Goal: Information Seeking & Learning: Learn about a topic

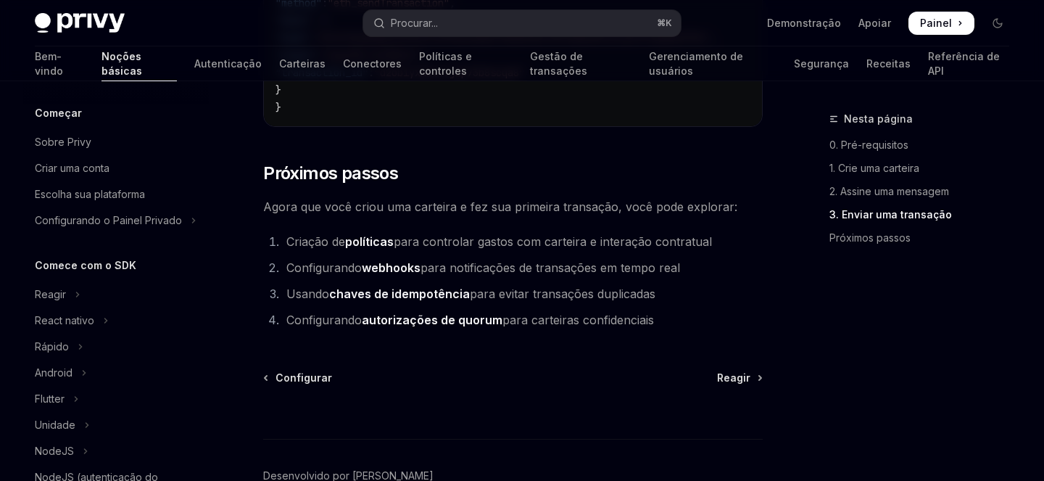
scroll to position [352, 0]
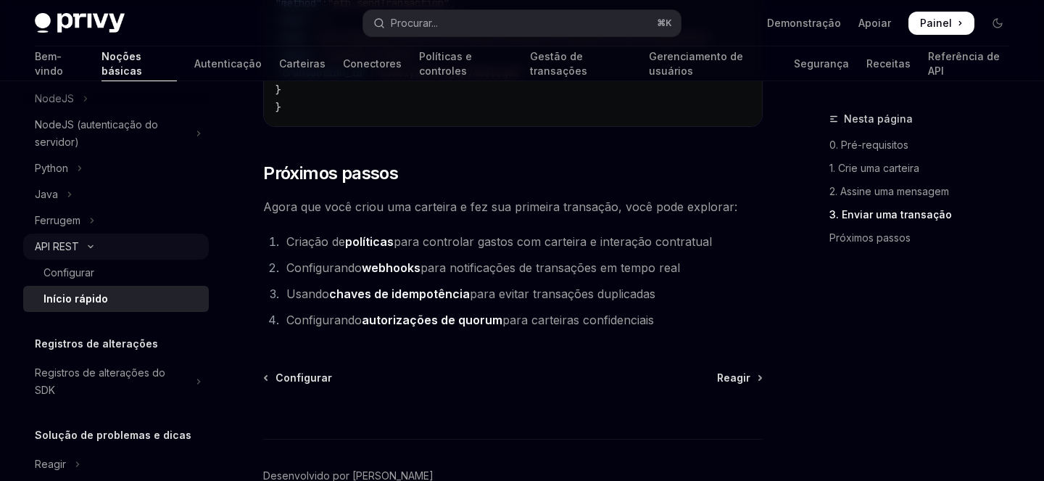
click at [83, 247] on icon "Alternar seção da API REST" at bounding box center [90, 247] width 17 height 6
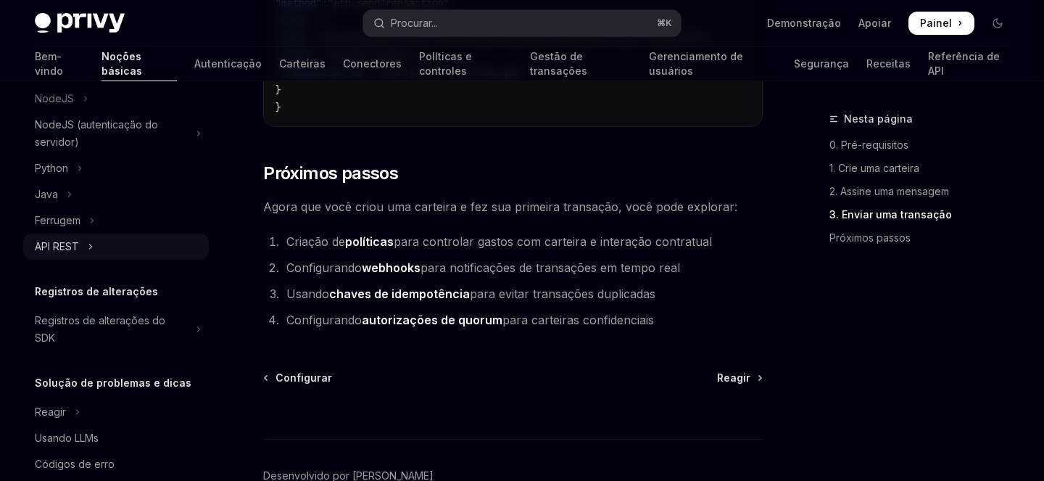
click at [94, 247] on icon "Alternar seção da API REST" at bounding box center [91, 246] width 6 height 17
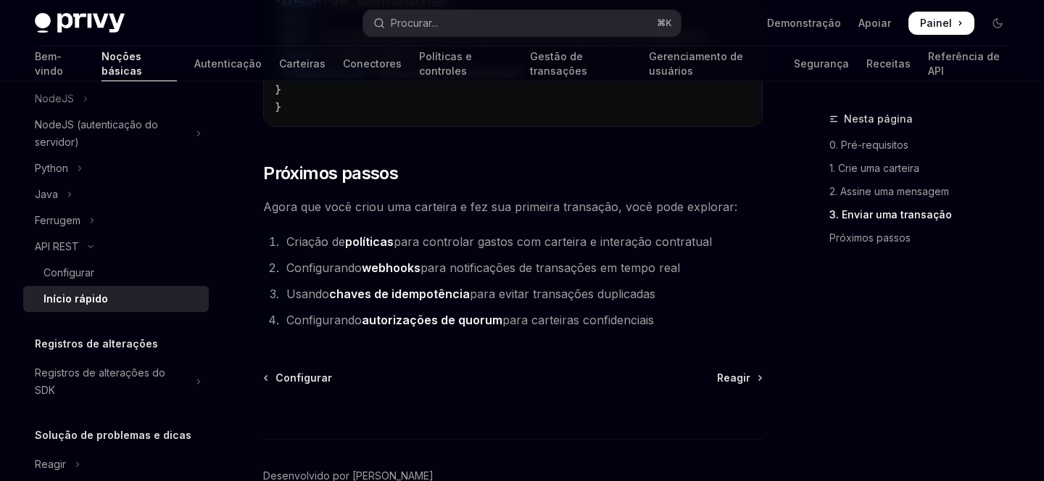
click at [101, 306] on div "Início rápido" at bounding box center [75, 298] width 65 height 17
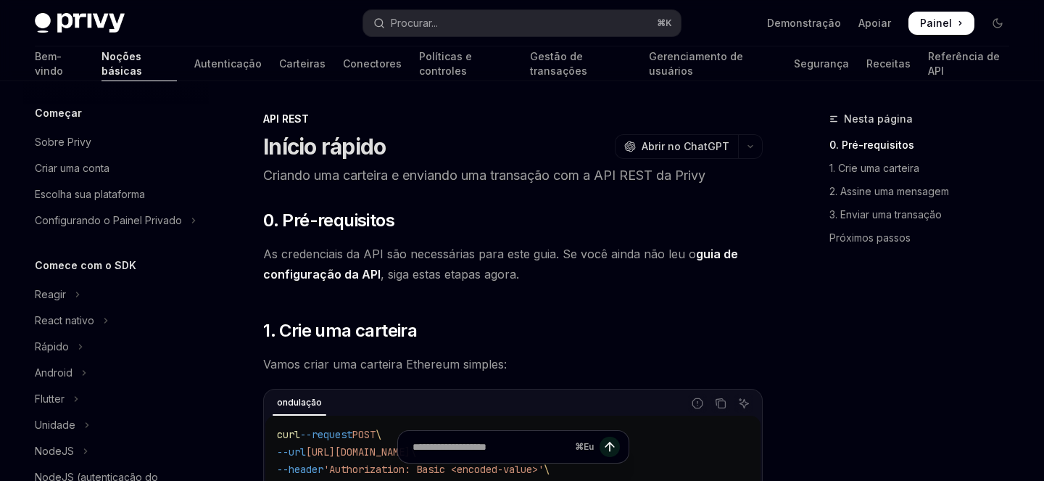
scroll to position [352, 0]
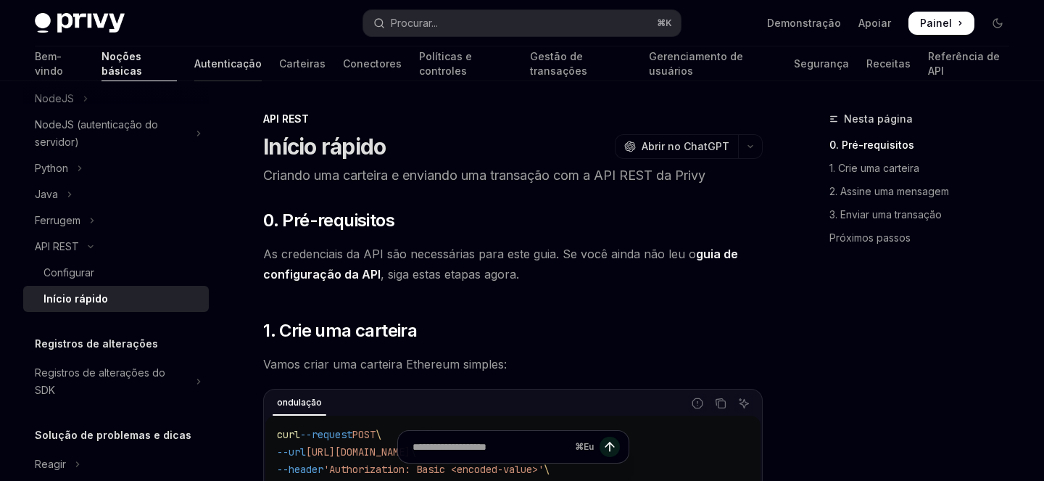
click at [194, 65] on font "Autenticação" at bounding box center [227, 63] width 67 height 12
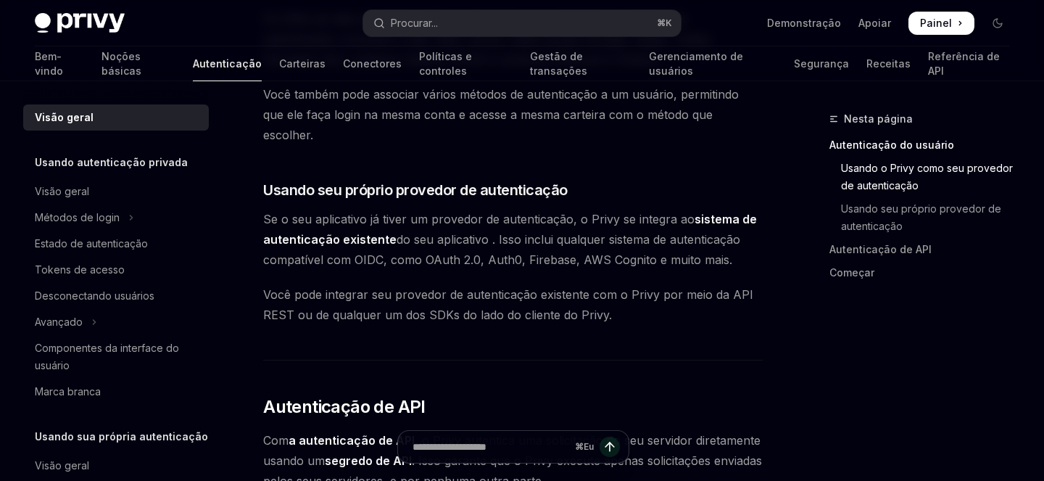
scroll to position [689, 0]
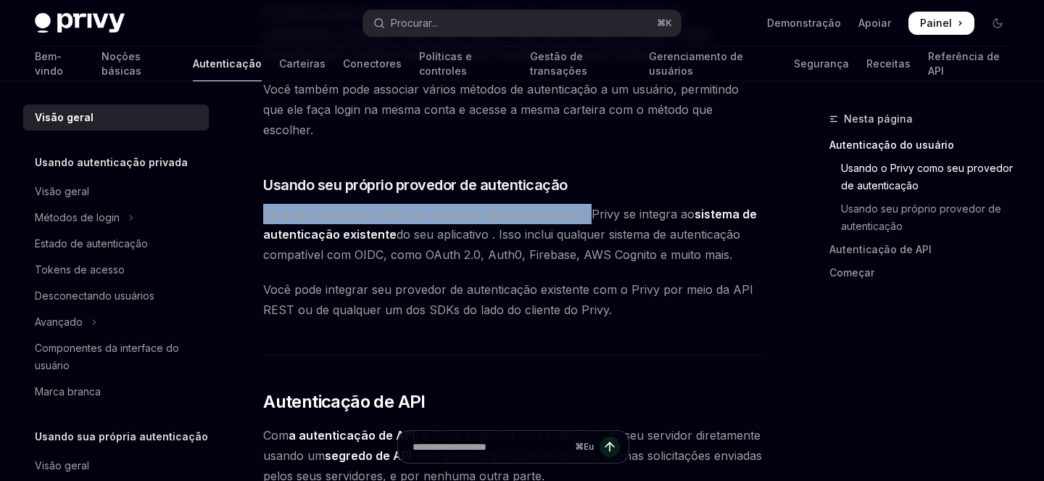
drag, startPoint x: 262, startPoint y: 190, endPoint x: 590, endPoint y: 189, distance: 327.7
click at [590, 189] on div "Visão geral OpenAI Abrir no ChatGPT OpenAI Abrir no ChatGPT O sistema de cartei…" at bounding box center [376, 341] width 777 height 1838
click at [590, 207] on font "Se o seu aplicativo já tiver um provedor de autenticação, o Privy se integra ao" at bounding box center [478, 214] width 431 height 14
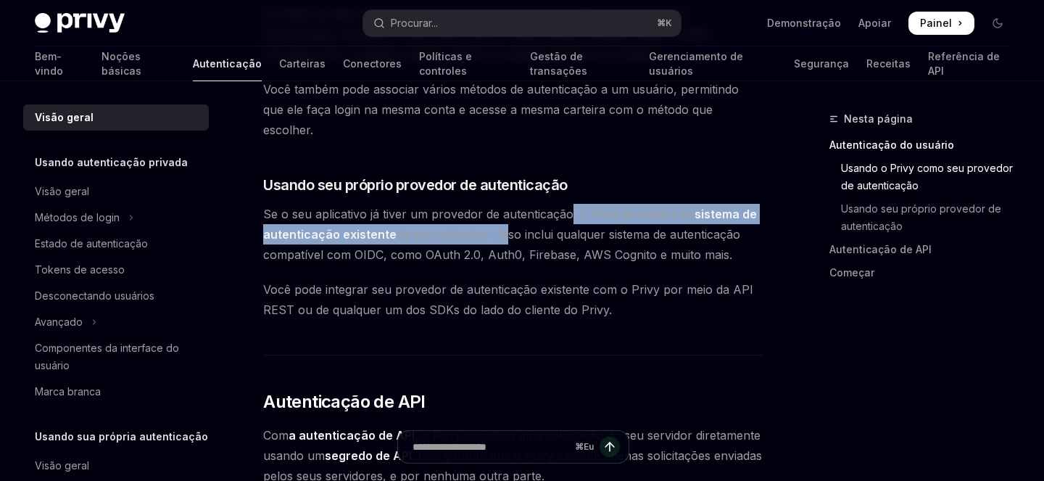
drag, startPoint x: 569, startPoint y: 190, endPoint x: 499, endPoint y: 209, distance: 72.3
click at [499, 209] on span "Se o seu aplicativo já tiver um provedor de autenticação, o Privy se integra ao…" at bounding box center [512, 234] width 499 height 61
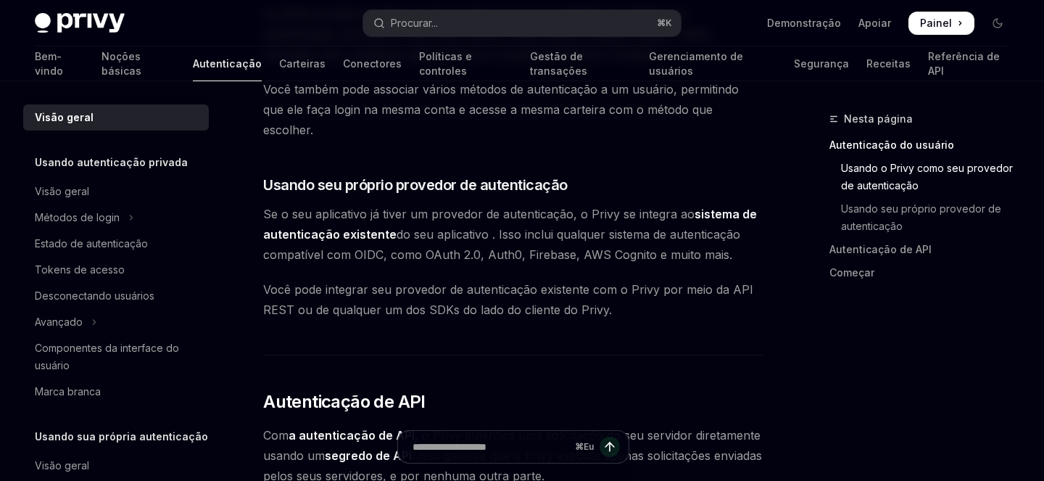
click at [523, 227] on font "do seu aplicativo . Isso inclui qualquer sistema de autenticação compatível com…" at bounding box center [501, 244] width 477 height 35
click at [505, 227] on font "do seu aplicativo . Isso inclui qualquer sistema de autenticação compatível com…" at bounding box center [501, 244] width 477 height 35
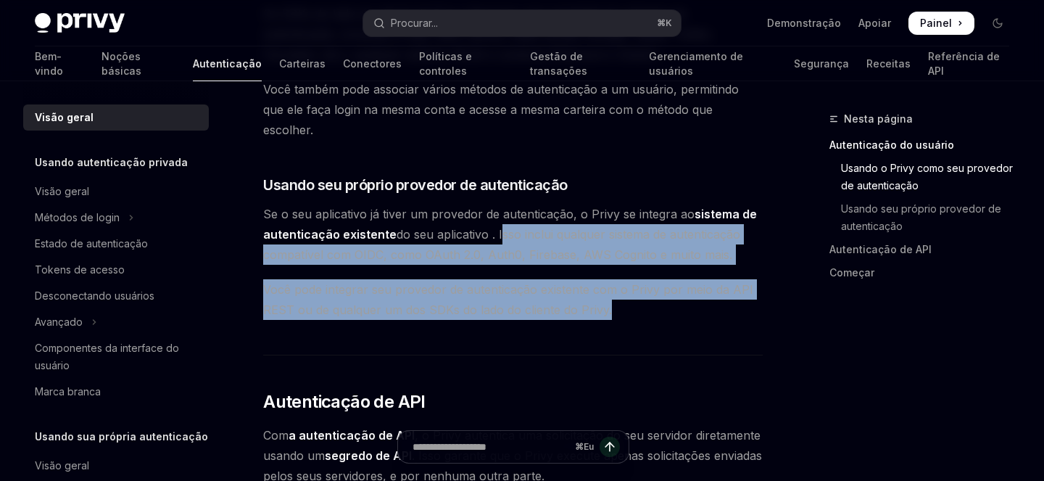
drag, startPoint x: 505, startPoint y: 212, endPoint x: 632, endPoint y: 296, distance: 152.2
click at [632, 296] on div "O sistema de carteira da Privy oferece suporte a controles granulares sobre que…" at bounding box center [512, 248] width 499 height 1553
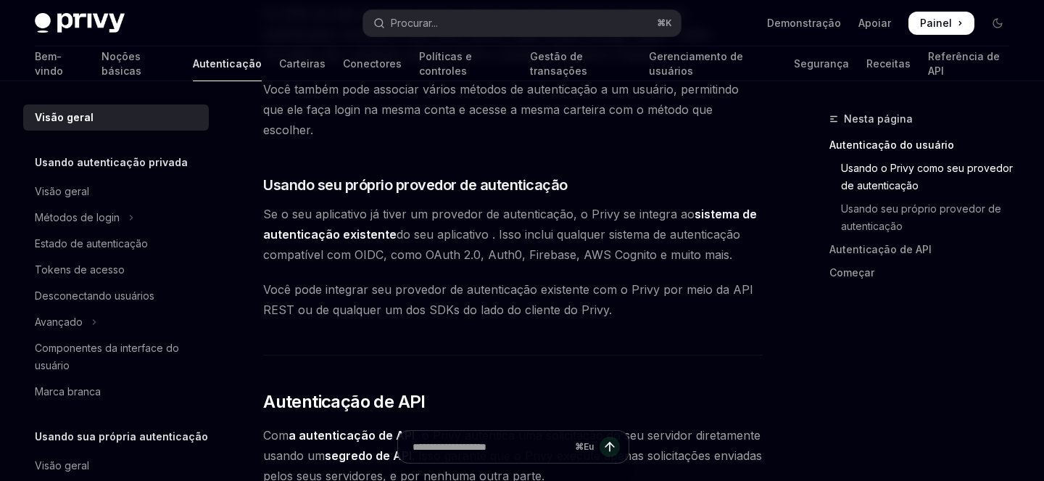
click at [592, 350] on div "O sistema de carteira da Privy oferece suporte a controles granulares sobre que…" at bounding box center [512, 248] width 499 height 1553
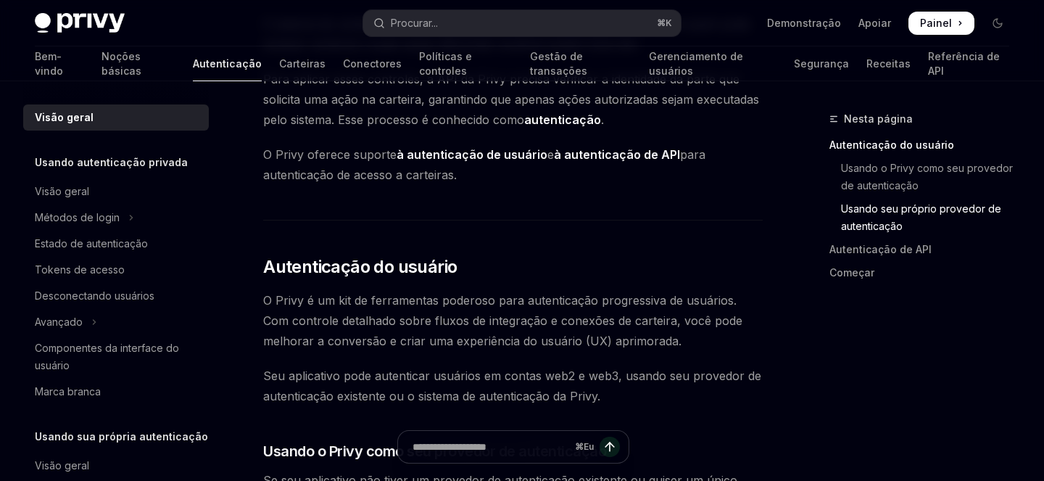
scroll to position [0, 0]
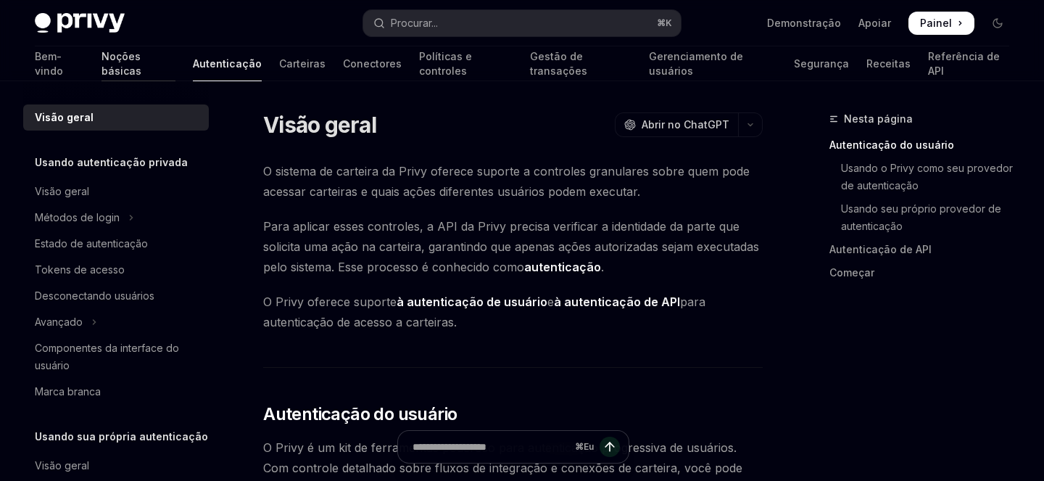
click at [101, 57] on font "Noções básicas" at bounding box center [121, 63] width 40 height 27
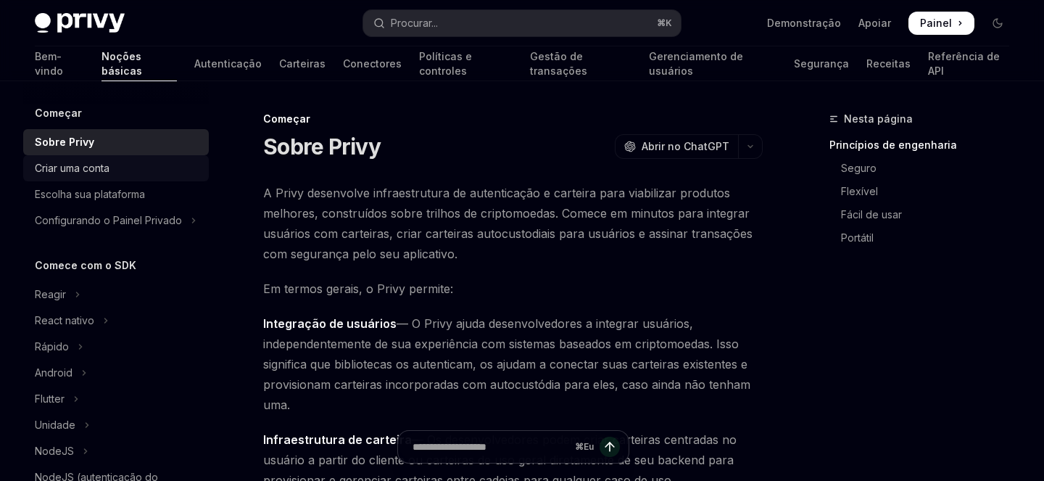
click at [99, 170] on font "Criar uma conta" at bounding box center [72, 168] width 75 height 12
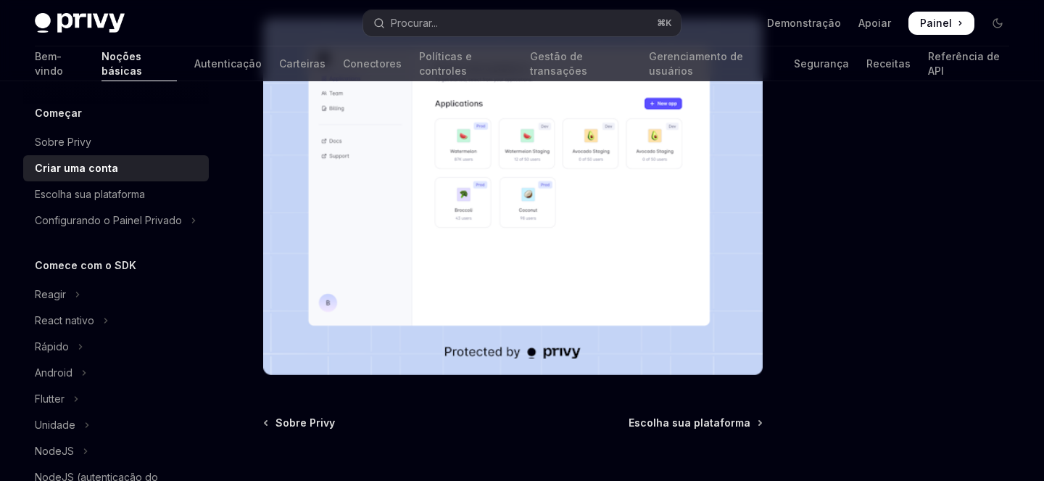
scroll to position [452, 0]
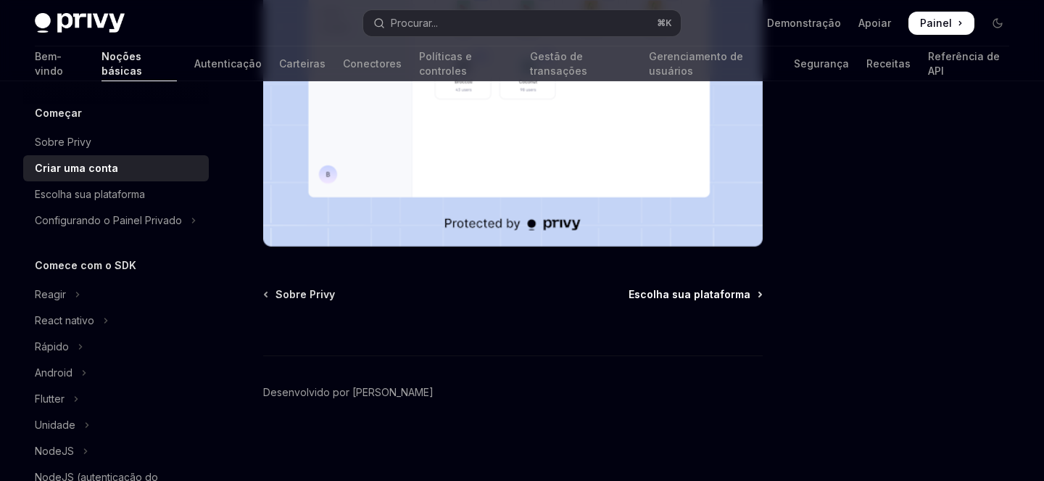
click at [685, 294] on font "Escolha sua plataforma" at bounding box center [689, 294] width 122 height 12
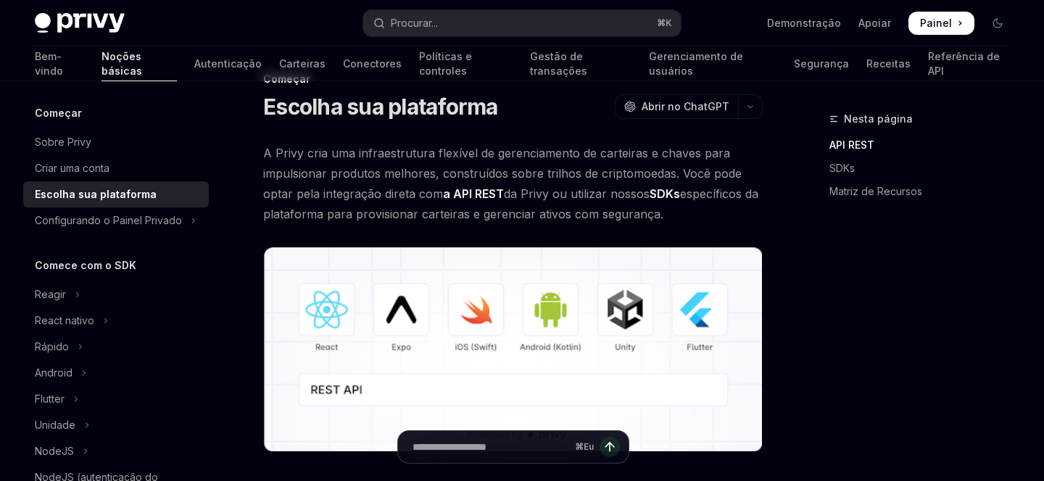
scroll to position [17, 0]
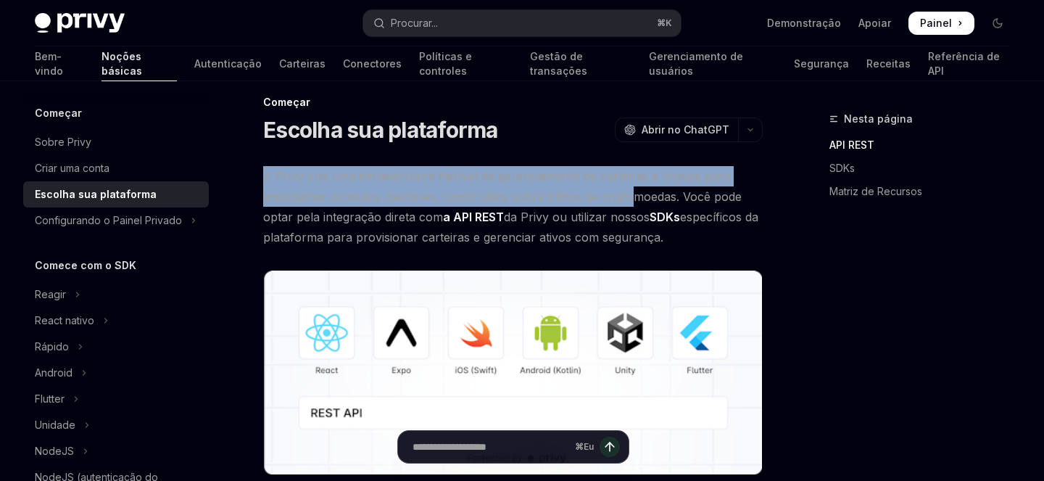
drag, startPoint x: 265, startPoint y: 175, endPoint x: 638, endPoint y: 189, distance: 373.6
click at [638, 189] on font "A Privy cria uma infraestrutura flexível de gerenciamento de carteiras e chaves…" at bounding box center [502, 196] width 478 height 55
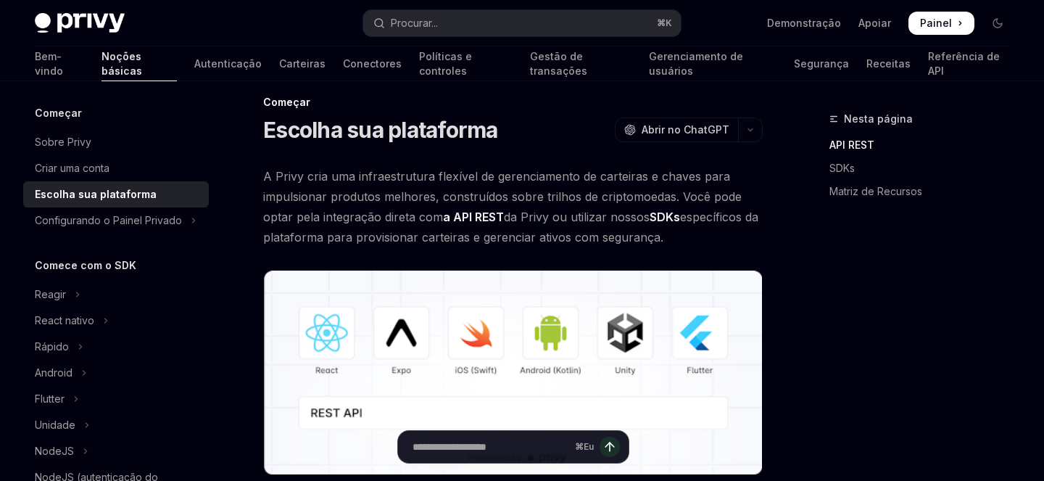
click at [691, 185] on span "A Privy cria uma infraestrutura flexível de gerenciamento de carteiras e chaves…" at bounding box center [512, 206] width 499 height 81
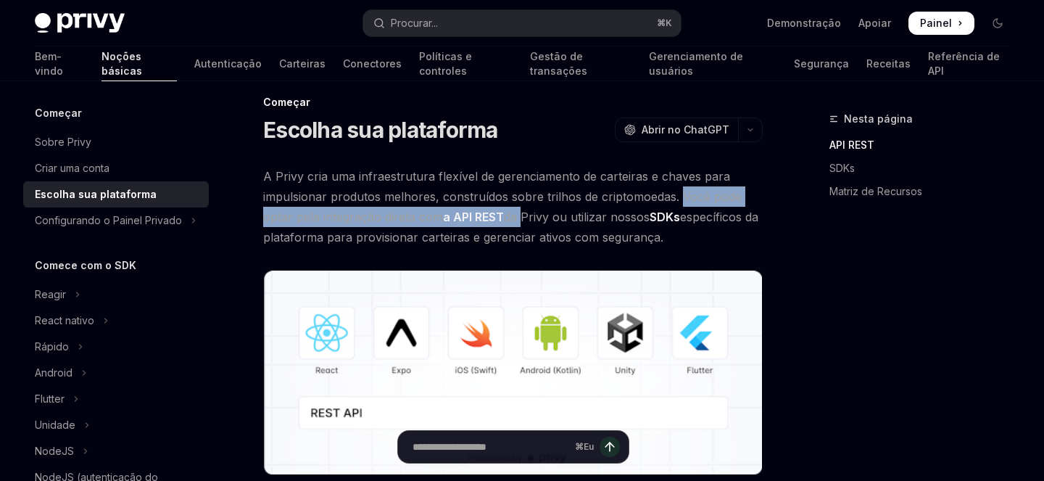
drag, startPoint x: 681, startPoint y: 198, endPoint x: 520, endPoint y: 215, distance: 161.9
click at [520, 215] on span "A Privy cria uma infraestrutura flexível de gerenciamento de carteiras e chaves…" at bounding box center [512, 206] width 499 height 81
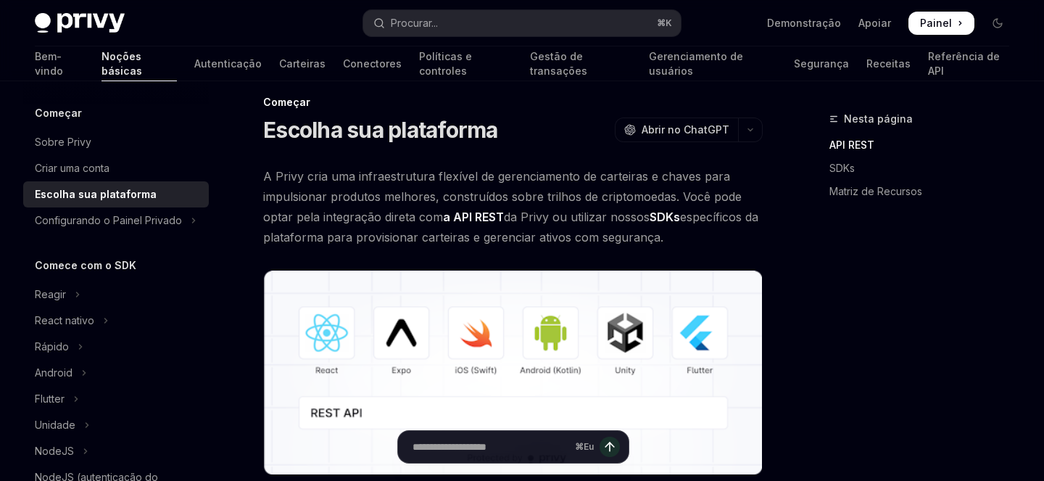
click at [561, 212] on font "da Privy ou utilizar nossos" at bounding box center [577, 216] width 146 height 14
click at [665, 218] on font "SDKs" at bounding box center [665, 216] width 30 height 14
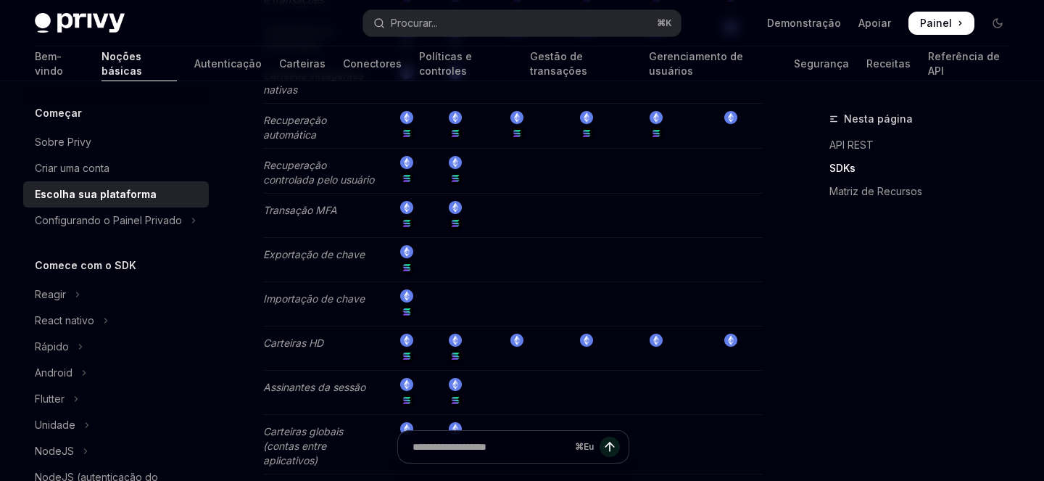
scroll to position [945, 0]
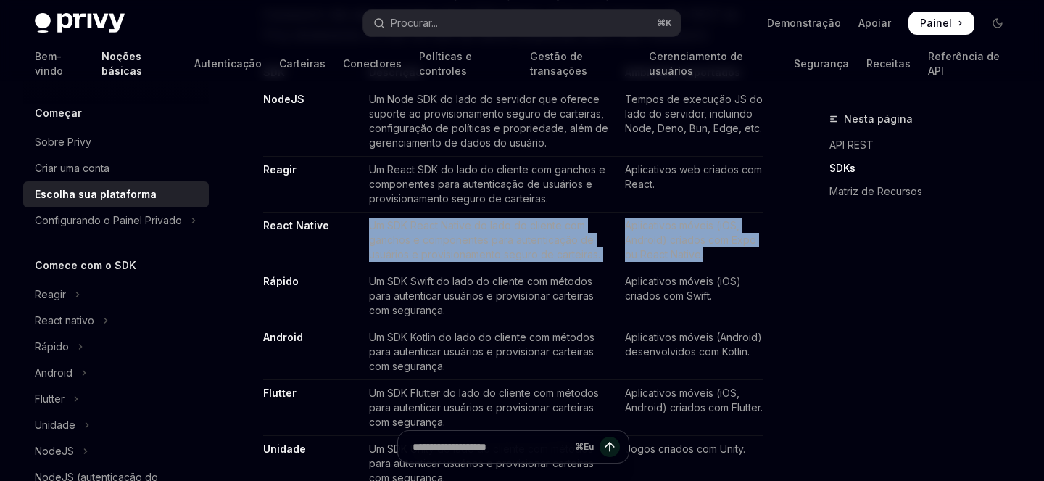
drag, startPoint x: 363, startPoint y: 224, endPoint x: 719, endPoint y: 261, distance: 357.8
click at [719, 261] on tr "React Native Um SDK React Native do lado do cliente com ganchos e componentes p…" at bounding box center [512, 240] width 499 height 56
click at [719, 261] on td "Aplicativos móveis (iOS, Android) criados com Expo ou React Native." at bounding box center [691, 240] width 144 height 56
drag, startPoint x: 713, startPoint y: 259, endPoint x: 293, endPoint y: 215, distance: 422.0
click at [293, 215] on tr "React Native Um SDK React Native do lado do cliente com ganchos e componentes p…" at bounding box center [512, 240] width 499 height 56
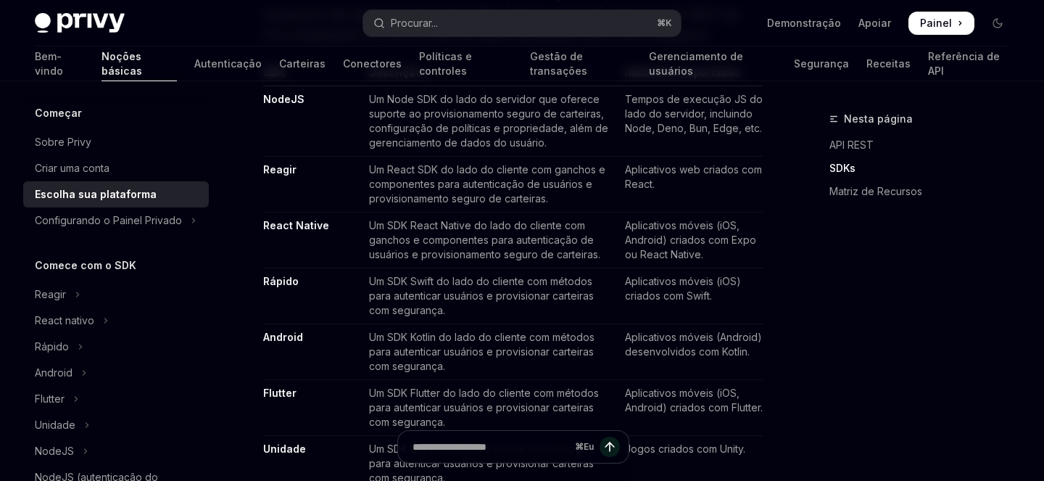
click at [695, 211] on td "Aplicativos web criados com React." at bounding box center [691, 185] width 144 height 56
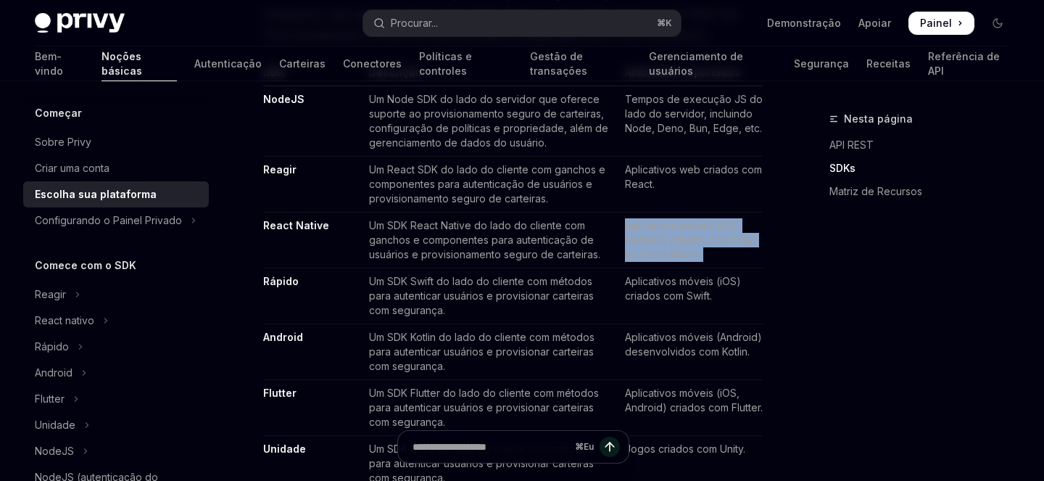
drag, startPoint x: 620, startPoint y: 227, endPoint x: 725, endPoint y: 253, distance: 108.3
click at [725, 253] on td "Aplicativos móveis (iOS, Android) criados com Expo ou React Native." at bounding box center [691, 240] width 144 height 56
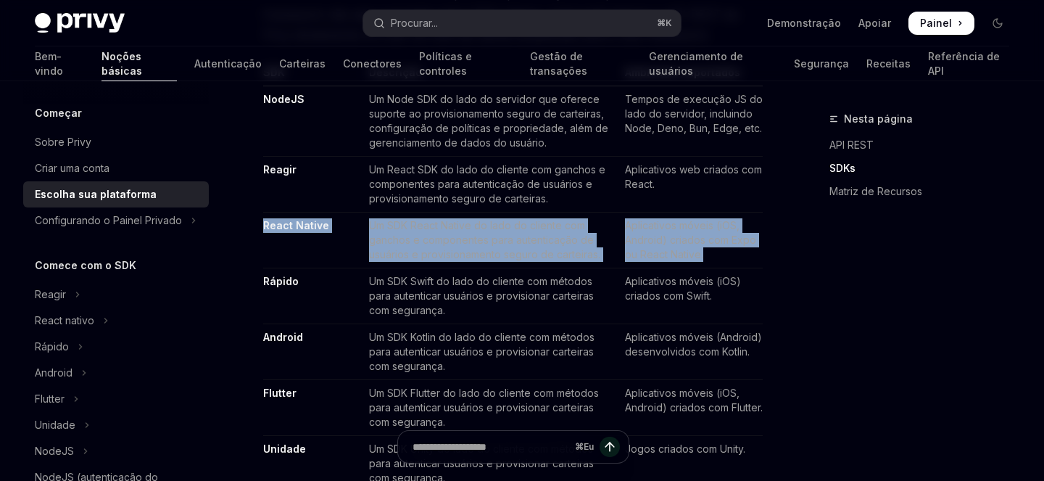
drag, startPoint x: 736, startPoint y: 254, endPoint x: 265, endPoint y: 223, distance: 472.9
click at [265, 223] on tr "React Native Um SDK React Native do lado do cliente com ganchos e componentes p…" at bounding box center [512, 240] width 499 height 56
click at [294, 223] on font "React Native" at bounding box center [296, 225] width 66 height 12
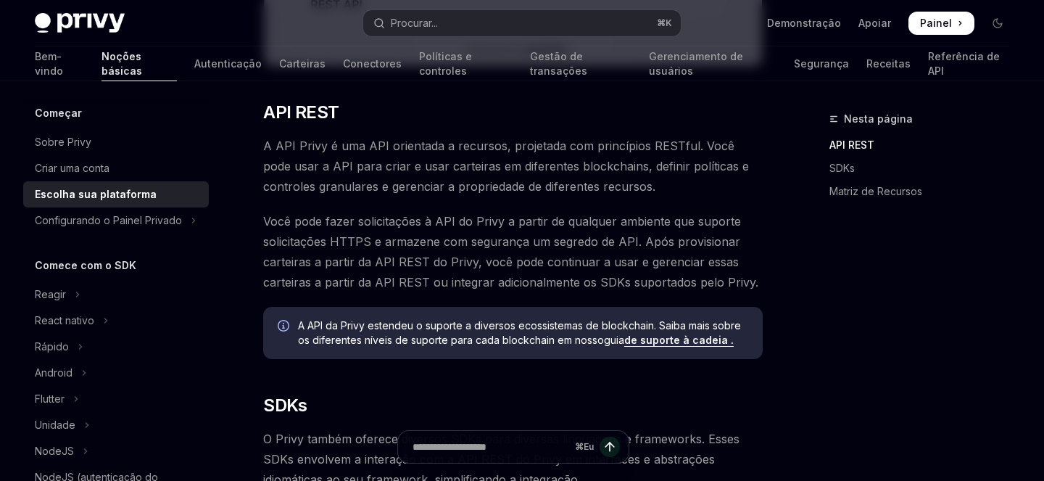
scroll to position [426, 0]
click at [699, 239] on font "Você pode fazer solicitações à API do Privy a partir de qualquer ambiente que s…" at bounding box center [510, 250] width 495 height 75
click at [810, 254] on div "Nesta página API REST SDKs Matriz de Recursos" at bounding box center [910, 295] width 220 height 370
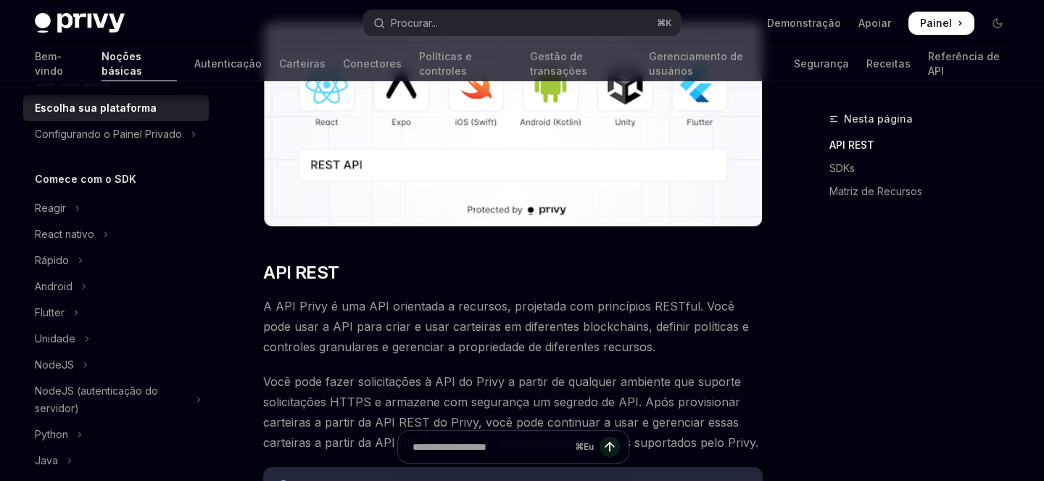
scroll to position [195, 0]
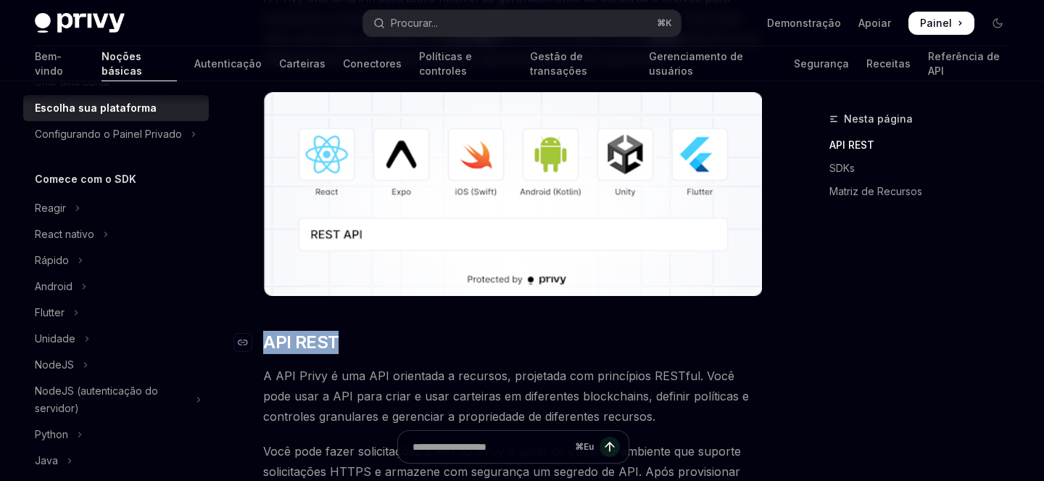
drag, startPoint x: 265, startPoint y: 342, endPoint x: 420, endPoint y: 342, distance: 155.1
click at [420, 342] on h2 "​ API REST" at bounding box center [512, 342] width 499 height 23
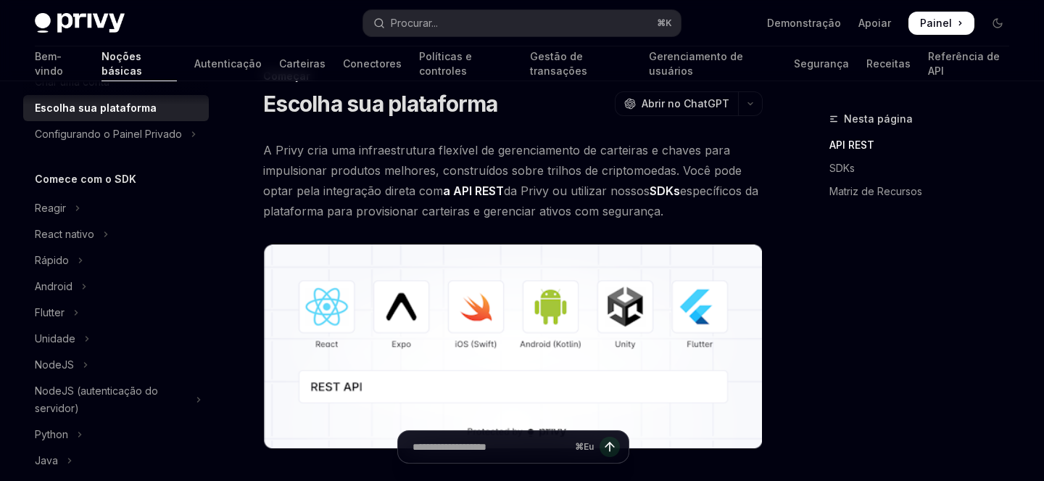
scroll to position [0, 0]
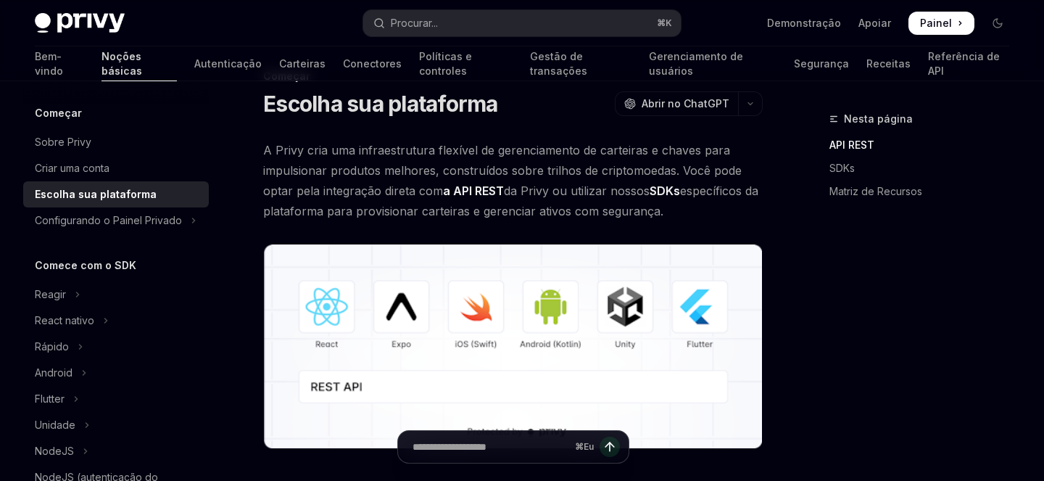
click at [101, 61] on font "Noções básicas" at bounding box center [121, 63] width 41 height 27
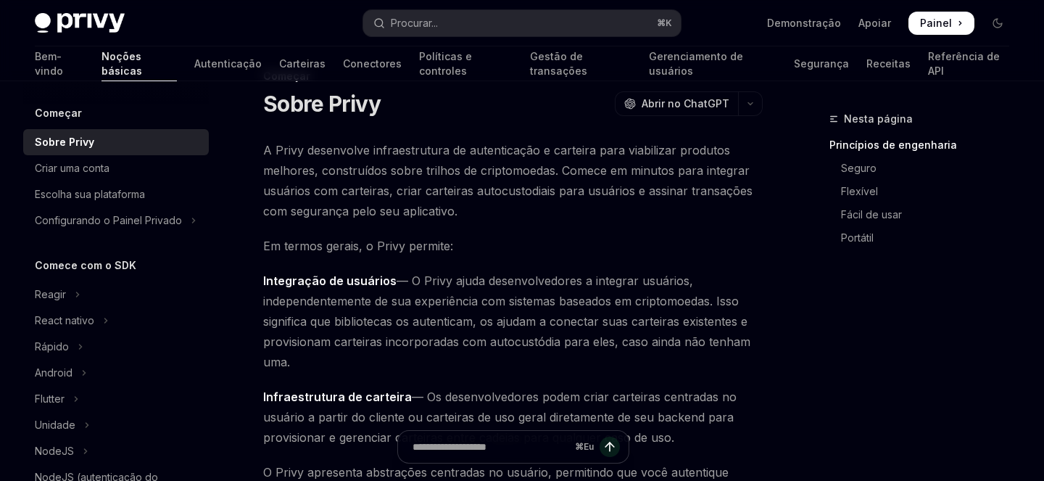
drag, startPoint x: 264, startPoint y: 102, endPoint x: 466, endPoint y: 366, distance: 332.5
click at [607, 331] on span "Integração de usuários — O Privy ajuda desenvolvedores a integrar usuários, ind…" at bounding box center [512, 320] width 499 height 101
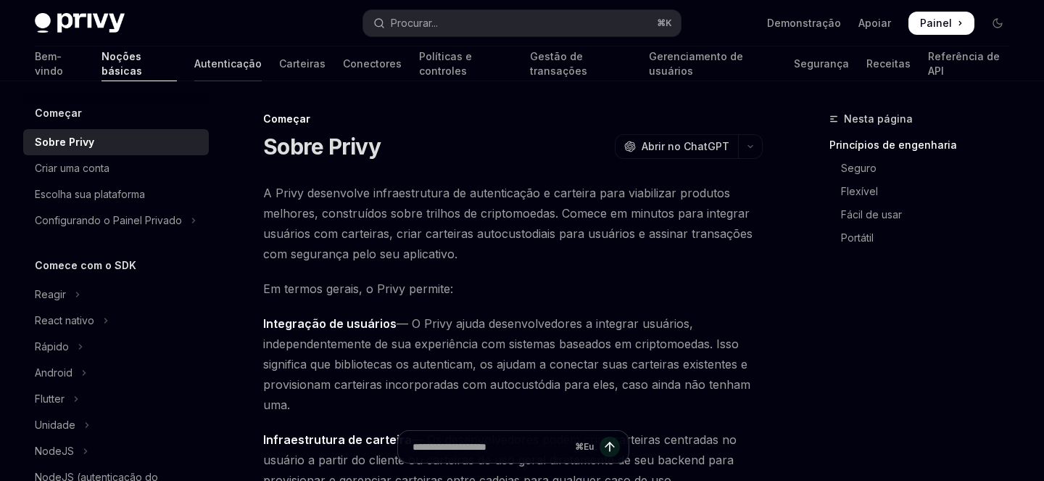
click at [194, 70] on font "Autenticação" at bounding box center [227, 64] width 67 height 14
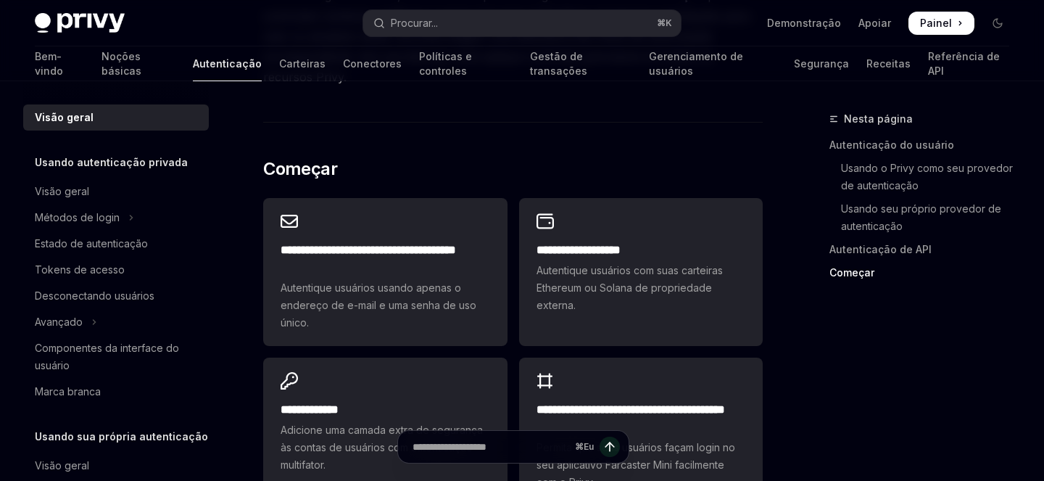
scroll to position [1242, 0]
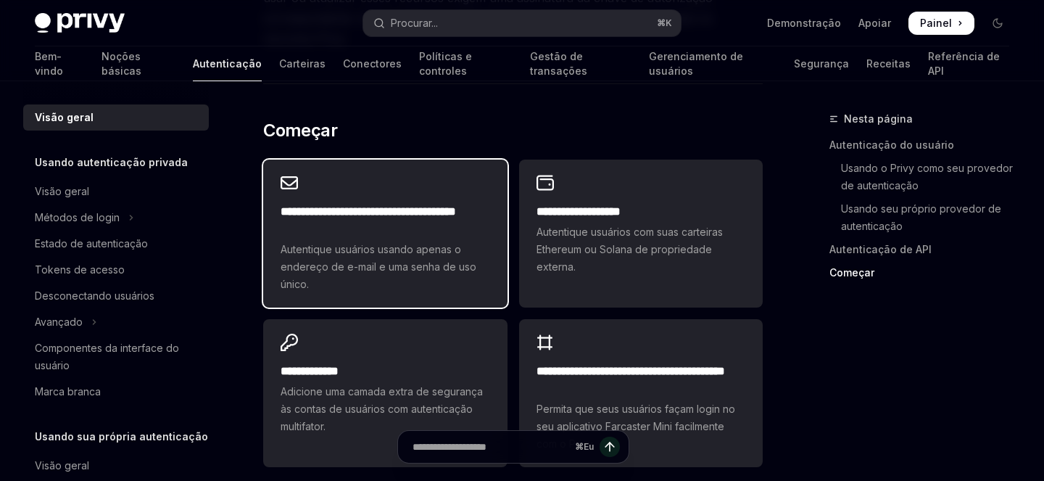
click at [360, 208] on h2 "**********" at bounding box center [385, 220] width 209 height 35
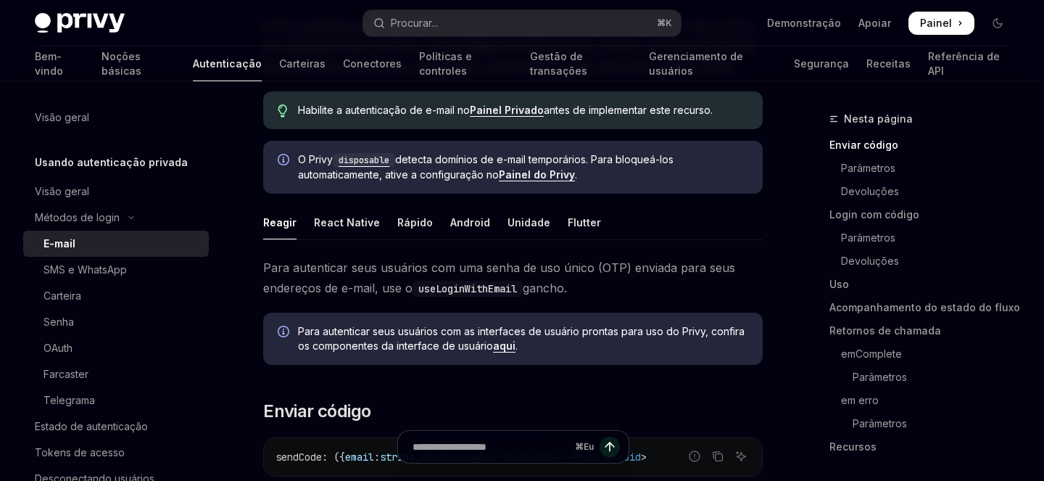
scroll to position [167, 0]
click at [349, 219] on font "React Native" at bounding box center [347, 222] width 66 height 12
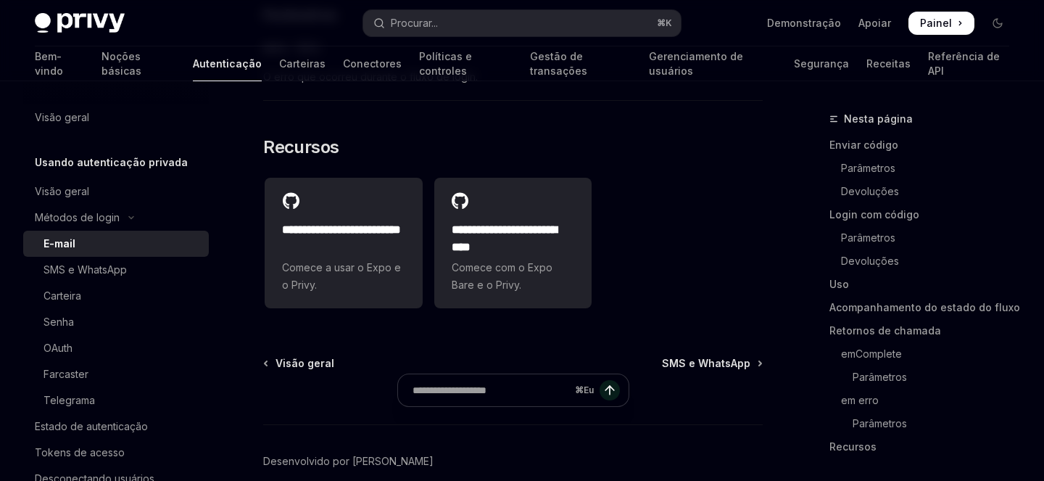
scroll to position [3216, 0]
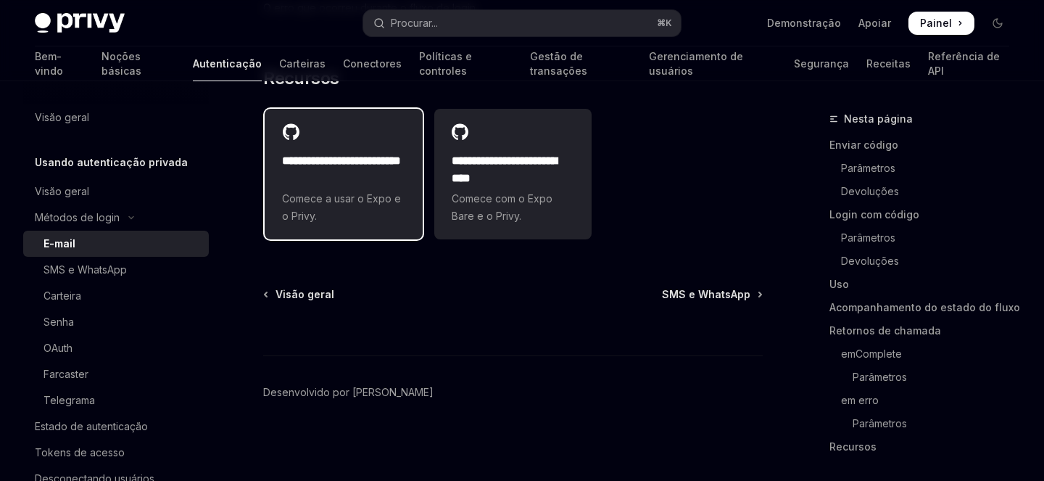
click at [351, 160] on font "**********" at bounding box center [341, 160] width 119 height 11
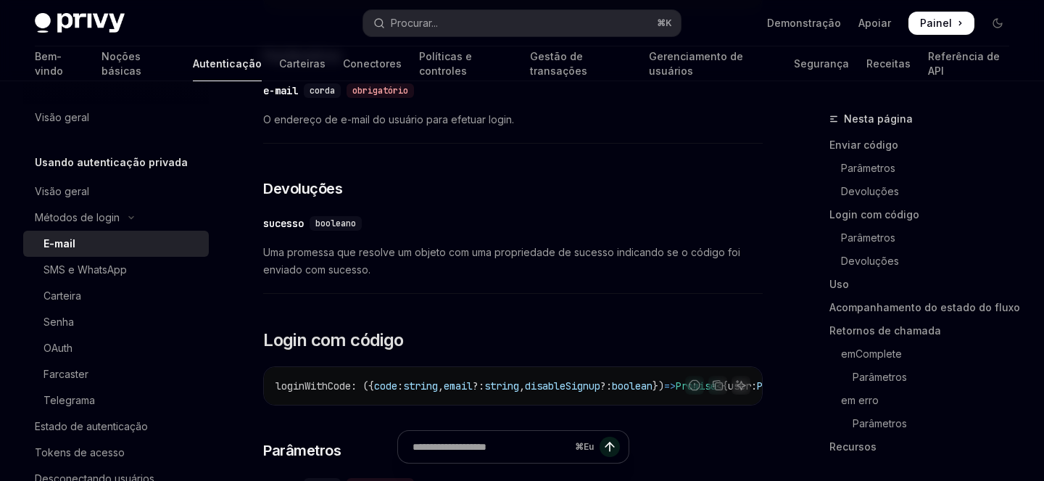
scroll to position [715, 0]
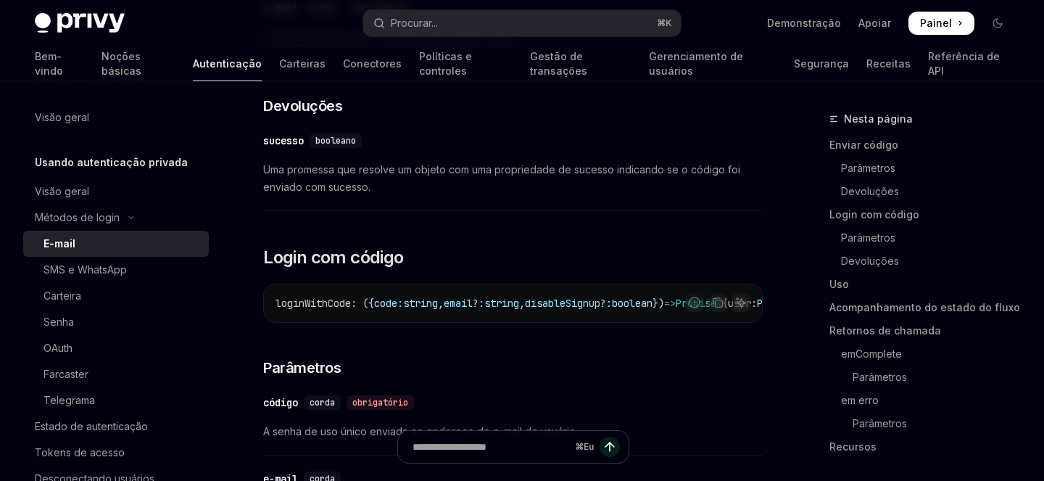
click at [318, 299] on span "loginWithCode" at bounding box center [312, 302] width 75 height 13
click at [314, 305] on span "loginWithCode" at bounding box center [312, 302] width 75 height 13
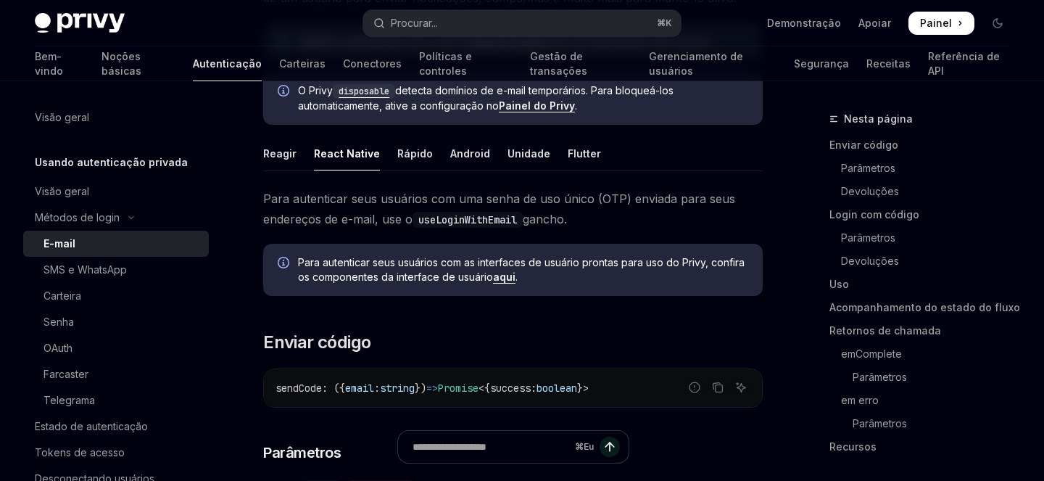
scroll to position [133, 0]
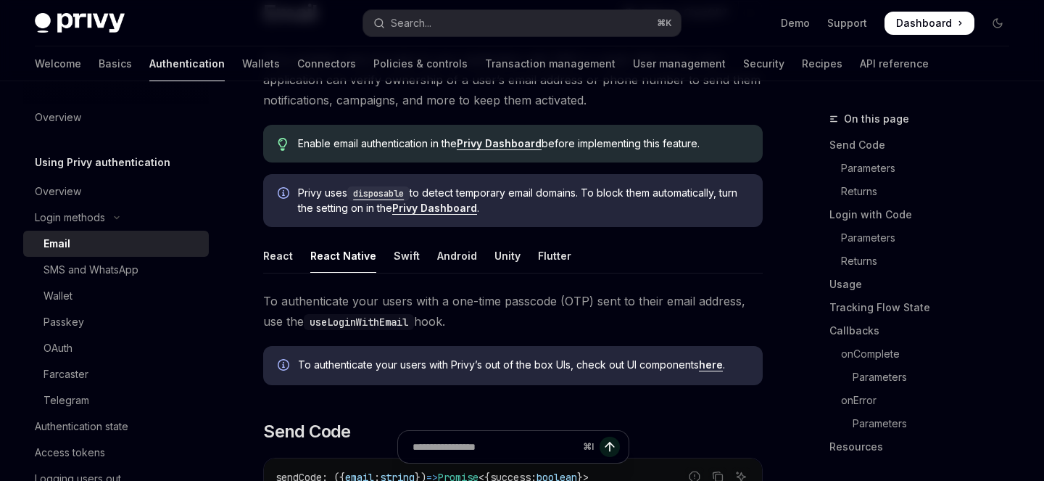
click at [467, 316] on span "To authenticate your users with a one-time passcode (OTP) sent to their email a…" at bounding box center [512, 311] width 499 height 41
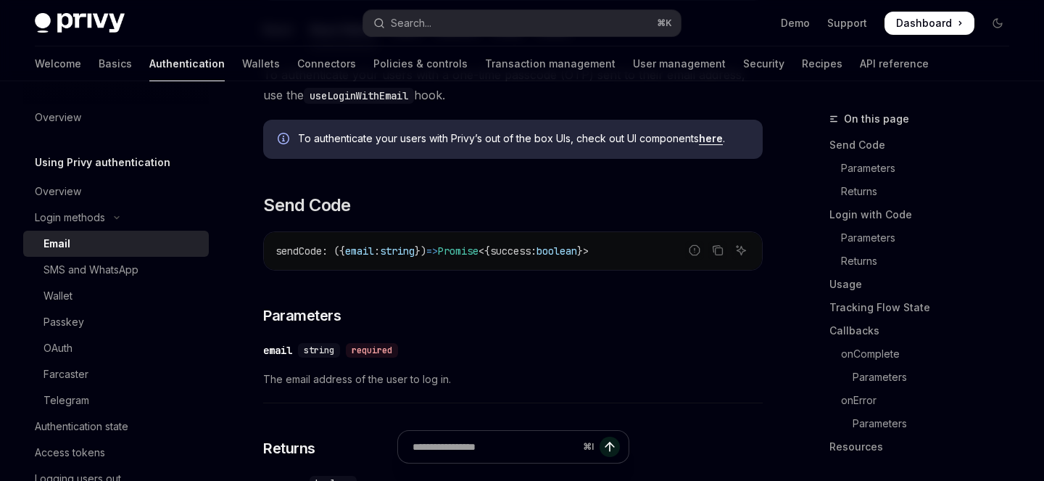
scroll to position [0, 0]
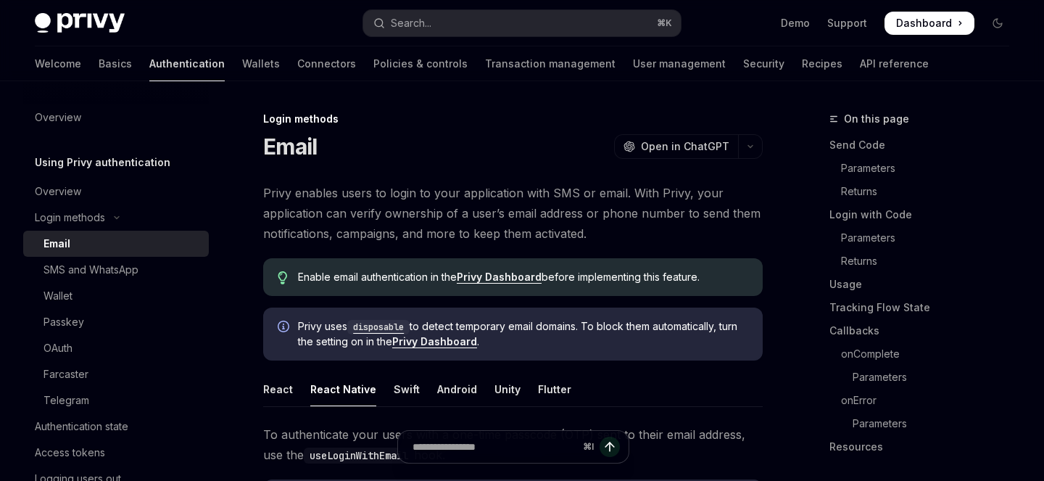
click at [149, 61] on link "Authentication" at bounding box center [186, 63] width 75 height 35
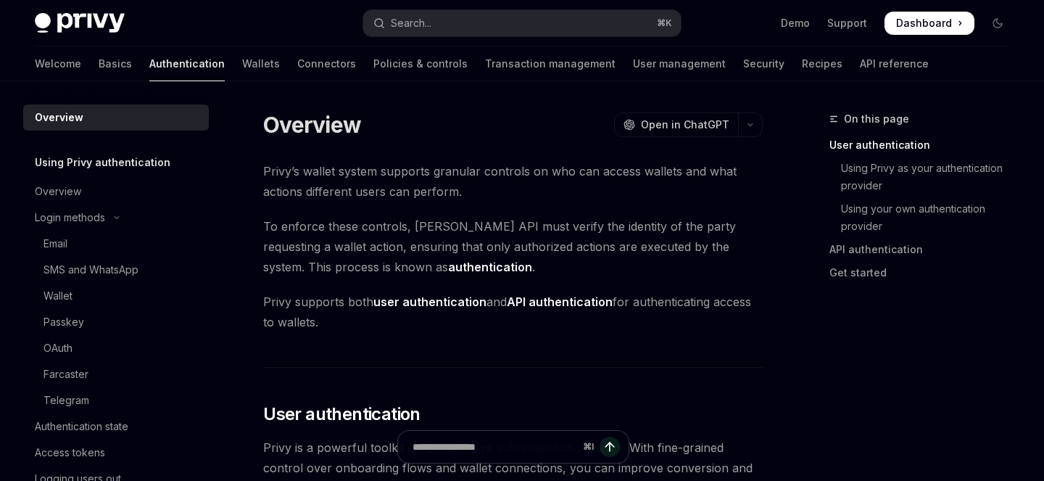
click at [149, 61] on link "Authentication" at bounding box center [186, 63] width 75 height 35
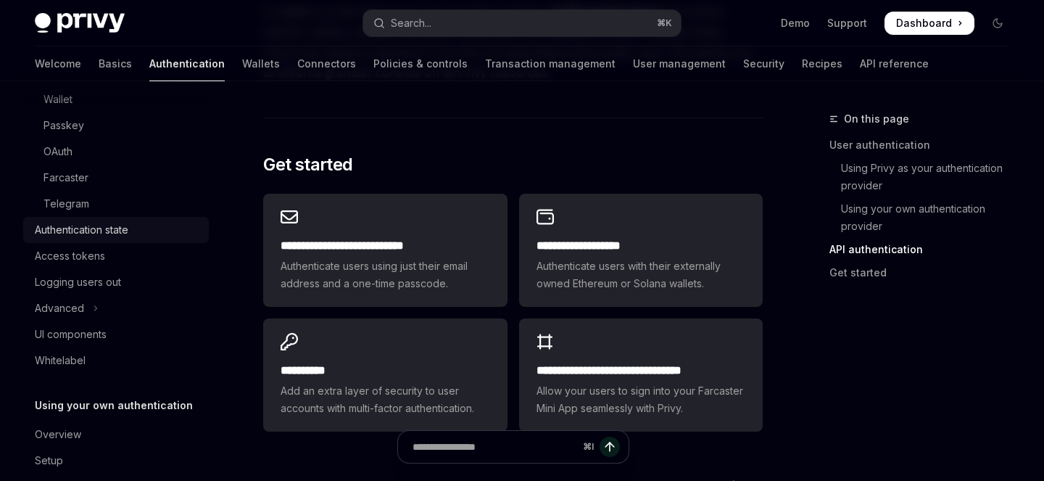
scroll to position [200, 0]
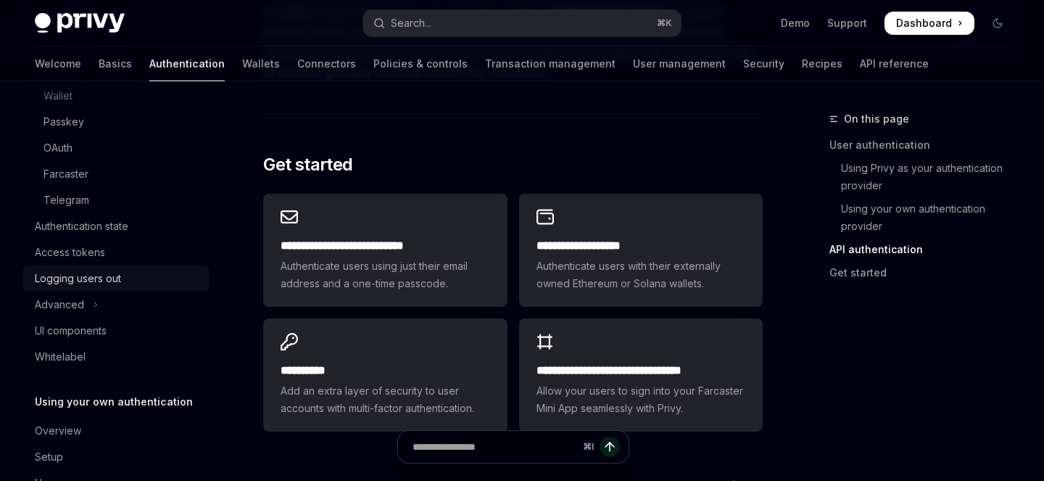
click at [75, 281] on div "Logging users out" at bounding box center [78, 278] width 86 height 17
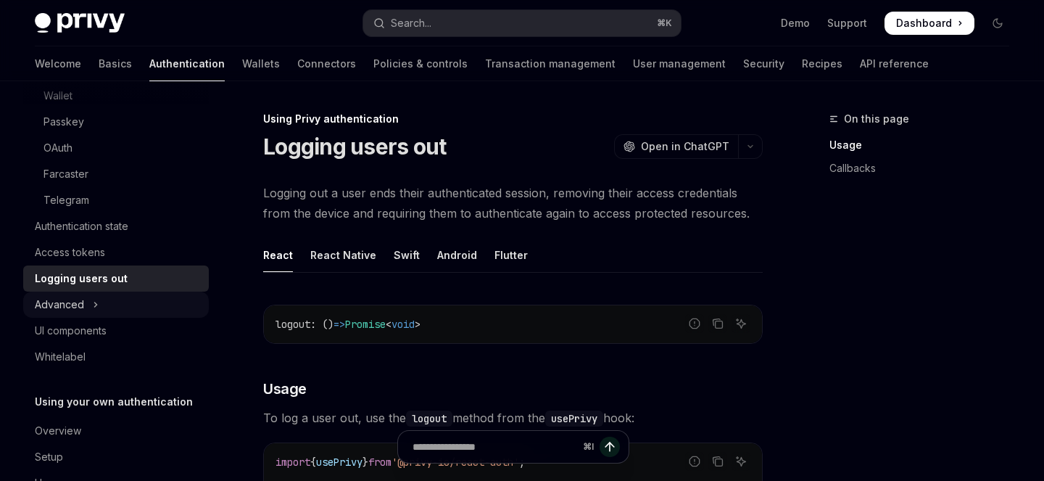
click at [91, 310] on button "Advanced" at bounding box center [116, 304] width 186 height 26
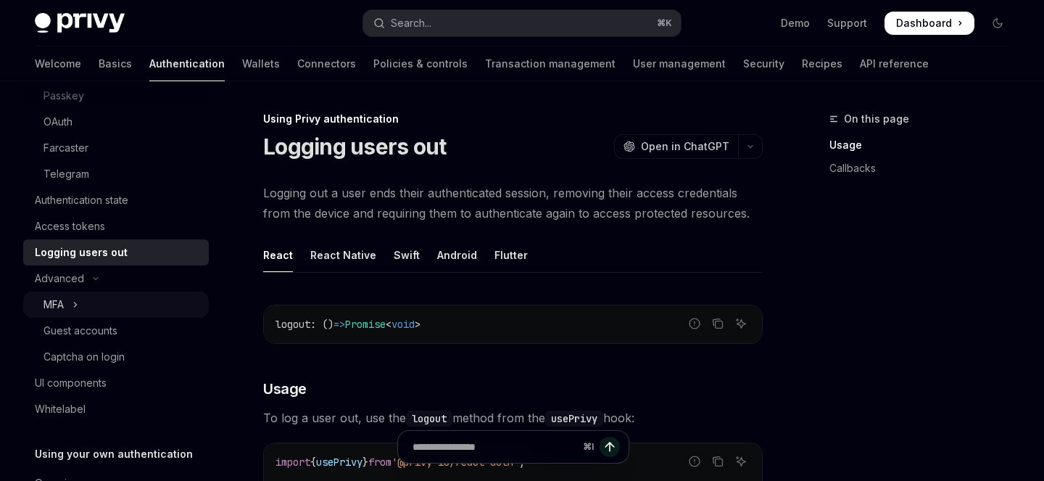
scroll to position [236, 0]
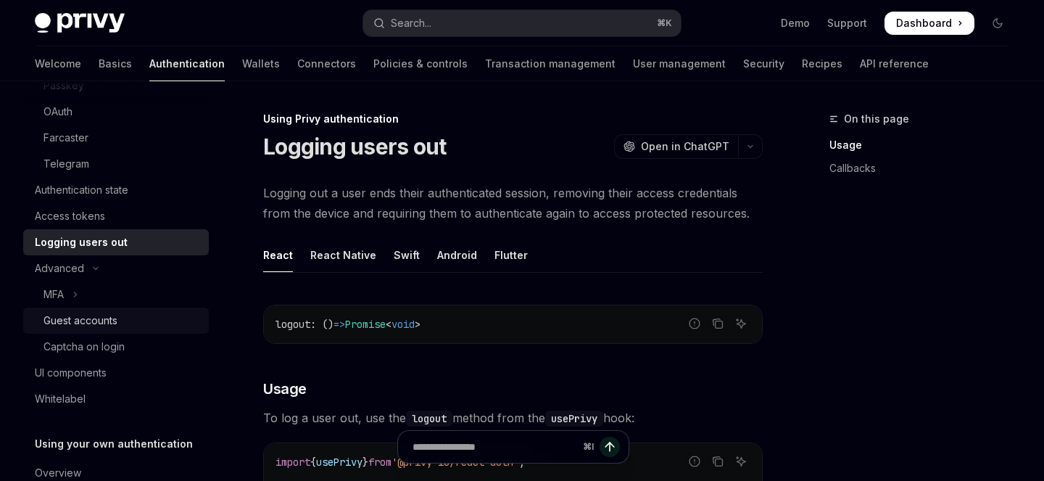
click at [95, 326] on div "Guest accounts" at bounding box center [80, 320] width 74 height 17
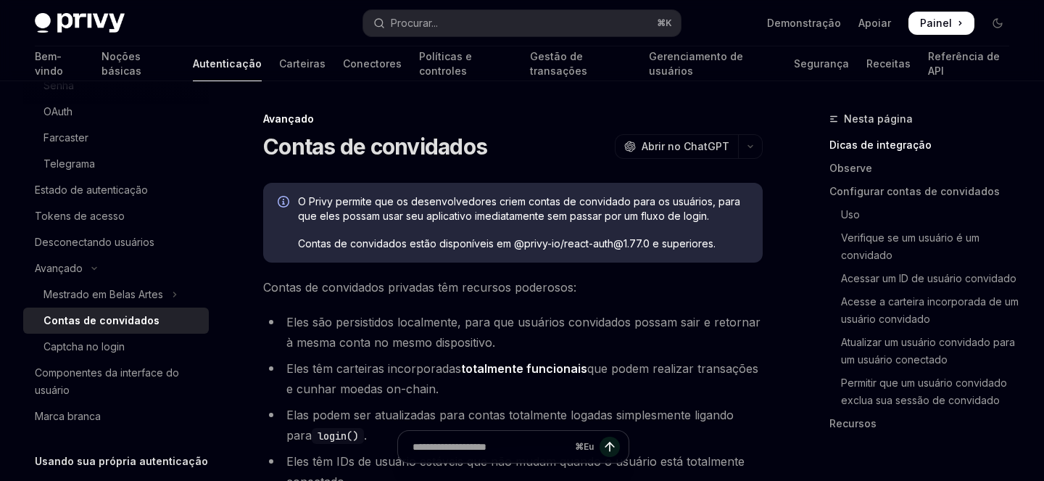
click at [286, 141] on font "Contas de convidados" at bounding box center [375, 146] width 224 height 26
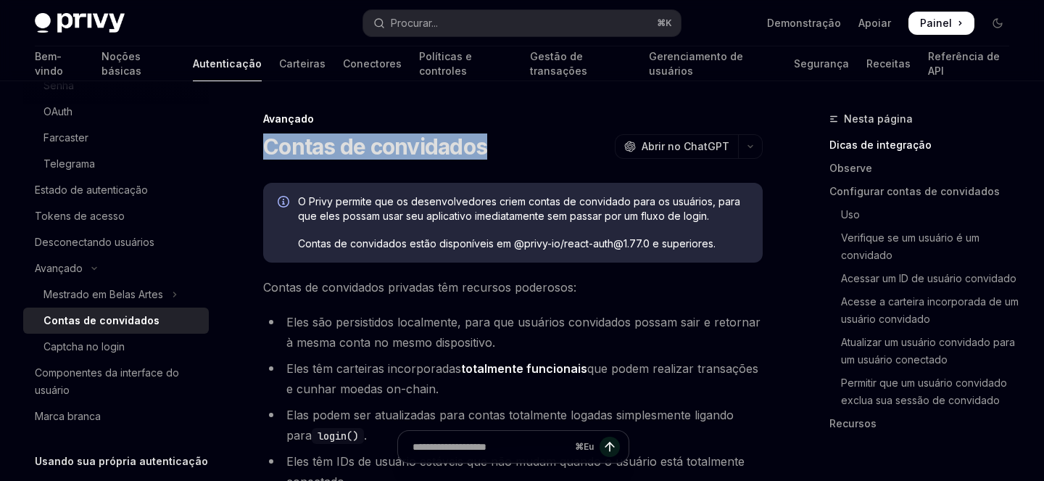
drag, startPoint x: 286, startPoint y: 141, endPoint x: 531, endPoint y: 146, distance: 245.1
click at [531, 146] on div "Contas de convidados OpenAI Abrir no ChatGPT" at bounding box center [512, 146] width 499 height 26
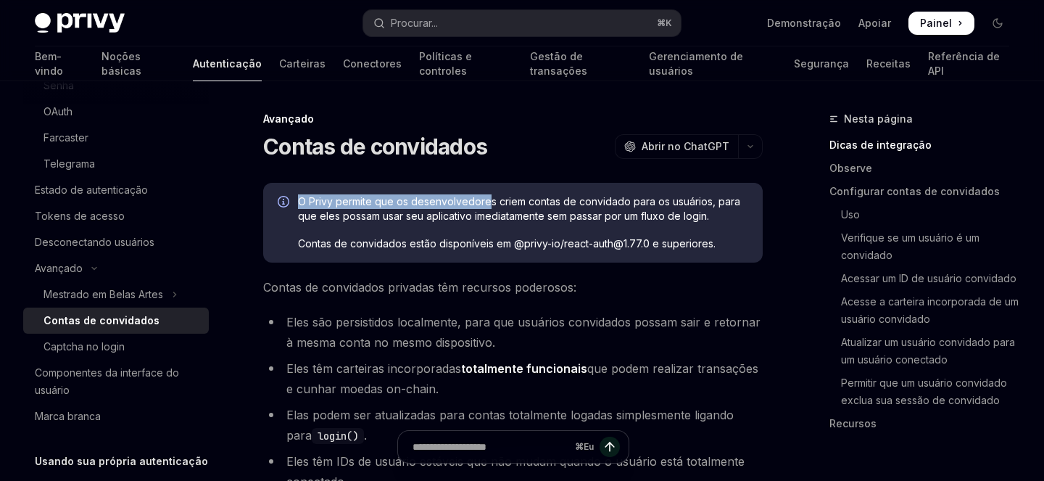
drag, startPoint x: 298, startPoint y: 199, endPoint x: 484, endPoint y: 203, distance: 186.3
click at [484, 203] on font "O Privy permite que os desenvolvedores criem contas de convidado para os usuári…" at bounding box center [519, 208] width 442 height 27
click at [512, 202] on font "O Privy permite que os desenvolvedores criem contas de convidado para os usuári…" at bounding box center [519, 208] width 442 height 27
click at [486, 199] on font "O Privy permite que os desenvolvedores criem contas de convidado para os usuári…" at bounding box center [519, 208] width 442 height 27
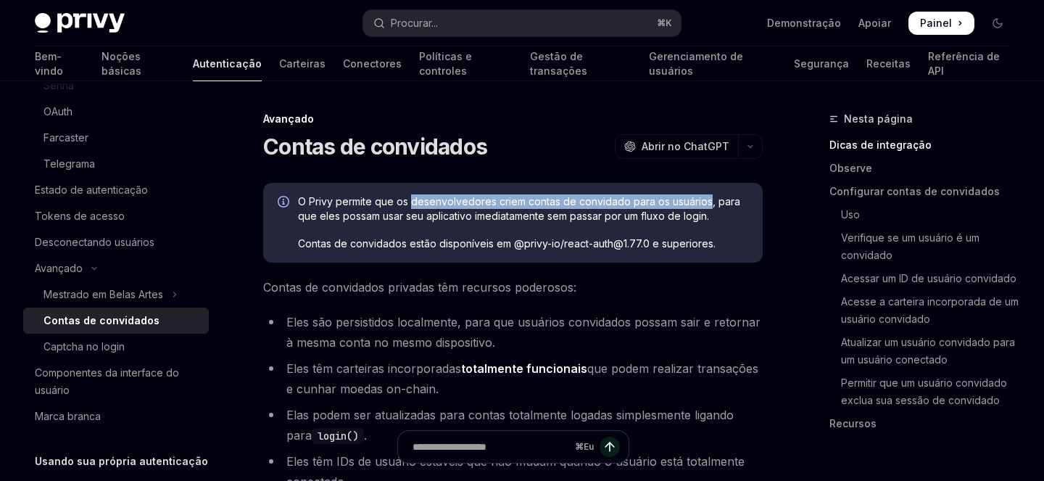
drag, startPoint x: 486, startPoint y: 199, endPoint x: 697, endPoint y: 207, distance: 210.3
click at [697, 207] on font "O Privy permite que os desenvolvedores criem contas de convidado para os usuári…" at bounding box center [519, 208] width 442 height 27
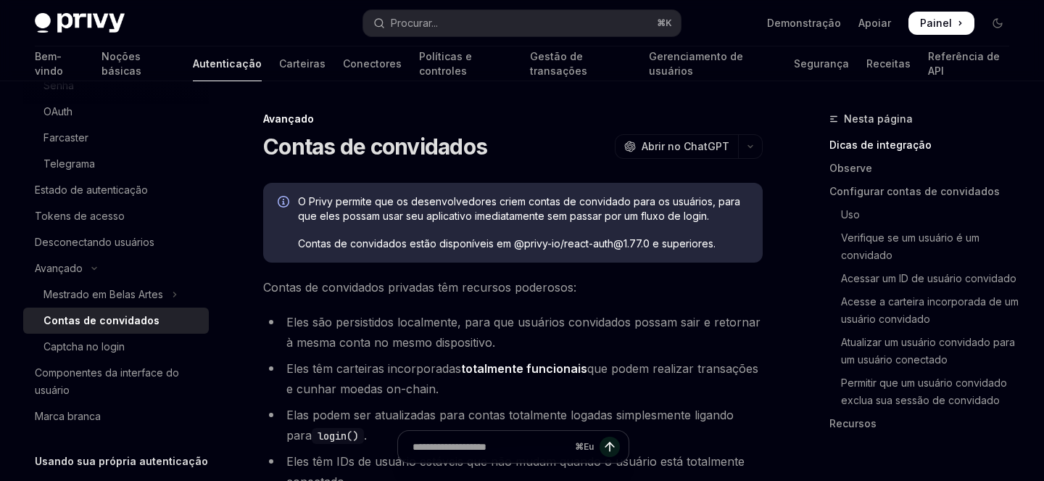
click at [725, 204] on font "O Privy permite que os desenvolvedores criem contas de convidado para os usuári…" at bounding box center [519, 208] width 442 height 27
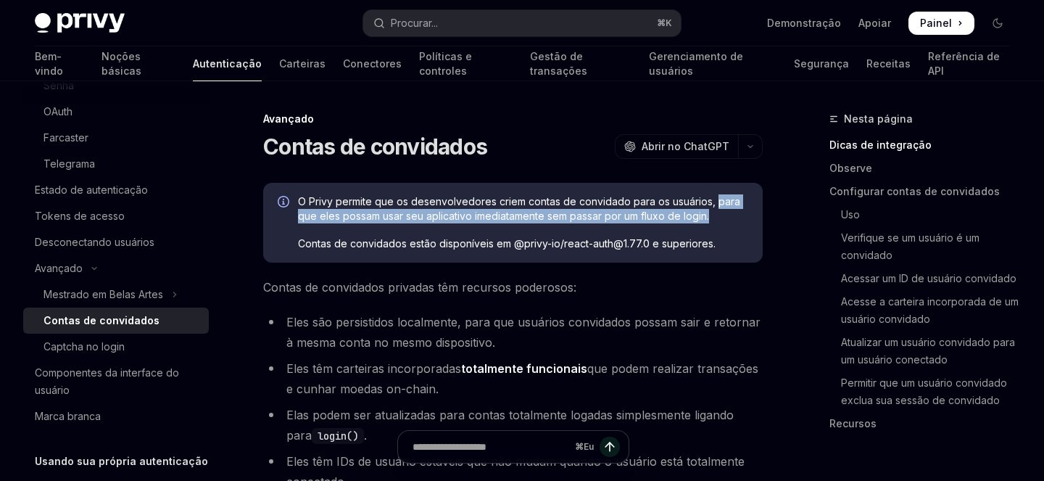
drag, startPoint x: 715, startPoint y: 204, endPoint x: 727, endPoint y: 218, distance: 19.0
click at [727, 218] on span "O Privy permite que os desenvolvedores criem contas de convidado para os usuári…" at bounding box center [523, 208] width 450 height 29
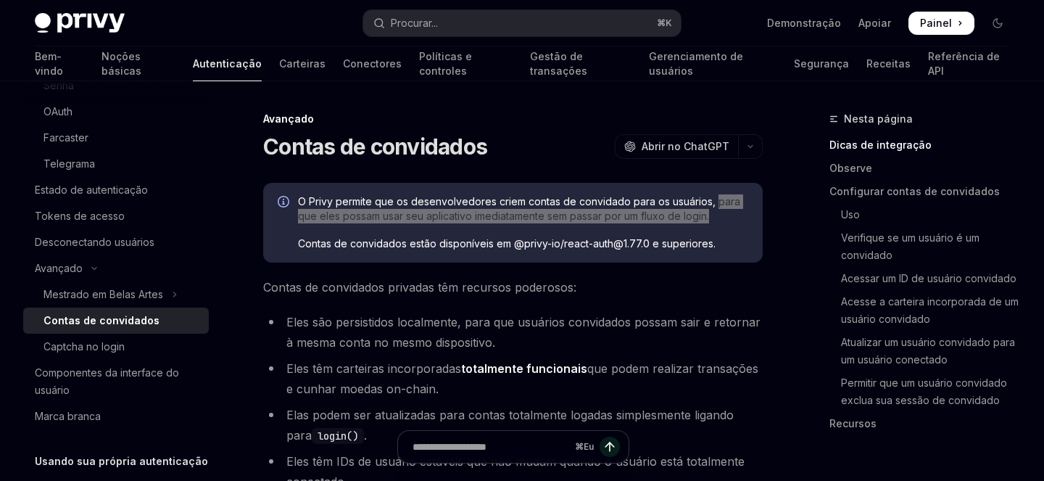
scroll to position [45, 0]
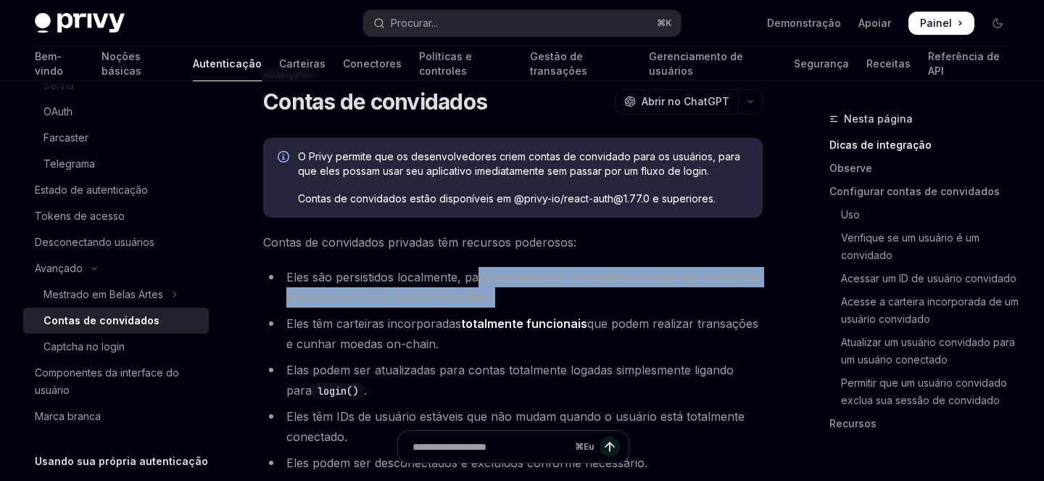
drag, startPoint x: 477, startPoint y: 278, endPoint x: 522, endPoint y: 297, distance: 49.0
click at [522, 297] on li "Eles são persistidos localmente, para que usuários convidados possam sair e ret…" at bounding box center [512, 287] width 499 height 41
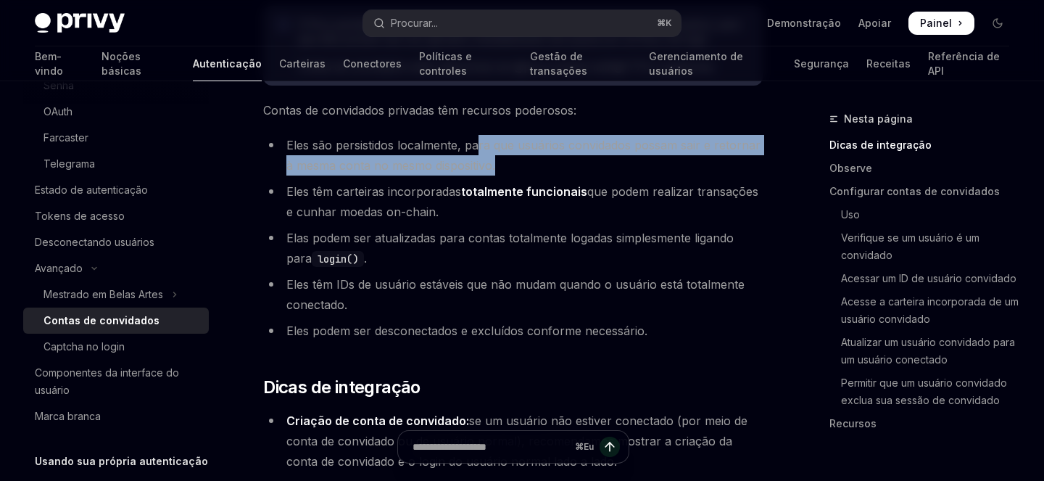
scroll to position [178, 0]
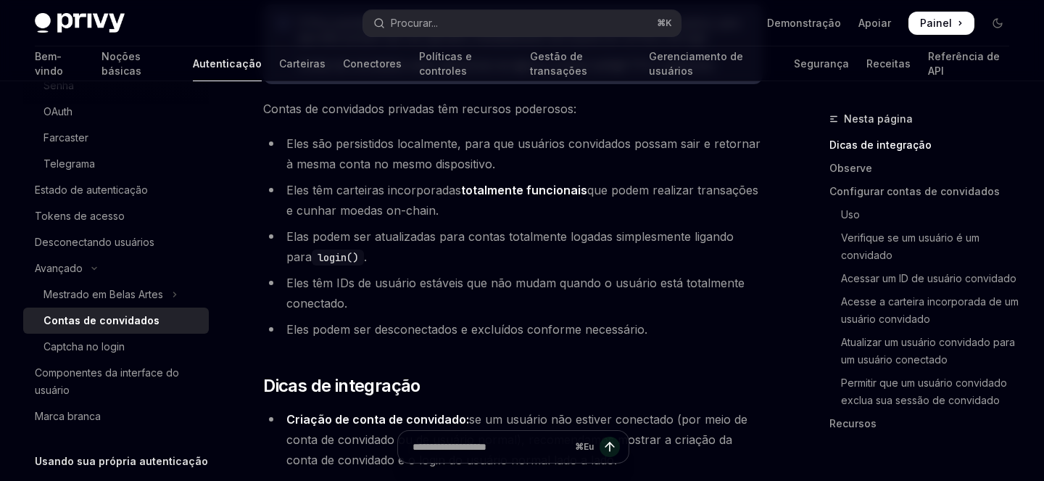
click at [292, 188] on font "Eles têm carteiras incorporadas" at bounding box center [373, 190] width 175 height 14
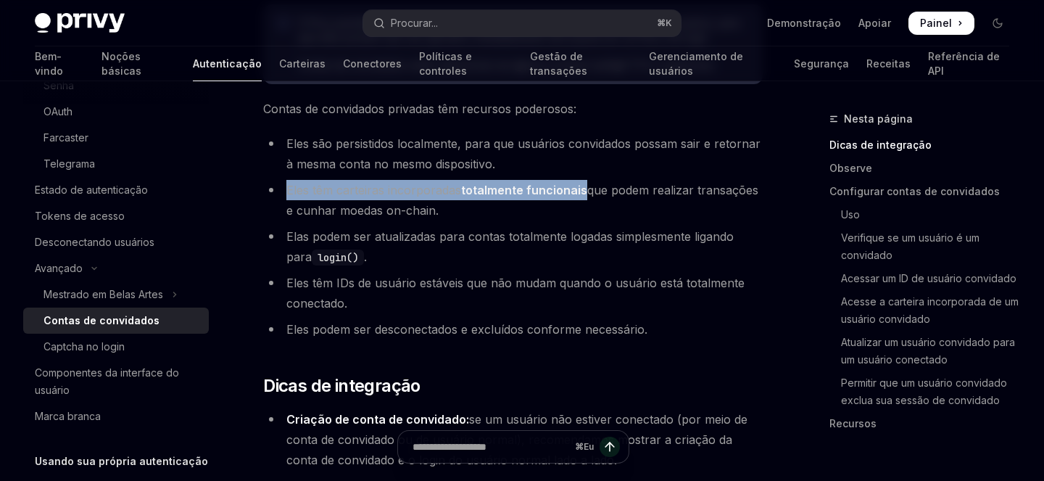
drag, startPoint x: 292, startPoint y: 188, endPoint x: 558, endPoint y: 195, distance: 266.1
click at [558, 195] on li "Eles têm carteiras incorporadas totalmente funcionais que podem realizar transa…" at bounding box center [512, 200] width 499 height 41
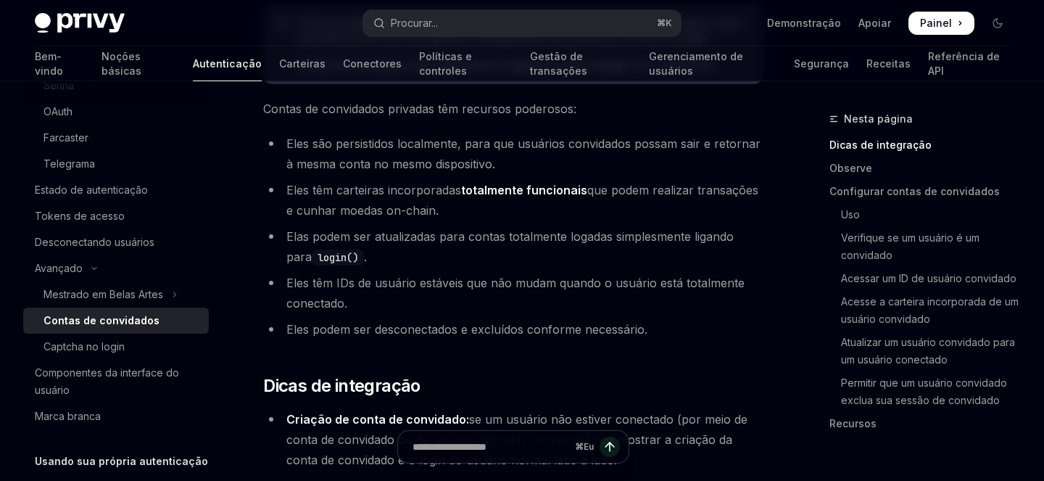
click at [600, 188] on font "que podem realizar transações e cunhar moedas on-chain." at bounding box center [522, 200] width 472 height 35
click at [586, 188] on font "que podem realizar transações e cunhar moedas on-chain." at bounding box center [522, 200] width 472 height 35
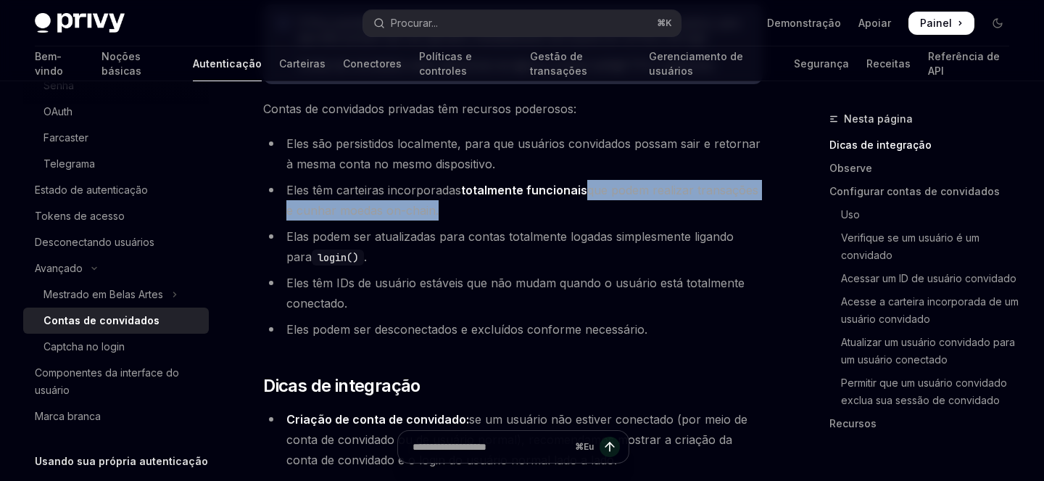
drag, startPoint x: 586, startPoint y: 188, endPoint x: 448, endPoint y: 204, distance: 138.6
click at [448, 204] on li "Eles têm carteiras incorporadas totalmente funcionais que podem realizar transa…" at bounding box center [512, 200] width 499 height 41
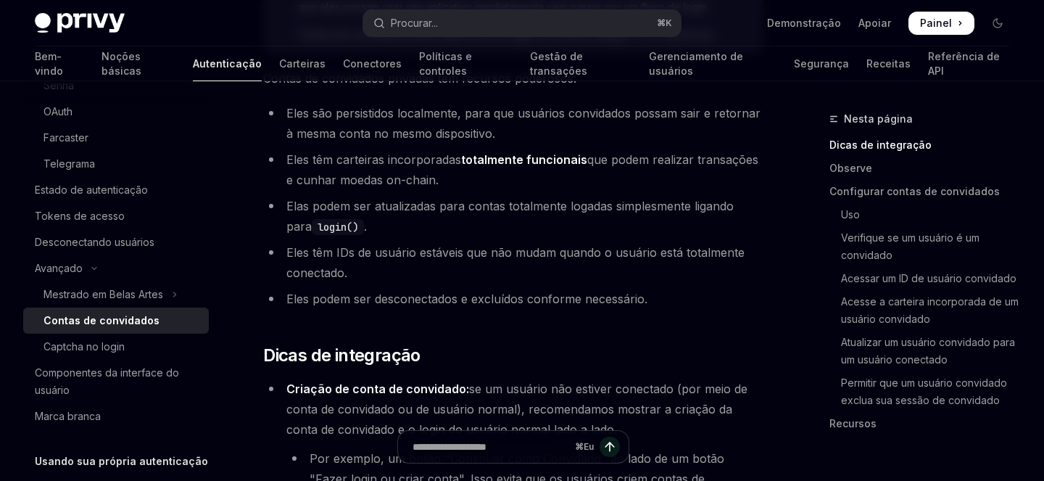
click at [443, 180] on li "Eles têm carteiras incorporadas totalmente funcionais que podem realizar transa…" at bounding box center [512, 169] width 499 height 41
click at [294, 206] on font "Elas podem ser atualizadas para contas totalmente logadas simplesmente ligando …" at bounding box center [509, 216] width 447 height 35
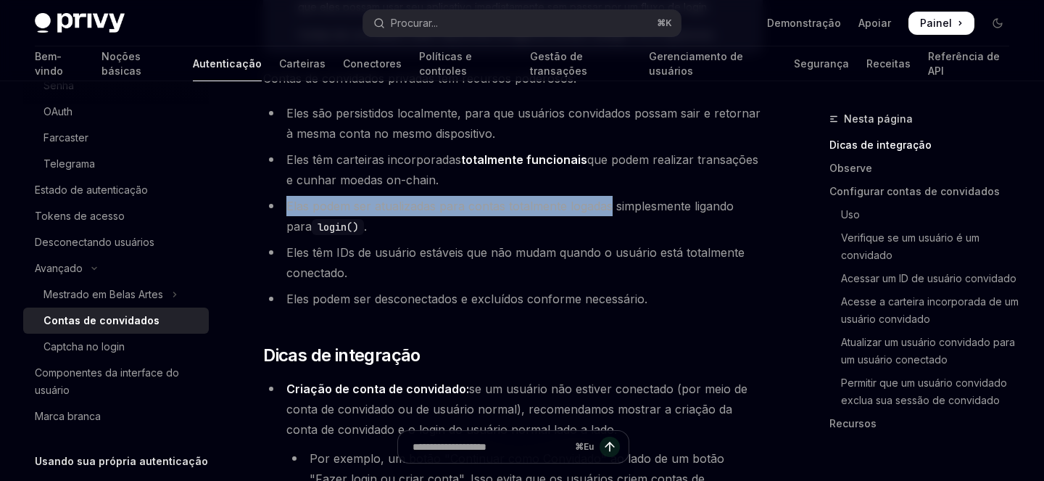
drag, startPoint x: 294, startPoint y: 206, endPoint x: 605, endPoint y: 204, distance: 311.7
click at [605, 204] on font "Elas podem ser atualizadas para contas totalmente logadas simplesmente ligando …" at bounding box center [509, 216] width 447 height 35
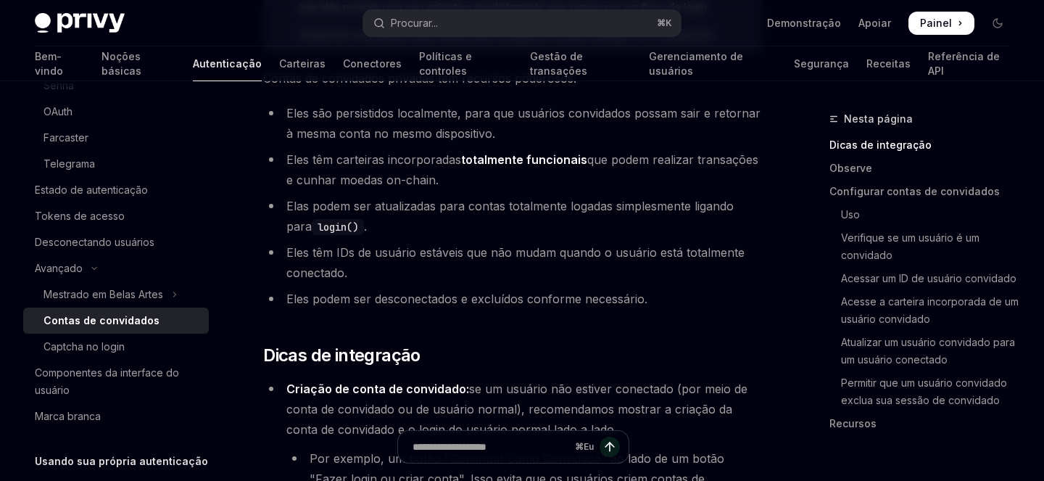
click at [648, 201] on font "Elas podem ser atualizadas para contas totalmente logadas simplesmente ligando …" at bounding box center [509, 216] width 447 height 35
click at [291, 207] on font "Elas podem ser atualizadas para contas totalmente logadas simplesmente ligando …" at bounding box center [509, 216] width 447 height 35
drag, startPoint x: 291, startPoint y: 207, endPoint x: 391, endPoint y: 205, distance: 99.3
click at [391, 205] on font "Elas podem ser atualizadas para contas totalmente logadas simplesmente ligando …" at bounding box center [509, 216] width 447 height 35
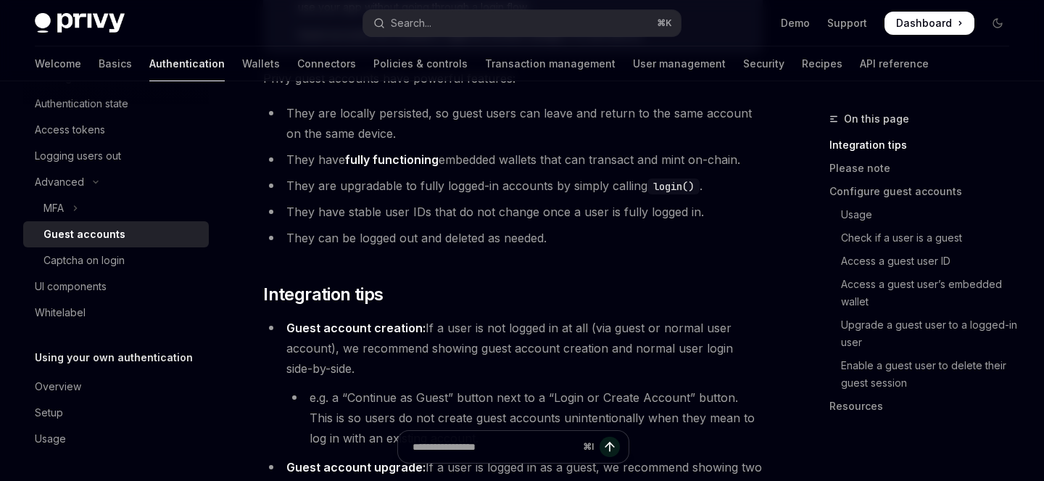
scroll to position [292, 0]
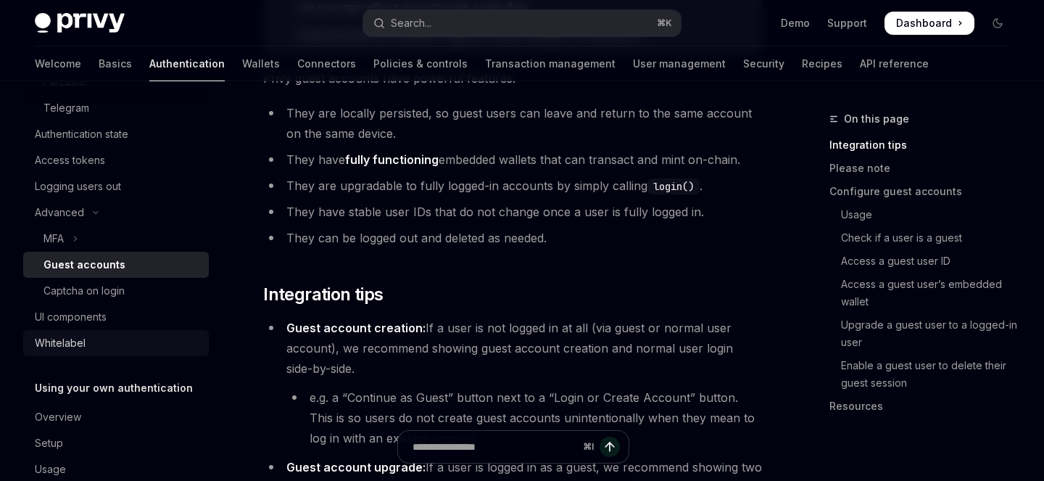
click at [64, 343] on div "Whitelabel" at bounding box center [60, 342] width 51 height 17
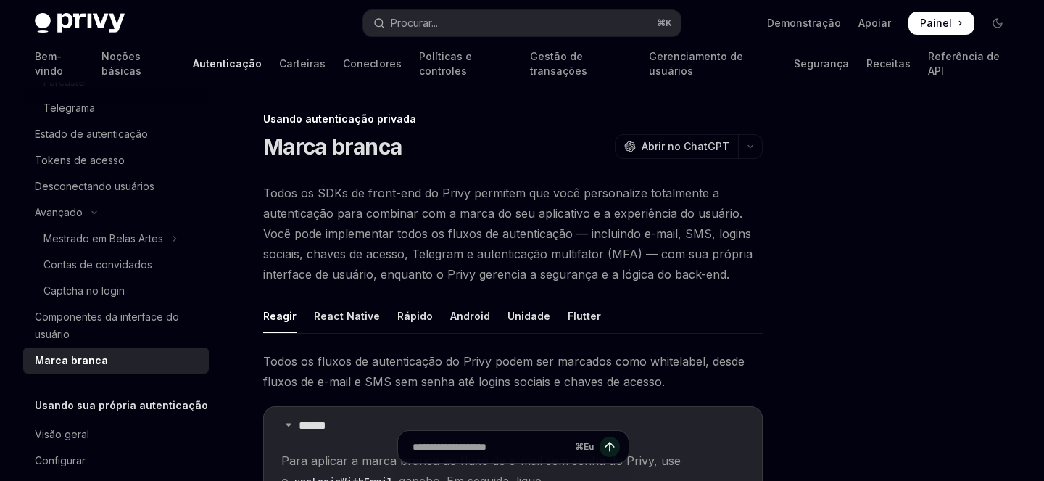
click at [483, 196] on font "Todos os SDKs de front-end do Privy permitem que você personalize totalmente a …" at bounding box center [507, 234] width 489 height 96
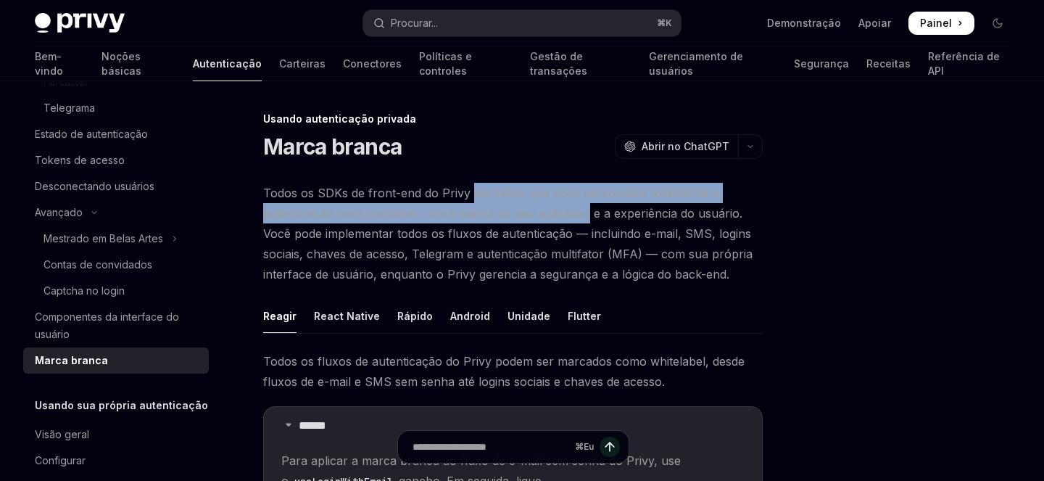
drag, startPoint x: 483, startPoint y: 196, endPoint x: 586, endPoint y: 215, distance: 105.4
click at [586, 215] on font "Todos os SDKs de front-end do Privy permitem que você personalize totalmente a …" at bounding box center [507, 234] width 489 height 96
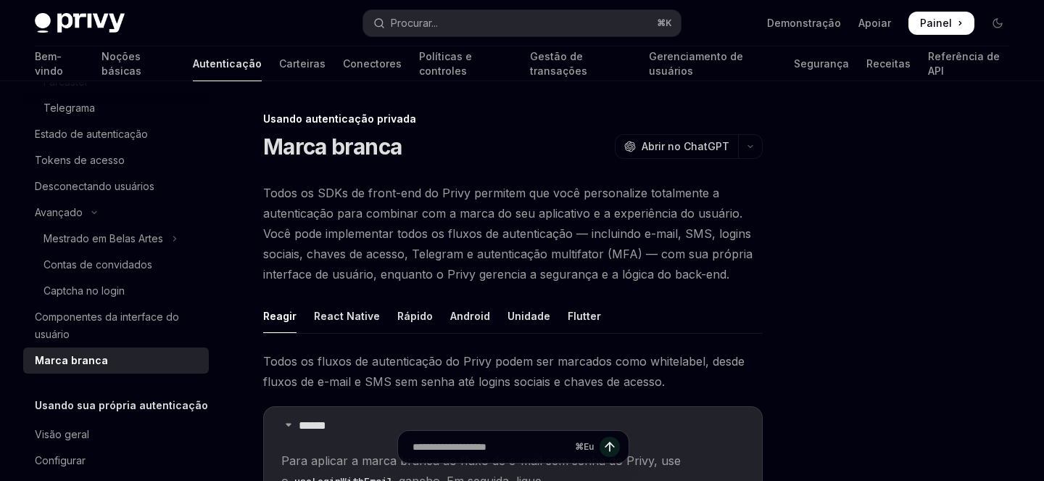
click at [621, 210] on font "Todos os SDKs de front-end do Privy permitem que você personalize totalmente a …" at bounding box center [507, 234] width 489 height 96
click at [278, 234] on font "Todos os SDKs de front-end do Privy permitem que você personalize totalmente a …" at bounding box center [507, 234] width 489 height 96
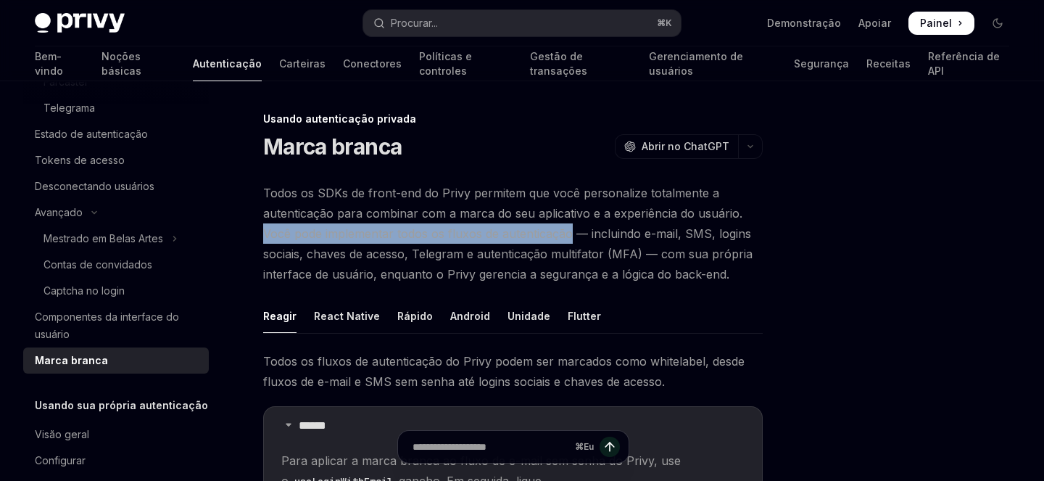
drag, startPoint x: 278, startPoint y: 234, endPoint x: 552, endPoint y: 233, distance: 274.0
click at [552, 233] on font "Todos os SDKs de front-end do Privy permitem que você personalize totalmente a …" at bounding box center [507, 234] width 489 height 96
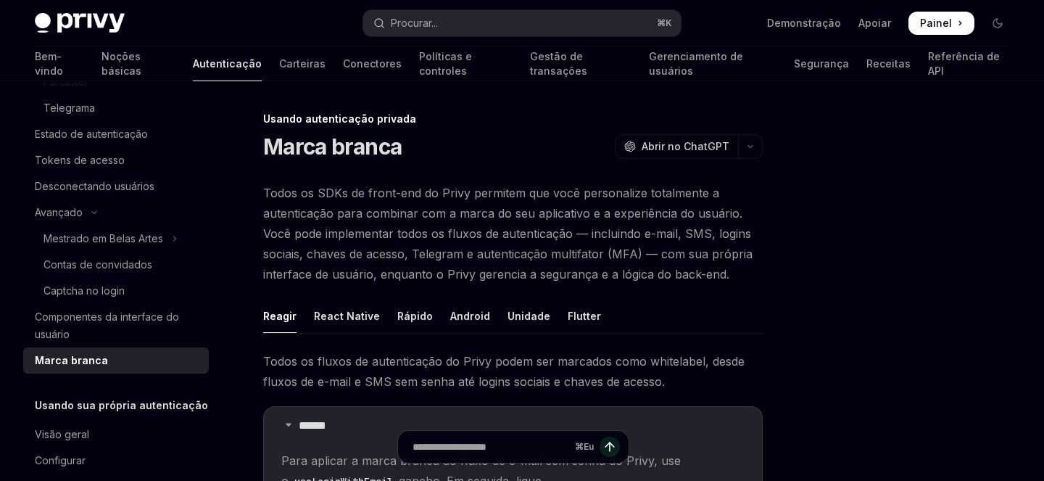
click at [608, 225] on font "Todos os SDKs de front-end do Privy permitem que você personalize totalmente a …" at bounding box center [507, 234] width 489 height 96
click at [608, 233] on font "Todos os SDKs de front-end do Privy permitem que você personalize totalmente a …" at bounding box center [507, 234] width 489 height 96
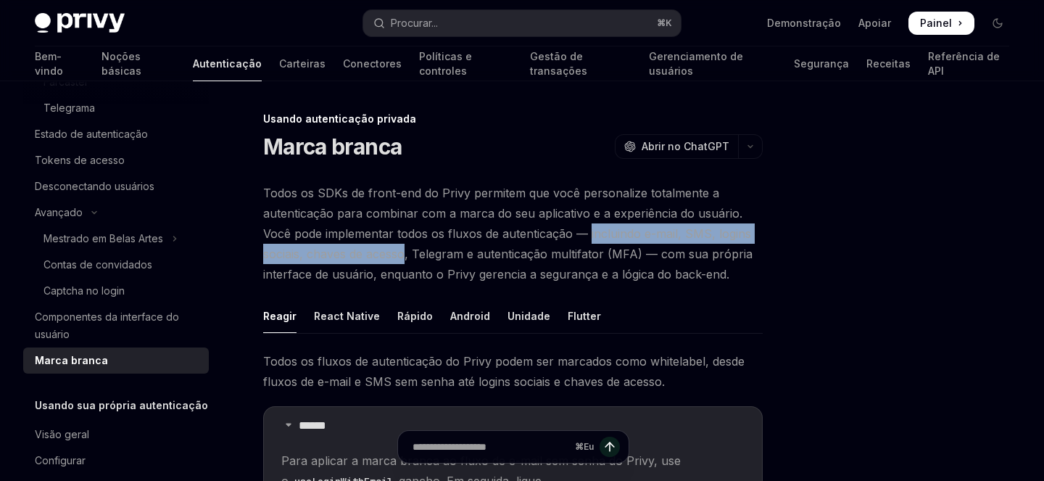
drag, startPoint x: 608, startPoint y: 233, endPoint x: 408, endPoint y: 251, distance: 200.9
click at [408, 251] on font "Todos os SDKs de front-end do Privy permitem que você personalize totalmente a …" at bounding box center [507, 234] width 489 height 96
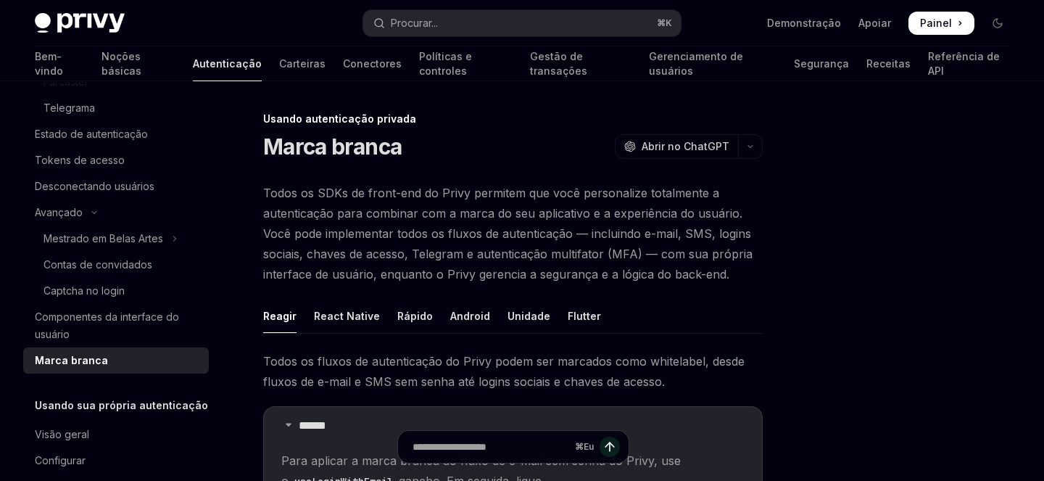
click at [439, 246] on font "Todos os SDKs de front-end do Privy permitem que você personalize totalmente a …" at bounding box center [507, 234] width 489 height 96
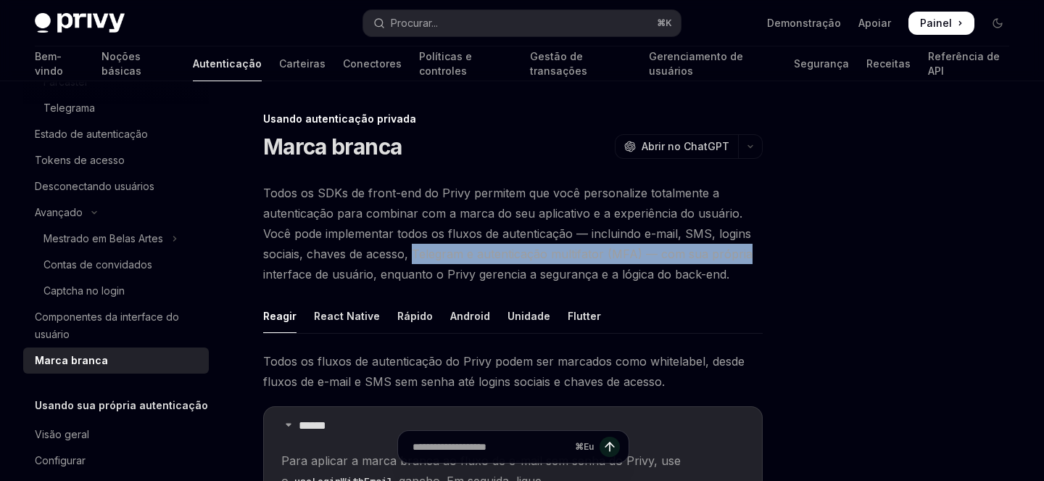
drag, startPoint x: 439, startPoint y: 246, endPoint x: 715, endPoint y: 247, distance: 275.5
click at [715, 247] on font "Todos os SDKs de front-end do Privy permitem que você personalize totalmente a …" at bounding box center [507, 234] width 489 height 96
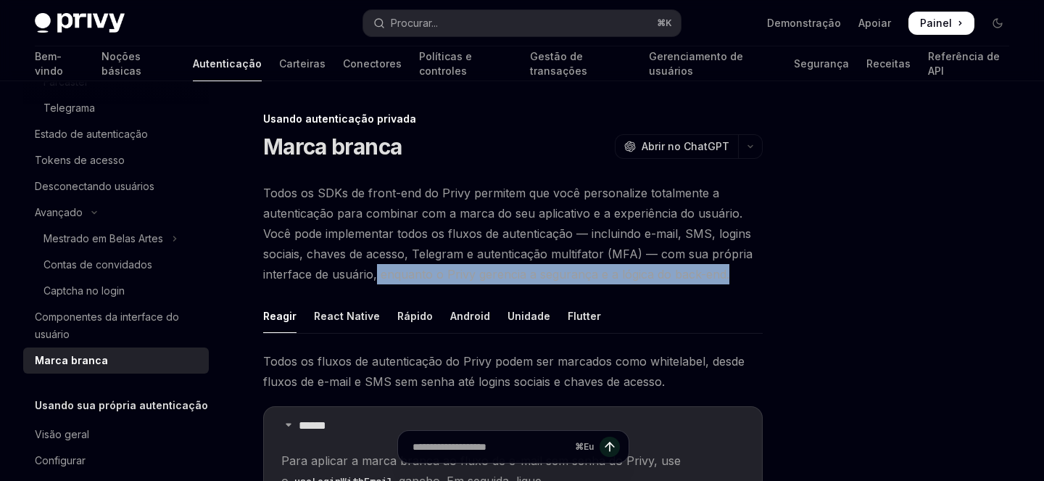
drag, startPoint x: 376, startPoint y: 272, endPoint x: 772, endPoint y: 270, distance: 395.8
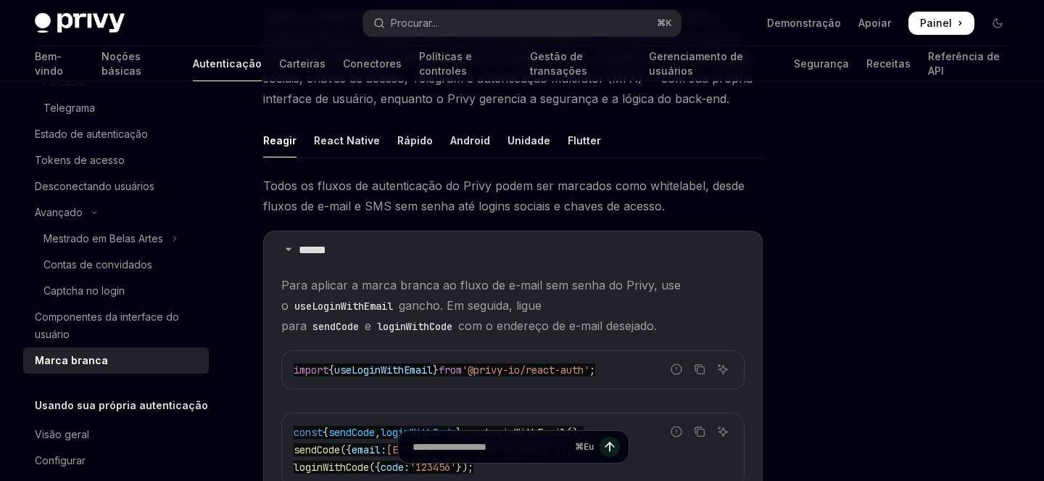
scroll to position [217, 0]
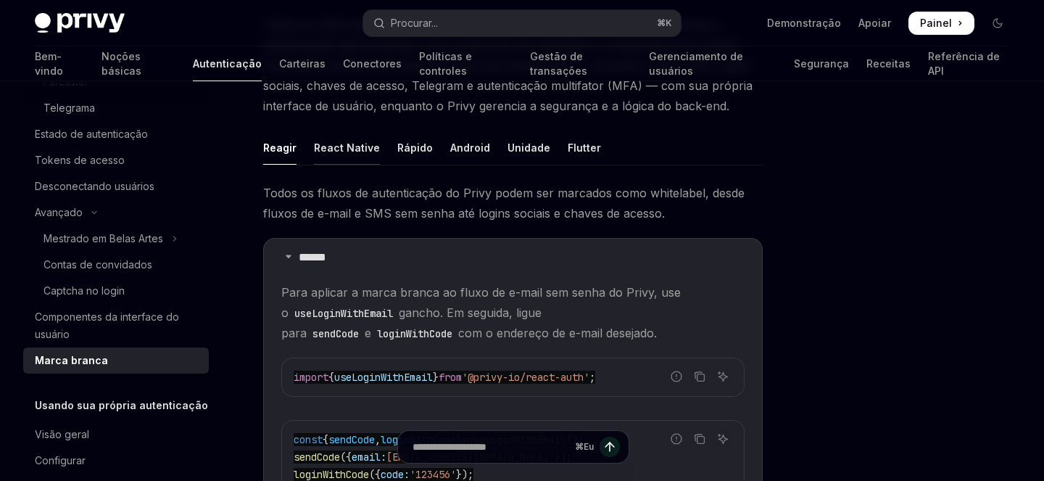
click at [350, 150] on font "React Native" at bounding box center [347, 147] width 66 height 12
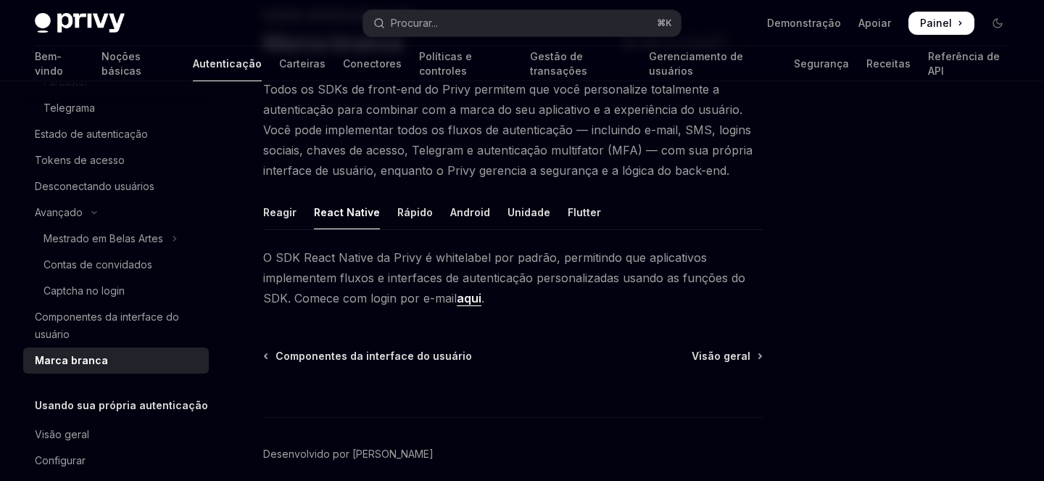
scroll to position [100, 0]
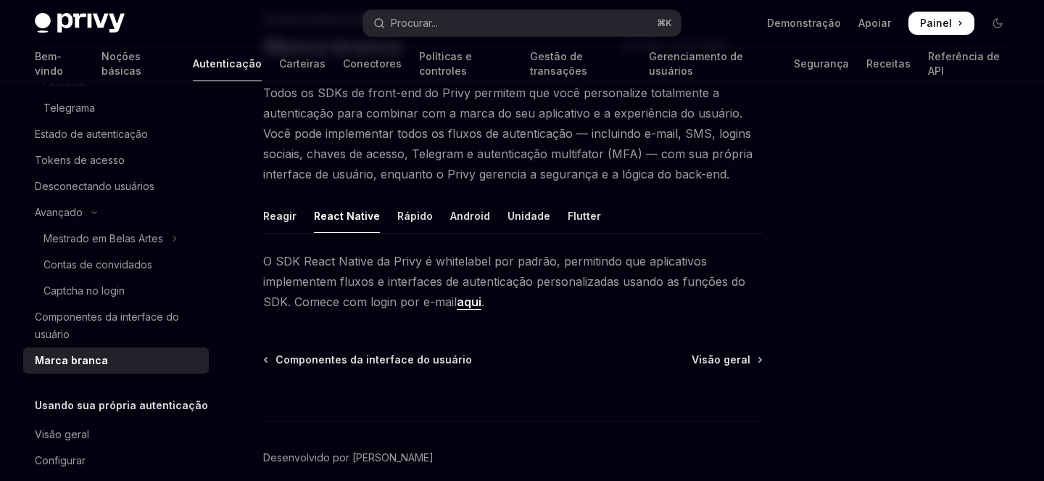
click at [469, 301] on font "aqui" at bounding box center [469, 301] width 25 height 14
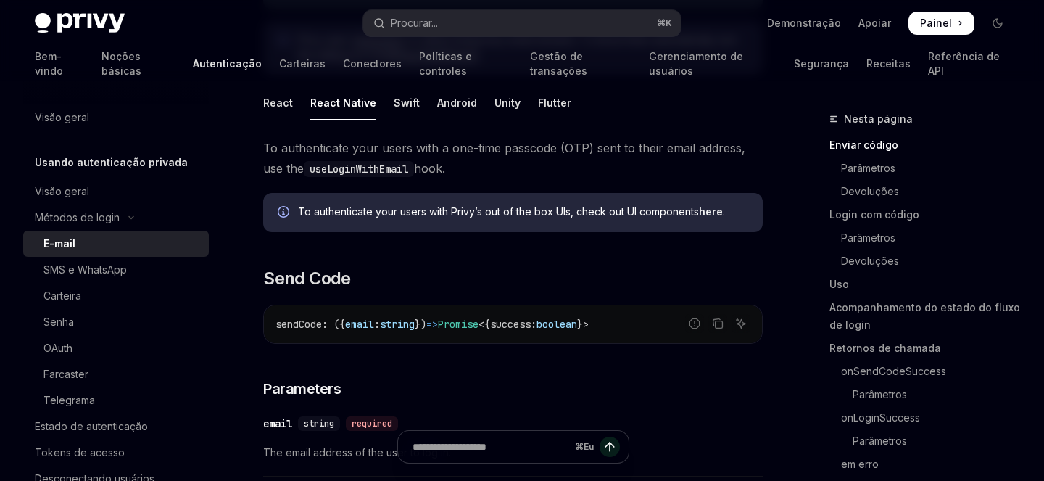
scroll to position [275, 0]
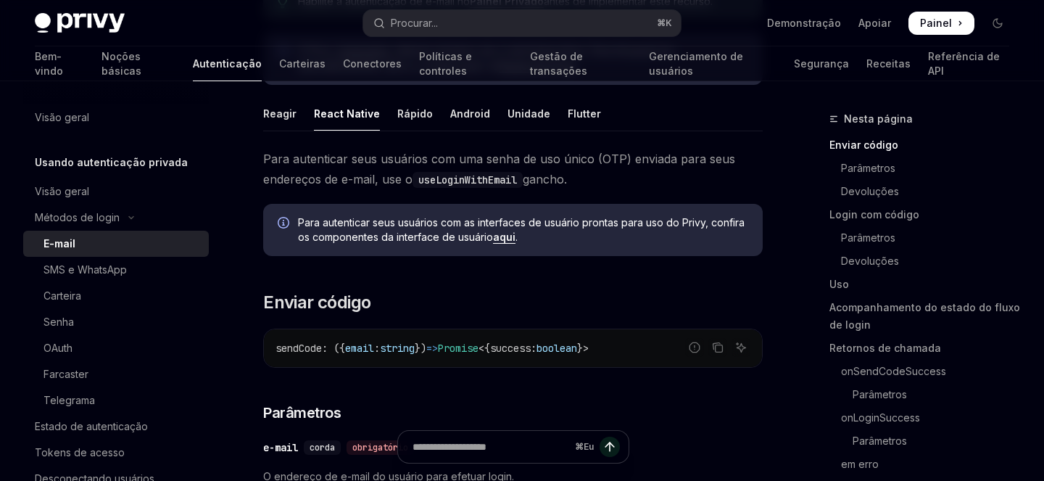
click at [502, 237] on font "aqui" at bounding box center [504, 237] width 22 height 12
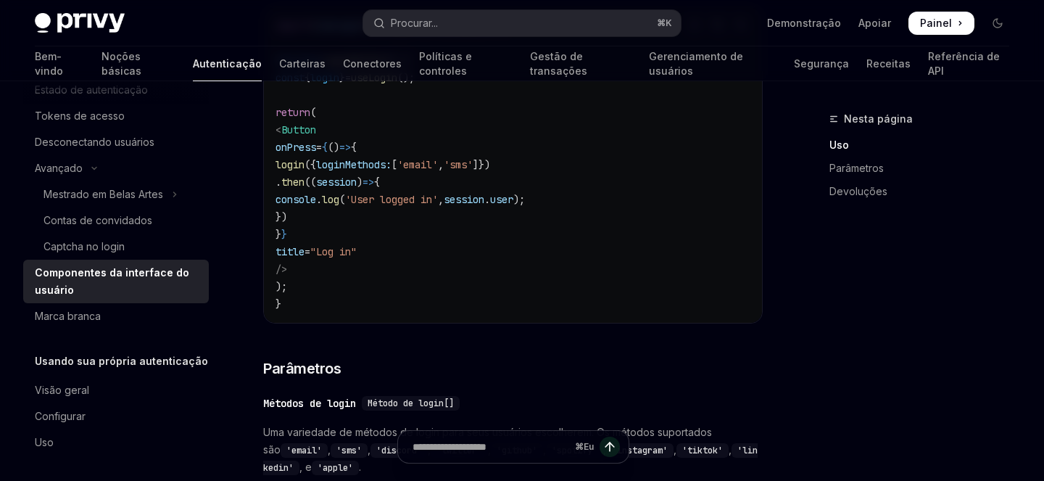
scroll to position [1213, 0]
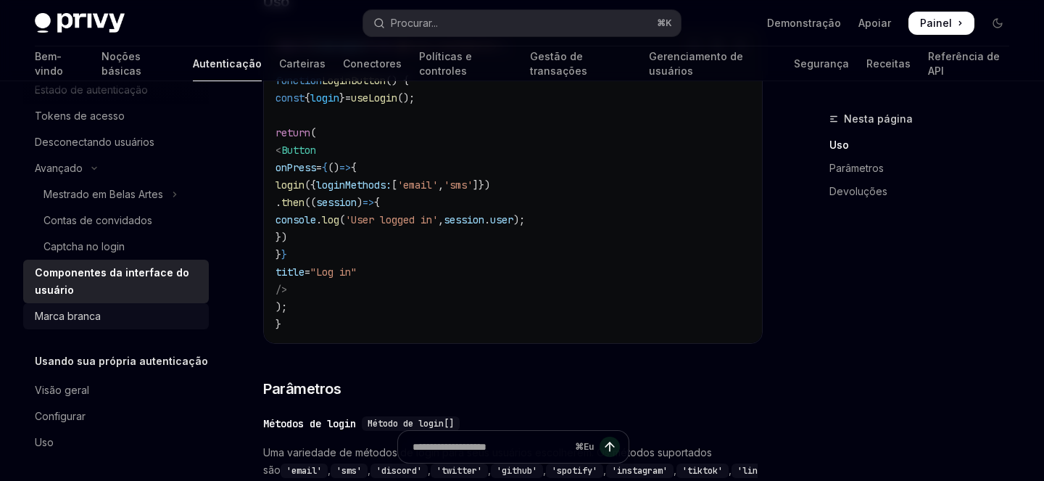
click at [75, 312] on font "Marca branca" at bounding box center [68, 316] width 66 height 12
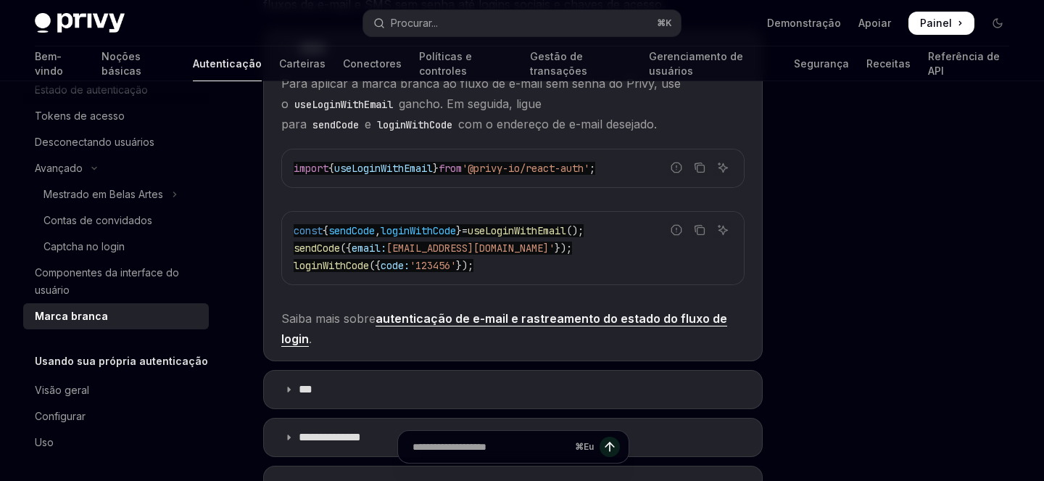
scroll to position [408, 0]
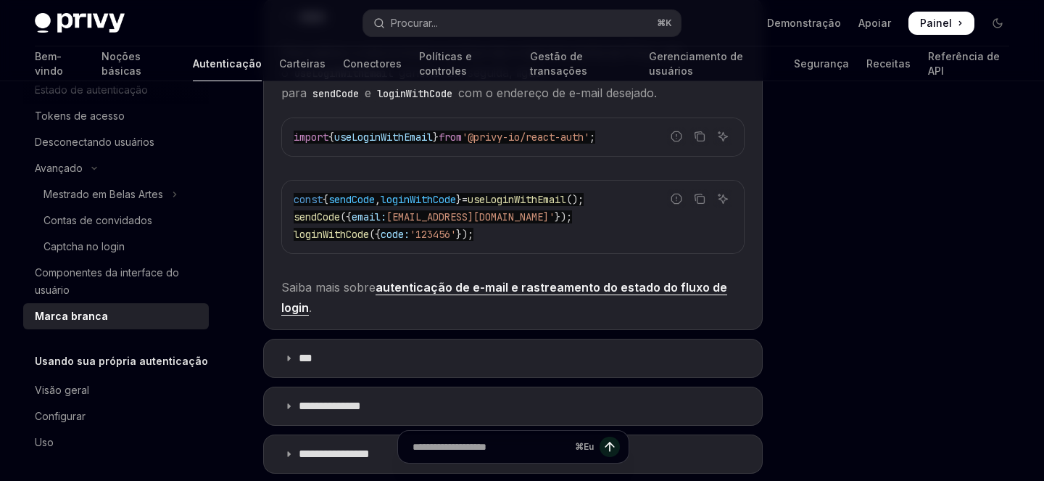
click at [315, 214] on span "sendCode" at bounding box center [317, 216] width 46 height 13
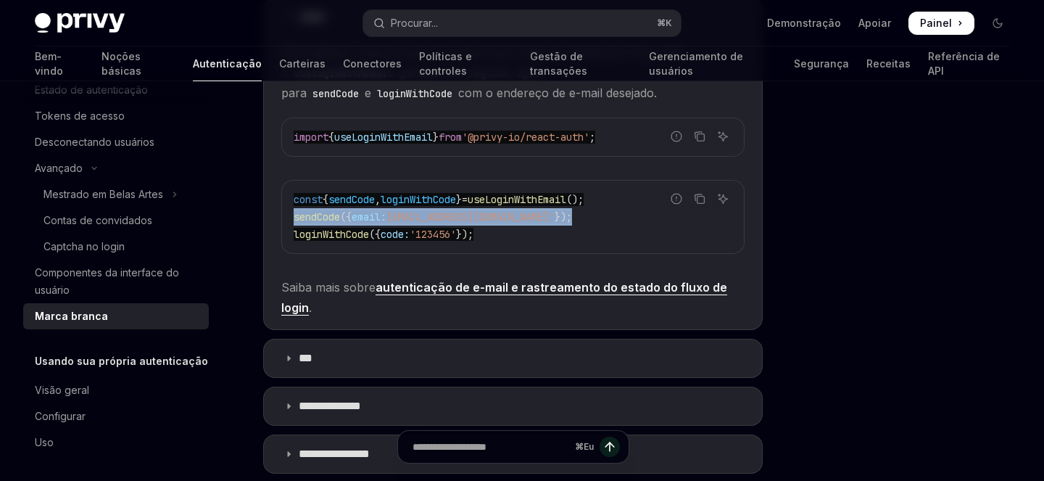
drag, startPoint x: 315, startPoint y: 214, endPoint x: 501, endPoint y: 220, distance: 186.4
click at [501, 220] on span "sendCode ({ email: 'test@test.com' });" at bounding box center [433, 216] width 278 height 13
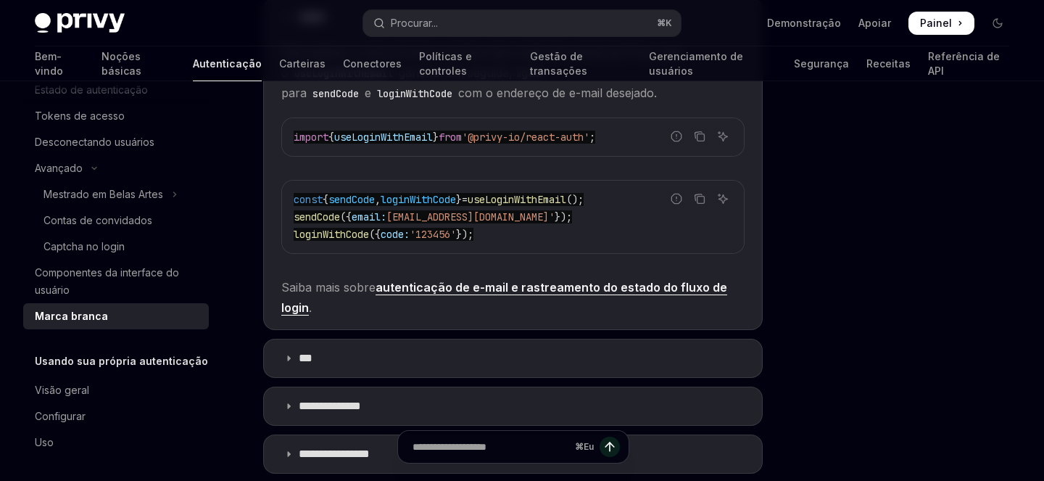
click at [349, 241] on code "const { sendCode , loginWithCode } = useLoginWithEmail (); sendCode ({ email: '…" at bounding box center [513, 217] width 439 height 52
drag, startPoint x: 349, startPoint y: 241, endPoint x: 482, endPoint y: 239, distance: 133.4
click at [482, 239] on code "const { sendCode , loginWithCode } = useLoginWithEmail (); sendCode ({ email: '…" at bounding box center [513, 217] width 439 height 52
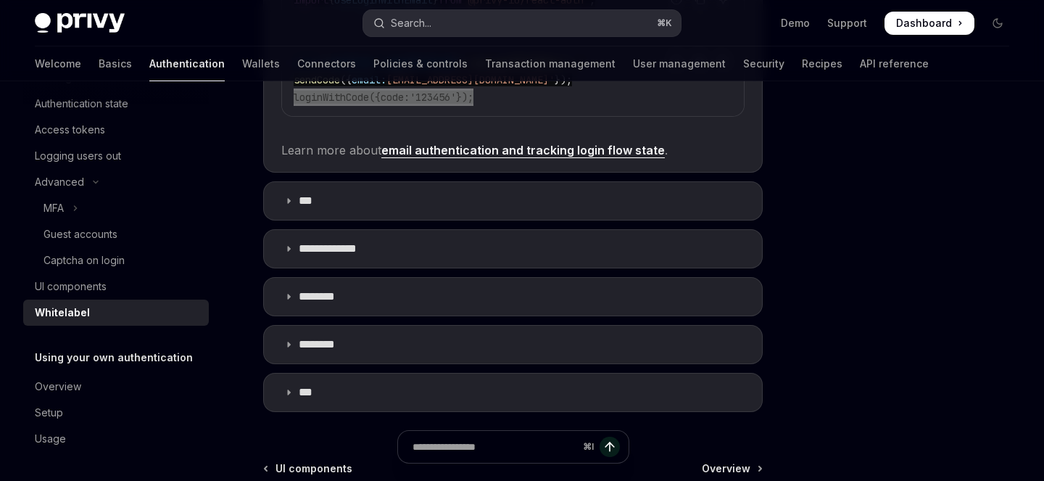
scroll to position [323, 0]
click at [823, 169] on div at bounding box center [910, 295] width 220 height 370
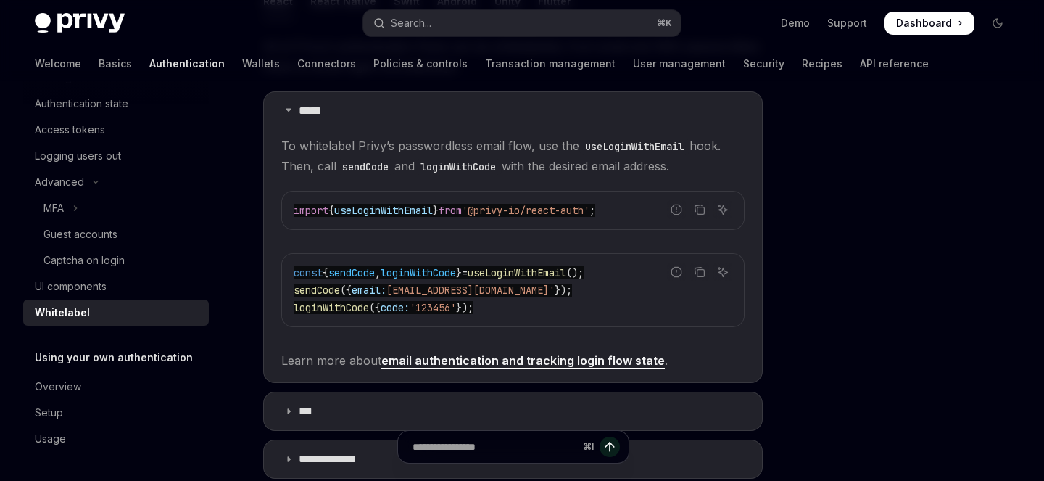
scroll to position [209, 0]
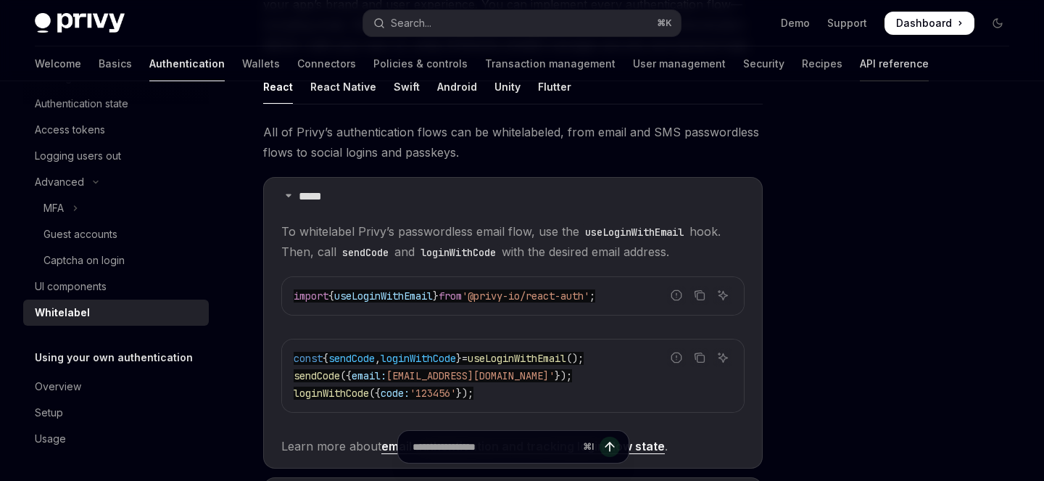
click at [860, 70] on link "API reference" at bounding box center [894, 63] width 69 height 35
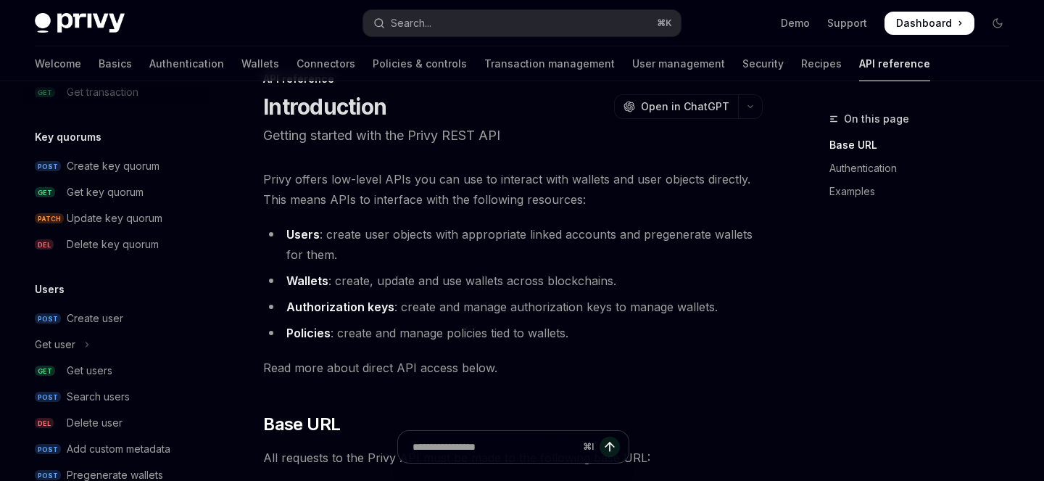
scroll to position [1043, 0]
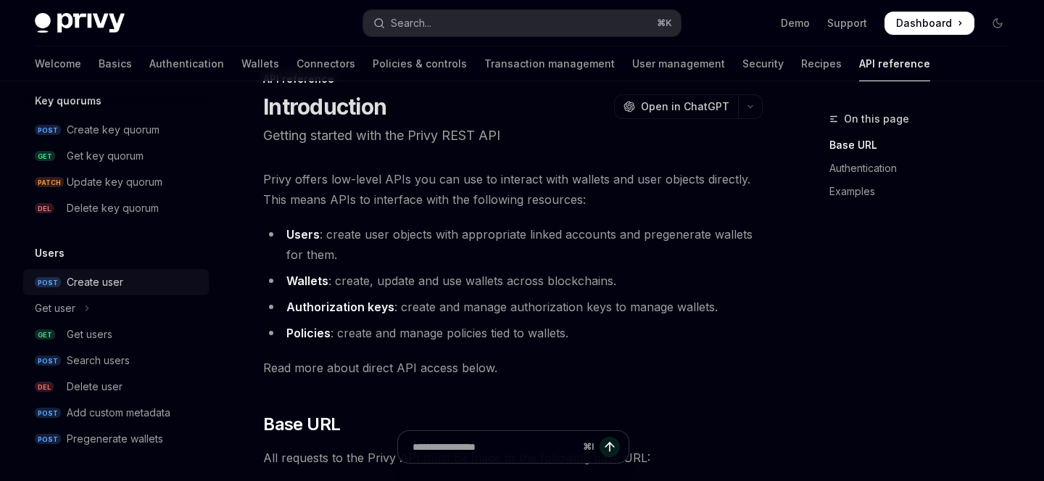
click at [80, 282] on div "Create user" at bounding box center [95, 281] width 57 height 17
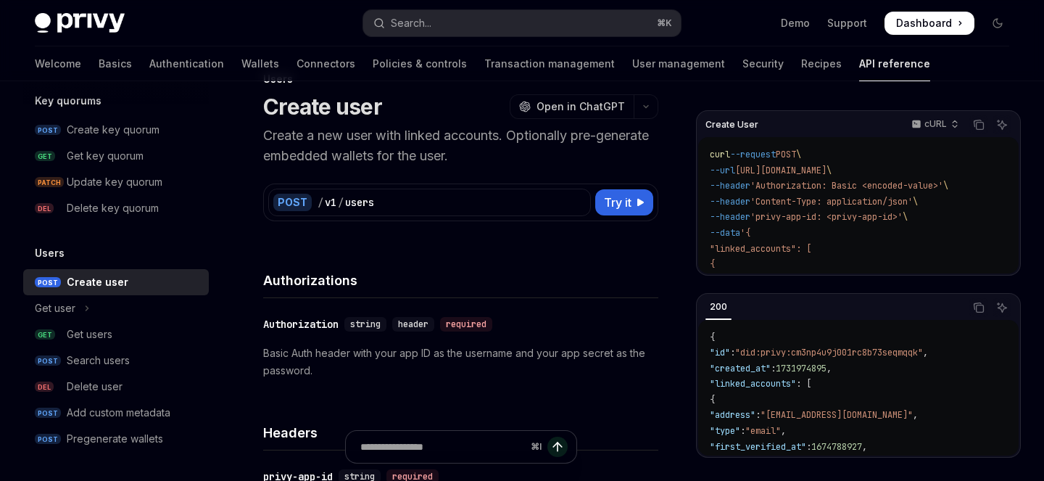
type textarea "*"
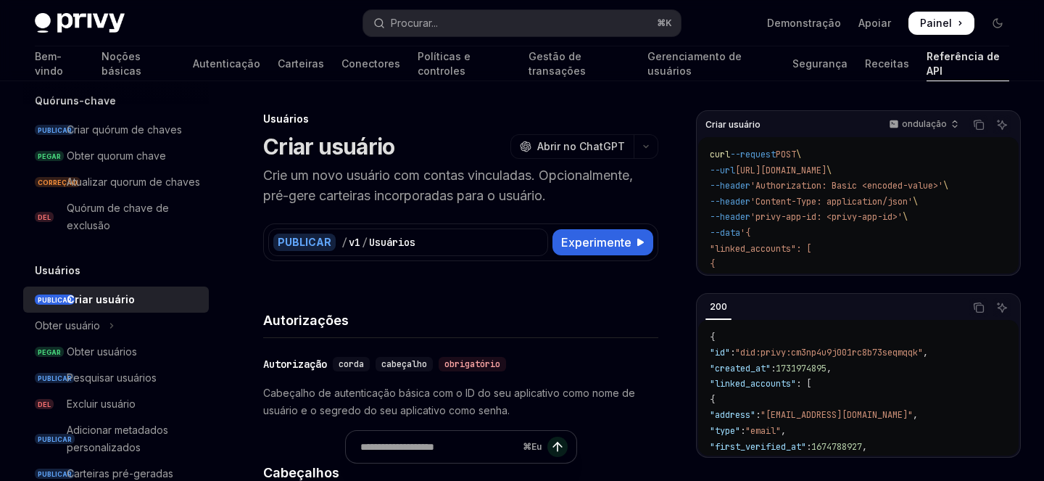
click at [278, 178] on font "Crie um novo usuário com contas vinculadas. Opcionalmente, pré-gere carteiras i…" at bounding box center [448, 185] width 370 height 36
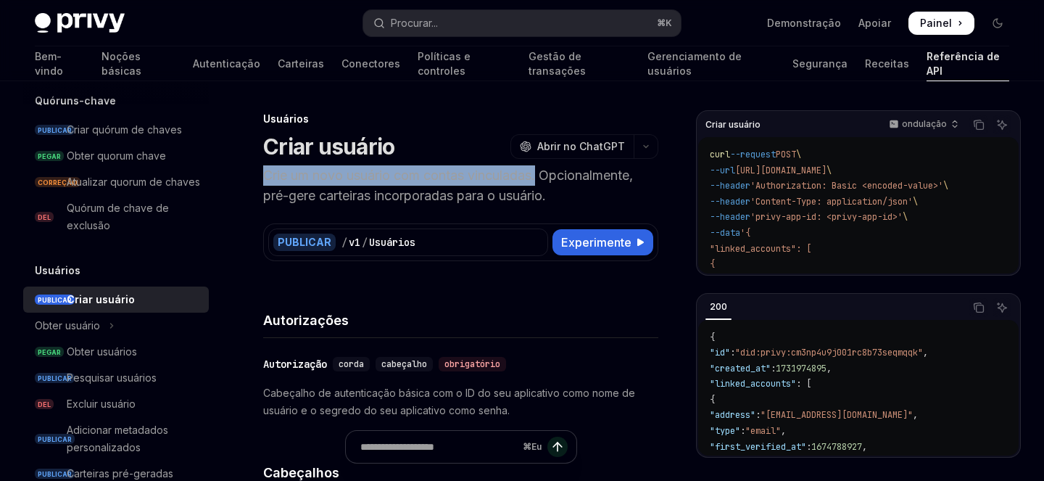
drag, startPoint x: 278, startPoint y: 178, endPoint x: 536, endPoint y: 181, distance: 258.8
click at [536, 181] on font "Crie um novo usuário com contas vinculadas. Opcionalmente, pré-gere carteiras i…" at bounding box center [448, 185] width 370 height 36
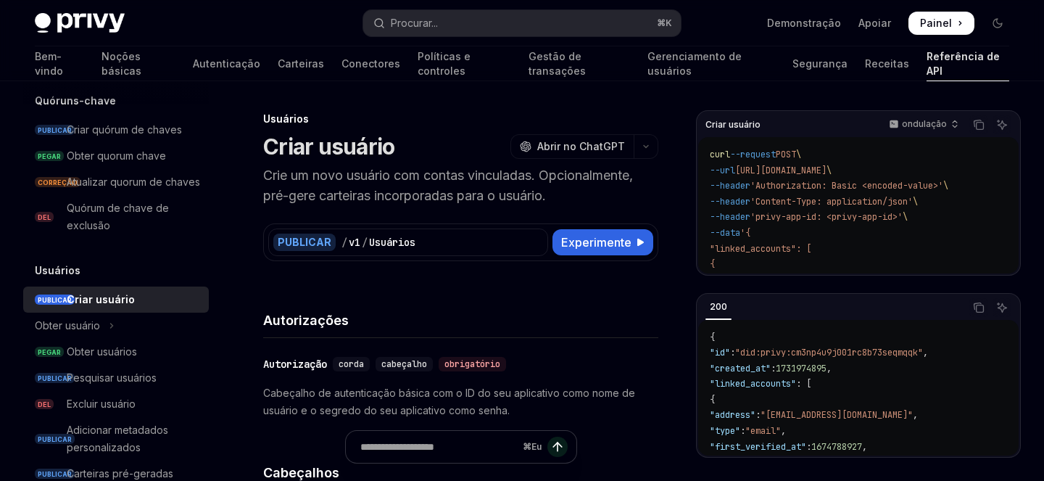
click at [578, 178] on font "Crie um novo usuário com contas vinculadas. Opcionalmente, pré-gere carteiras i…" at bounding box center [448, 185] width 370 height 36
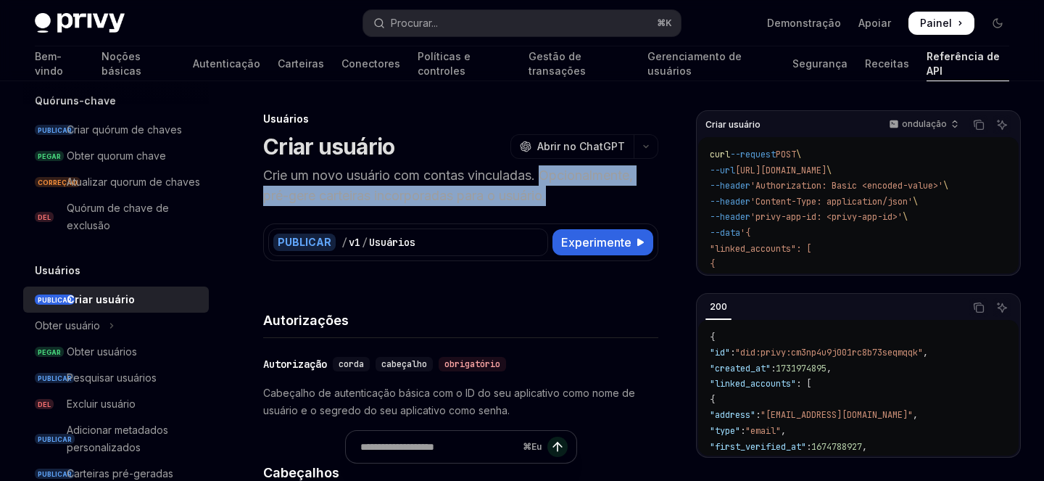
drag, startPoint x: 578, startPoint y: 178, endPoint x: 565, endPoint y: 194, distance: 20.0
click at [565, 194] on p "Crie um novo usuário com contas vinculadas. Opcionalmente, pré-gere carteiras i…" at bounding box center [460, 185] width 395 height 41
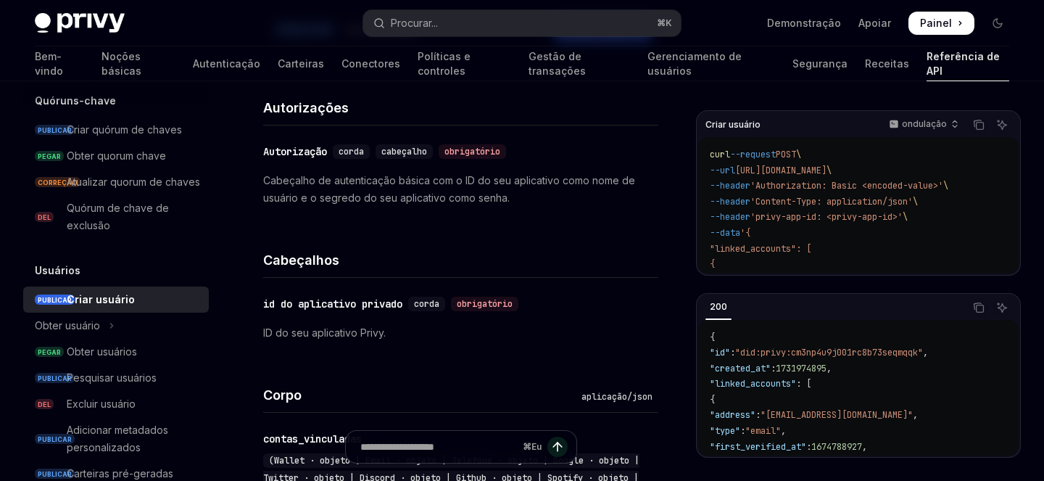
scroll to position [82, 0]
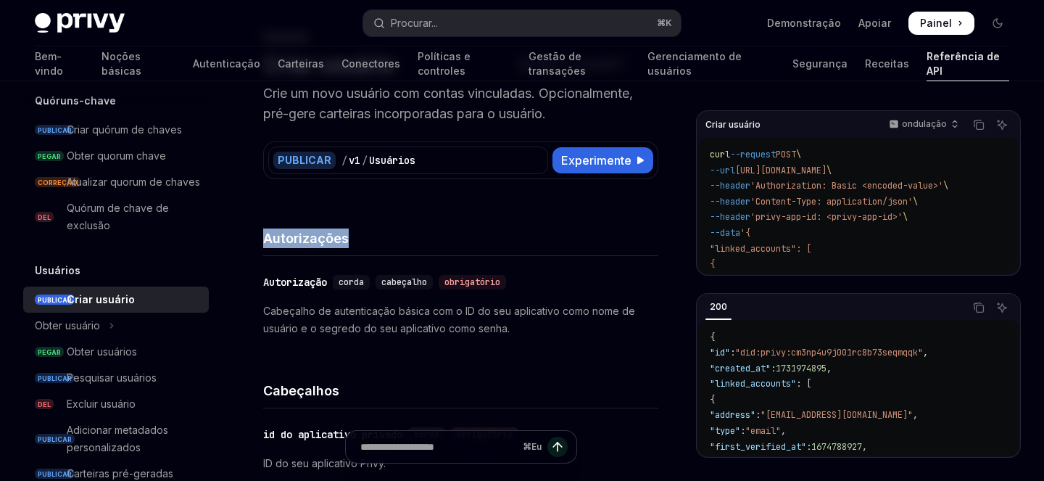
drag, startPoint x: 265, startPoint y: 228, endPoint x: 395, endPoint y: 228, distance: 129.8
click at [395, 228] on h4 "Autorizações" at bounding box center [460, 238] width 395 height 20
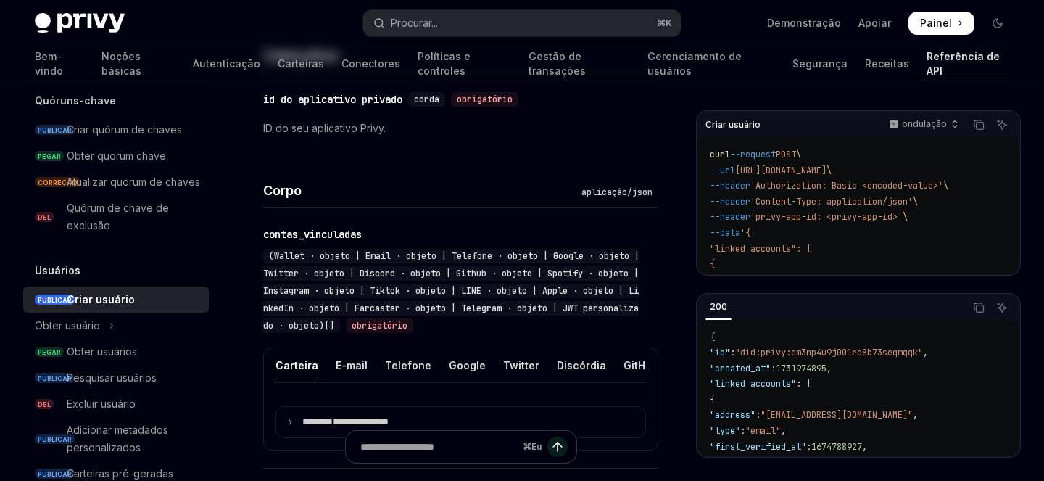
scroll to position [0, 0]
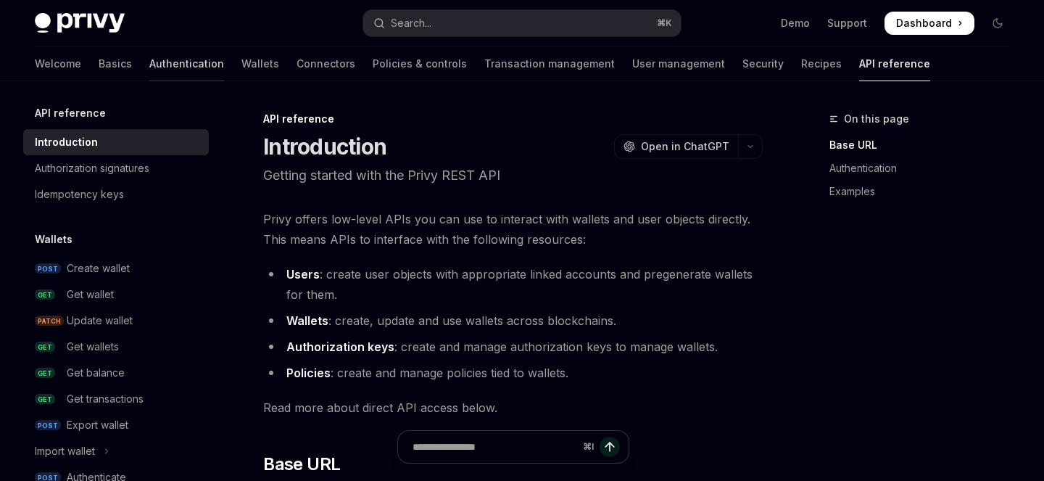
click at [149, 64] on link "Authentication" at bounding box center [186, 63] width 75 height 35
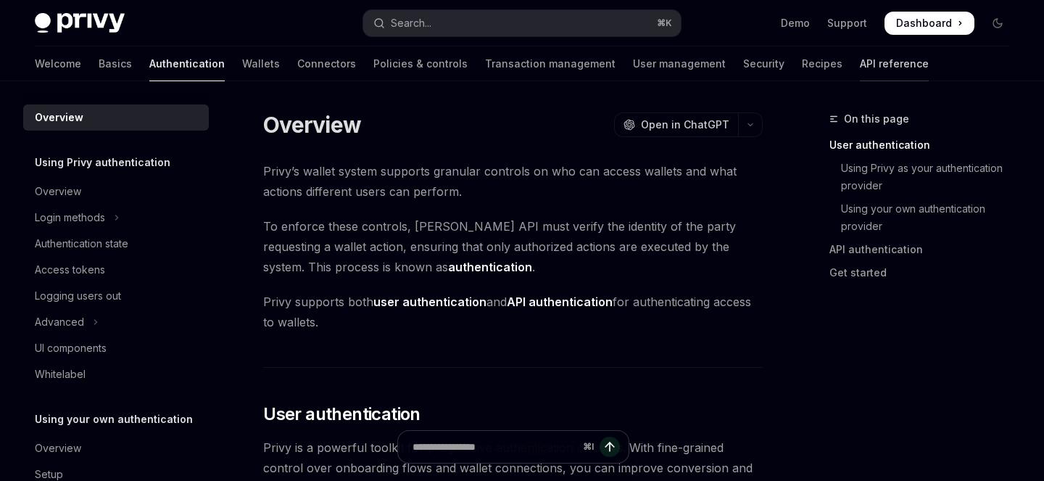
click at [860, 65] on link "API reference" at bounding box center [894, 63] width 69 height 35
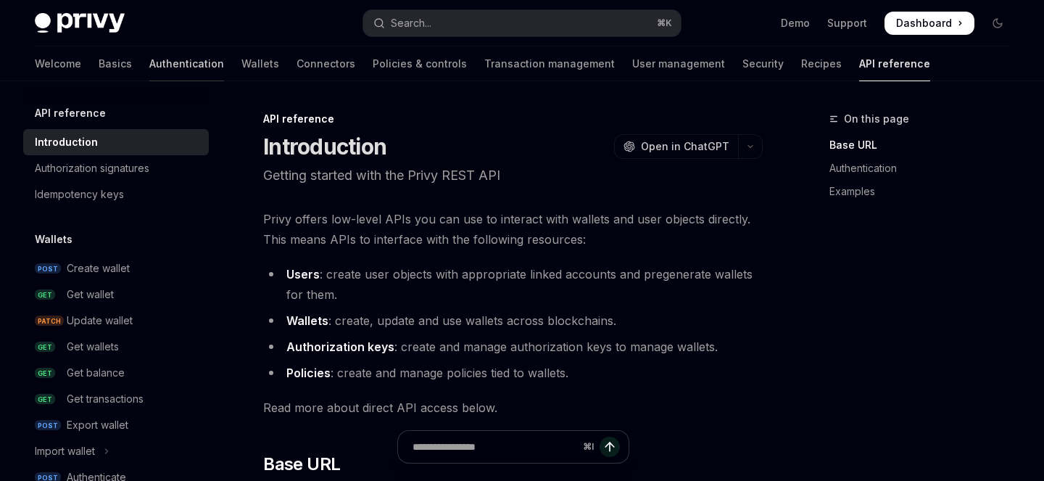
click at [149, 67] on link "Authentication" at bounding box center [186, 63] width 75 height 35
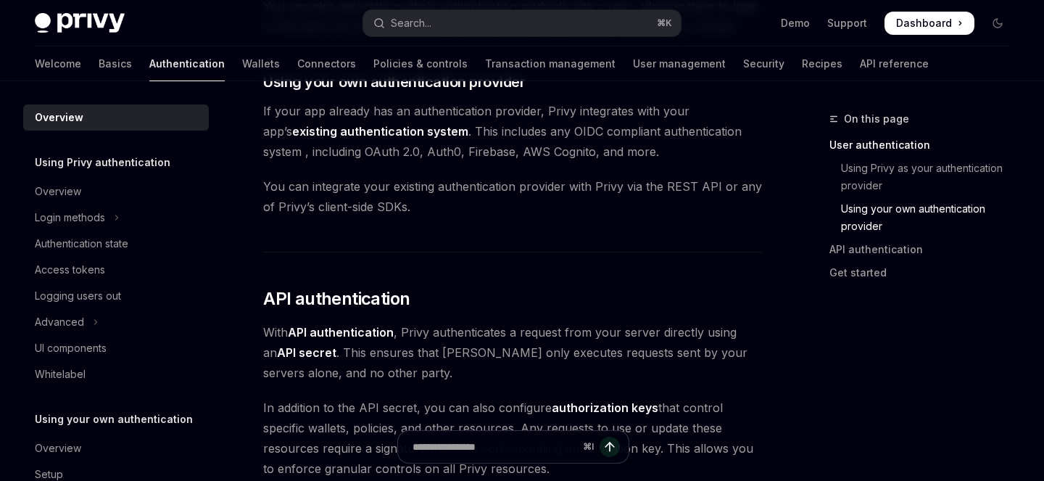
scroll to position [859, 0]
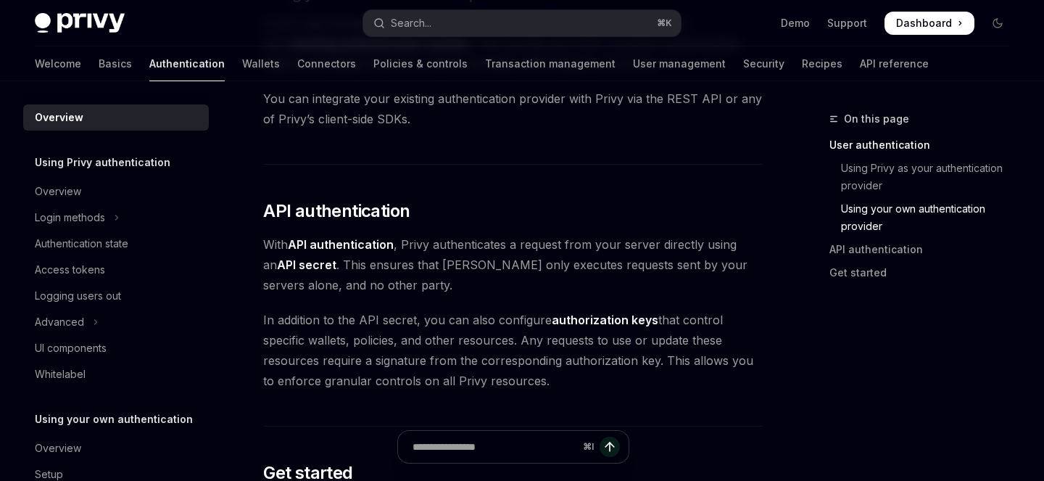
click at [494, 323] on span "In addition to the API secret, you can also configure authorization keys that c…" at bounding box center [512, 350] width 499 height 81
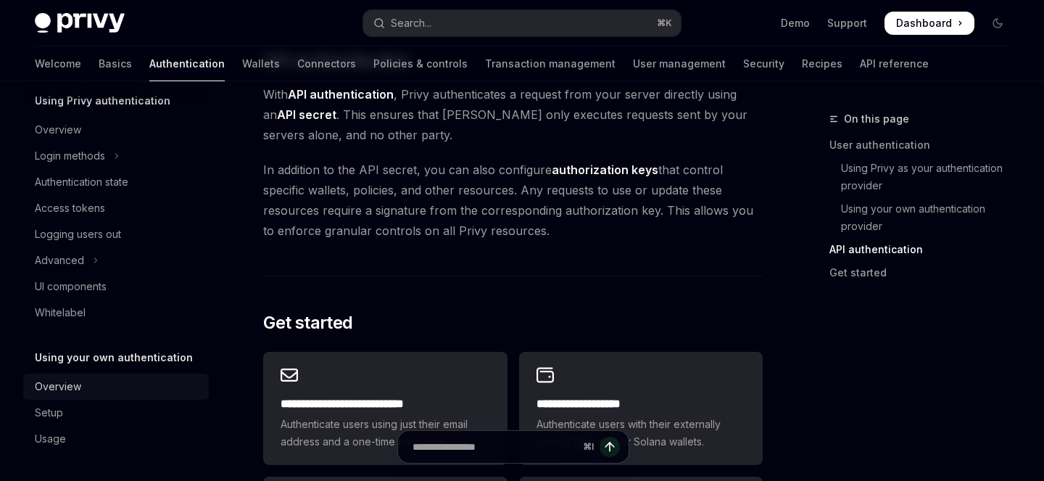
scroll to position [0, 0]
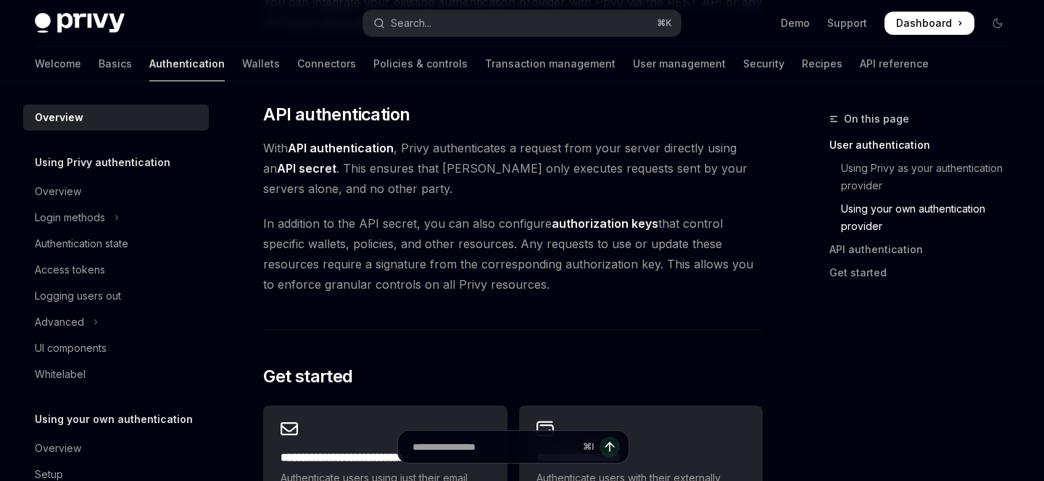
scroll to position [942, 0]
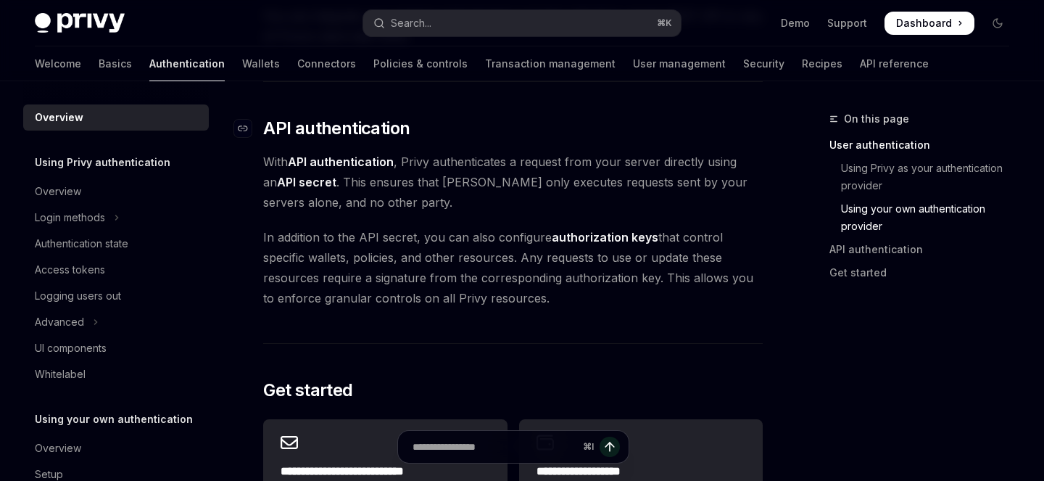
drag, startPoint x: 540, startPoint y: 298, endPoint x: 260, endPoint y: 129, distance: 327.5
click at [264, 128] on span "API authentication" at bounding box center [336, 128] width 146 height 23
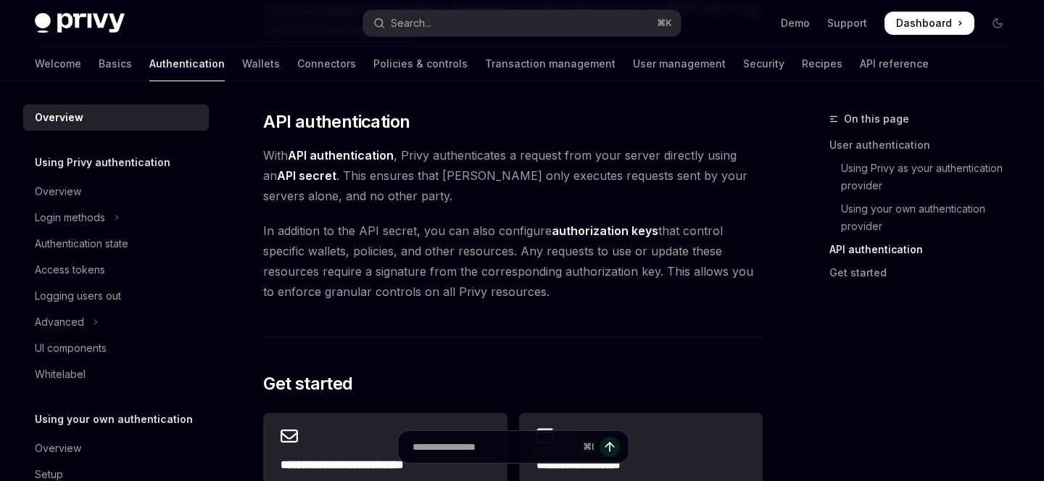
click at [552, 289] on span "In addition to the API secret, you can also configure authorization keys that c…" at bounding box center [512, 260] width 499 height 81
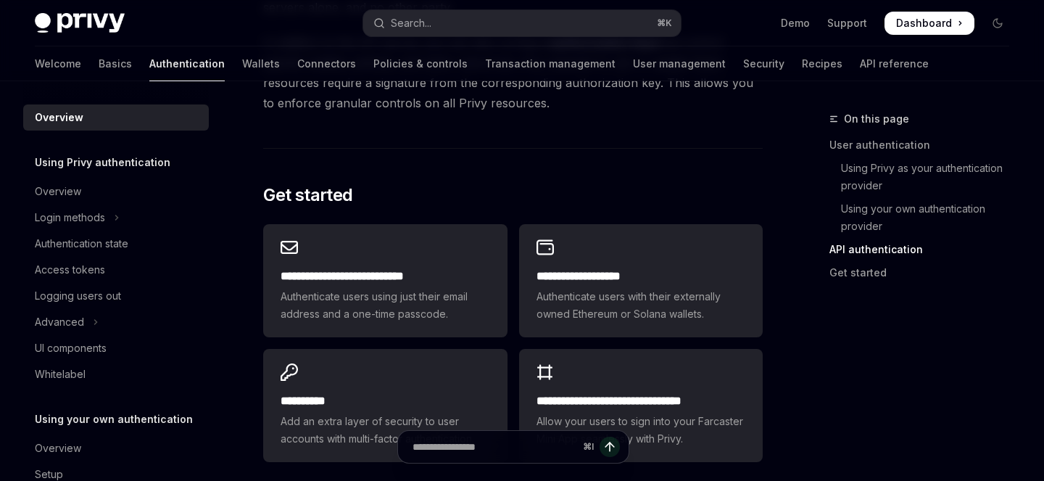
scroll to position [1162, 0]
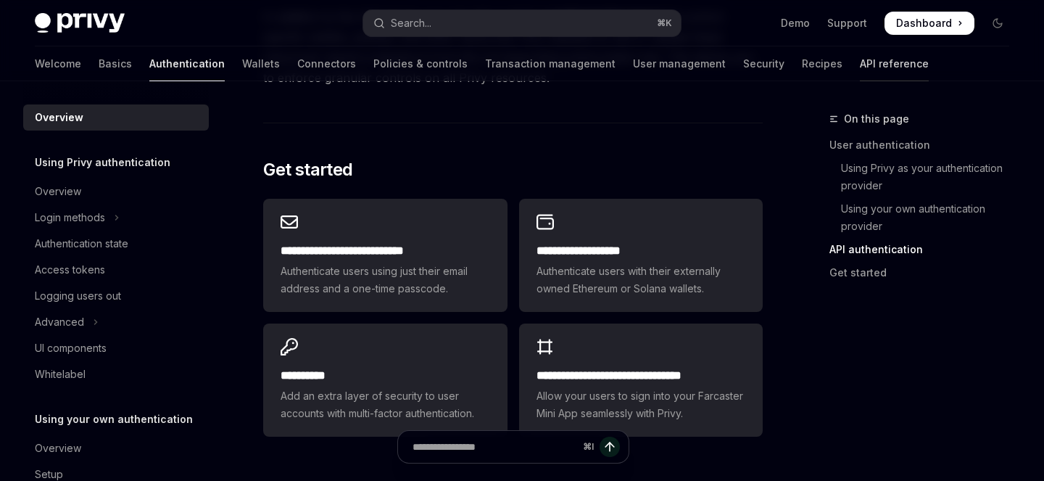
click at [860, 62] on link "API reference" at bounding box center [894, 63] width 69 height 35
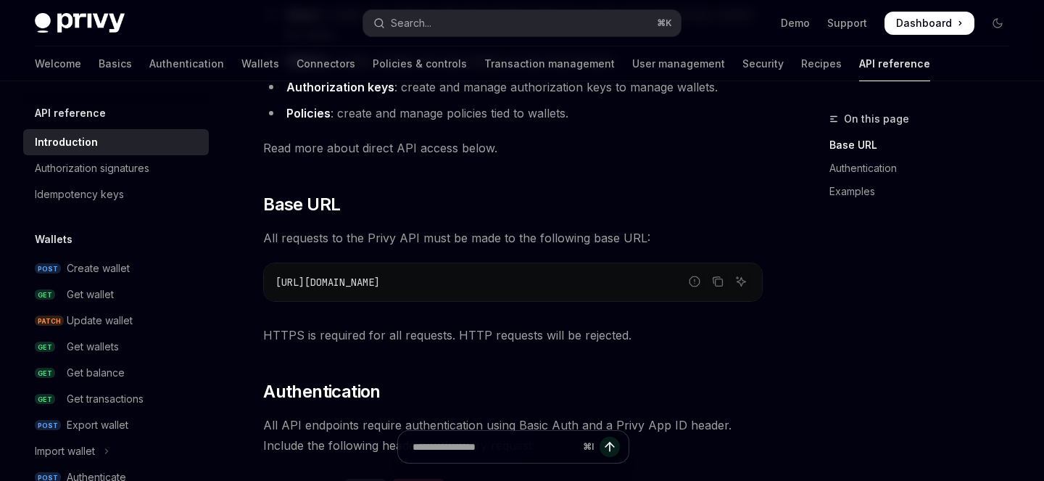
scroll to position [328, 0]
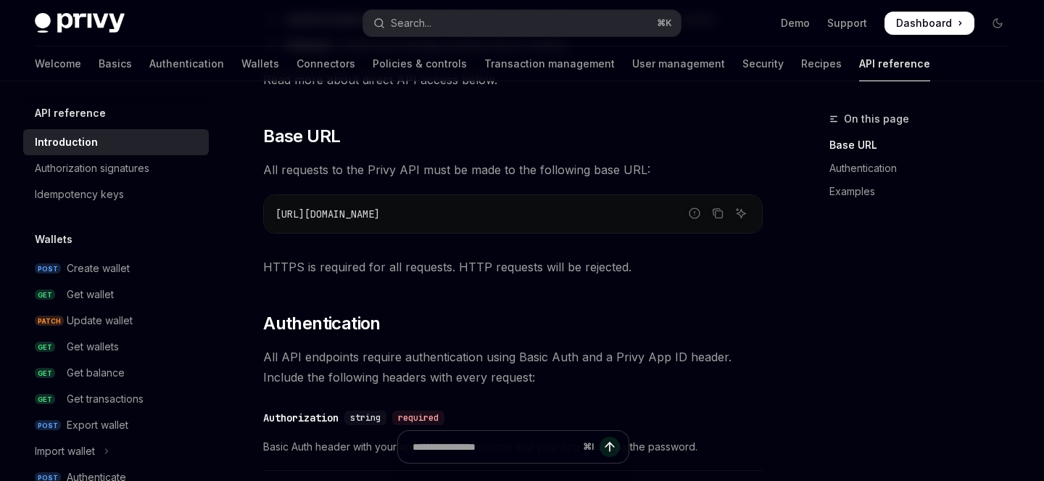
drag, startPoint x: 270, startPoint y: 215, endPoint x: 455, endPoint y: 215, distance: 185.6
click at [455, 215] on div "https://api.privy.io" at bounding box center [513, 214] width 498 height 38
click at [527, 337] on div "Privy offers low-level APIs you can use to interact with wallets and user objec…" at bounding box center [512, 445] width 499 height 1129
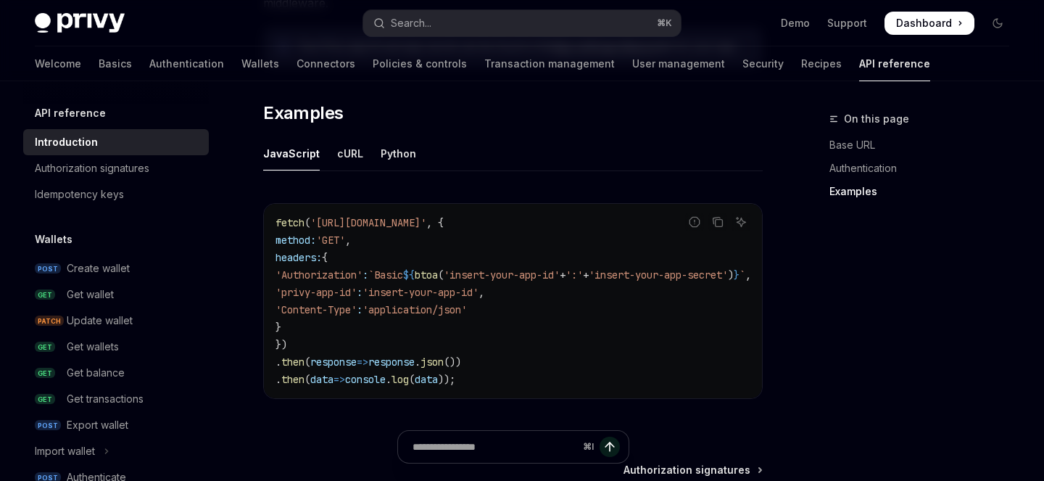
scroll to position [916, 0]
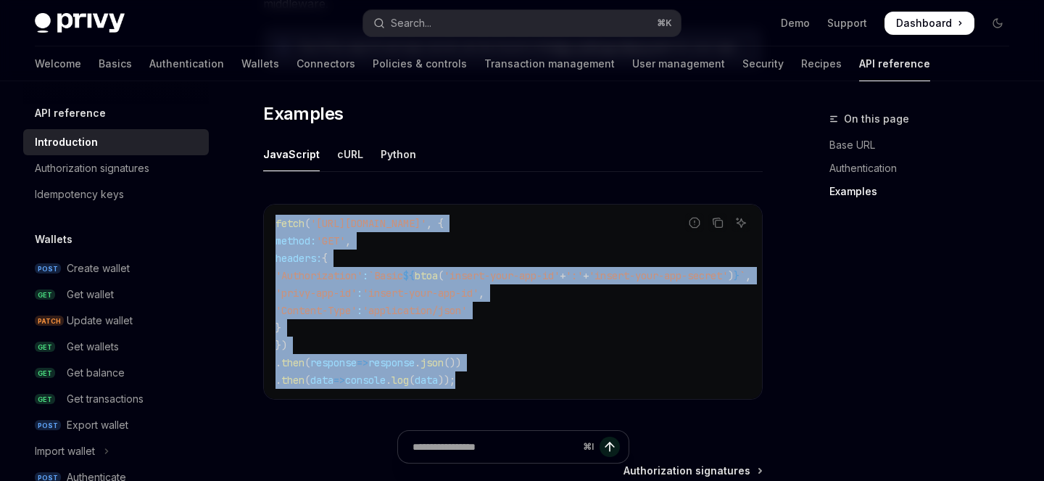
drag, startPoint x: 482, startPoint y: 364, endPoint x: 258, endPoint y: 196, distance: 279.7
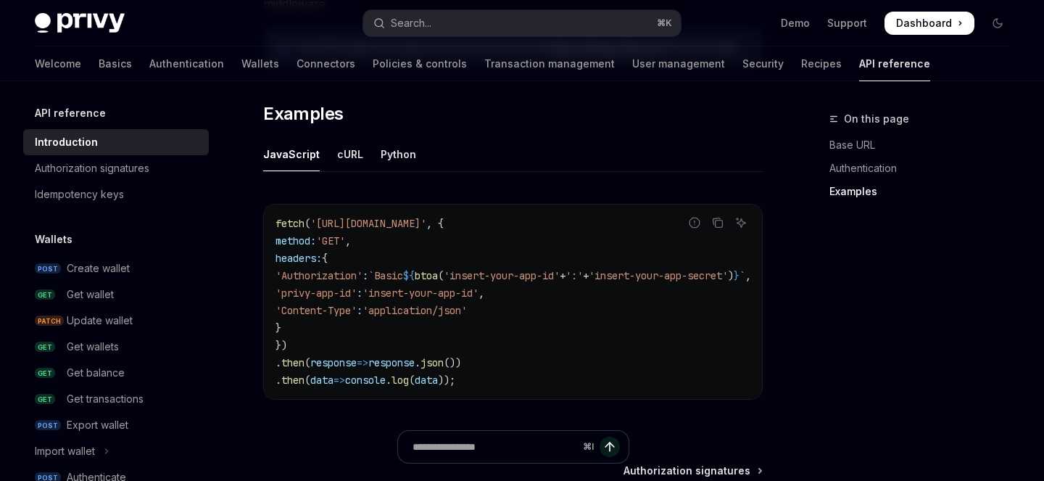
click at [216, 280] on div "API reference Introduction Authorization signatures Idempotency keys Wallets PO…" at bounding box center [127, 280] width 209 height 399
click at [199, 283] on link "GET Get wallet" at bounding box center [116, 294] width 186 height 26
click at [98, 268] on div "Create wallet" at bounding box center [98, 268] width 63 height 17
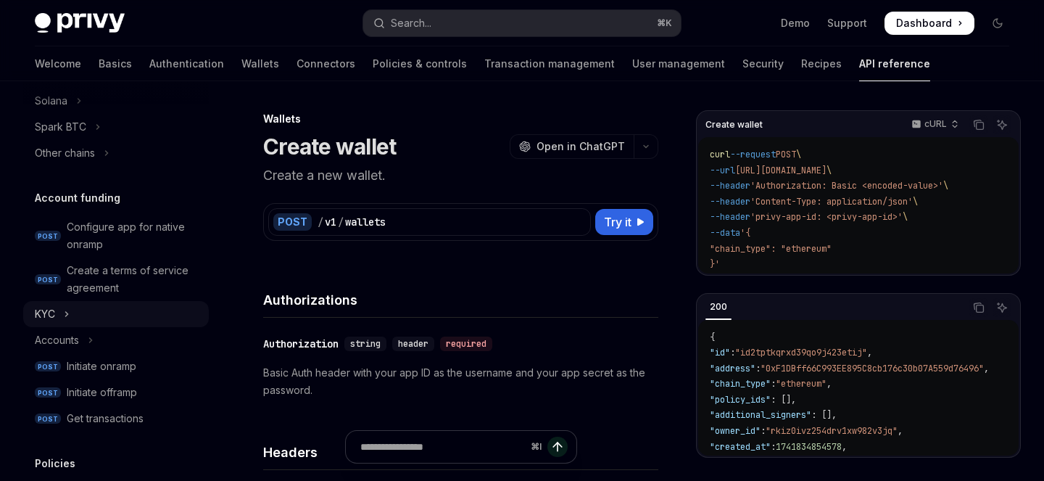
scroll to position [475, 0]
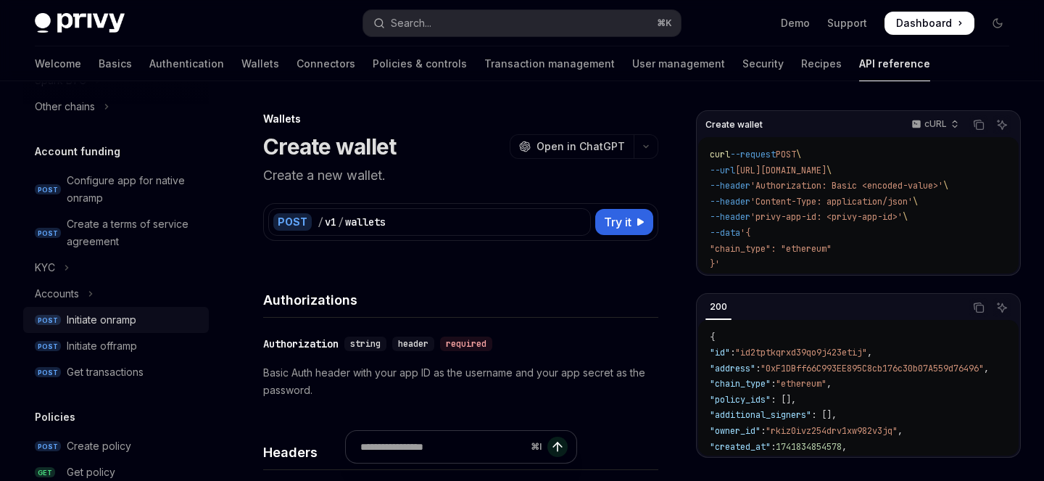
click at [114, 325] on div "Initiate onramp" at bounding box center [102, 319] width 70 height 17
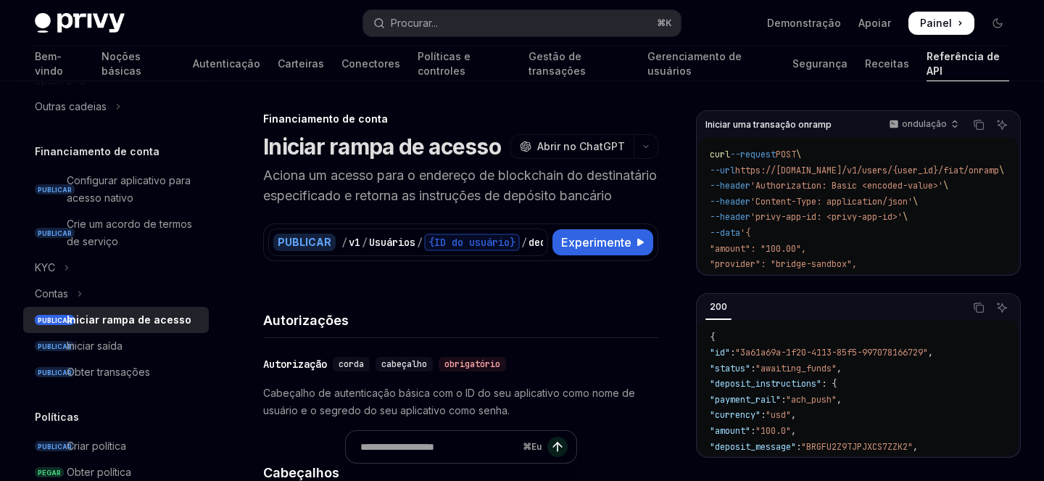
click at [274, 173] on font "Aciona um acesso para o endereço de blockchain do destinatário especificado e r…" at bounding box center [460, 185] width 394 height 36
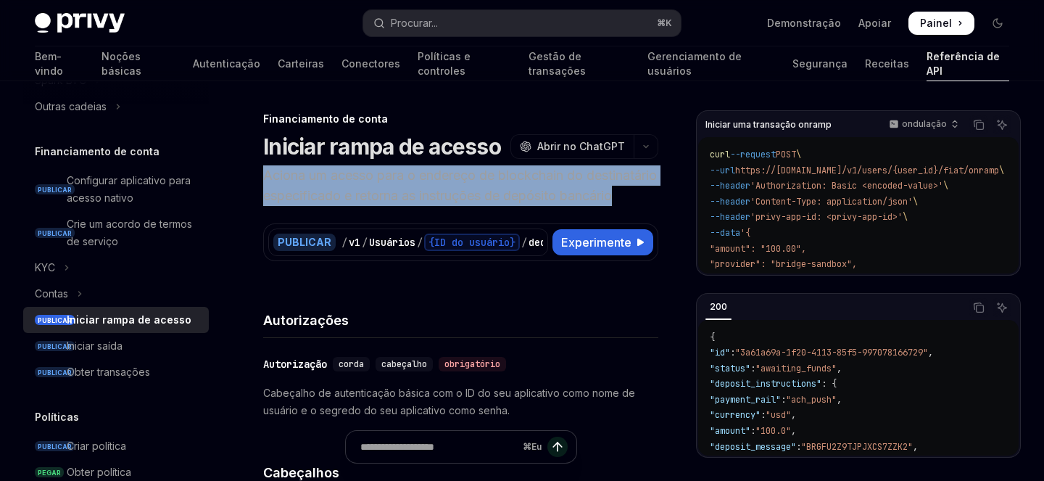
drag, startPoint x: 274, startPoint y: 173, endPoint x: 318, endPoint y: 216, distance: 61.0
click at [318, 206] on p "Aciona um acesso para o endereço de blockchain do destinatário especificado e r…" at bounding box center [460, 185] width 395 height 41
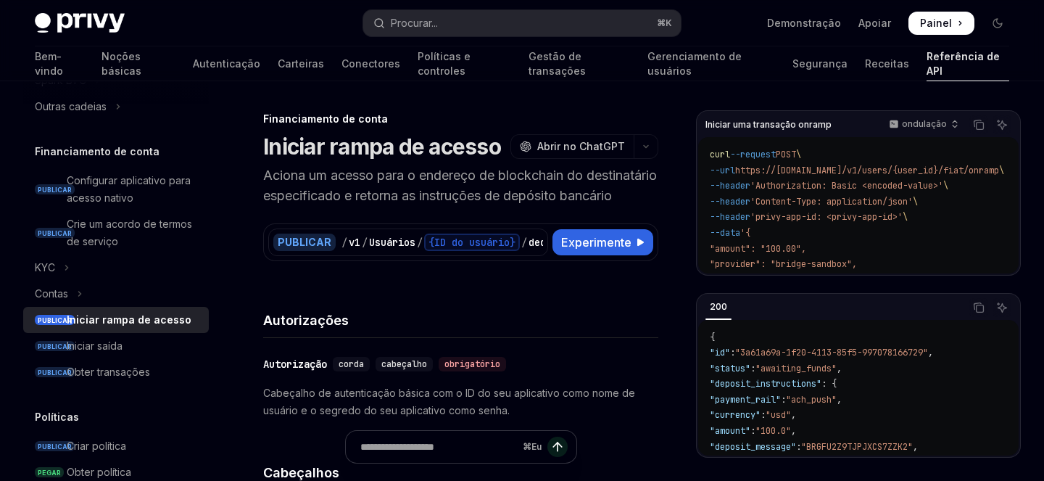
click at [328, 206] on p "Aciona um acesso para o endereço de blockchain do destinatário especificado e r…" at bounding box center [460, 185] width 395 height 41
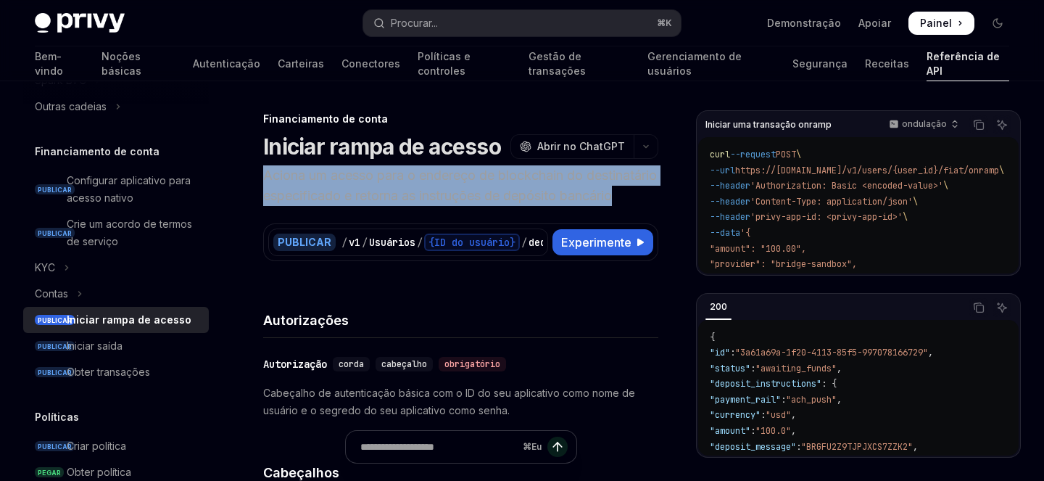
drag, startPoint x: 263, startPoint y: 175, endPoint x: 461, endPoint y: 218, distance: 202.5
click at [461, 206] on p "Aciona um acesso para o endereço de blockchain do destinatário especificado e r…" at bounding box center [460, 185] width 395 height 41
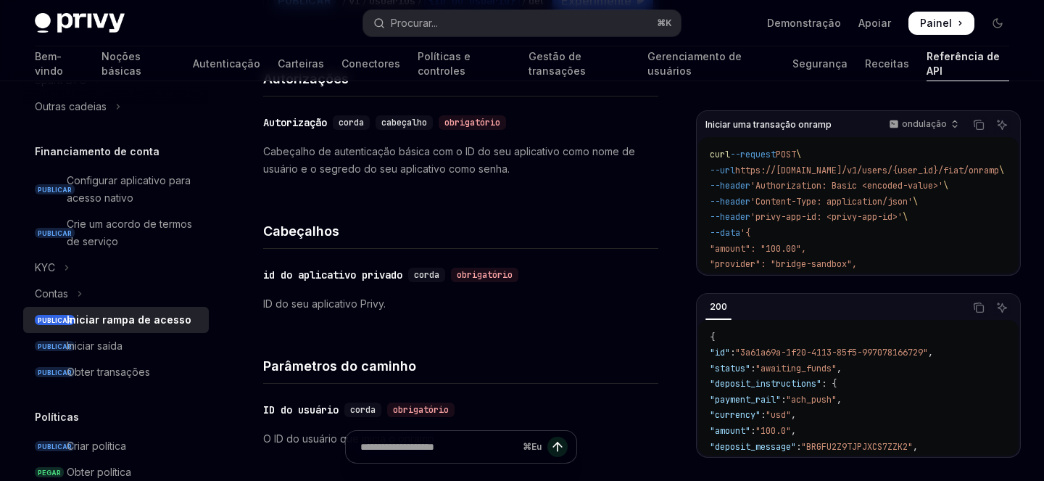
scroll to position [244, 0]
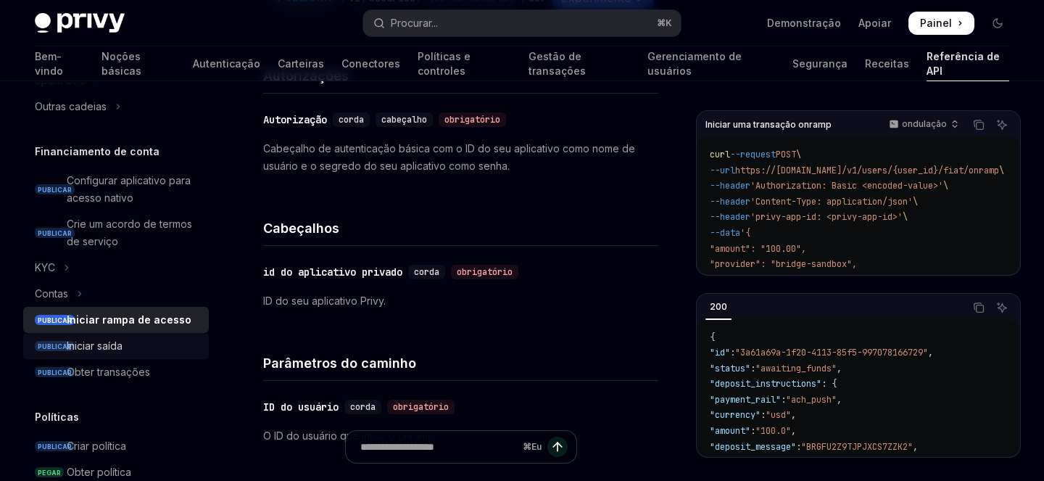
click at [107, 349] on font "Iniciar saída" at bounding box center [95, 345] width 56 height 12
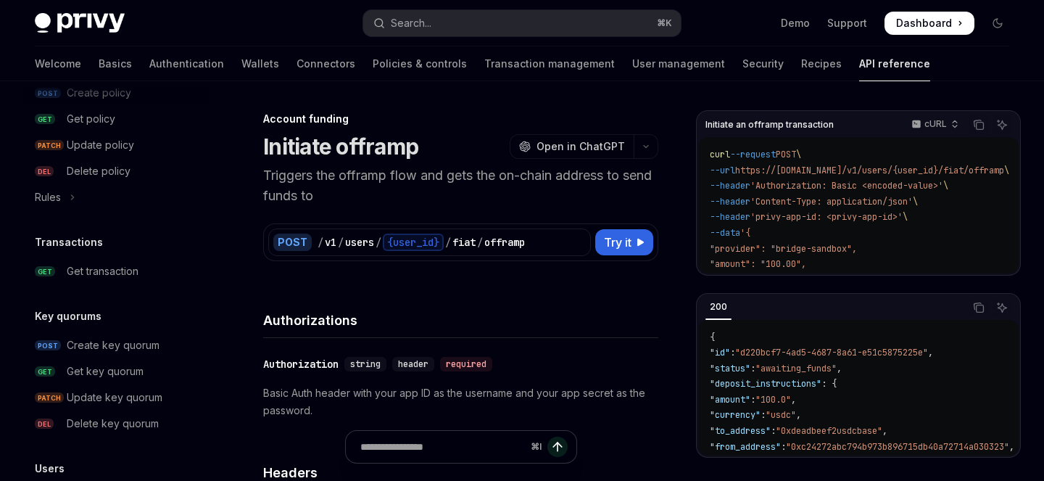
scroll to position [758, 0]
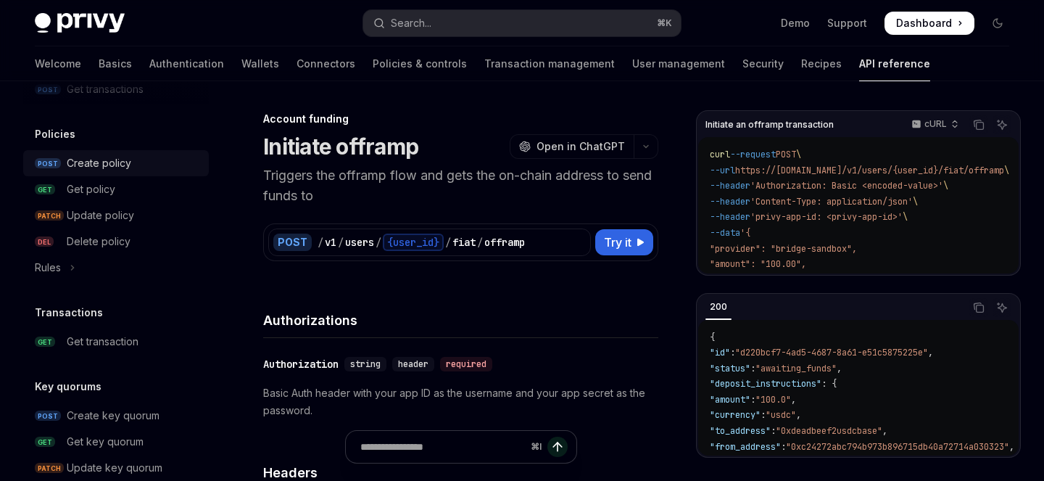
click at [105, 167] on div "Create policy" at bounding box center [99, 162] width 65 height 17
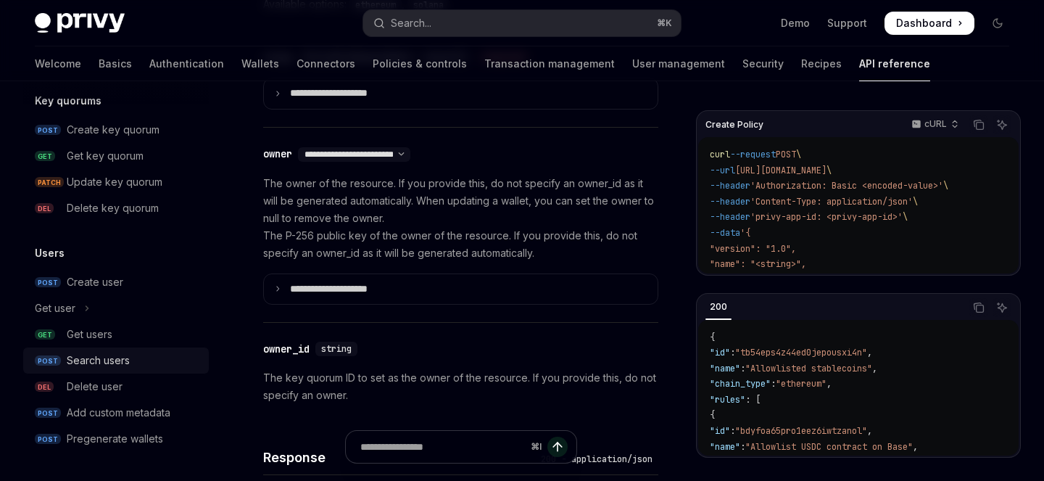
scroll to position [1009, 0]
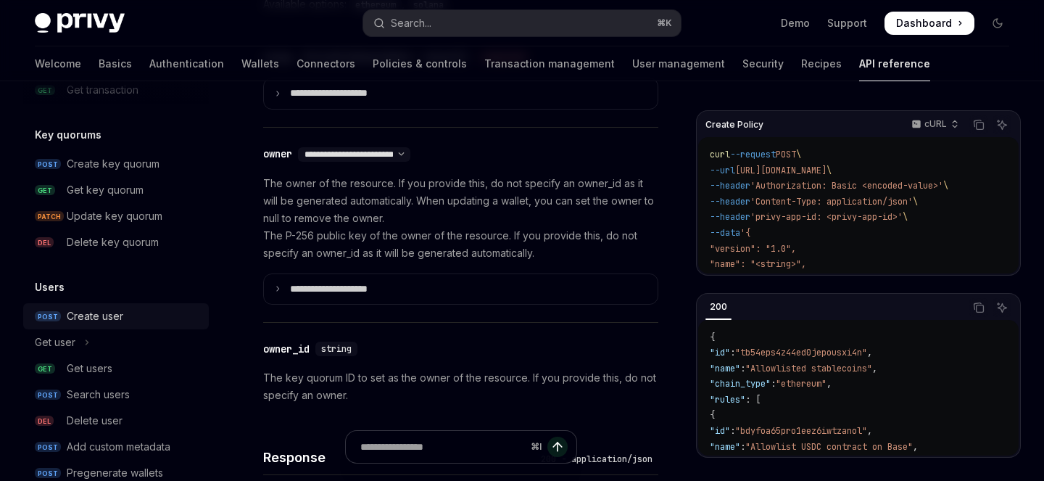
click at [98, 315] on div "Create user" at bounding box center [95, 315] width 57 height 17
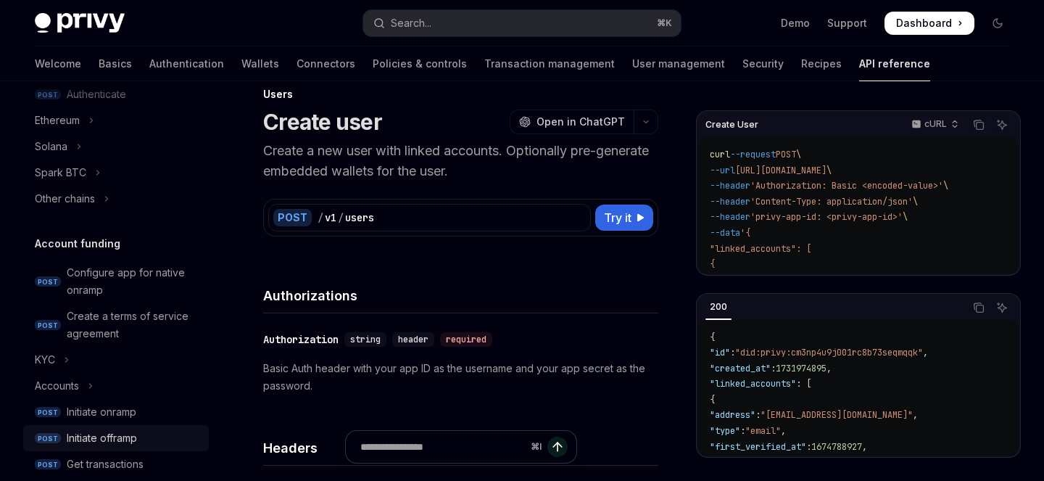
scroll to position [25, 0]
click at [407, 206] on div "POST / v1 / users" at bounding box center [429, 217] width 323 height 28
drag, startPoint x: 370, startPoint y: 221, endPoint x: 315, endPoint y: 221, distance: 55.8
click at [315, 221] on div "POST / v1 / users" at bounding box center [429, 217] width 323 height 28
copy div "/ v1 / users"
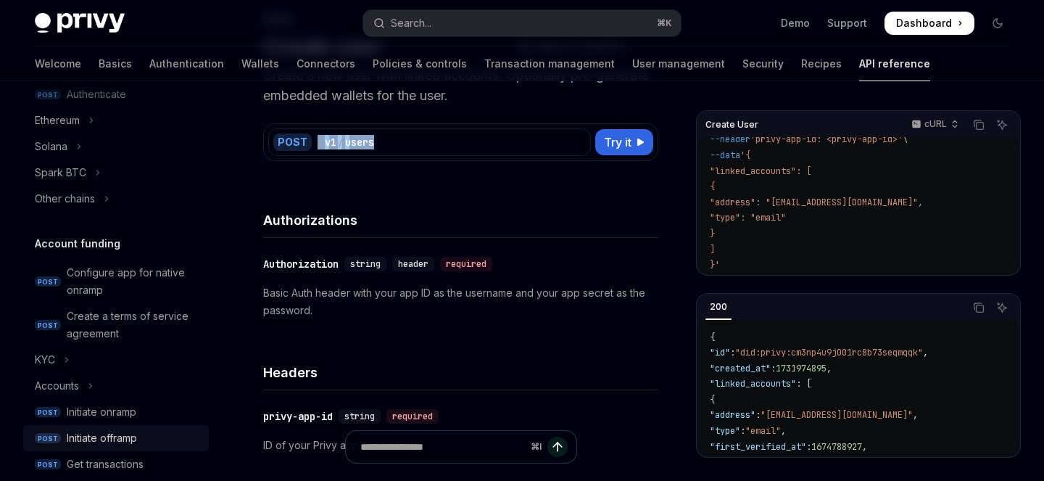
scroll to position [112, 0]
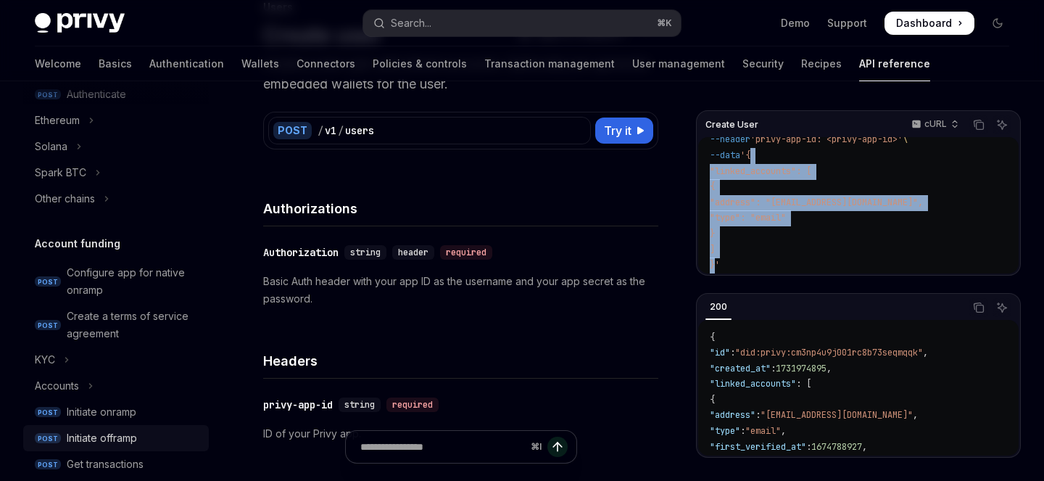
drag, startPoint x: 760, startPoint y: 154, endPoint x: 713, endPoint y: 265, distance: 119.8
click at [713, 265] on code "curl --request POST \ --url https://api.privy.io/v1/users \ --header 'Authoriza…" at bounding box center [858, 172] width 297 height 204
copy code "{ "linked_accounts": [ { "address": "tom.bombadill@privy.io", "type": "email" }…"
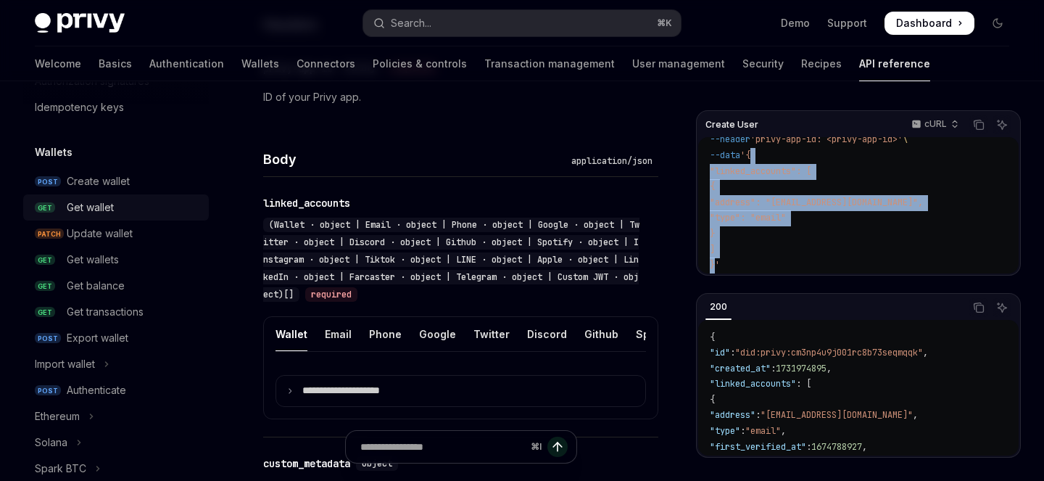
scroll to position [102, 0]
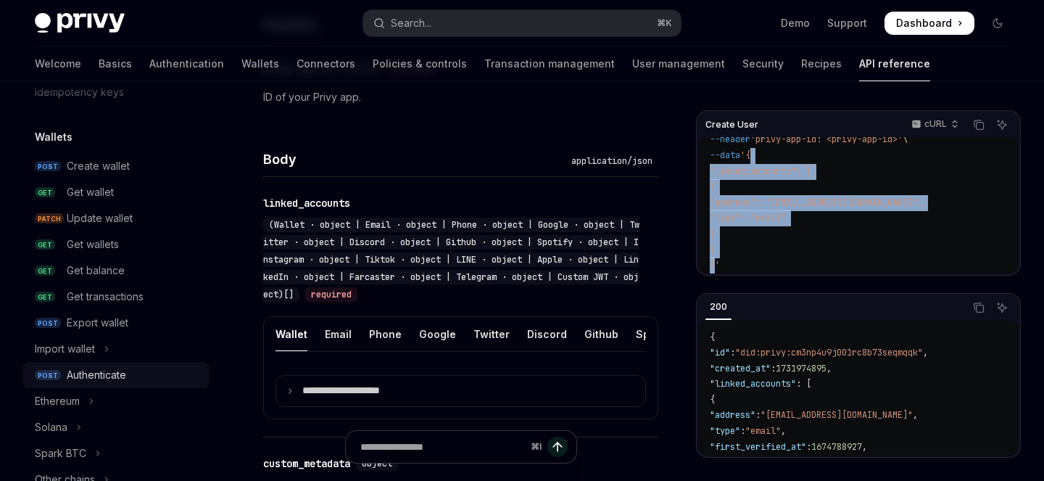
click at [81, 372] on div "Authenticate" at bounding box center [96, 374] width 59 height 17
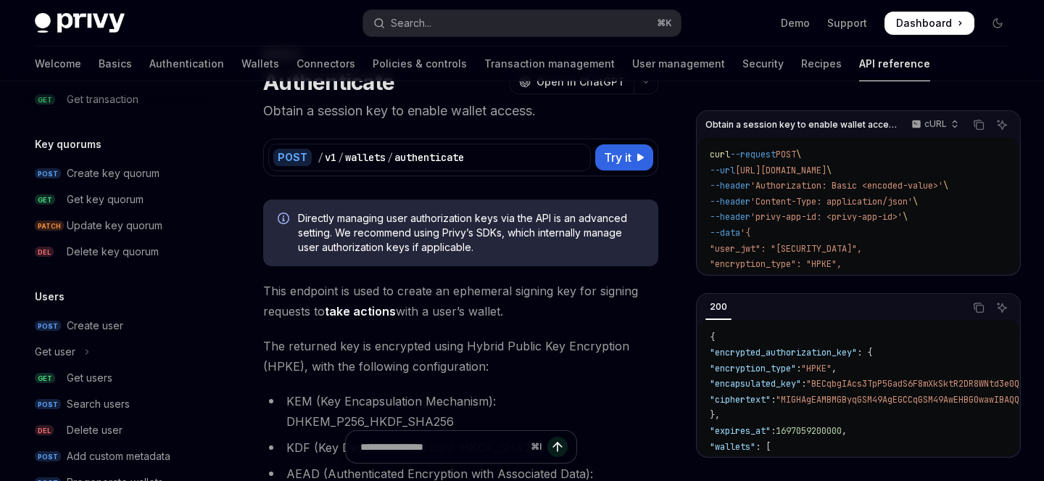
scroll to position [1013, 0]
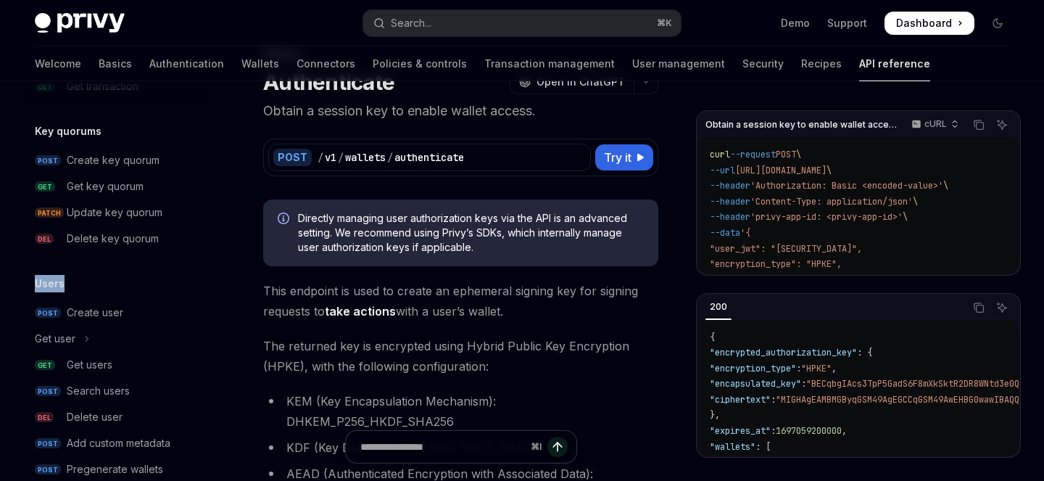
copy h5 "Users"
drag, startPoint x: 77, startPoint y: 289, endPoint x: 32, endPoint y: 291, distance: 45.0
click at [32, 291] on div "Users" at bounding box center [116, 283] width 186 height 17
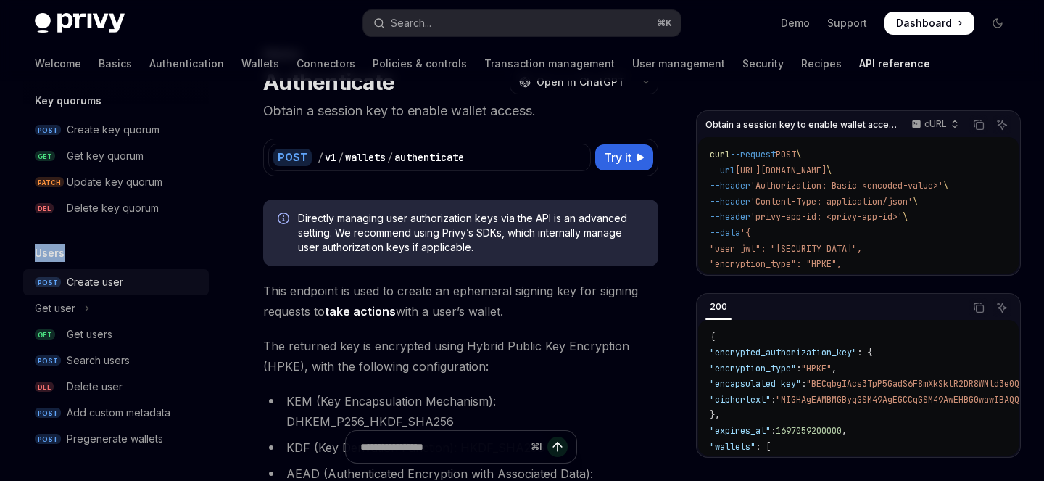
scroll to position [1042, 0]
click at [98, 330] on div "Get users" at bounding box center [90, 334] width 46 height 17
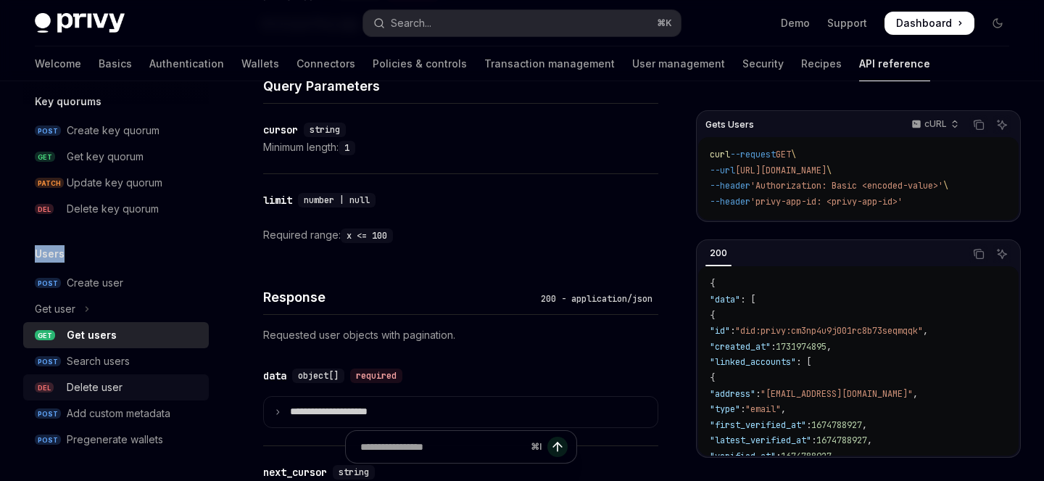
scroll to position [1043, 0]
click at [126, 415] on div "Add custom metadata" at bounding box center [119, 412] width 104 height 17
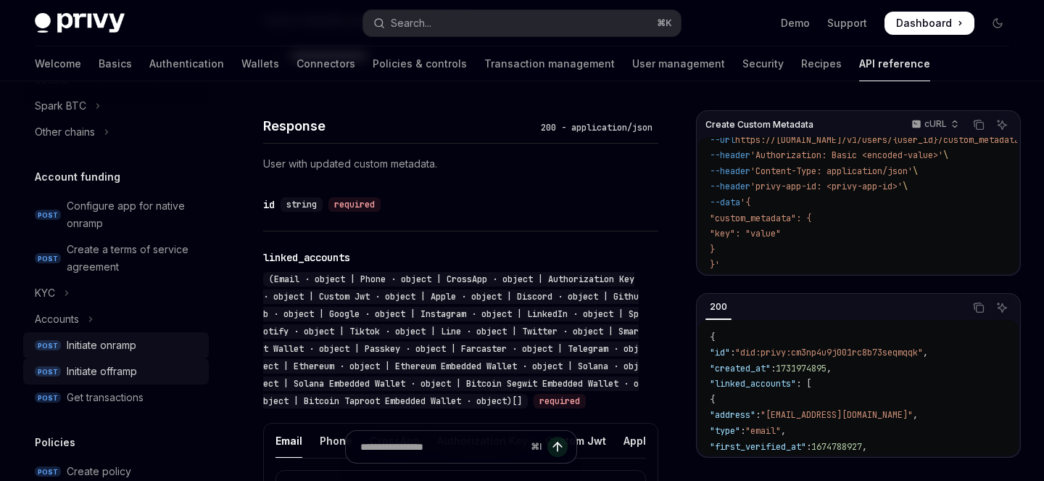
scroll to position [443, 0]
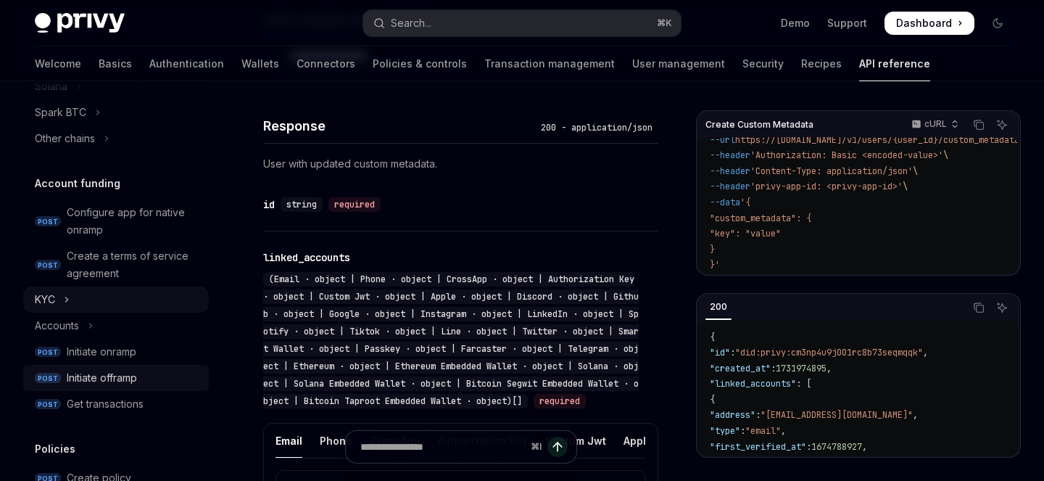
click at [63, 297] on button "KYC" at bounding box center [116, 299] width 186 height 26
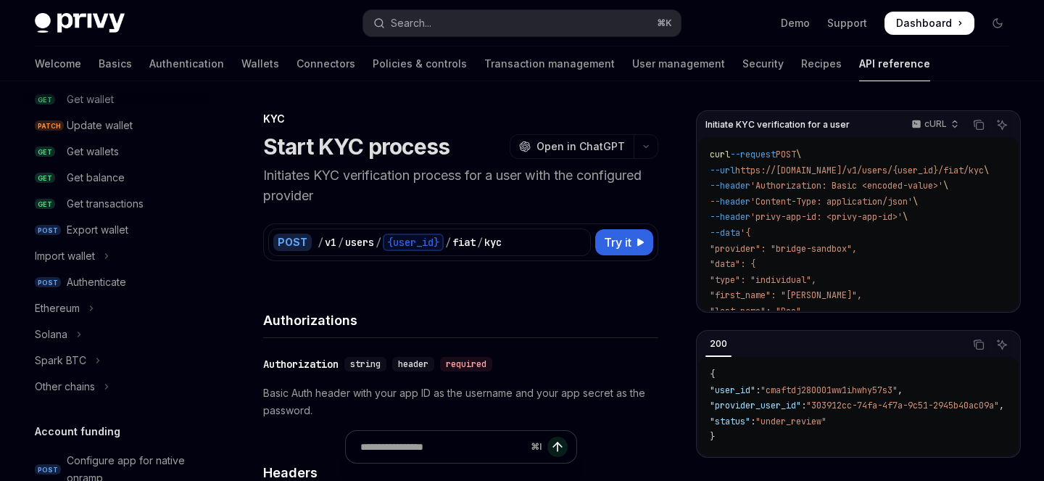
scroll to position [192, 0]
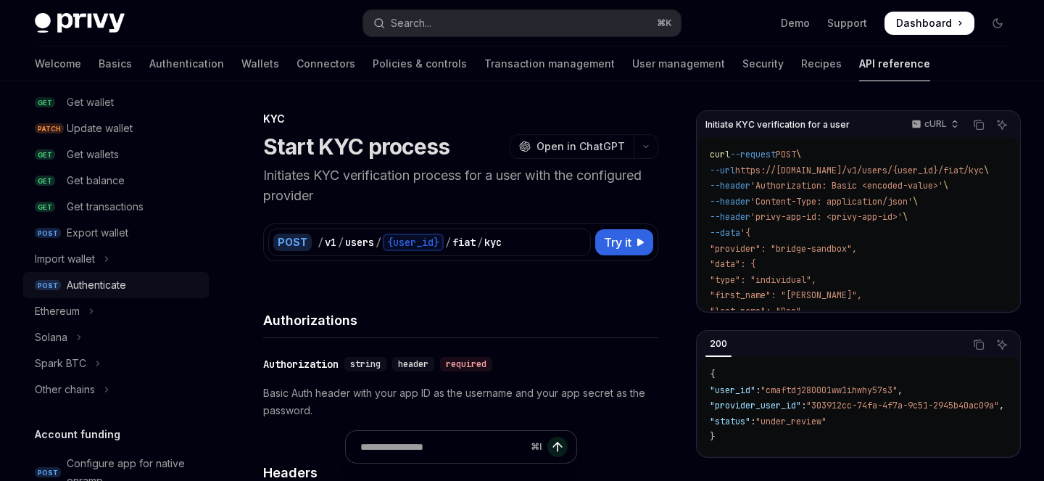
click at [92, 286] on div "Authenticate" at bounding box center [96, 284] width 59 height 17
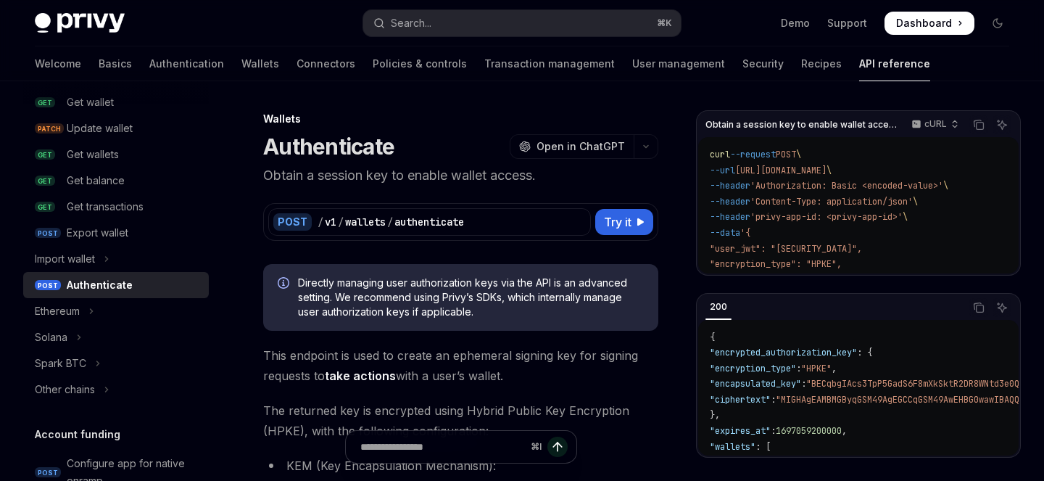
click at [95, 284] on div "Authenticate" at bounding box center [100, 284] width 66 height 17
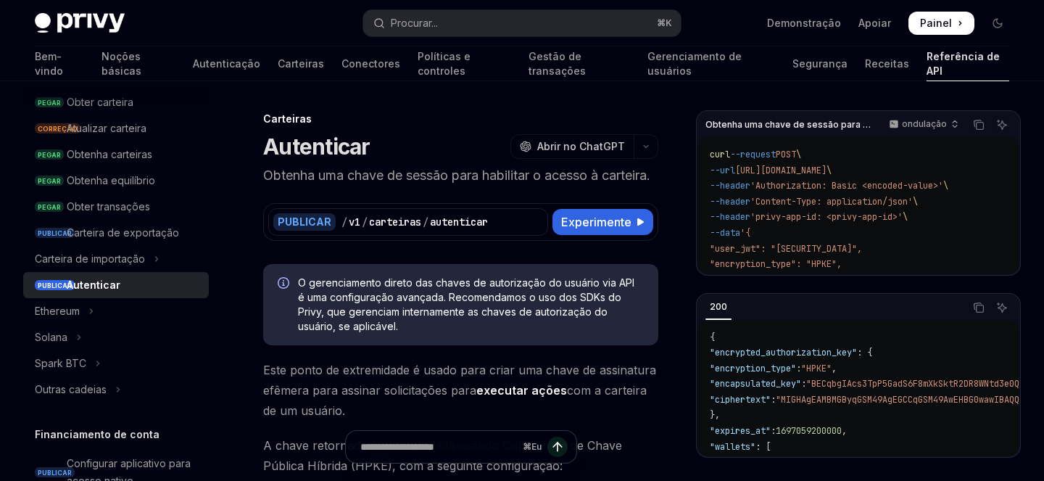
click at [292, 178] on font "Obtenha uma chave de sessão para habilitar o acesso à carteira." at bounding box center [456, 174] width 387 height 15
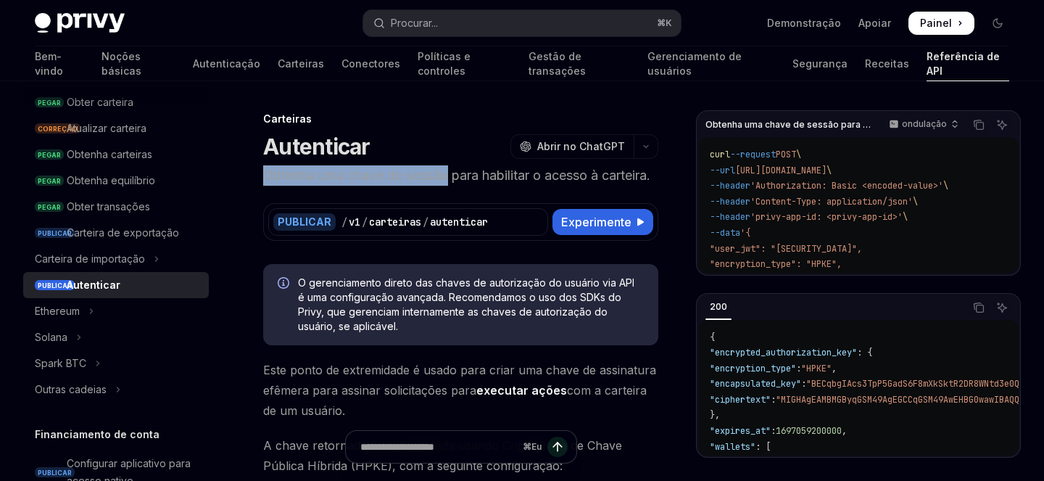
drag, startPoint x: 292, startPoint y: 178, endPoint x: 439, endPoint y: 180, distance: 147.2
click at [439, 180] on font "Obtenha uma chave de sessão para habilitar o acesso à carteira." at bounding box center [456, 174] width 387 height 15
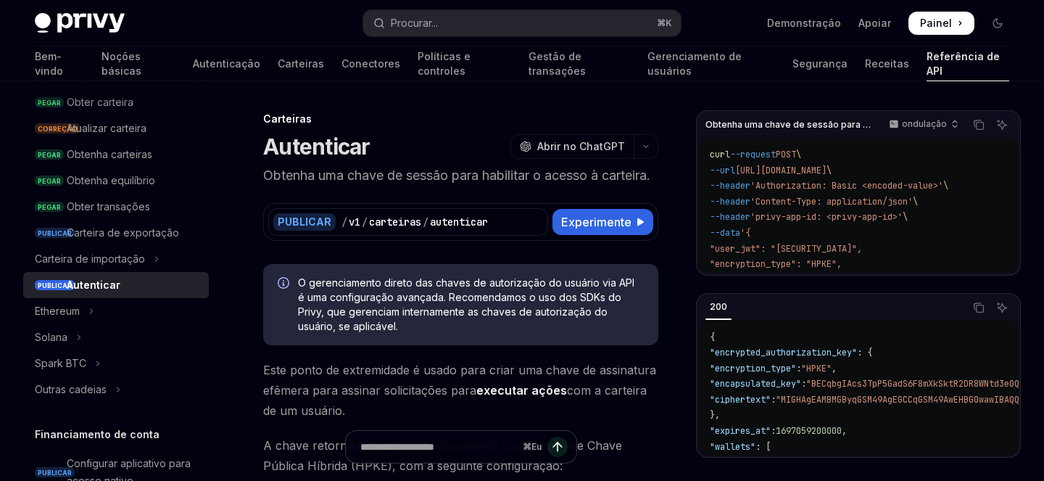
click at [482, 180] on font "Obtenha uma chave de sessão para habilitar o acesso à carteira." at bounding box center [456, 174] width 387 height 15
click at [462, 178] on font "Obtenha uma chave de sessão para habilitar o acesso à carteira." at bounding box center [456, 174] width 387 height 15
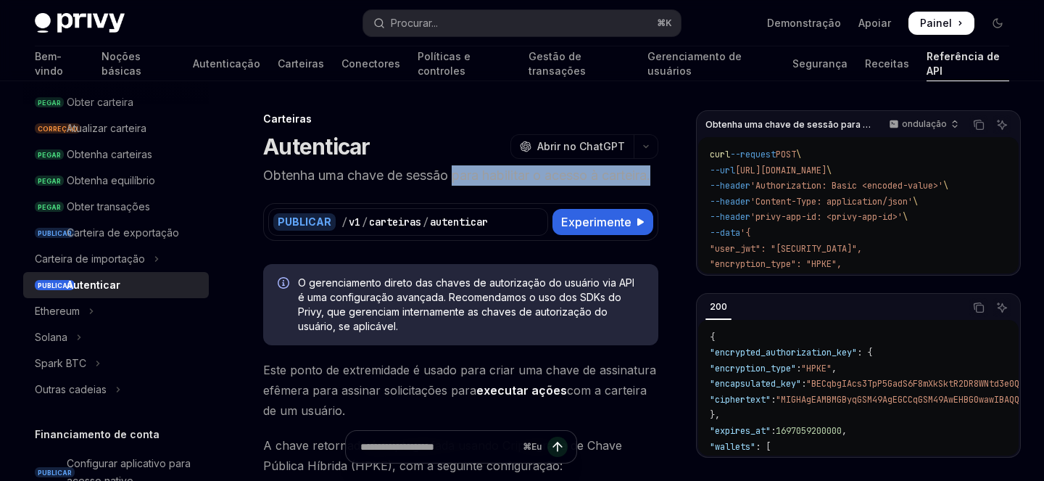
drag, startPoint x: 462, startPoint y: 178, endPoint x: 353, endPoint y: 189, distance: 109.4
click at [353, 186] on p "Obtenha uma chave de sessão para habilitar o acesso à carteira." at bounding box center [460, 175] width 395 height 20
click at [341, 186] on p "Obtenha uma chave de sessão para habilitar o acesso à carteira." at bounding box center [460, 175] width 395 height 20
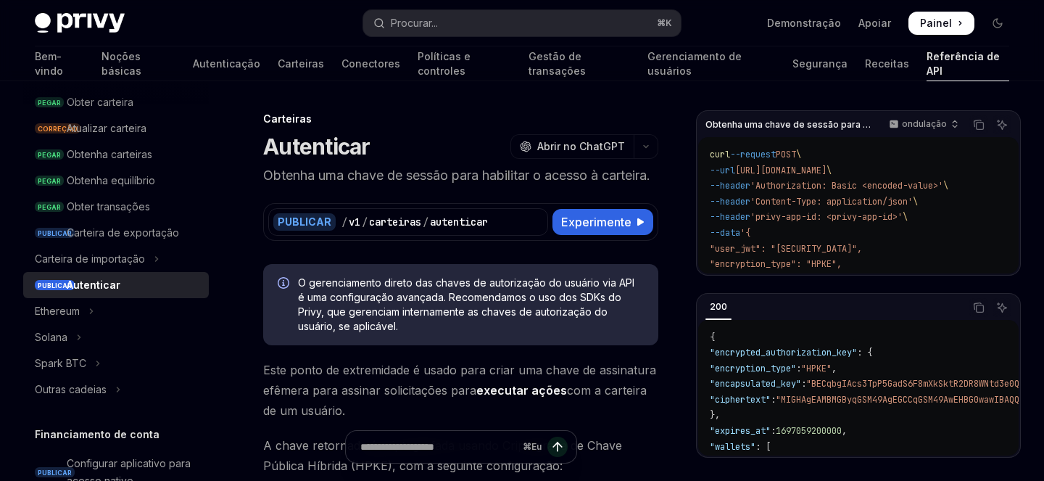
click at [294, 174] on font "Obtenha uma chave de sessão para habilitar o acesso à carteira." at bounding box center [456, 174] width 387 height 15
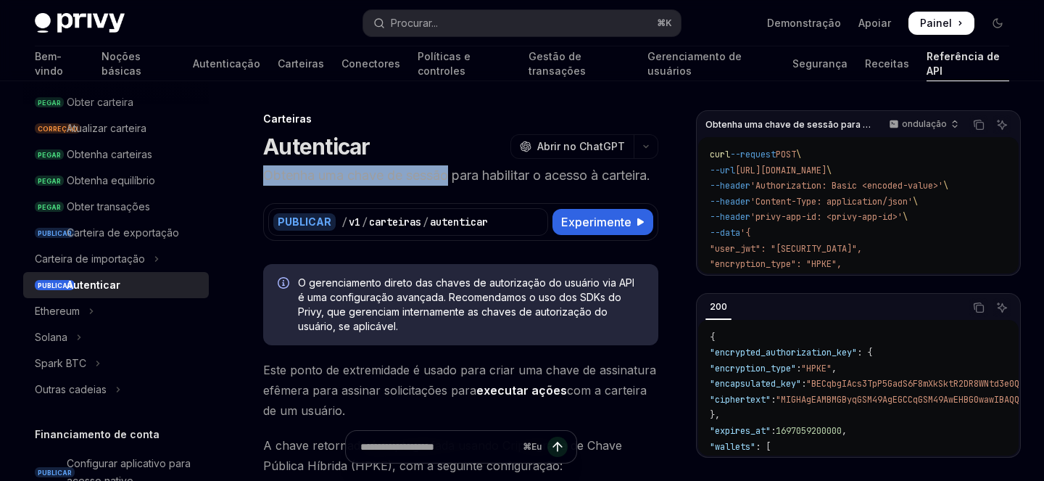
drag, startPoint x: 294, startPoint y: 174, endPoint x: 436, endPoint y: 177, distance: 141.4
click at [436, 177] on font "Obtenha uma chave de sessão para habilitar o acesso à carteira." at bounding box center [456, 174] width 387 height 15
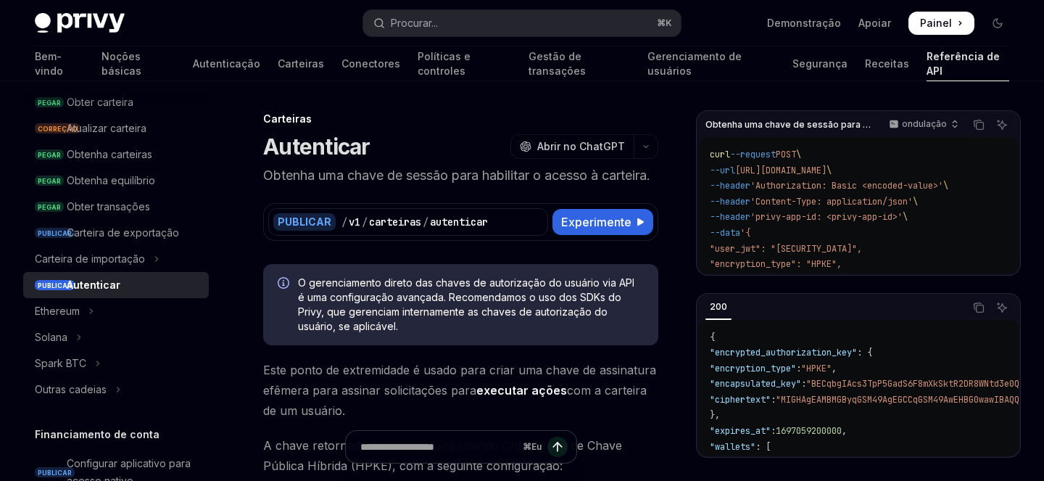
click at [284, 172] on font "Obtenha uma chave de sessão para habilitar o acesso à carteira." at bounding box center [456, 174] width 387 height 15
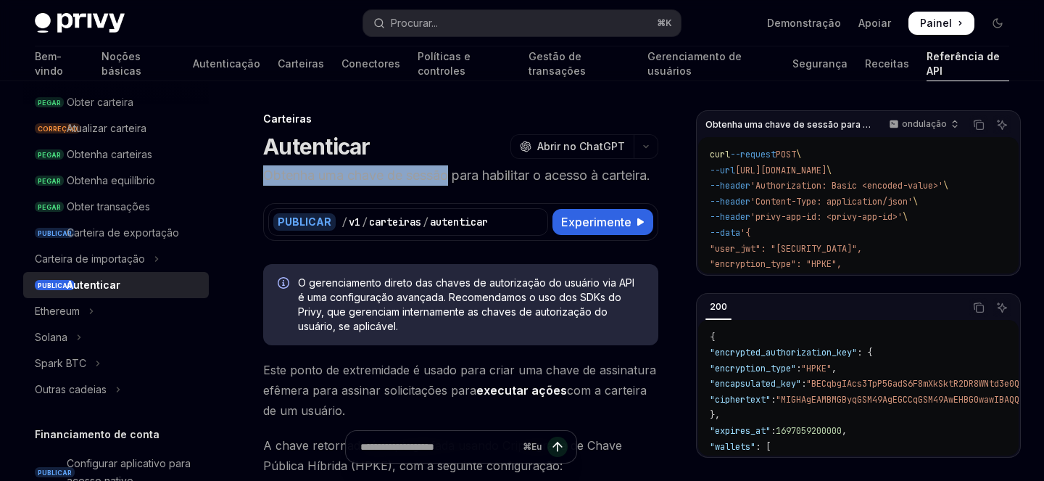
drag, startPoint x: 284, startPoint y: 172, endPoint x: 441, endPoint y: 173, distance: 157.3
click at [441, 173] on font "Obtenha uma chave de sessão para habilitar o acesso à carteira." at bounding box center [456, 174] width 387 height 15
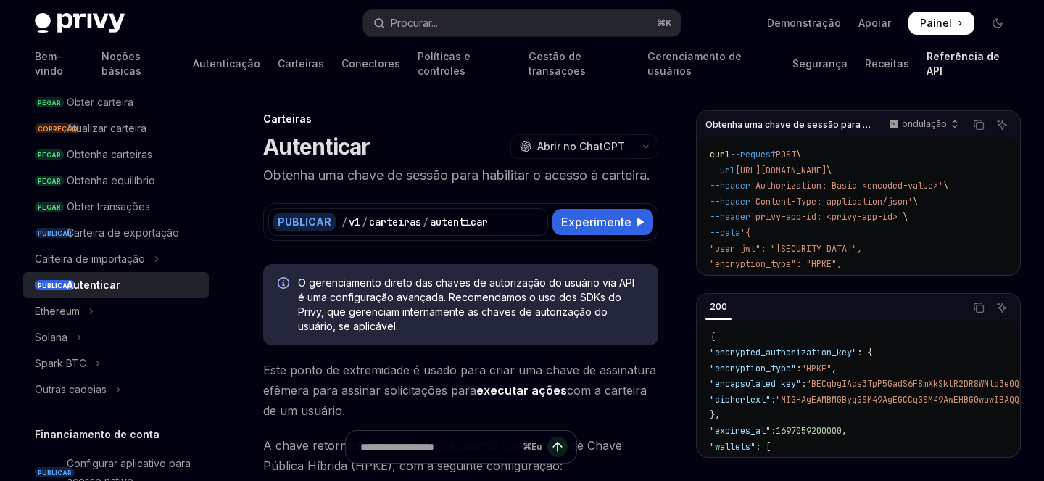
click at [470, 170] on font "Obtenha uma chave de sessão para habilitar o acesso à carteira." at bounding box center [456, 174] width 387 height 15
click at [469, 176] on font "Obtenha uma chave de sessão para habilitar o acesso à carteira." at bounding box center [456, 174] width 387 height 15
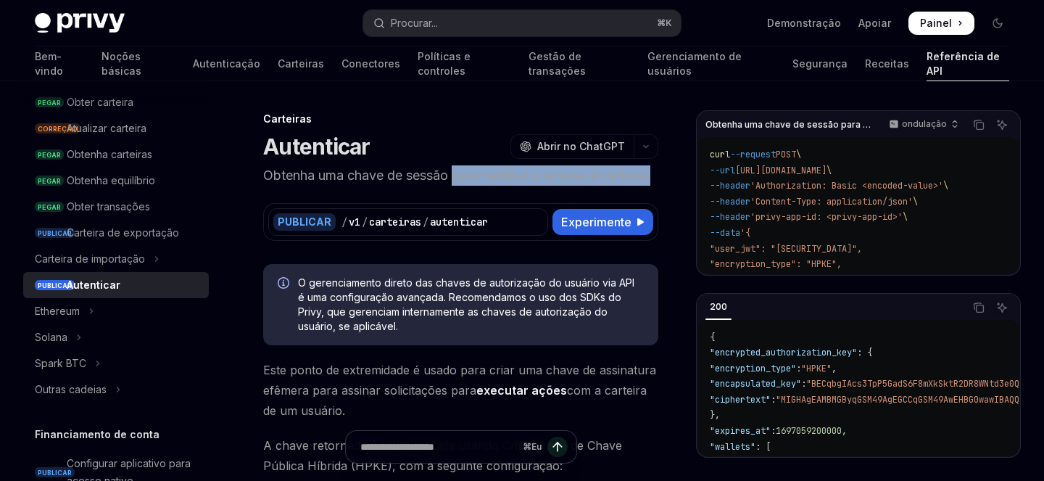
drag, startPoint x: 469, startPoint y: 176, endPoint x: 408, endPoint y: 191, distance: 62.6
click at [408, 186] on p "Obtenha uma chave de sessão para habilitar o acesso à carteira." at bounding box center [460, 175] width 395 height 20
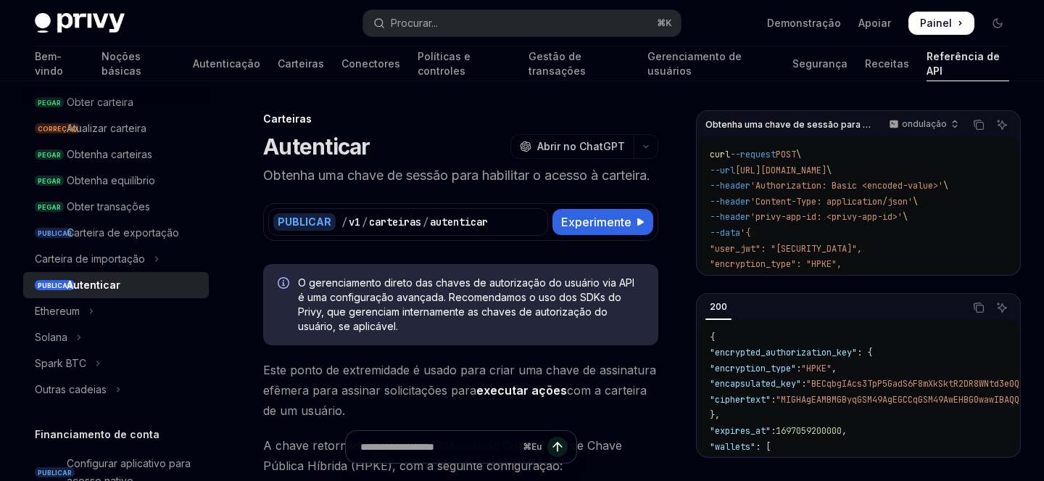
click at [465, 186] on p "Obtenha uma chave de sessão para habilitar o acesso à carteira." at bounding box center [460, 175] width 395 height 20
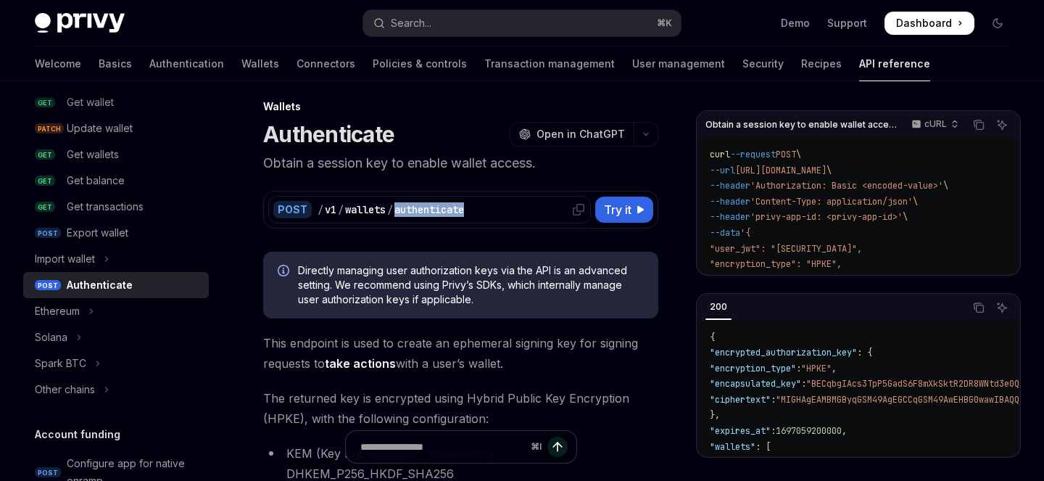
drag, startPoint x: 482, startPoint y: 212, endPoint x: 396, endPoint y: 214, distance: 86.3
click at [396, 214] on div "/ v1 / wallets / authenticate" at bounding box center [452, 209] width 268 height 14
copy div "authenticate"
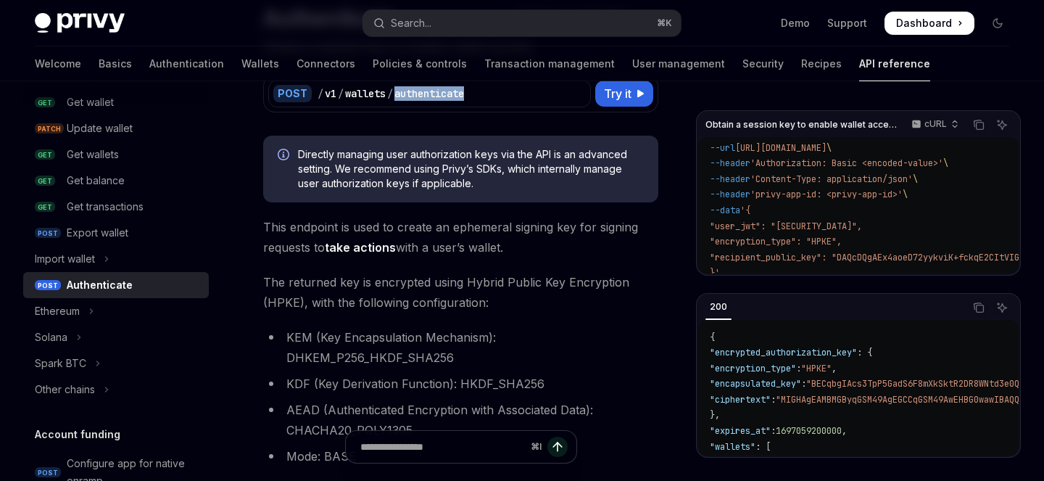
scroll to position [36, 0]
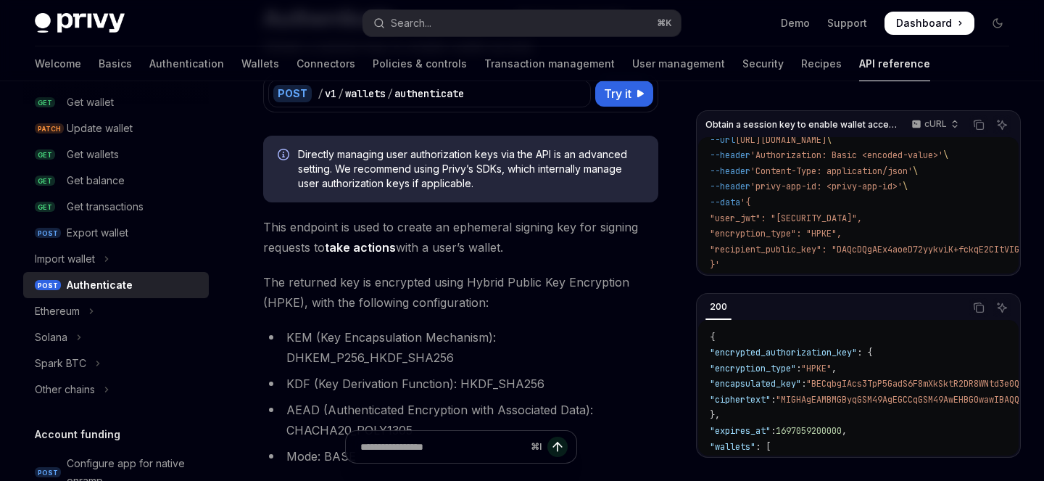
click at [742, 212] on span ""user_jwt": "eyJhbGciOiJIUzI1NiIsInR5cCI6IkpXVCJ9.eyJzdWIiOiIxMjM0NTY3ODkwIiwib…" at bounding box center [786, 218] width 152 height 12
click at [803, 194] on code "curl --request POST \ --url https://api.privy.io/v1/wallets/authenticate \ --he…" at bounding box center [973, 195] width 527 height 157
click at [751, 228] on span ""encryption_type": "HPKE"," at bounding box center [776, 234] width 132 height 12
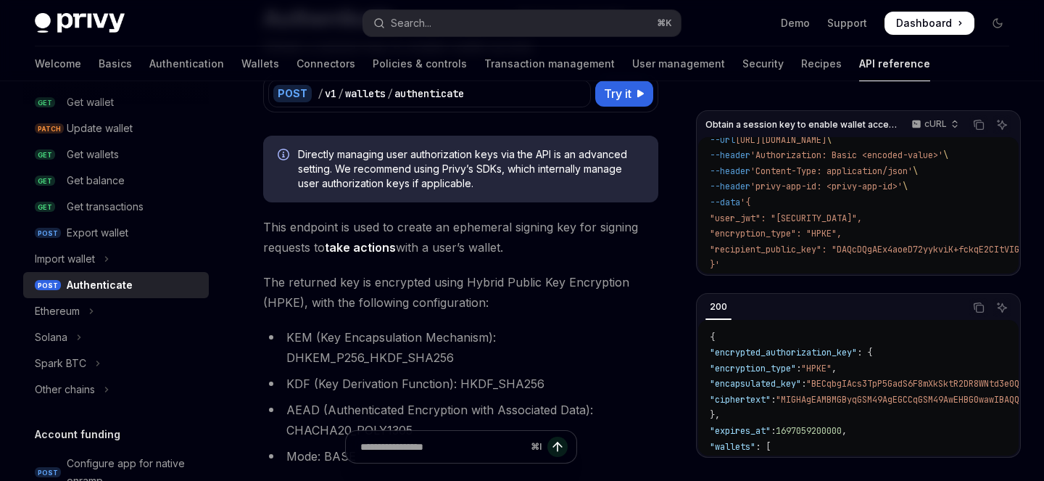
click at [826, 228] on span ""encryption_type": "HPKE"," at bounding box center [776, 234] width 132 height 12
click at [748, 244] on span ""recipient_public_key": "DAQcDQgAEx4aoeD72yykviK+fckqE2CItVIGn1rCnvCXZ1HgpOcMEM…" at bounding box center [956, 250] width 492 height 12
click at [831, 260] on code "curl --request POST \ --url https://api.privy.io/v1/wallets/authenticate \ --he…" at bounding box center [973, 195] width 527 height 157
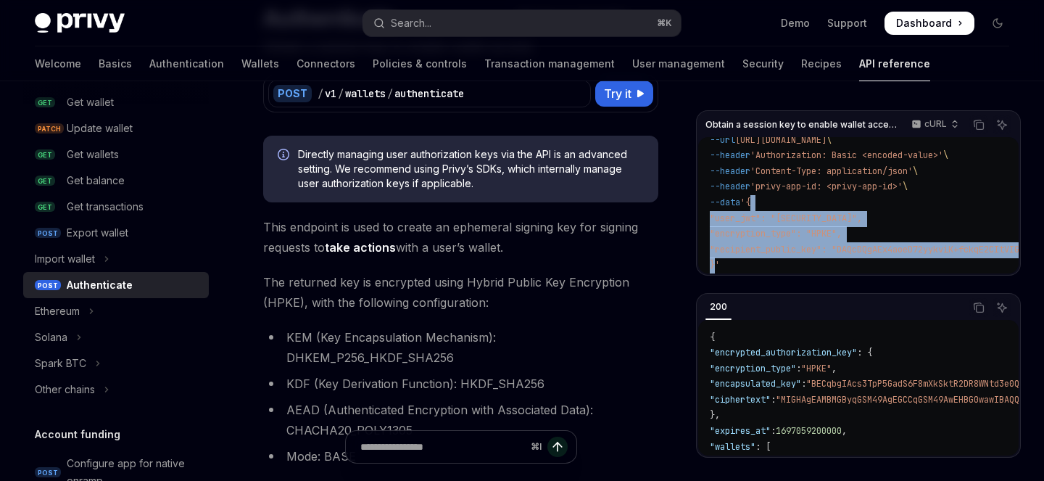
drag, startPoint x: 762, startPoint y: 198, endPoint x: 714, endPoint y: 257, distance: 76.3
click at [714, 257] on code "curl --request POST \ --url https://api.privy.io/v1/wallets/authenticate \ --he…" at bounding box center [973, 195] width 527 height 157
copy code "{ "user_jwt": "eyJhbGciOiJIUzI1NiIsInR5cCI6IkpXVCJ9.eyJzdWIiOiIxMjM0NTY3ODkwIiw…"
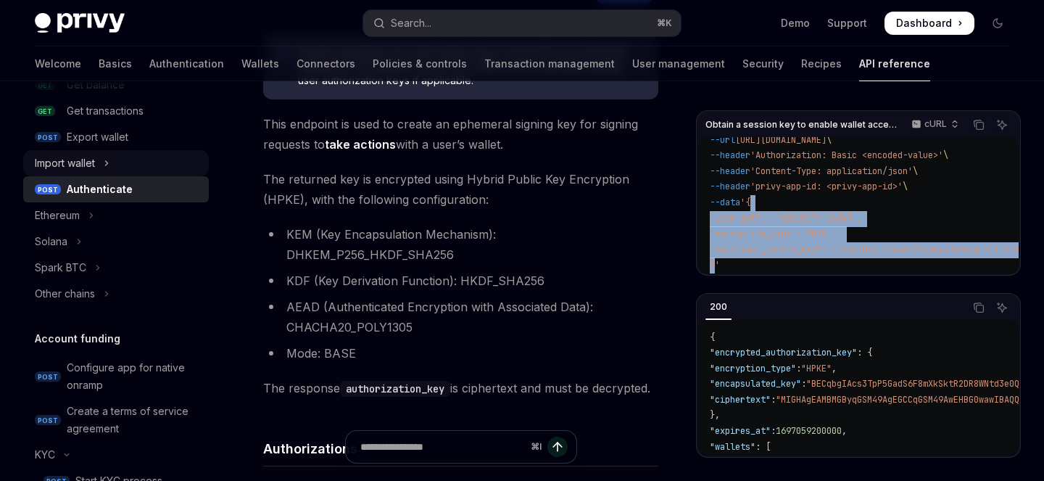
scroll to position [311, 0]
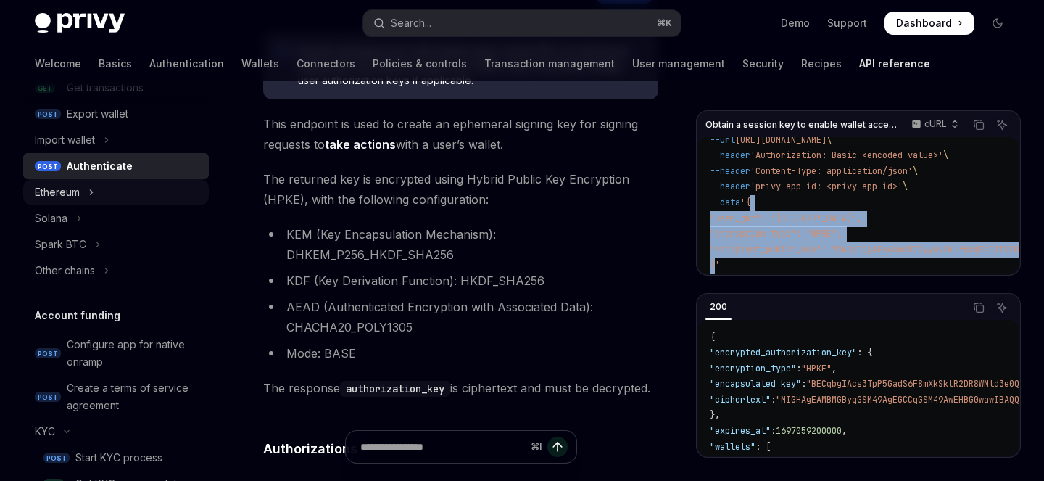
click at [76, 194] on div "Ethereum" at bounding box center [57, 191] width 45 height 17
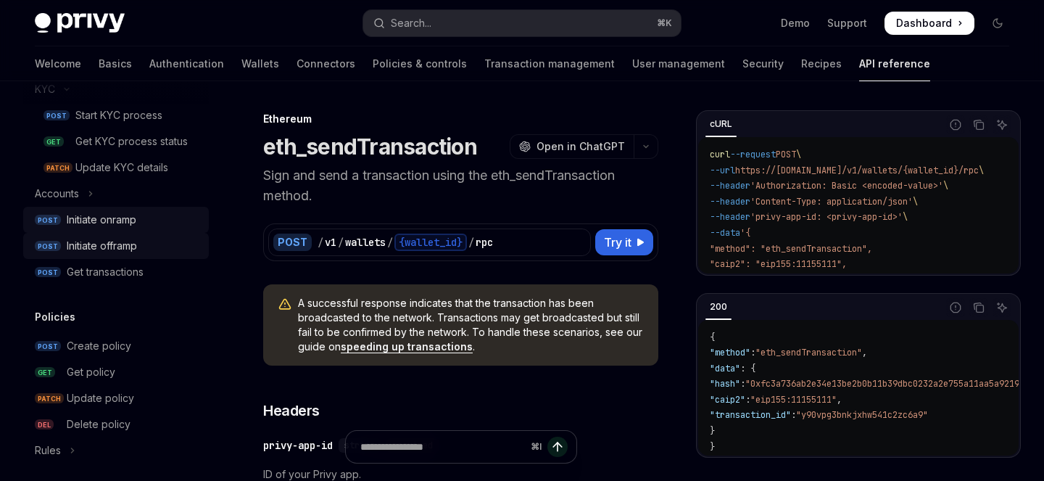
scroll to position [811, 0]
click at [113, 216] on div "Initiate onramp" at bounding box center [102, 217] width 70 height 17
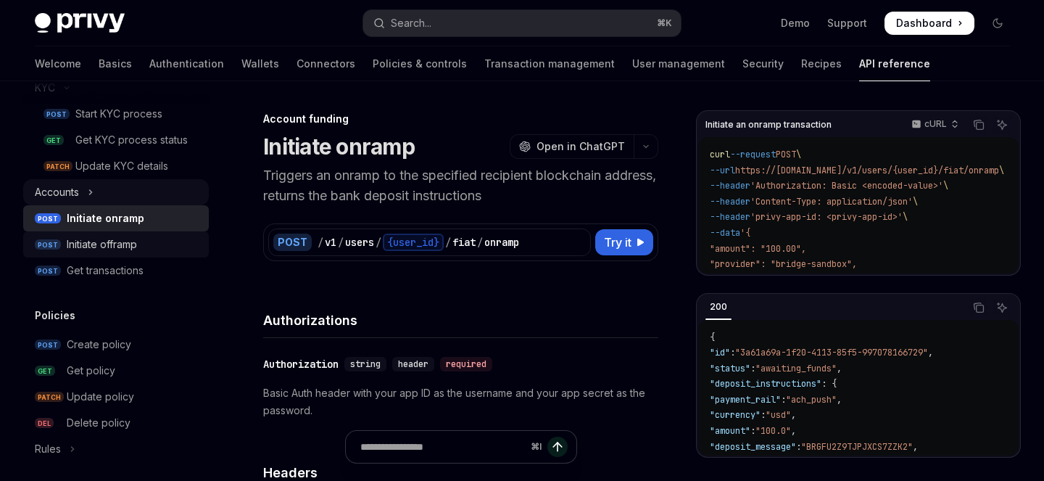
click at [85, 191] on button "Accounts" at bounding box center [116, 192] width 186 height 26
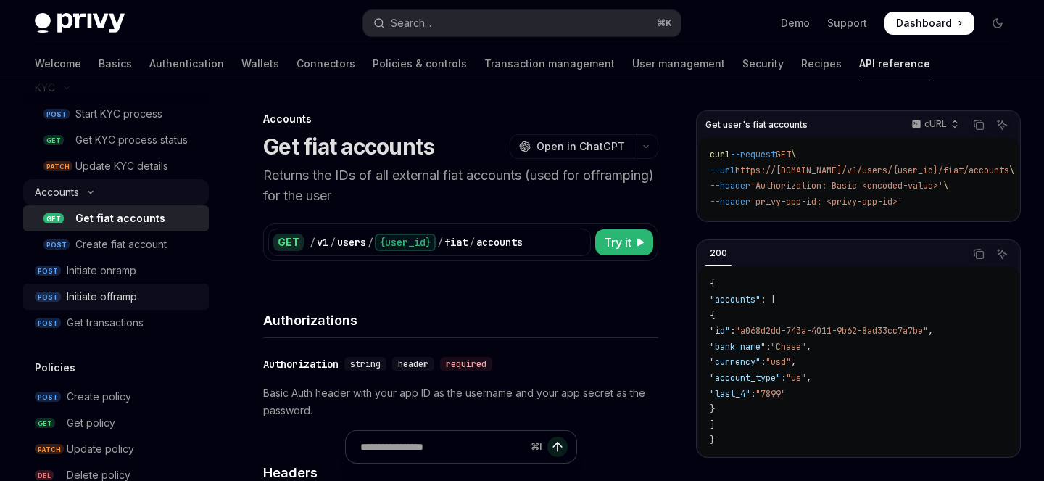
click at [94, 192] on icon "Toggle Accounts section" at bounding box center [90, 192] width 17 height 6
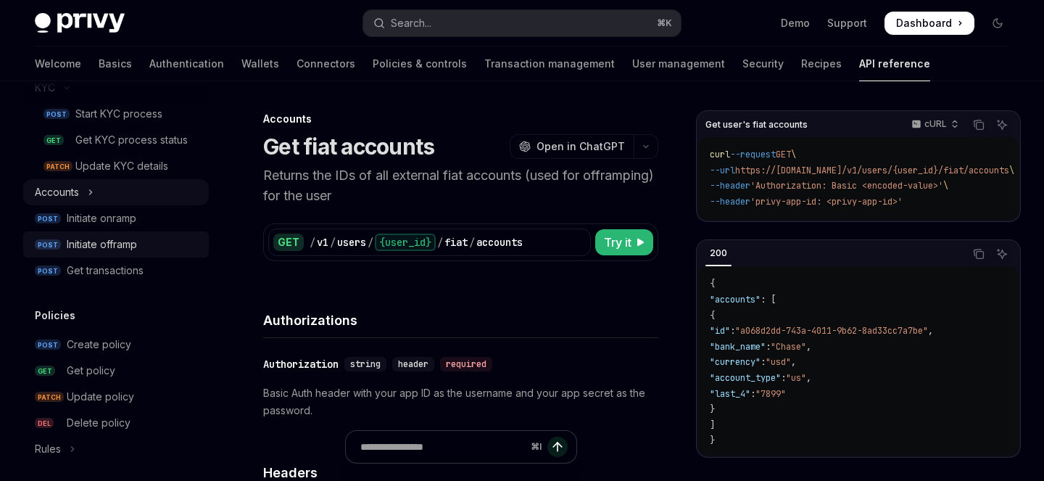
click at [94, 192] on icon "Toggle Accounts section" at bounding box center [91, 191] width 6 height 17
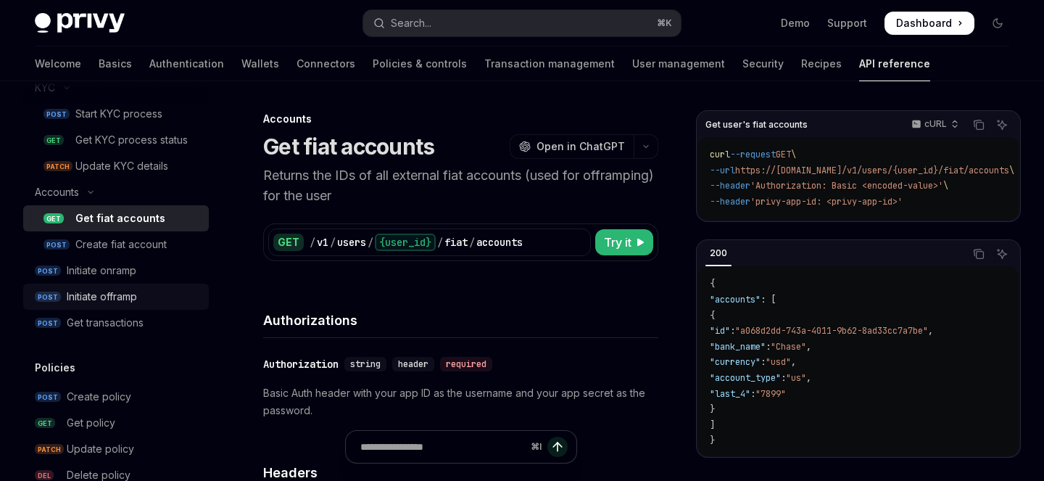
click at [100, 215] on div "Get fiat accounts" at bounding box center [120, 217] width 90 height 17
click at [91, 199] on button "Accounts" at bounding box center [116, 192] width 186 height 26
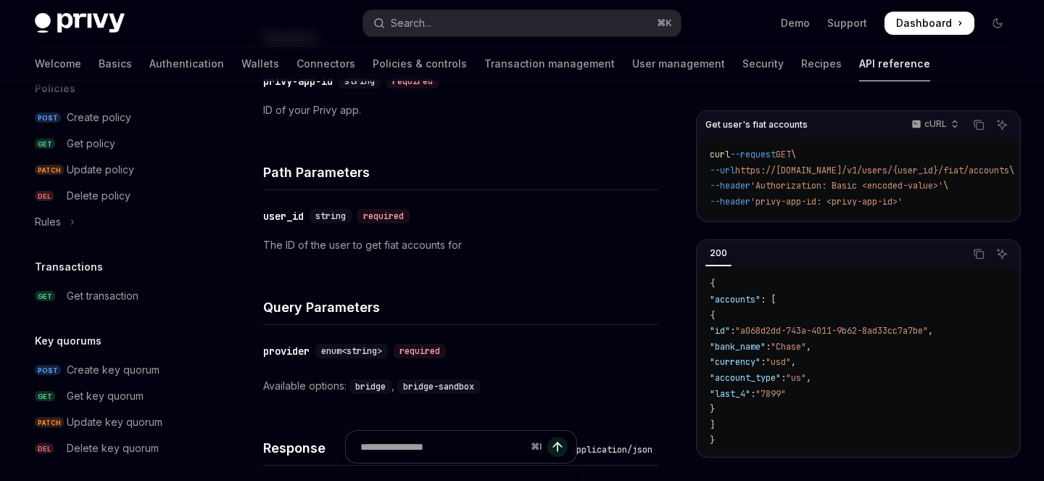
scroll to position [1278, 0]
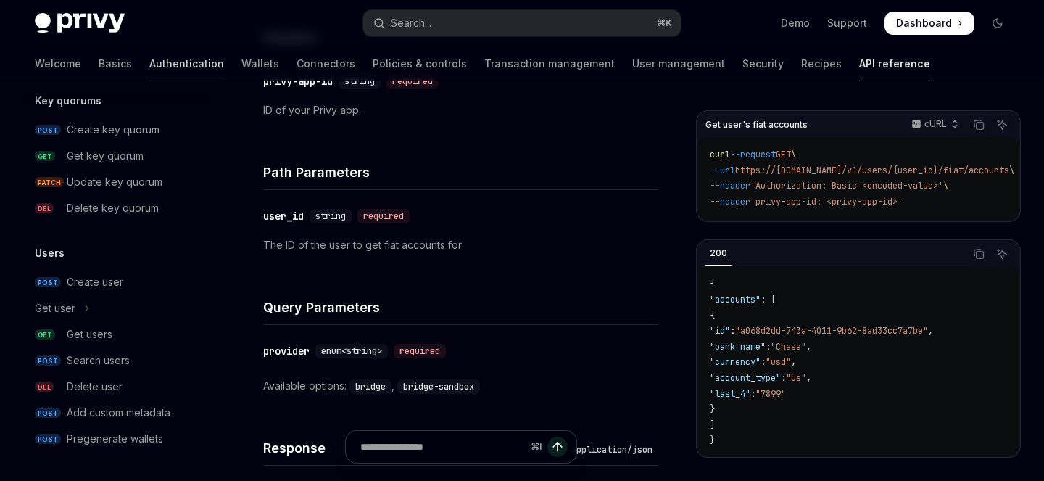
click at [149, 65] on link "Authentication" at bounding box center [186, 63] width 75 height 35
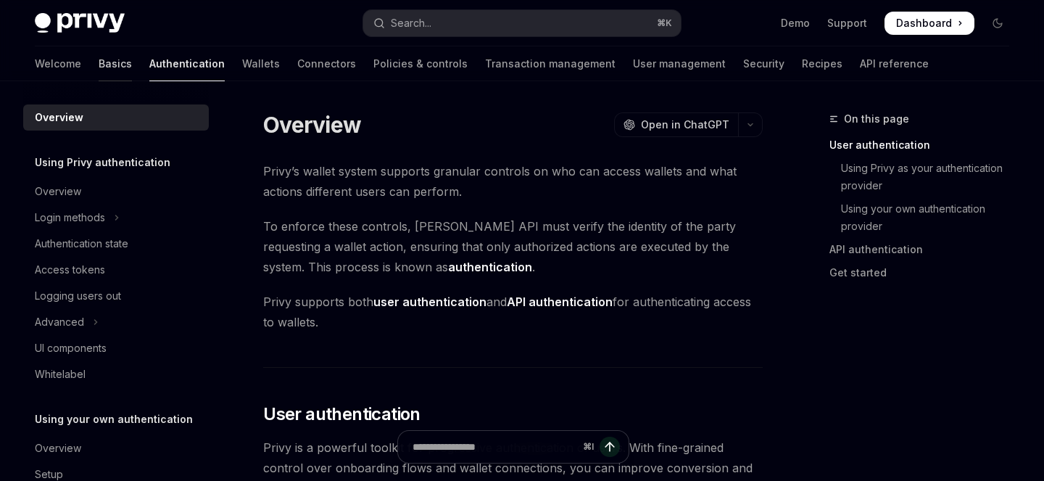
click at [99, 63] on link "Basics" at bounding box center [115, 63] width 33 height 35
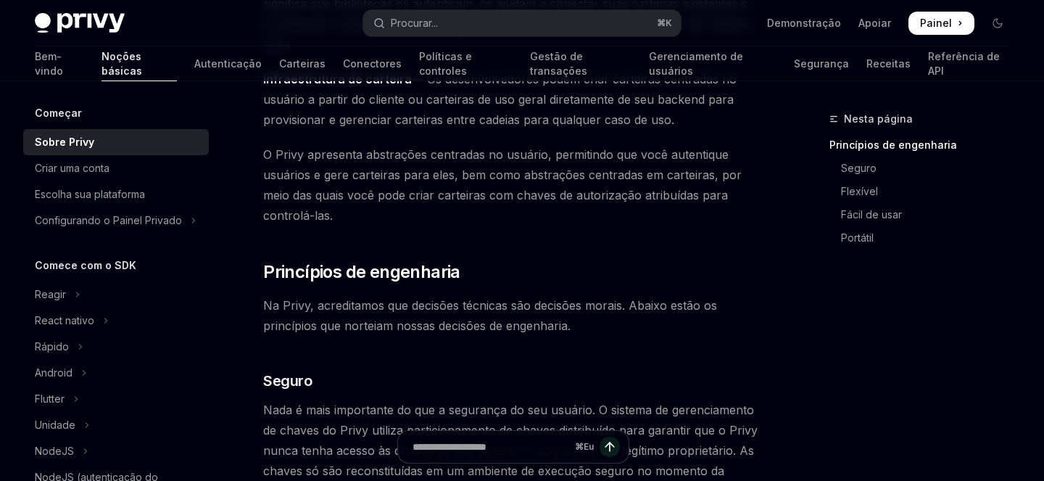
scroll to position [359, 0]
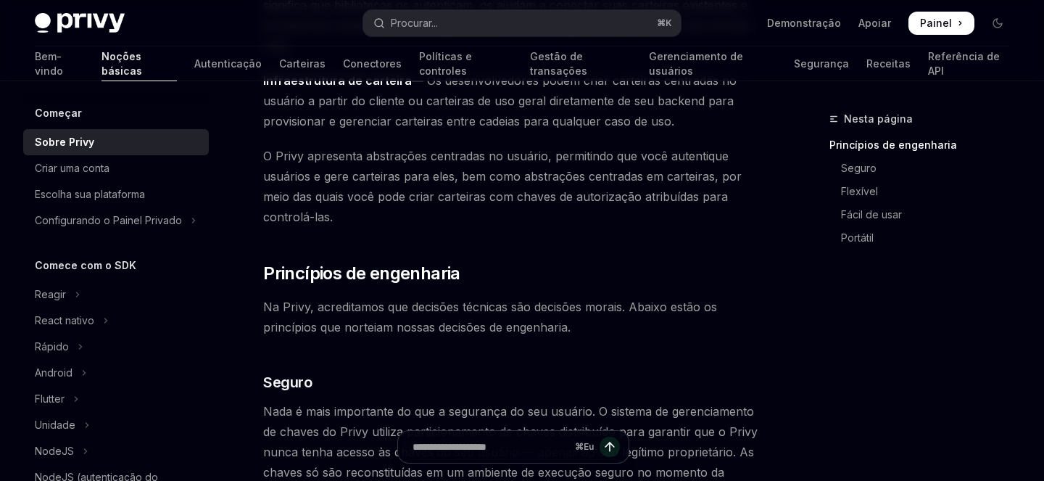
click at [480, 99] on font "— Os desenvolvedores podem criar carteiras centradas no usuário a partir do cli…" at bounding box center [499, 100] width 473 height 55
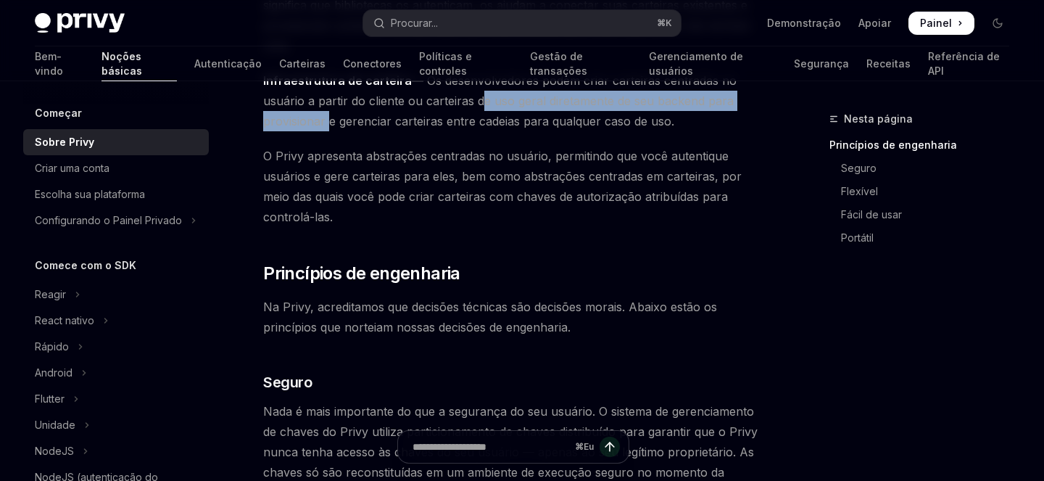
drag, startPoint x: 480, startPoint y: 99, endPoint x: 304, endPoint y: 118, distance: 177.2
click at [304, 118] on font "— Os desenvolvedores podem criar carteiras centradas no usuário a partir do cli…" at bounding box center [499, 100] width 473 height 55
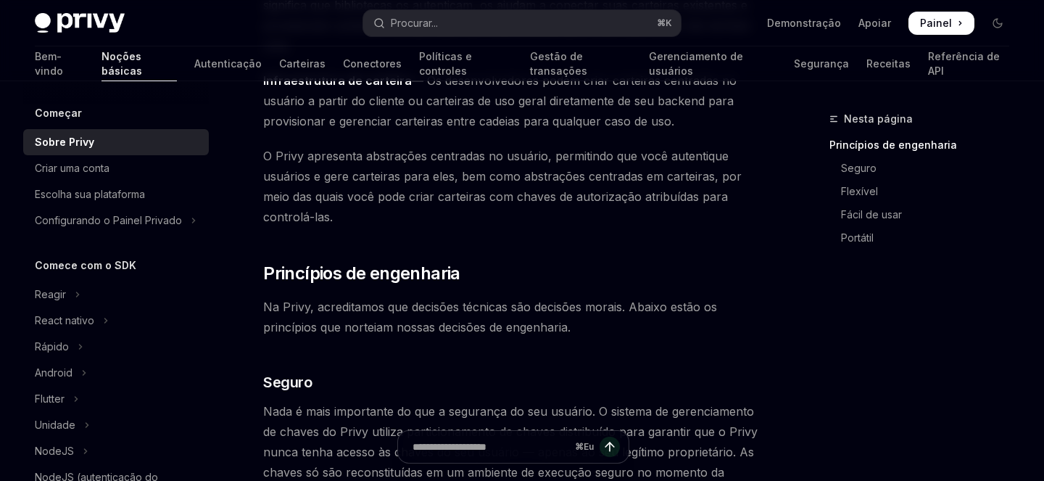
click at [349, 110] on span "Infraestrutura de carteira — Os desenvolvedores podem criar carteiras centradas…" at bounding box center [512, 100] width 499 height 61
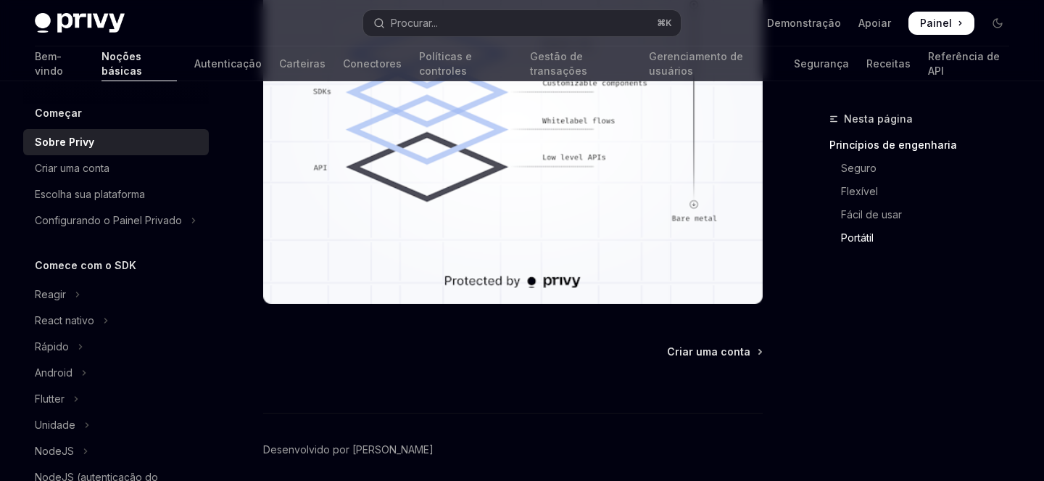
scroll to position [1580, 0]
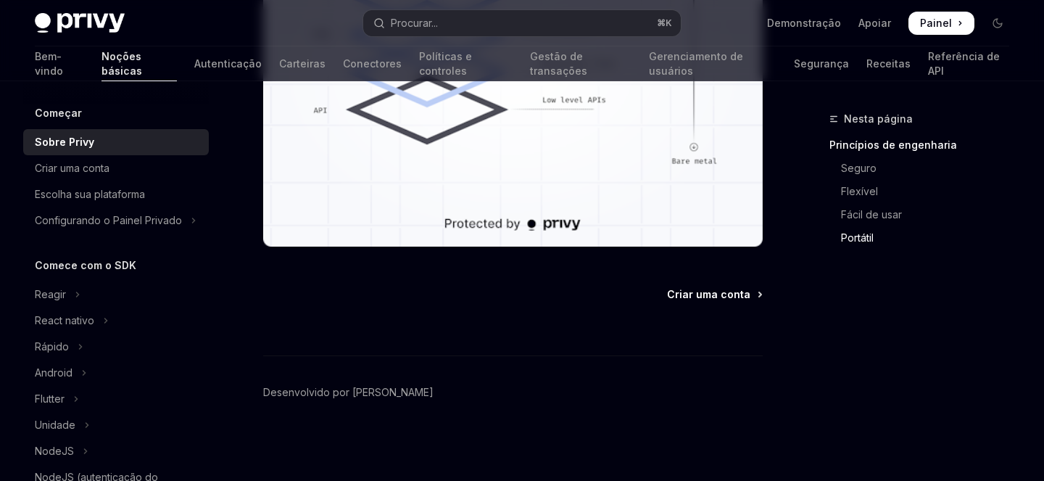
click at [726, 295] on font "Criar uma conta" at bounding box center [708, 294] width 83 height 12
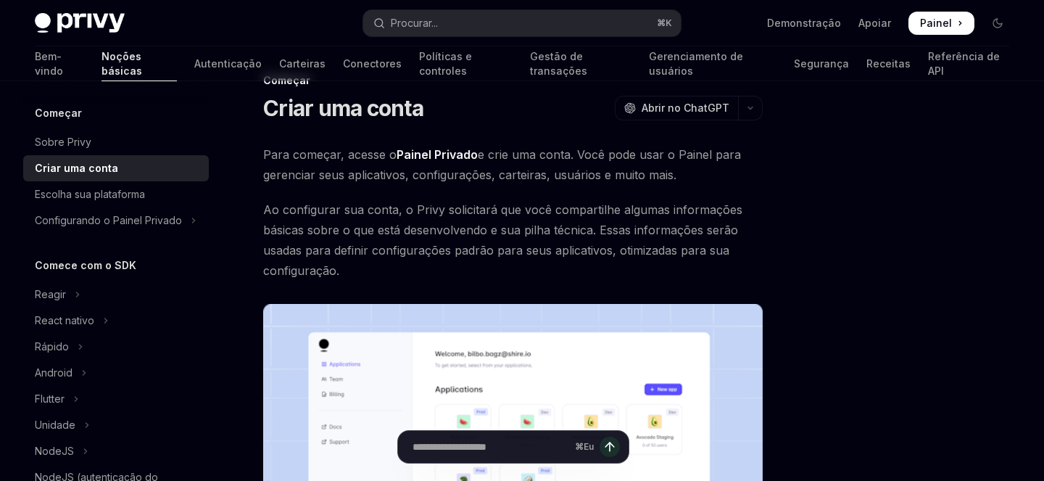
scroll to position [58, 0]
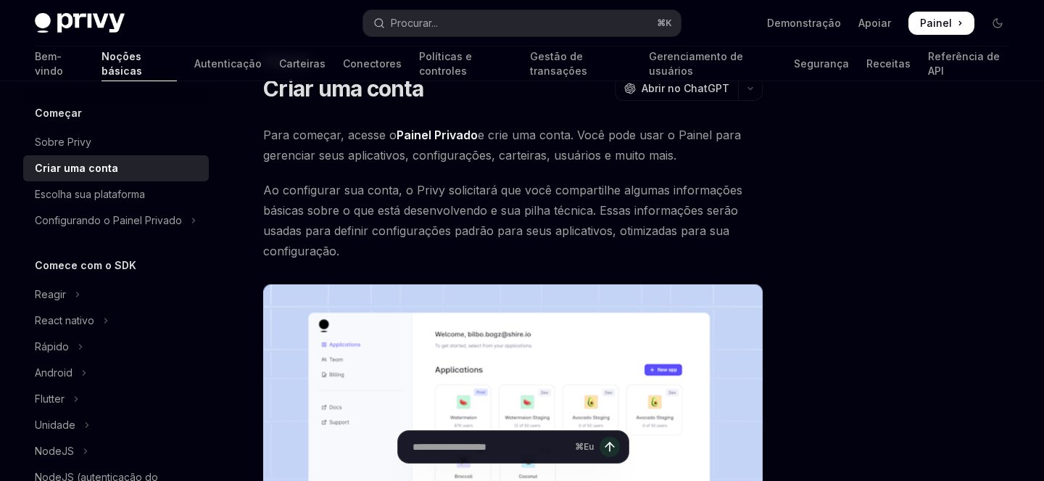
click at [448, 133] on font "Painel Privado" at bounding box center [437, 135] width 81 height 14
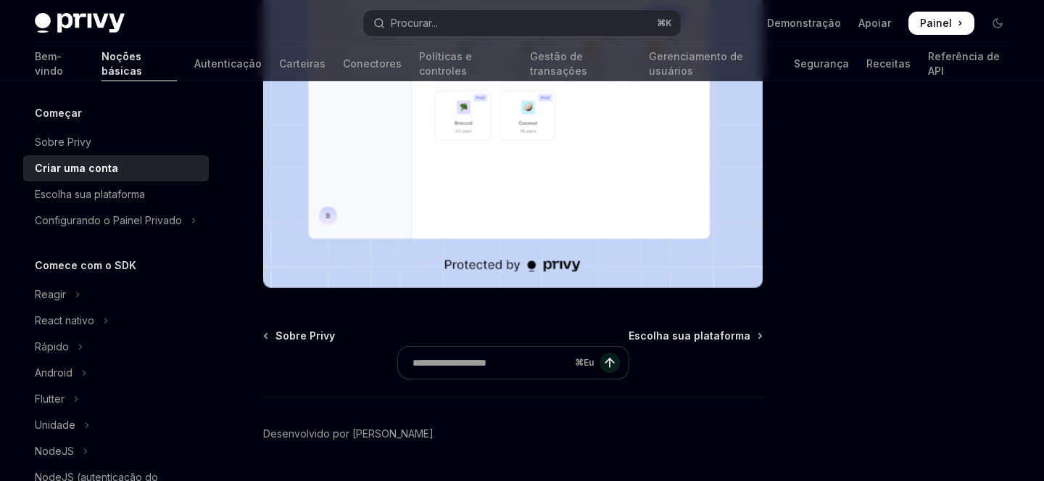
scroll to position [452, 0]
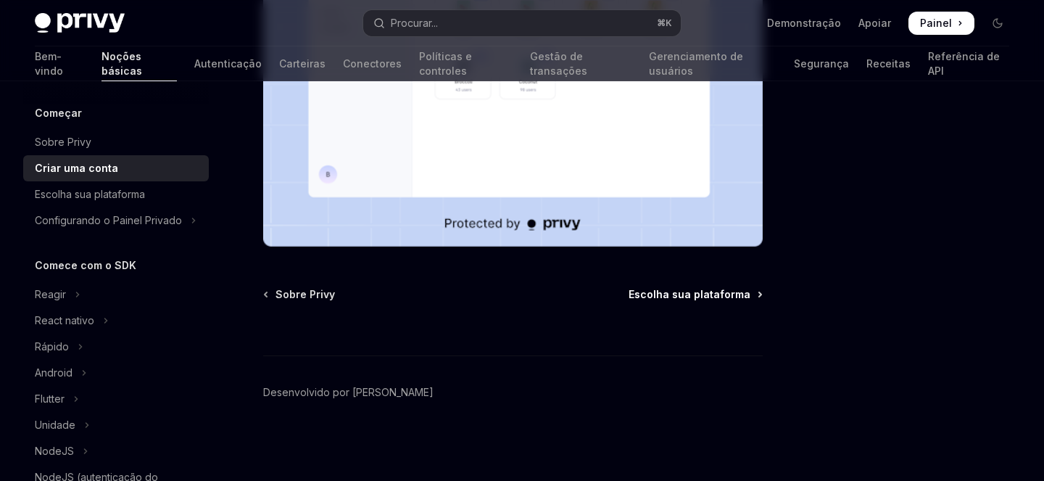
click at [703, 293] on font "Escolha sua plataforma" at bounding box center [689, 294] width 122 height 12
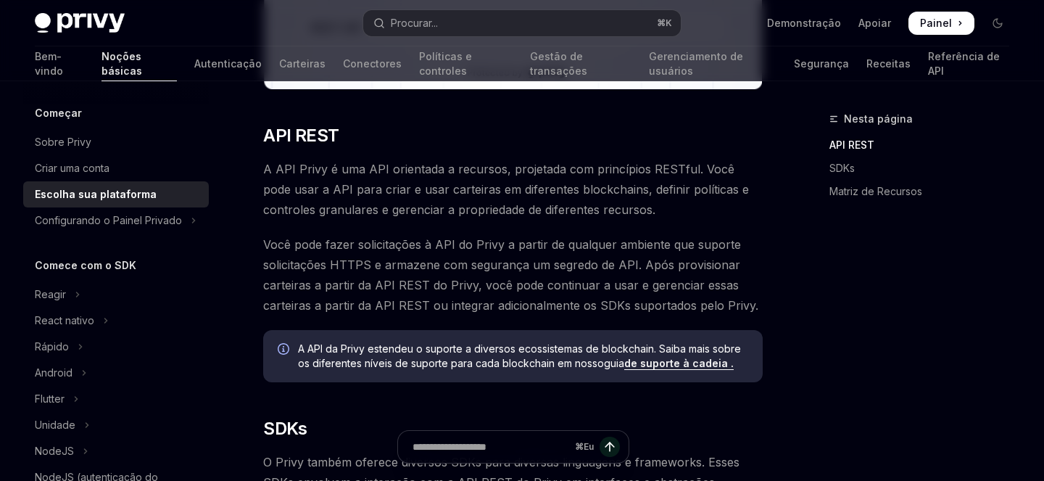
scroll to position [396, 0]
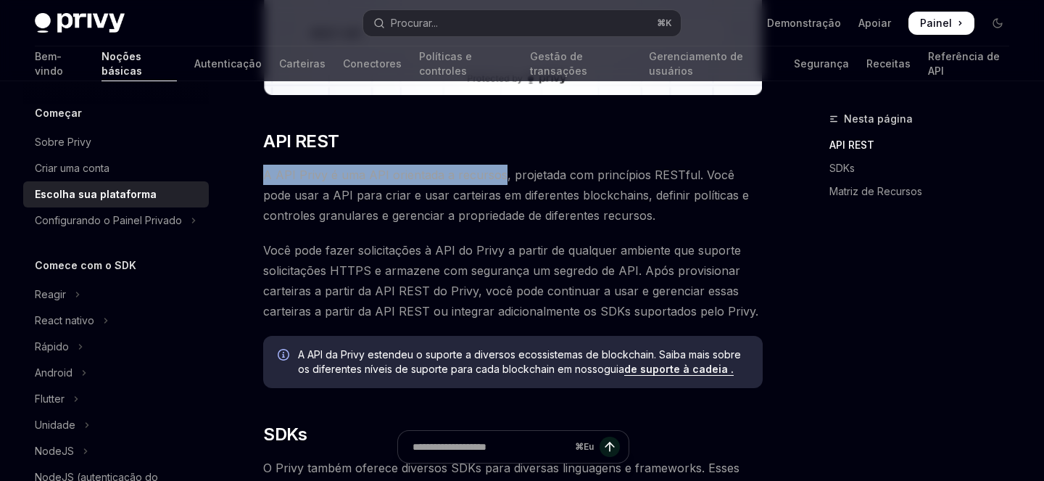
drag, startPoint x: 260, startPoint y: 175, endPoint x: 501, endPoint y: 179, distance: 241.4
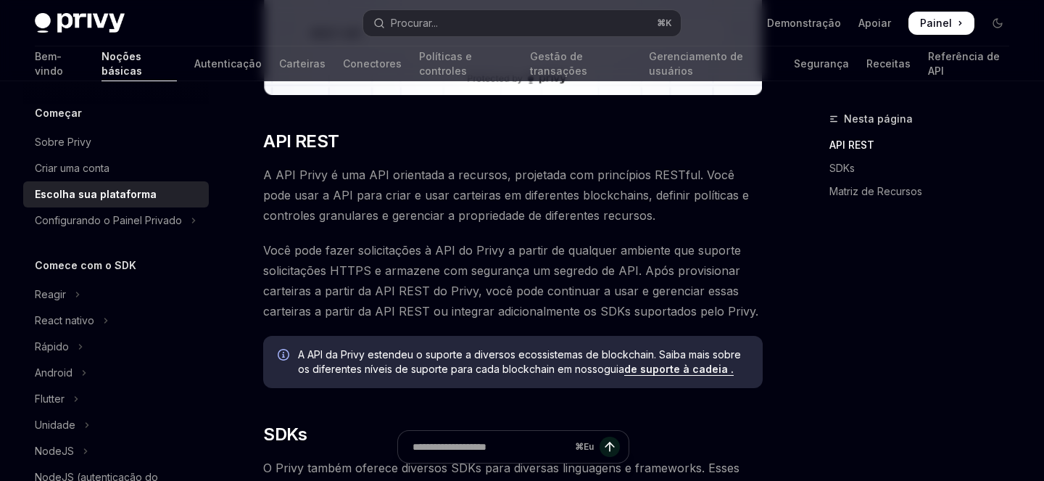
click at [523, 173] on font "A API Privy é uma API orientada a recursos, projetada com princípios RESTful. V…" at bounding box center [506, 194] width 486 height 55
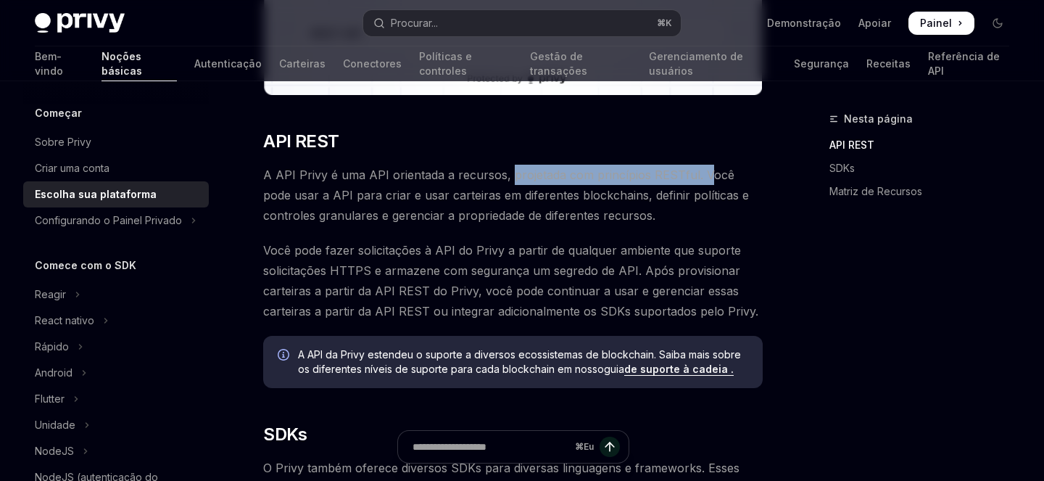
drag, startPoint x: 504, startPoint y: 178, endPoint x: 701, endPoint y: 178, distance: 197.2
click at [701, 178] on font "A API Privy é uma API orientada a recursos, projetada com princípios RESTful. V…" at bounding box center [506, 194] width 486 height 55
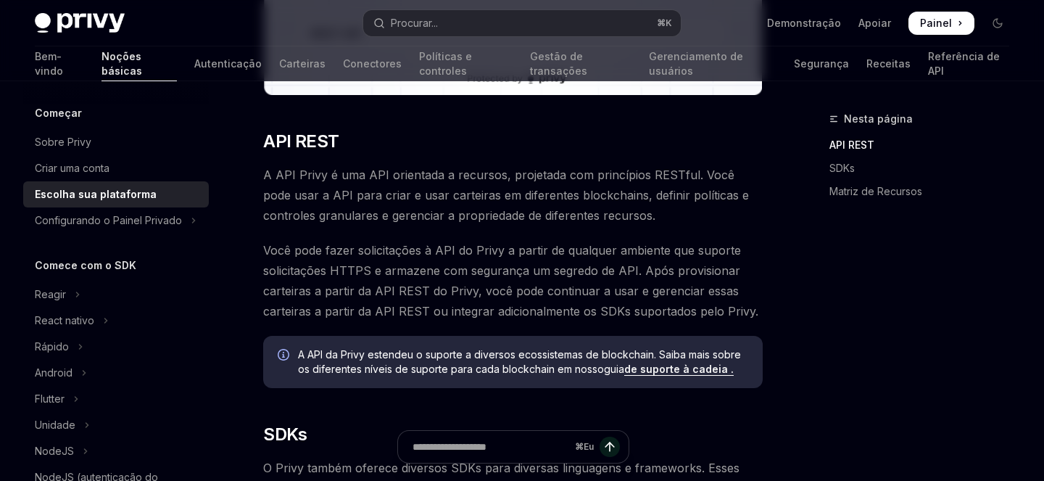
click at [808, 230] on div "Nesta página API REST SDKs Matriz de Recursos" at bounding box center [910, 295] width 220 height 370
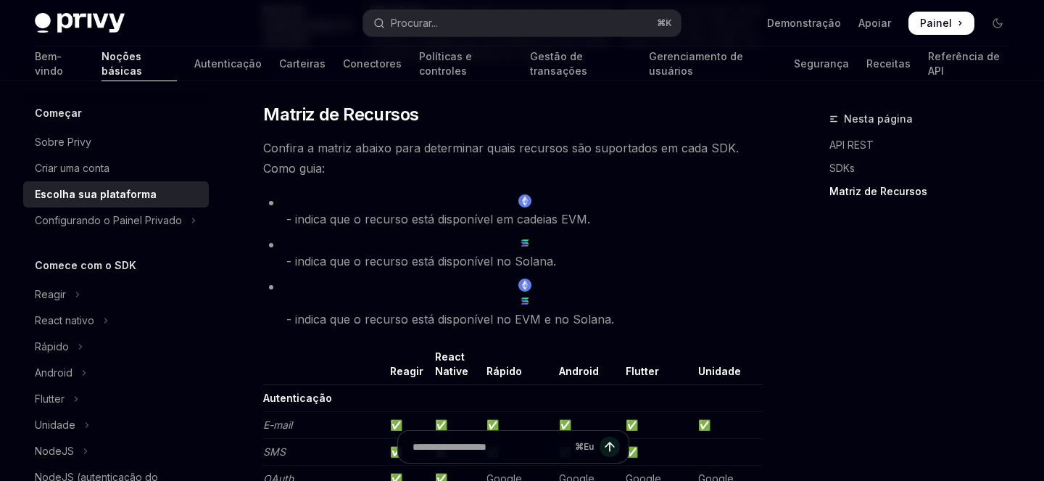
scroll to position [1443, 0]
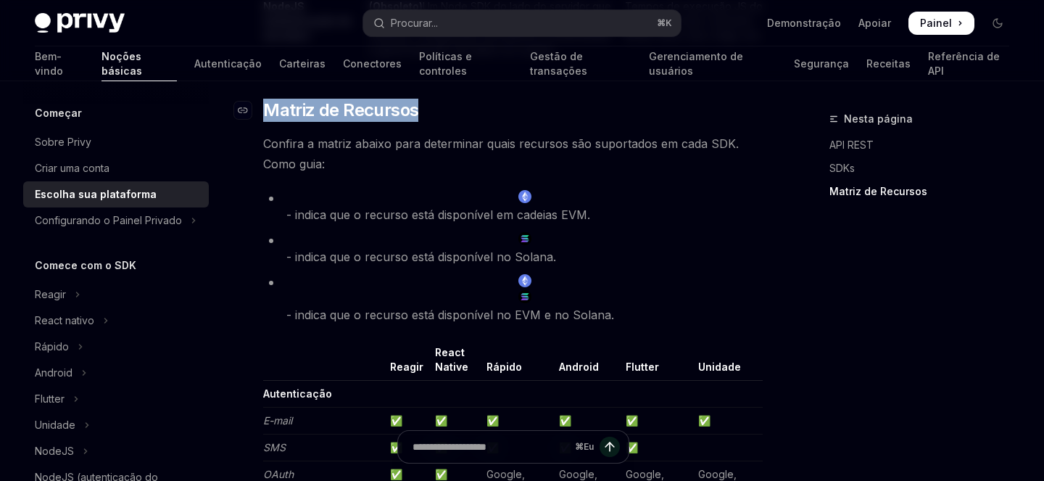
drag, startPoint x: 444, startPoint y: 118, endPoint x: 262, endPoint y: 119, distance: 181.9
click at [263, 119] on h2 "​ Matriz de Recursos" at bounding box center [512, 110] width 499 height 23
click at [769, 288] on div "Nesta página API REST SDKs Matriz de Recursos Começar Escolha sua plataforma Op…" at bounding box center [521, 452] width 997 height 3627
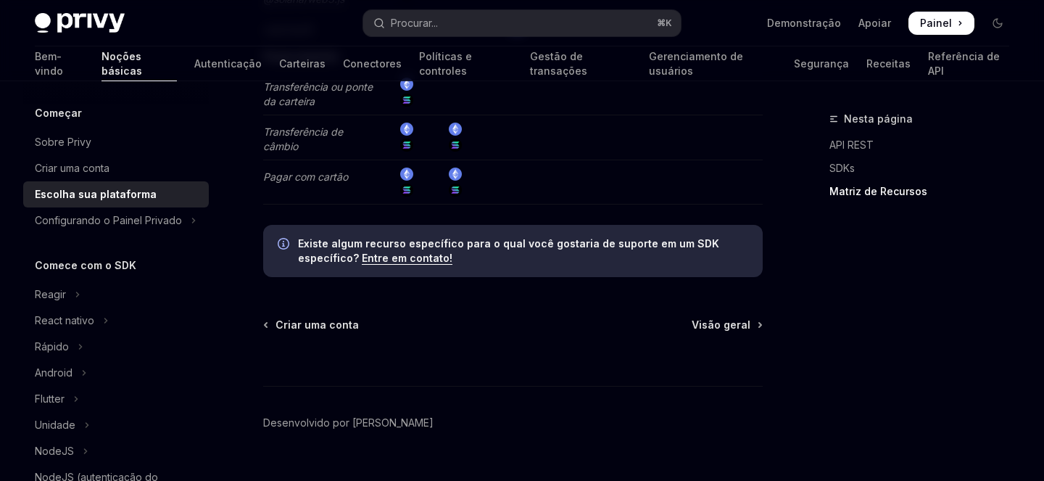
scroll to position [3192, 0]
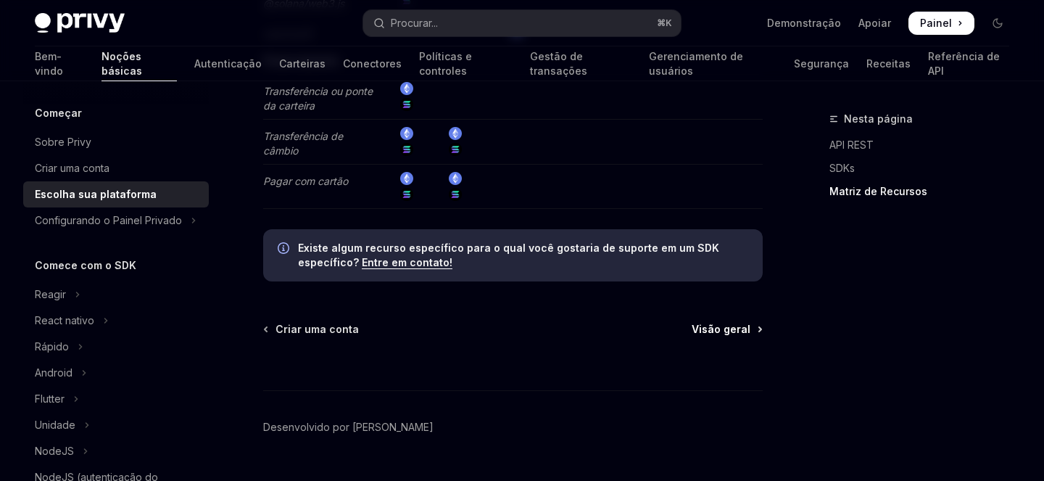
click at [731, 323] on font "Visão geral" at bounding box center [721, 329] width 59 height 12
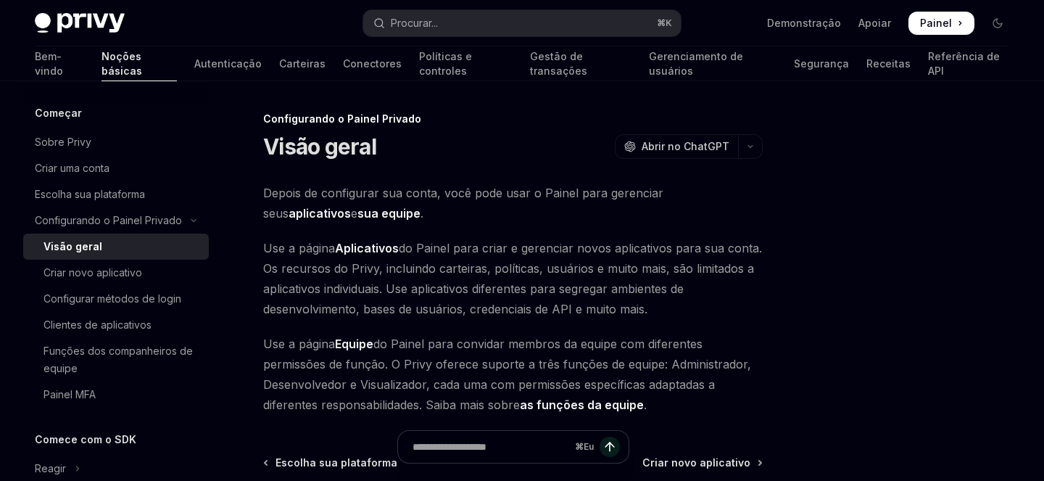
click at [794, 249] on div "Configurando o Painel Privado Visão geral OpenAI Abrir no ChatGPT OpenAI Abrir …" at bounding box center [521, 365] width 997 height 568
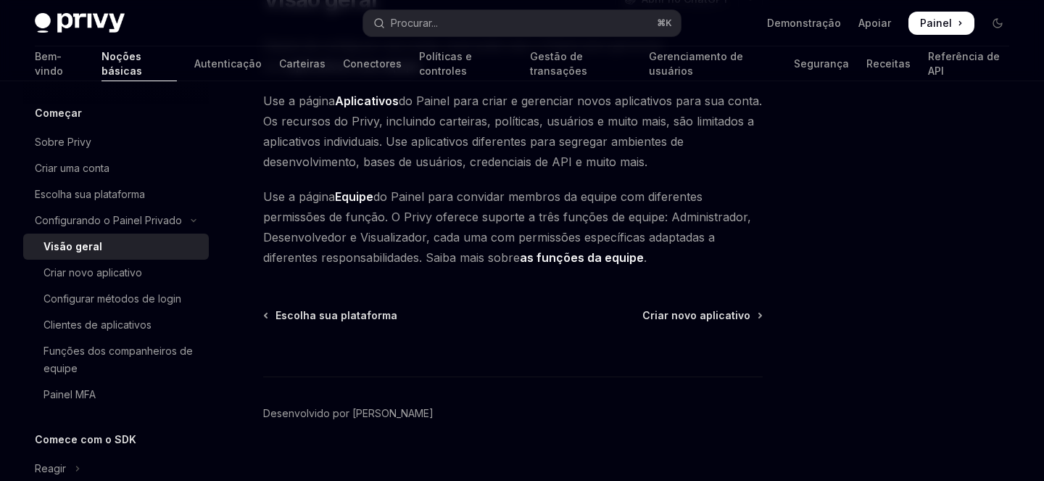
scroll to position [168, 0]
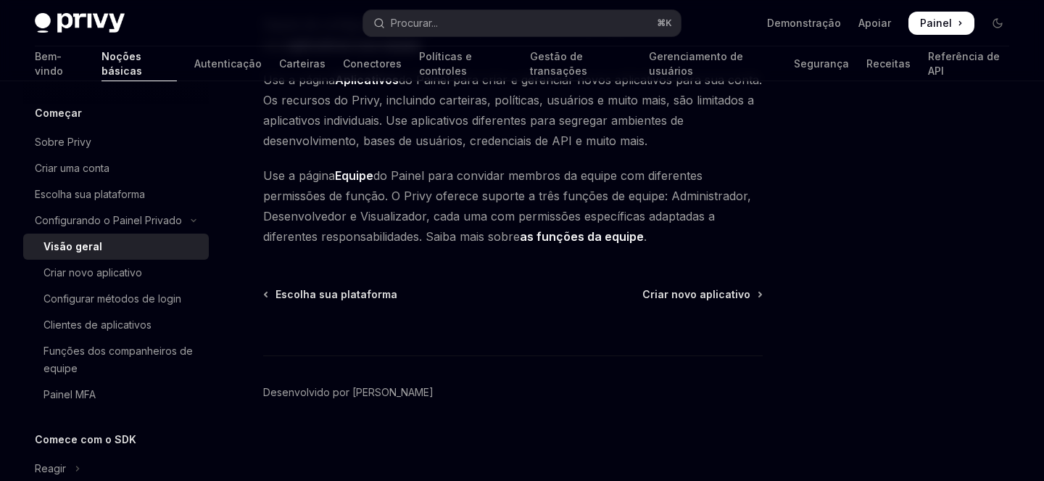
click at [829, 311] on div at bounding box center [910, 295] width 220 height 370
click at [729, 290] on font "Criar novo aplicativo" at bounding box center [696, 294] width 108 height 12
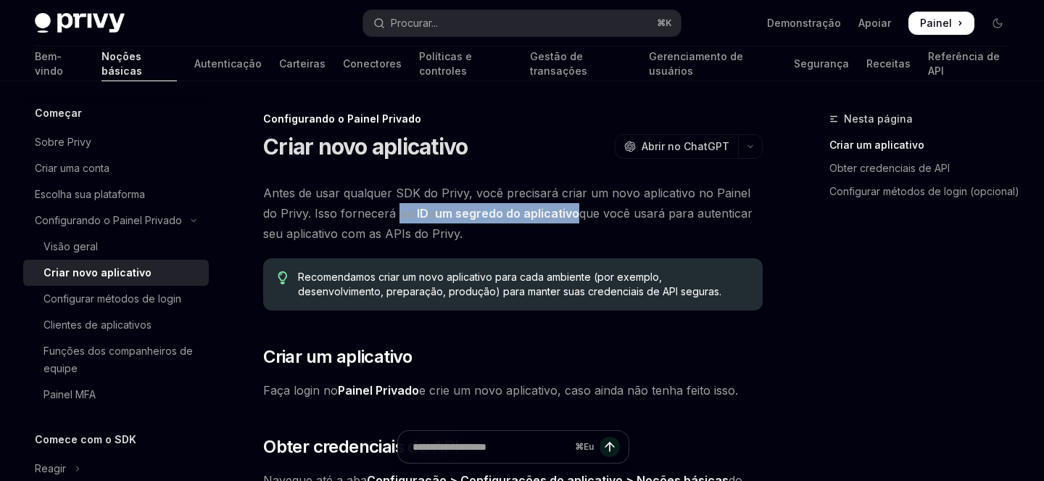
drag, startPoint x: 380, startPoint y: 214, endPoint x: 567, endPoint y: 219, distance: 187.1
click at [567, 219] on span "Antes de usar qualquer SDK do Privy, você precisará criar um novo aplicativo no…" at bounding box center [512, 213] width 499 height 61
click at [586, 212] on font "que você usará para autenticar seu aplicativo com as APIs do Privy." at bounding box center [507, 223] width 489 height 35
click at [581, 212] on font "que você usará para autenticar seu aplicativo com as APIs do Privy." at bounding box center [507, 223] width 489 height 35
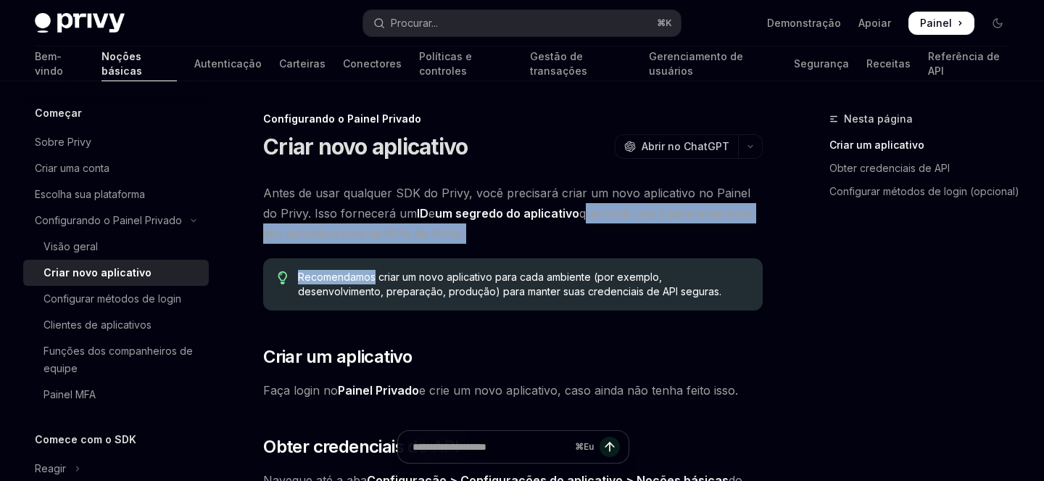
drag, startPoint x: 581, startPoint y: 212, endPoint x: 497, endPoint y: 246, distance: 90.7
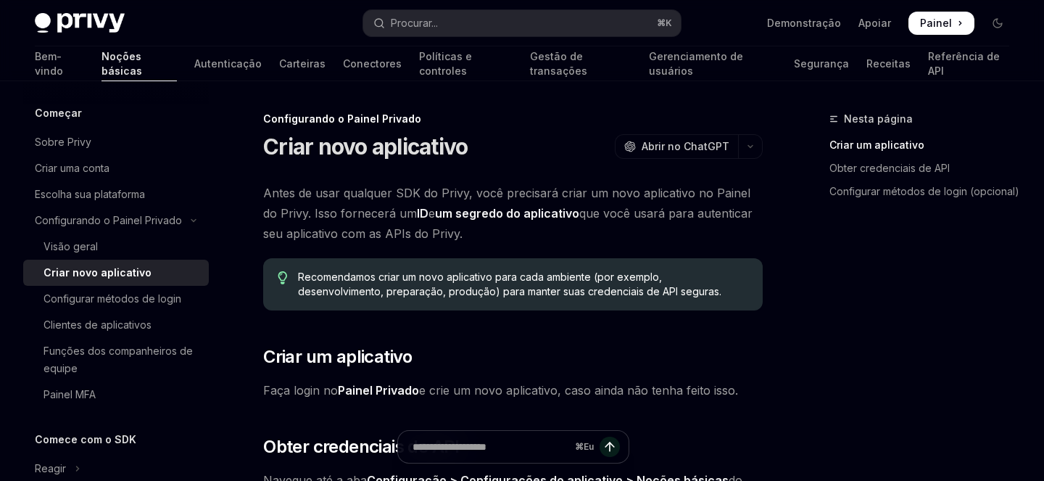
click at [913, 304] on div "Nesta página Criar um aplicativo Obter credenciais de API Configurar métodos de…" at bounding box center [910, 295] width 220 height 370
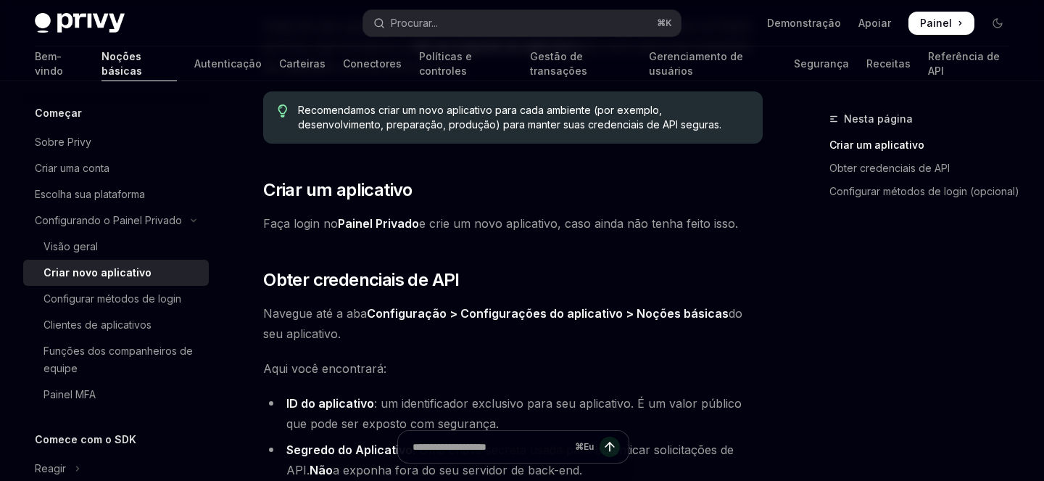
scroll to position [170, 0]
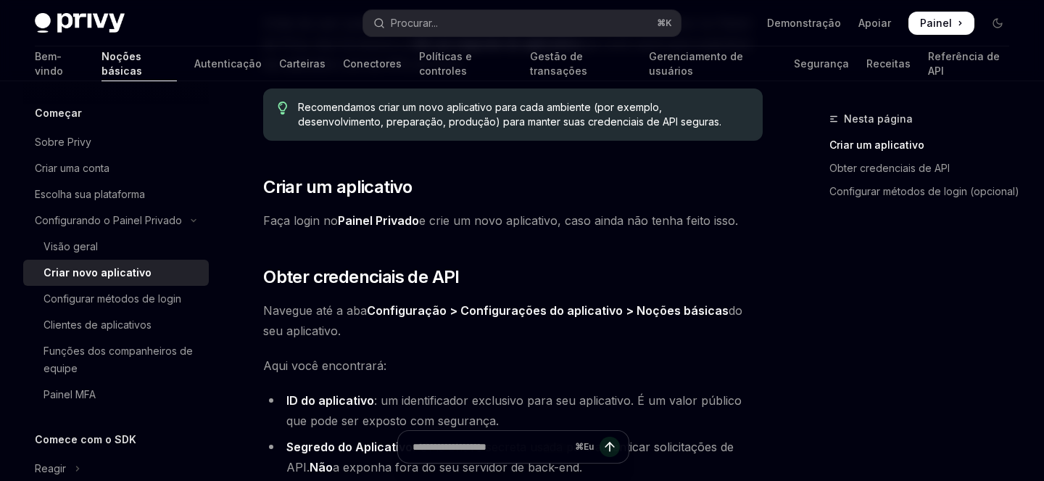
click at [701, 109] on font "Recomendamos criar um novo aplicativo para cada ambiente (por exemplo, desenvol…" at bounding box center [509, 114] width 423 height 27
drag, startPoint x: 701, startPoint y: 109, endPoint x: 400, endPoint y: 118, distance: 301.0
click at [400, 118] on font "Recomendamos criar um novo aplicativo para cada ambiente (por exemplo, desenvol…" at bounding box center [509, 114] width 423 height 27
click at [447, 123] on font "Recomendamos criar um novo aplicativo para cada ambiente (por exemplo, desenvol…" at bounding box center [509, 114] width 423 height 27
click at [418, 123] on font "Recomendamos criar um novo aplicativo para cada ambiente (por exemplo, desenvol…" at bounding box center [509, 114] width 423 height 27
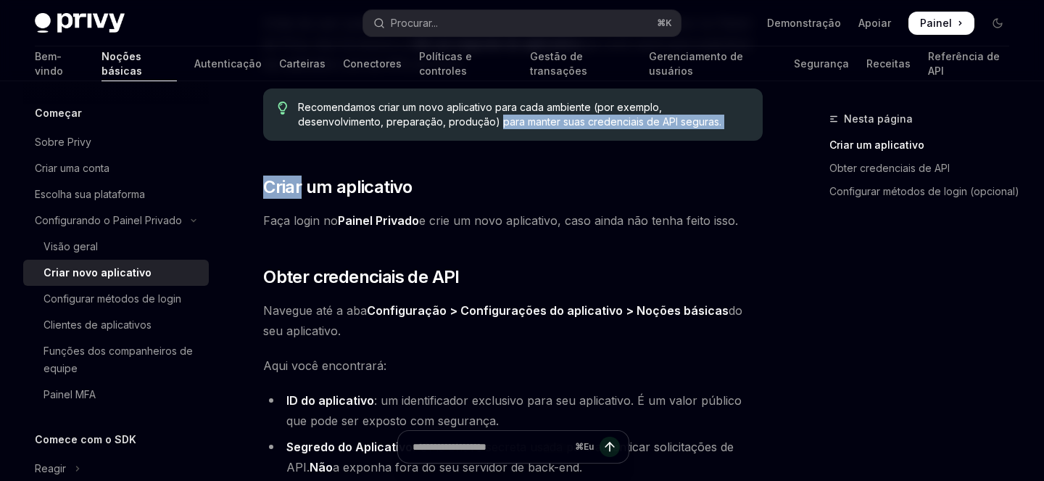
drag, startPoint x: 418, startPoint y: 123, endPoint x: 605, endPoint y: 159, distance: 190.5
click at [605, 158] on div "Antes de usar qualquer SDK do Privy, você precisará criar um novo aplicativo no…" at bounding box center [512, 353] width 499 height 681
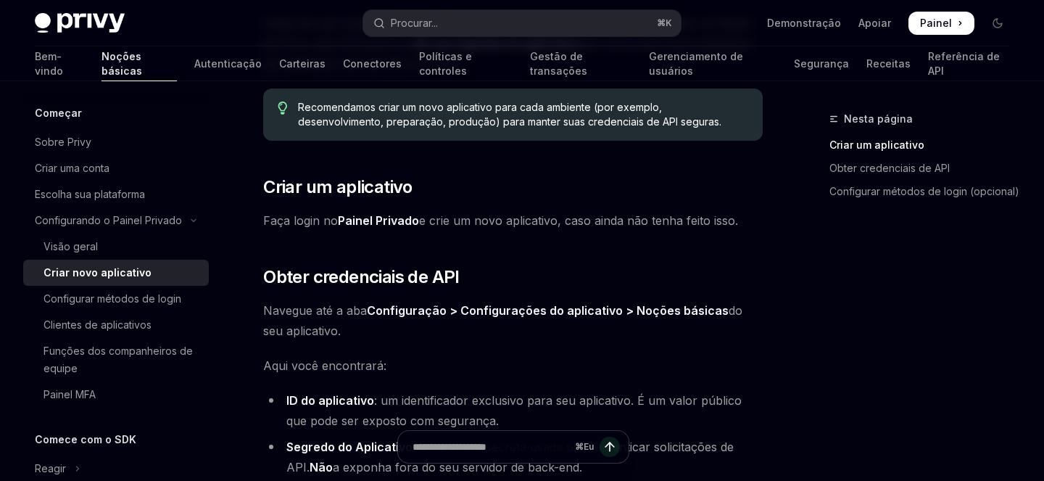
click at [857, 335] on div "Nesta página Criar um aplicativo Obter credenciais de API Configurar métodos de…" at bounding box center [910, 295] width 220 height 370
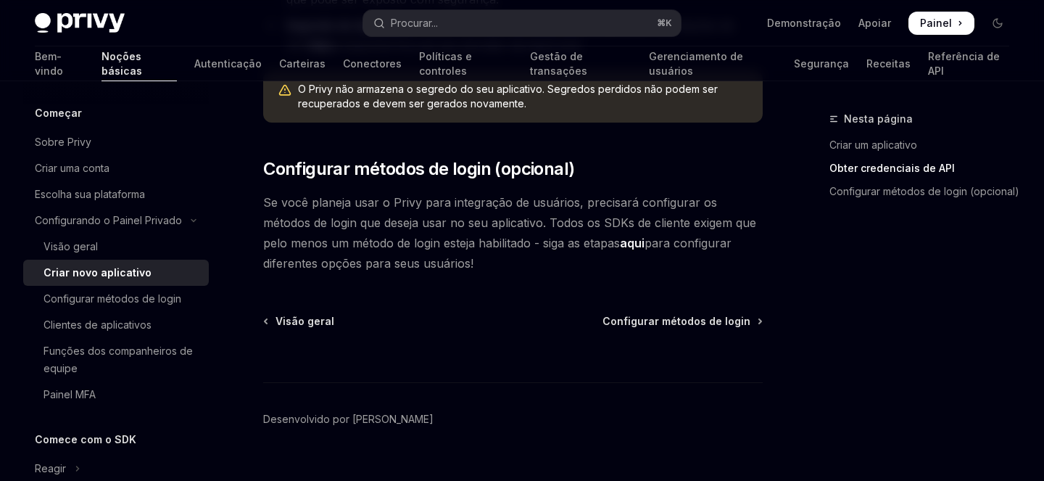
scroll to position [593, 0]
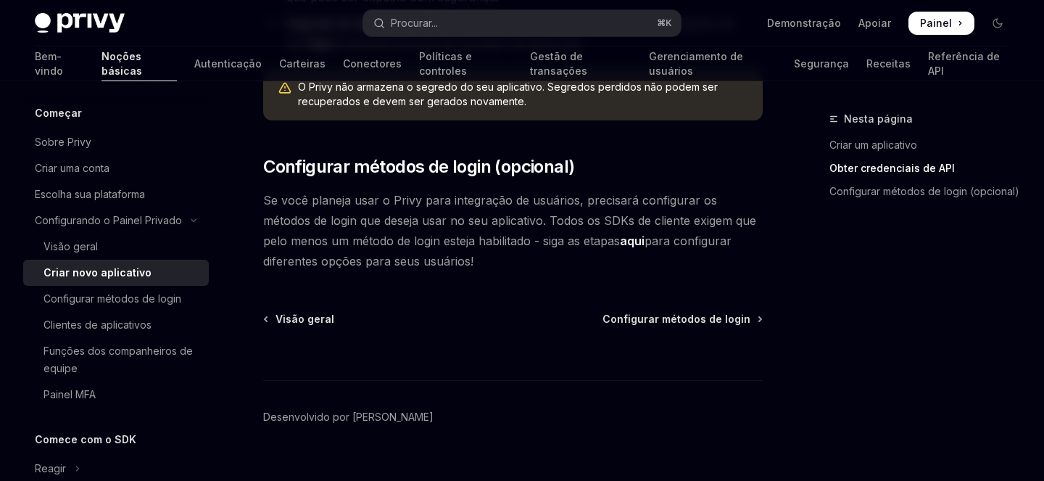
click at [270, 201] on font "Se você planeja usar o Privy para integração de usuários, precisará configurar …" at bounding box center [509, 220] width 493 height 55
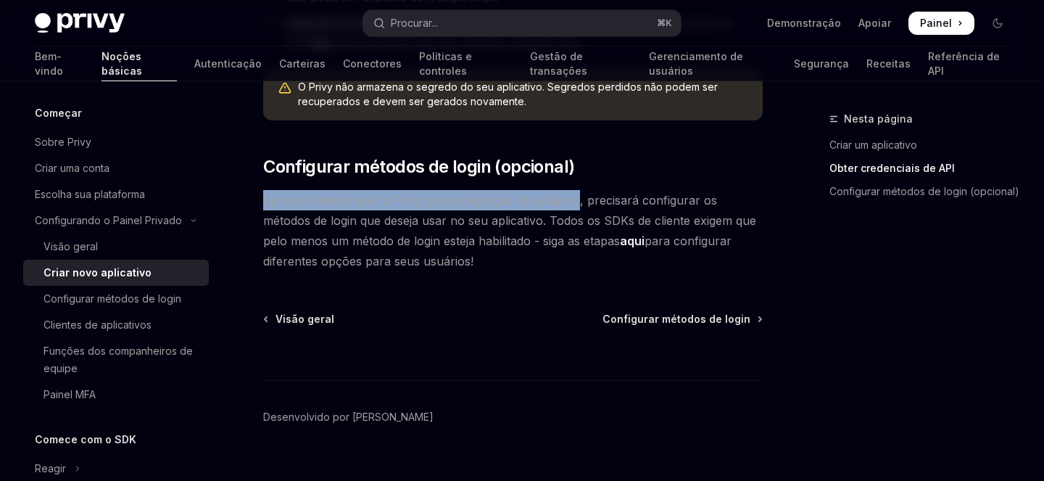
drag, startPoint x: 270, startPoint y: 201, endPoint x: 554, endPoint y: 202, distance: 284.2
click at [554, 202] on font "Se você planeja usar o Privy para integração de usuários, precisará configurar …" at bounding box center [509, 220] width 493 height 55
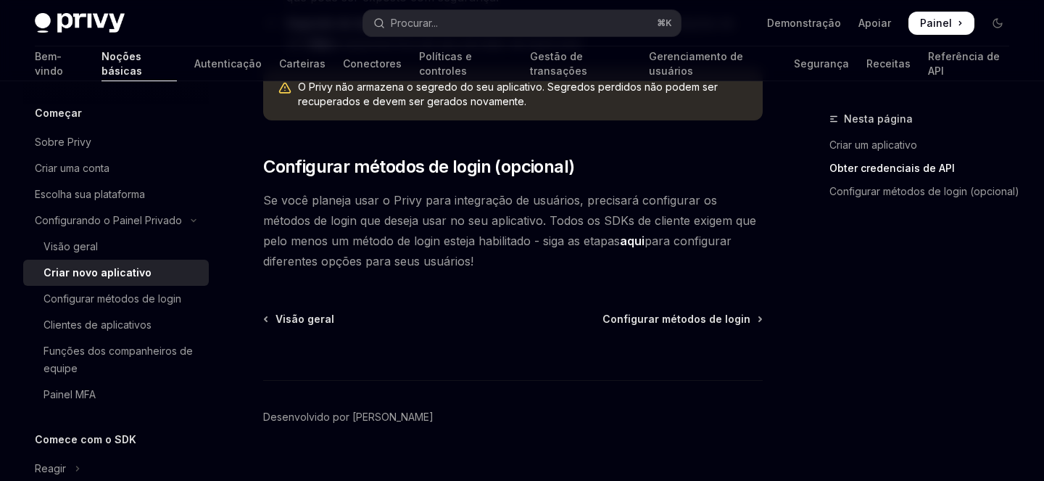
click at [610, 202] on font "Se você planeja usar o Privy para integração de usuários, precisará configurar …" at bounding box center [509, 220] width 493 height 55
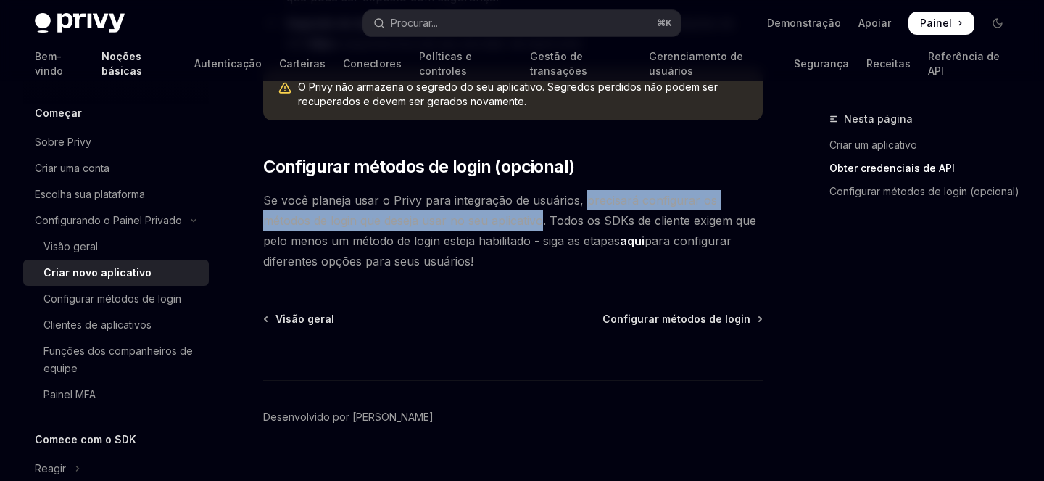
drag, startPoint x: 610, startPoint y: 202, endPoint x: 482, endPoint y: 219, distance: 128.8
click at [482, 219] on font "Se você planeja usar o Privy para integração de usuários, precisará configurar …" at bounding box center [509, 220] width 493 height 55
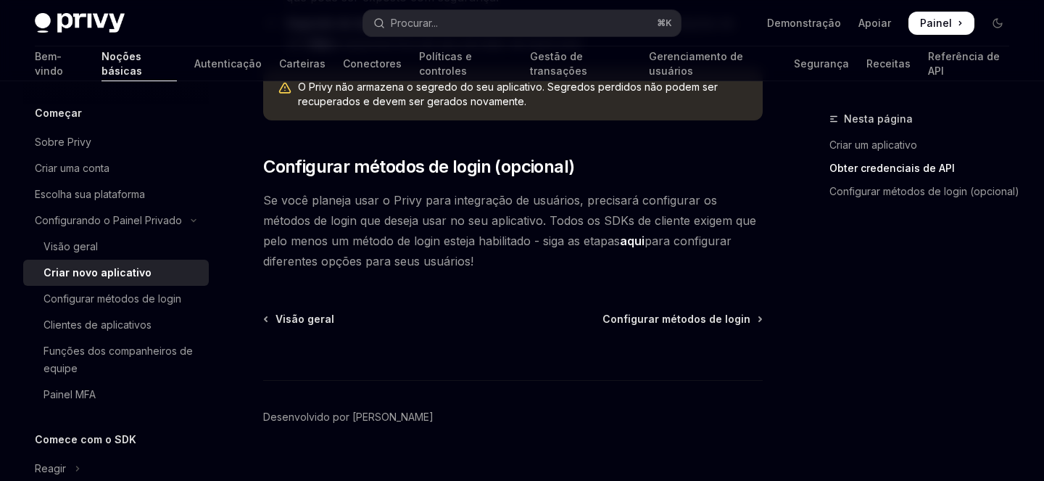
click at [736, 236] on span "Se você planeja usar o Privy para integração de usuários, precisará configurar …" at bounding box center [512, 230] width 499 height 81
click at [620, 239] on font "aqui" at bounding box center [632, 240] width 25 height 14
click at [677, 321] on font "Configurar métodos de login" at bounding box center [676, 318] width 148 height 12
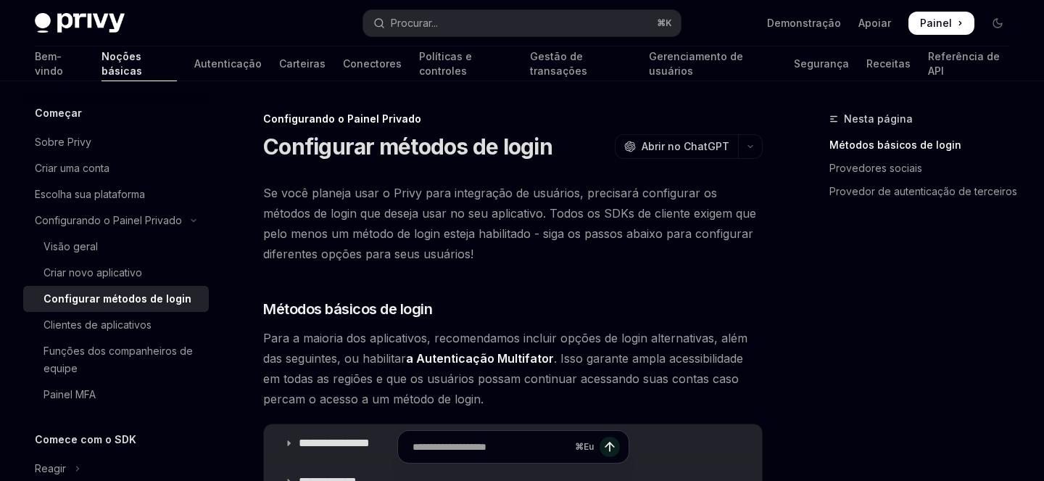
click at [303, 137] on font "Configurar métodos de login" at bounding box center [407, 146] width 289 height 26
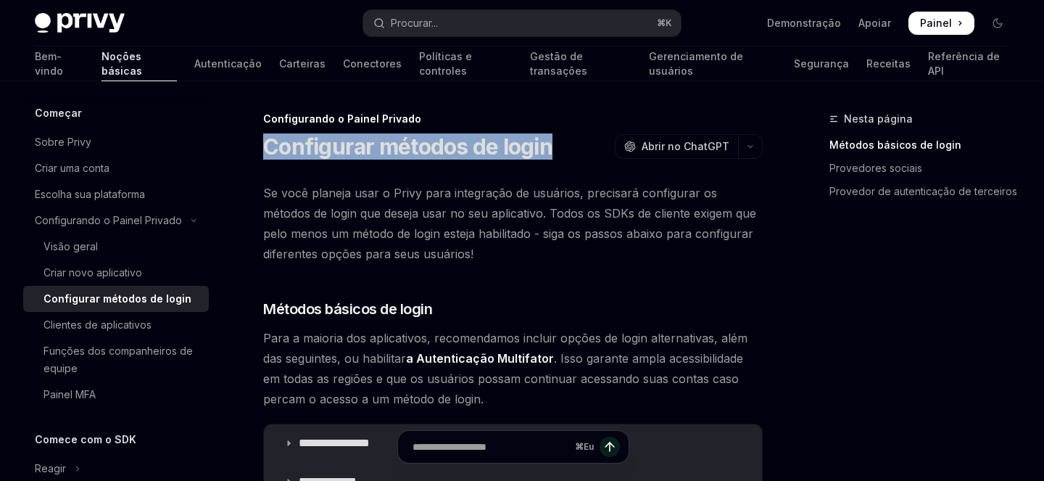
drag, startPoint x: 303, startPoint y: 137, endPoint x: 528, endPoint y: 144, distance: 224.8
click at [528, 144] on font "Configurar métodos de login" at bounding box center [407, 146] width 289 height 26
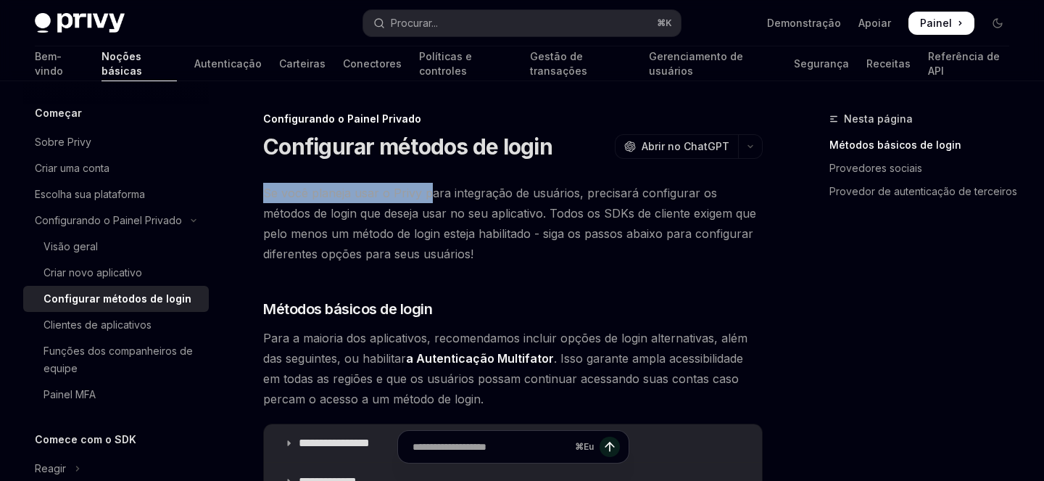
drag, startPoint x: 267, startPoint y: 196, endPoint x: 435, endPoint y: 196, distance: 168.2
click at [435, 196] on font "Se você planeja usar o Privy para integração de usuários, precisará configurar …" at bounding box center [509, 223] width 493 height 75
click at [879, 316] on div "Nesta página Métodos básicos de login Provedores sociais Provedor de autenticaç…" at bounding box center [910, 295] width 220 height 370
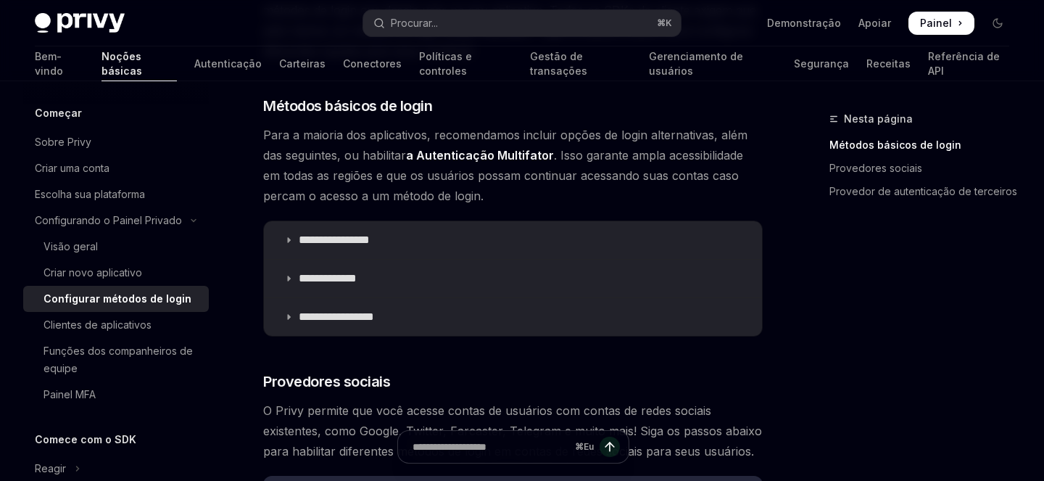
scroll to position [204, 0]
click at [572, 152] on font ". Isso garante ampla acessibilidade em todas as regiões e que os usuários possa…" at bounding box center [503, 173] width 480 height 55
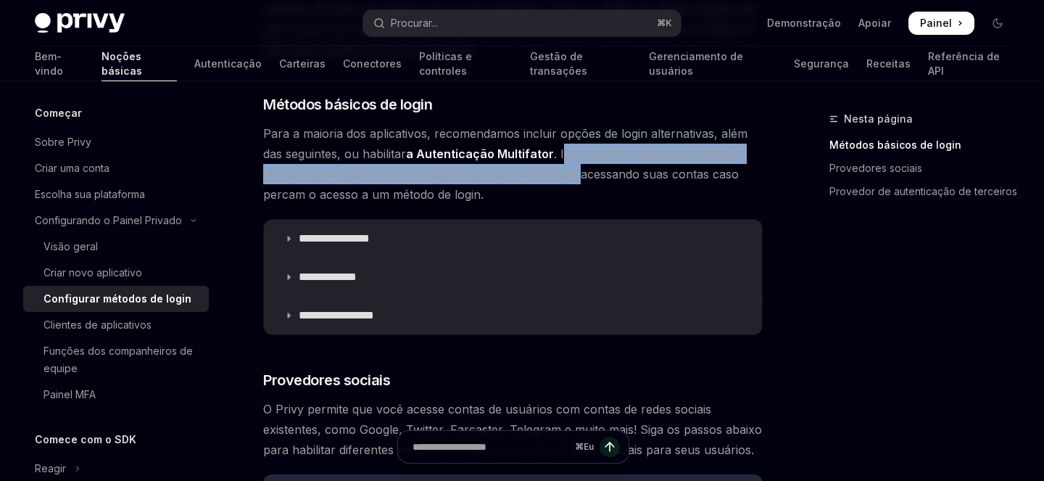
drag, startPoint x: 572, startPoint y: 152, endPoint x: 530, endPoint y: 183, distance: 52.8
click at [530, 183] on span "Para a maioria dos aplicativos, recomendamos incluir opções de login alternativ…" at bounding box center [512, 163] width 499 height 81
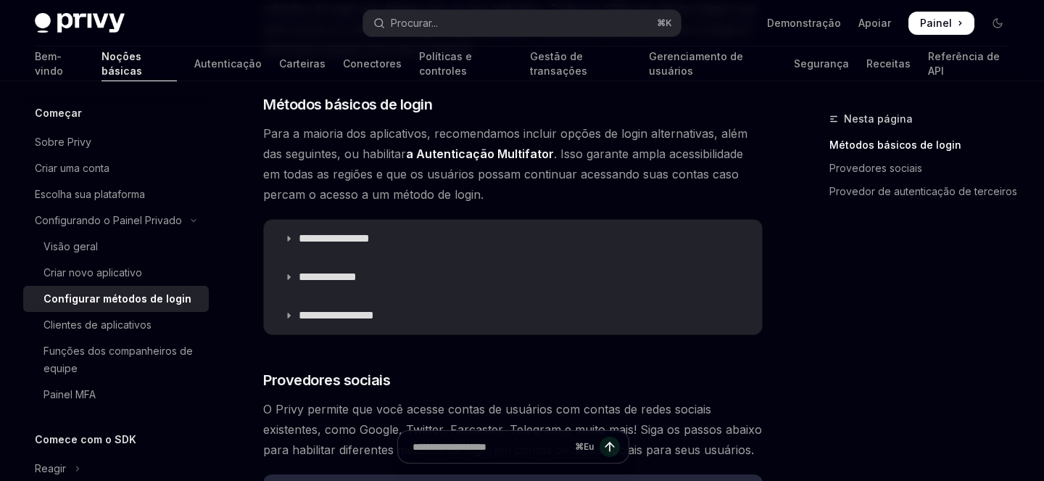
click at [589, 188] on span "Para a maioria dos aplicativos, recomendamos incluir opções de login alternativ…" at bounding box center [512, 163] width 499 height 81
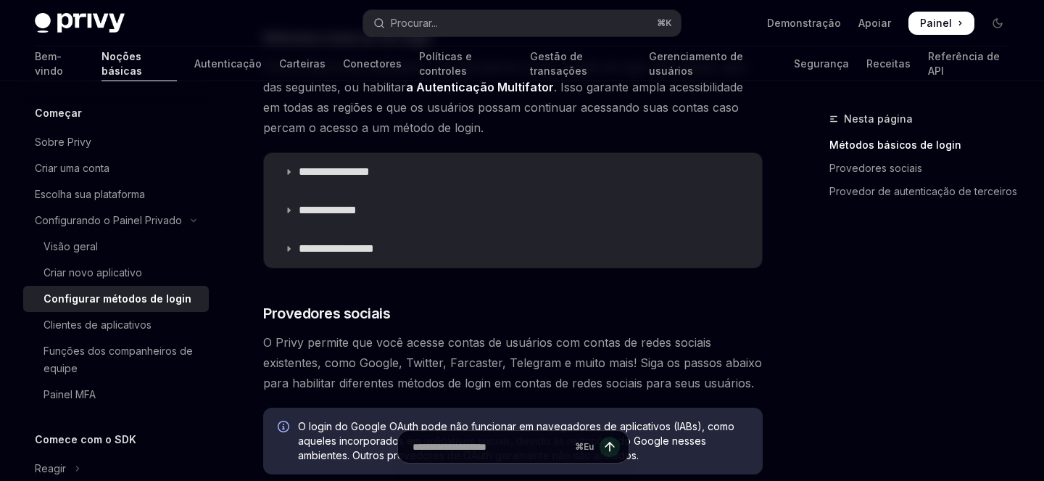
scroll to position [273, 0]
click at [291, 167] on icon at bounding box center [288, 170] width 9 height 9
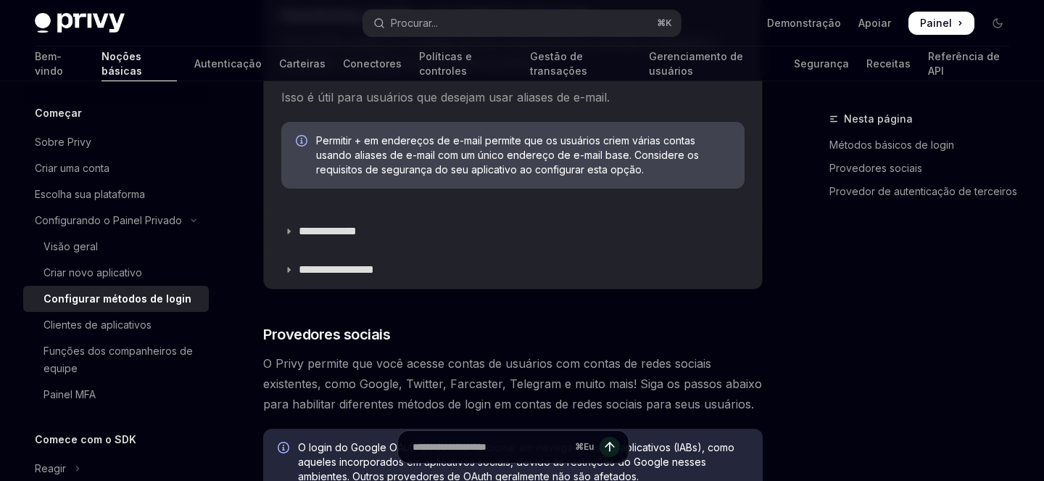
scroll to position [677, 0]
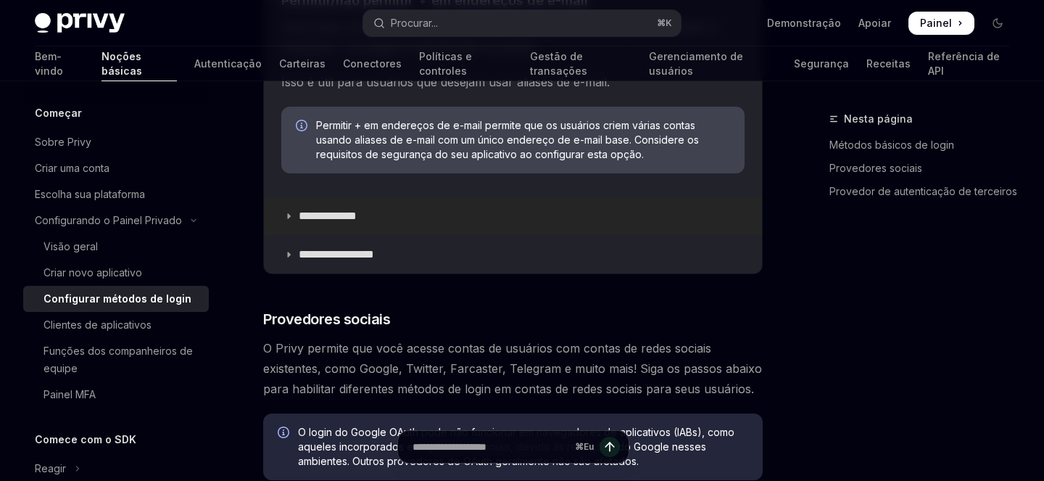
click at [288, 217] on icon at bounding box center [288, 216] width 9 height 9
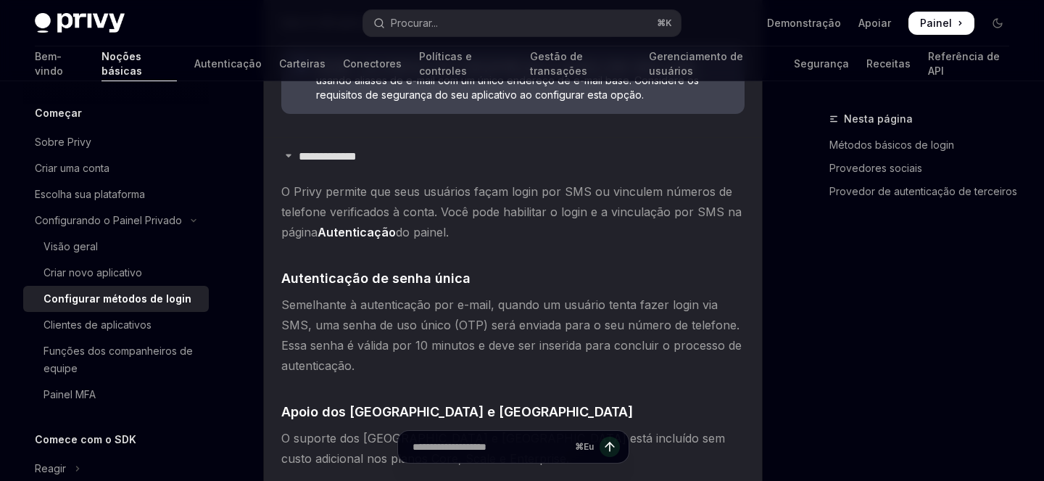
scroll to position [765, 0]
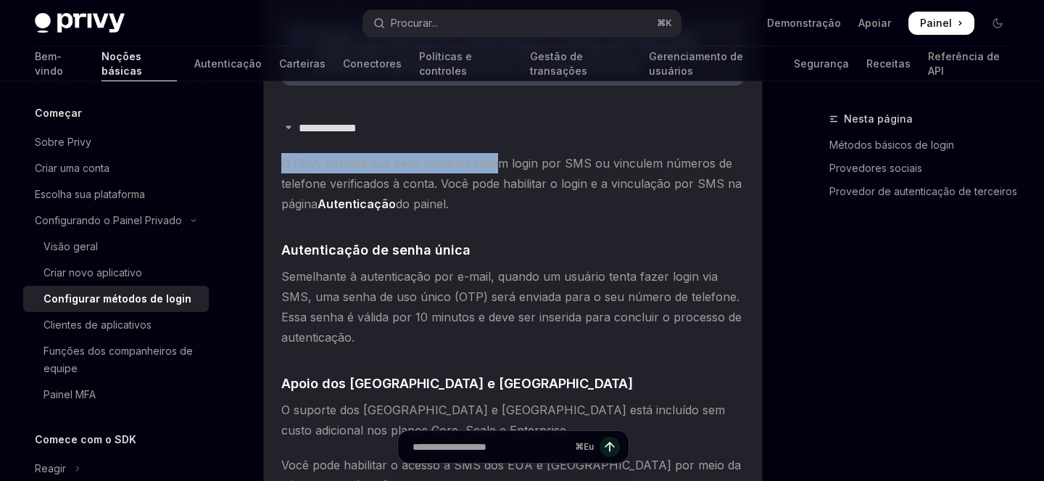
drag, startPoint x: 281, startPoint y: 161, endPoint x: 512, endPoint y: 167, distance: 231.3
click at [512, 167] on font "O Privy permite que seus usuários façam login por SMS ou vinculem números de te…" at bounding box center [511, 183] width 460 height 55
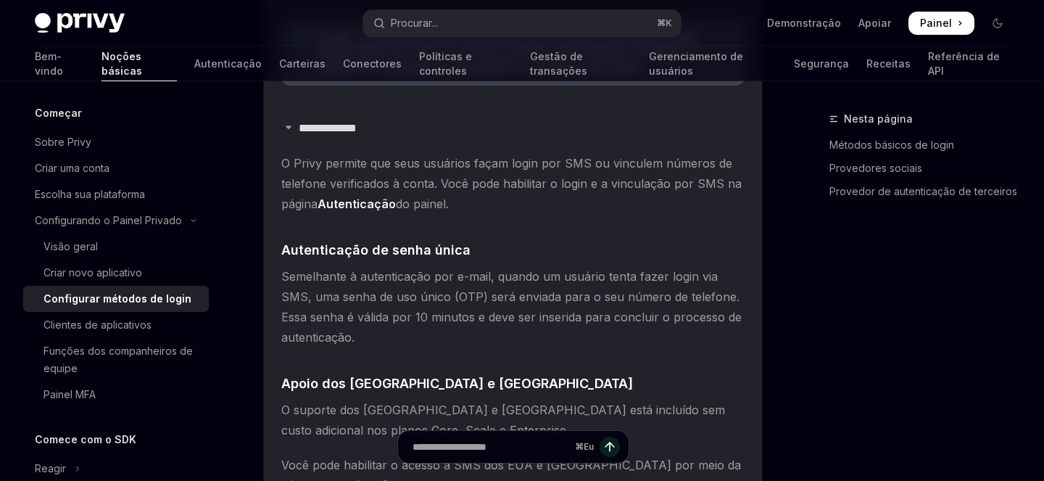
click at [494, 165] on font "O Privy permite que seus usuários façam login por SMS ou vinculem números de te…" at bounding box center [511, 183] width 460 height 55
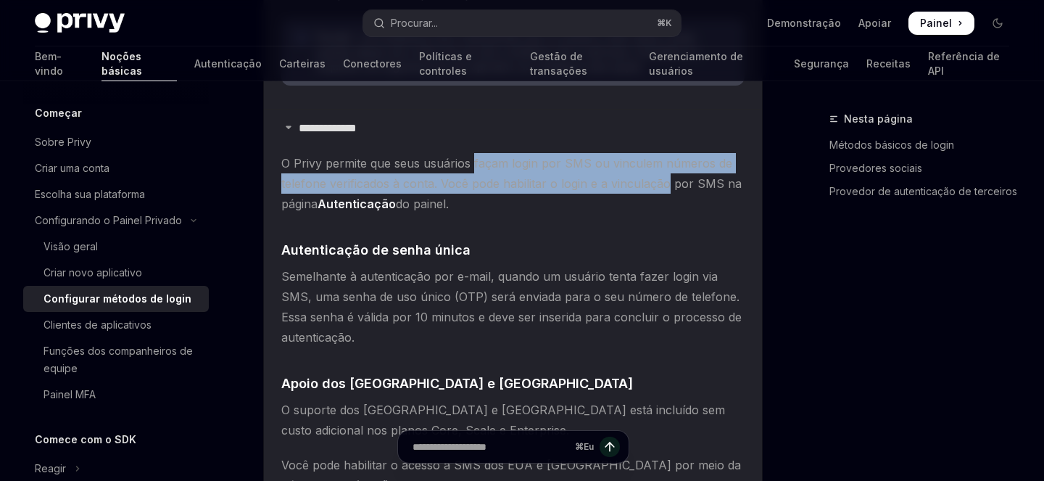
drag, startPoint x: 494, startPoint y: 165, endPoint x: 631, endPoint y: 187, distance: 138.0
click at [631, 187] on font "O Privy permite que seus usuários façam login por SMS ou vinculem números de te…" at bounding box center [511, 183] width 460 height 55
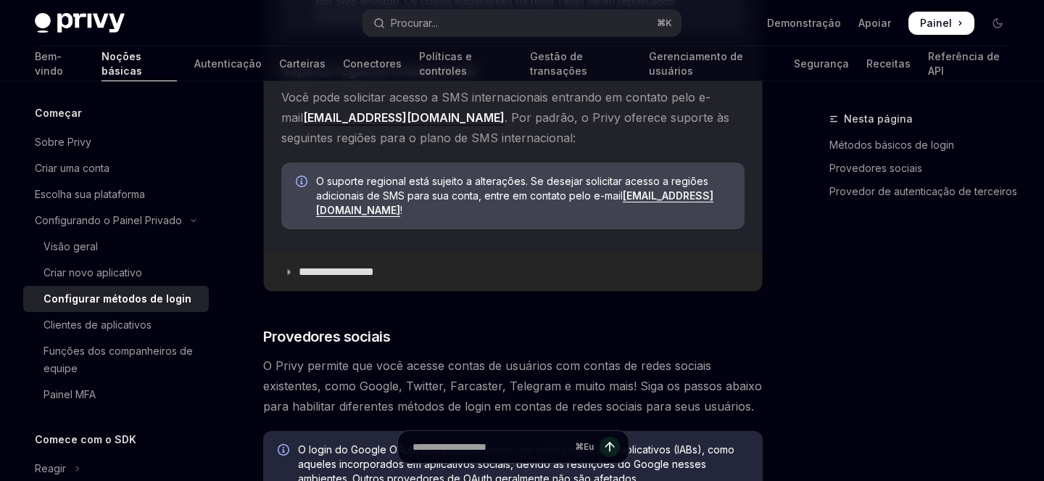
click at [346, 266] on font "**********" at bounding box center [336, 271] width 75 height 11
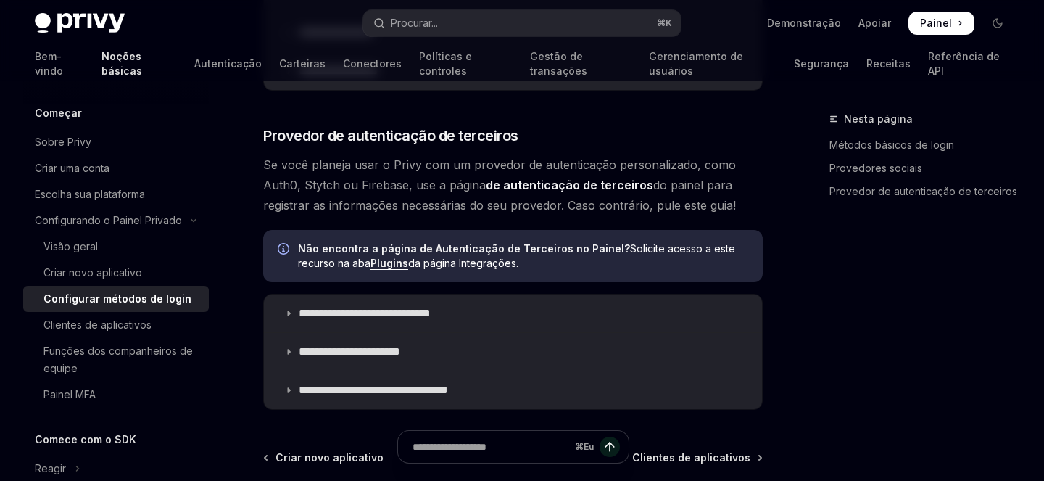
scroll to position [2312, 0]
drag, startPoint x: 261, startPoint y: 119, endPoint x: 829, endPoint y: 328, distance: 605.0
click at [829, 328] on div "Nesta página Métodos básicos de login Provedores sociais Provedor de autenticaç…" at bounding box center [910, 295] width 220 height 370
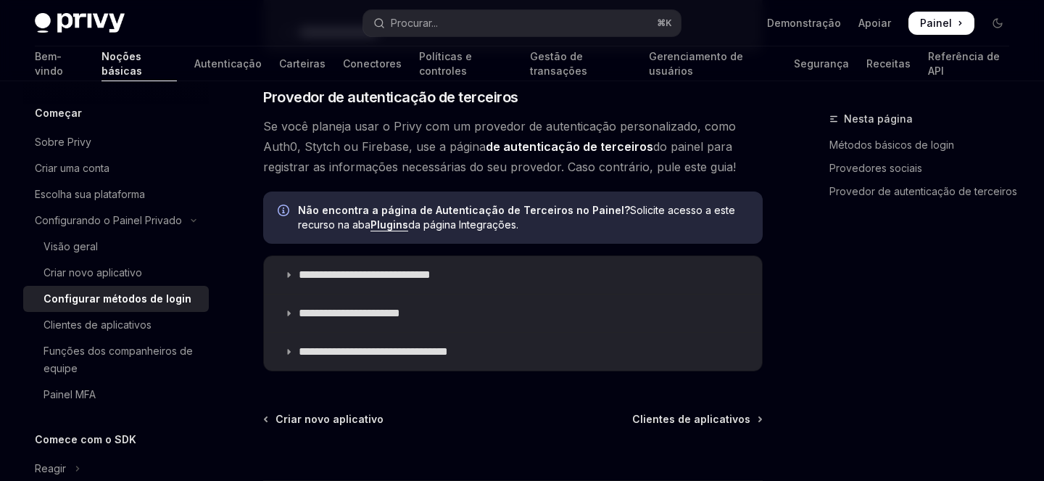
scroll to position [2349, 0]
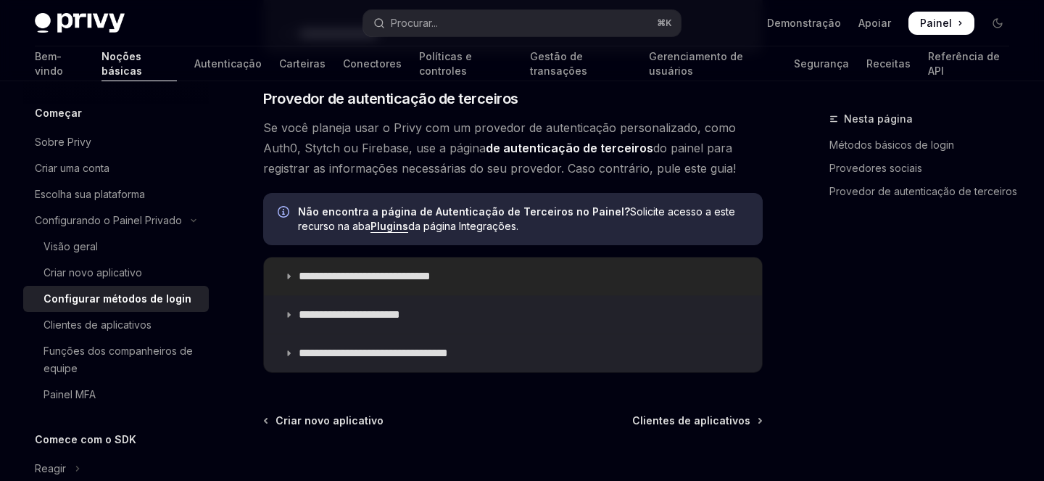
click at [285, 272] on icon at bounding box center [288, 276] width 9 height 9
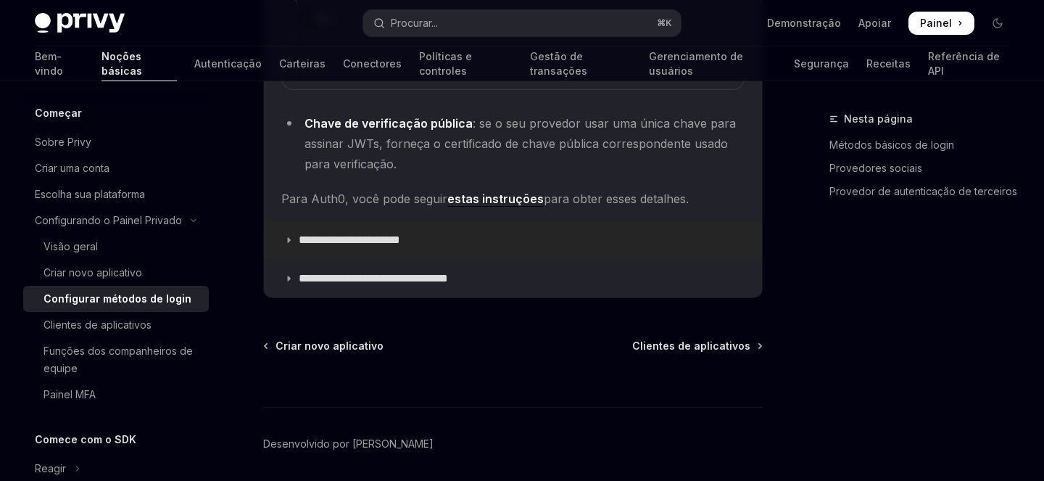
scroll to position [2891, 0]
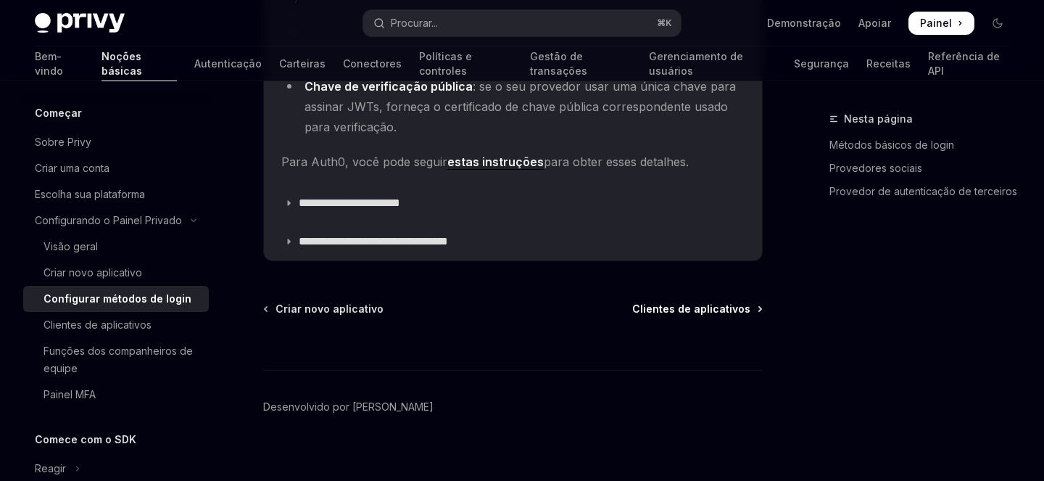
click at [705, 302] on font "Clientes de aplicativos" at bounding box center [691, 308] width 118 height 12
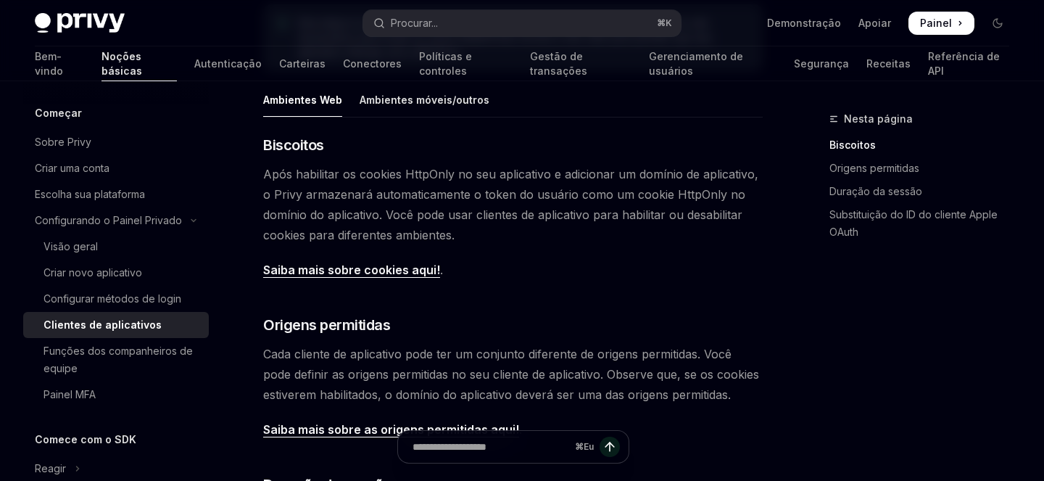
scroll to position [333, 0]
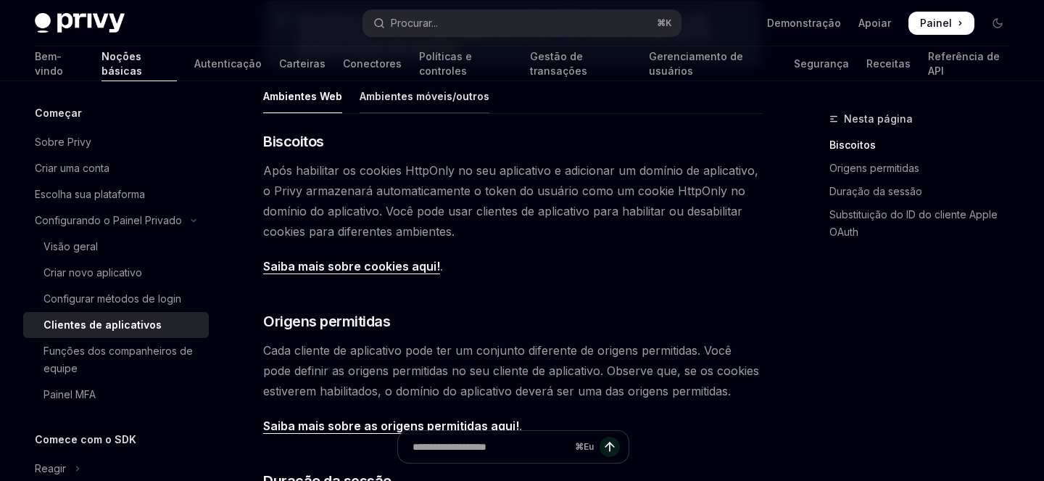
click at [414, 101] on font "Ambientes móveis/outros" at bounding box center [425, 96] width 130 height 12
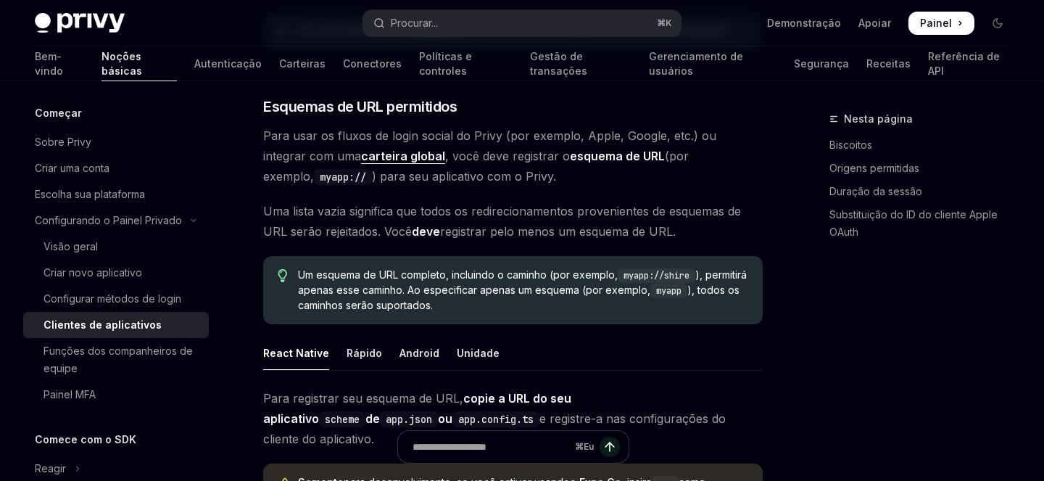
scroll to position [886, 0]
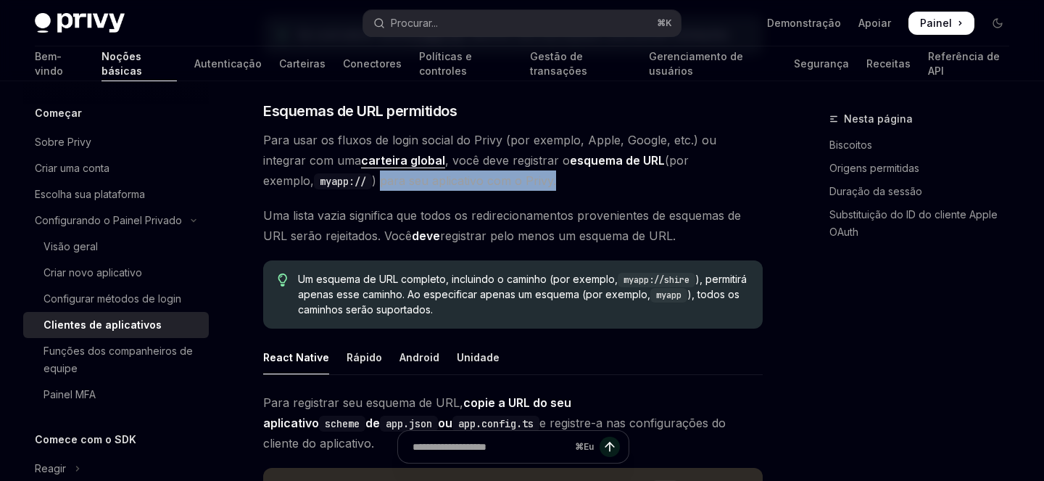
drag, startPoint x: 514, startPoint y: 183, endPoint x: 332, endPoint y: 184, distance: 182.0
click at [332, 184] on span "Para usar os fluxos de login social do Privy (por exemplo, Apple, Google, etc.)…" at bounding box center [512, 160] width 499 height 61
click at [494, 170] on span "Para usar os fluxos de login social do Privy (por exemplo, Apple, Google, etc.)…" at bounding box center [512, 160] width 499 height 61
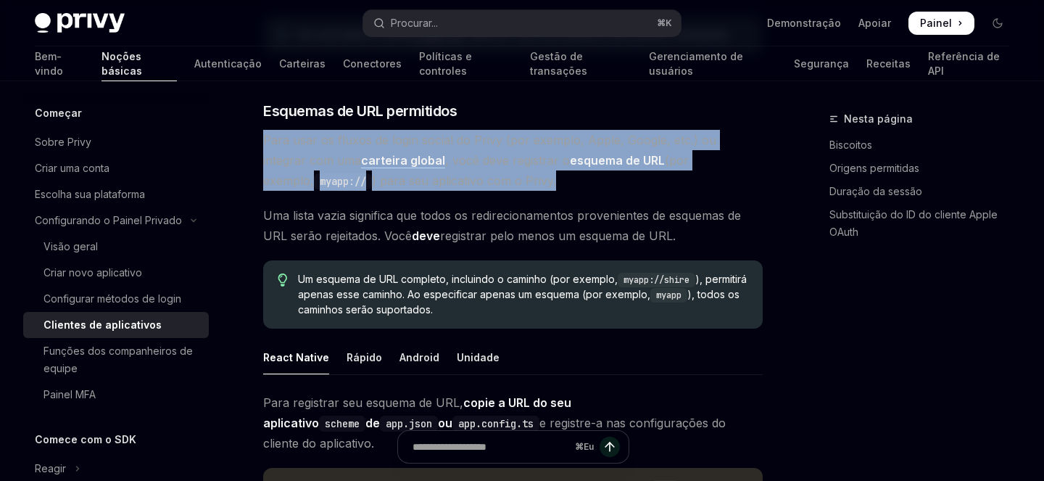
drag, startPoint x: 502, startPoint y: 179, endPoint x: 252, endPoint y: 145, distance: 251.7
click at [252, 145] on div "Configurando o Painel Privado Clientes de aplicativos OpenAI Abrir no ChatGPT O…" at bounding box center [376, 134] width 777 height 1820
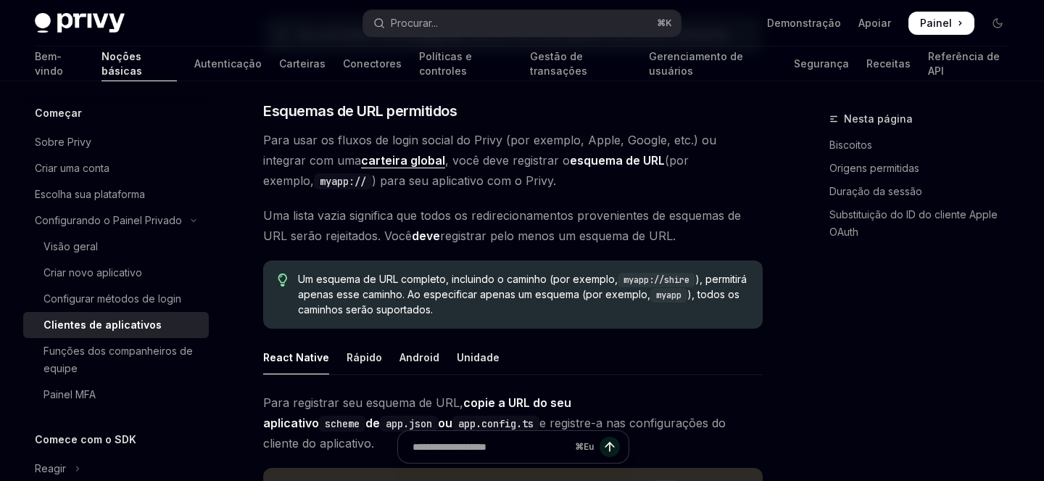
click at [861, 361] on div "Nesta página Biscoitos Origens permitidas Duração da sessão Substituição do ID …" at bounding box center [910, 295] width 220 height 370
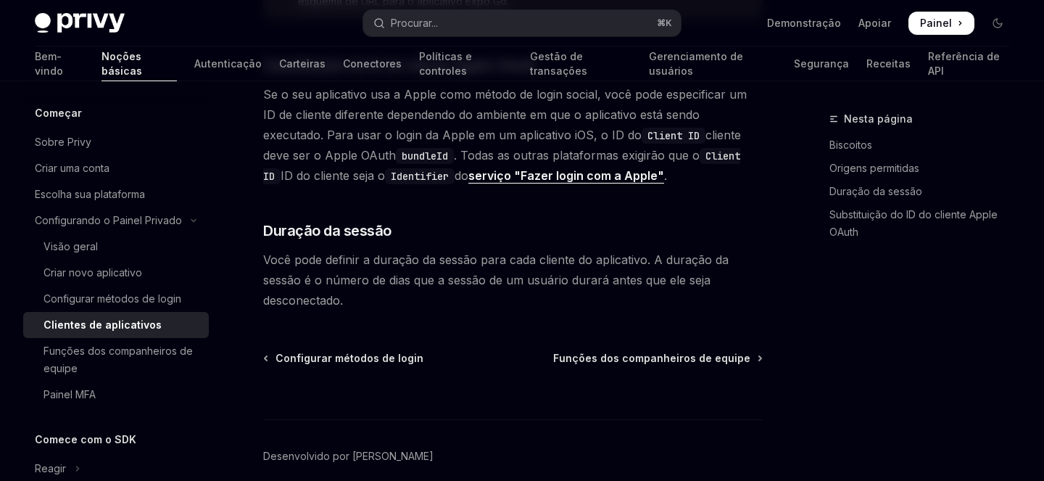
scroll to position [1428, 0]
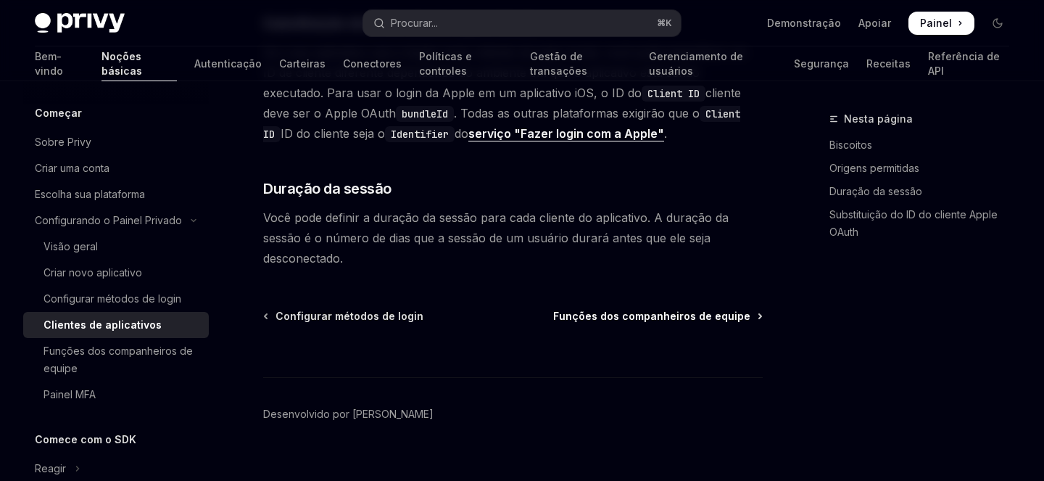
click at [678, 310] on font "Funções dos companheiros de equipe" at bounding box center [651, 316] width 197 height 12
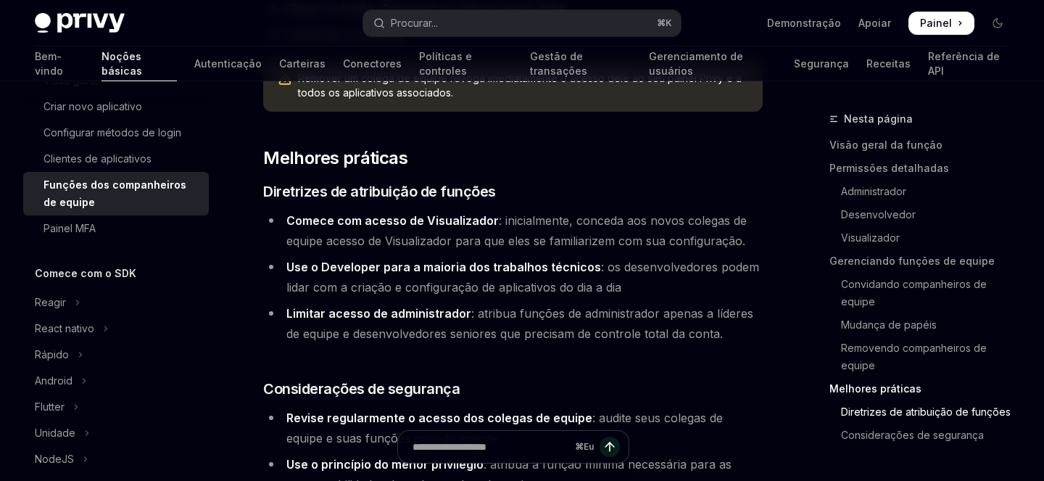
scroll to position [2887, 0]
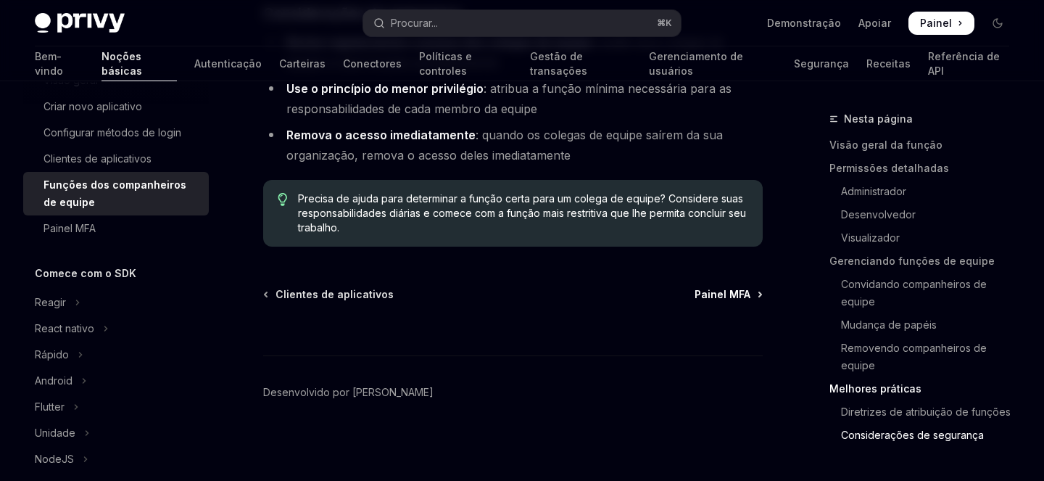
click at [740, 296] on font "Painel MFA" at bounding box center [722, 294] width 56 height 12
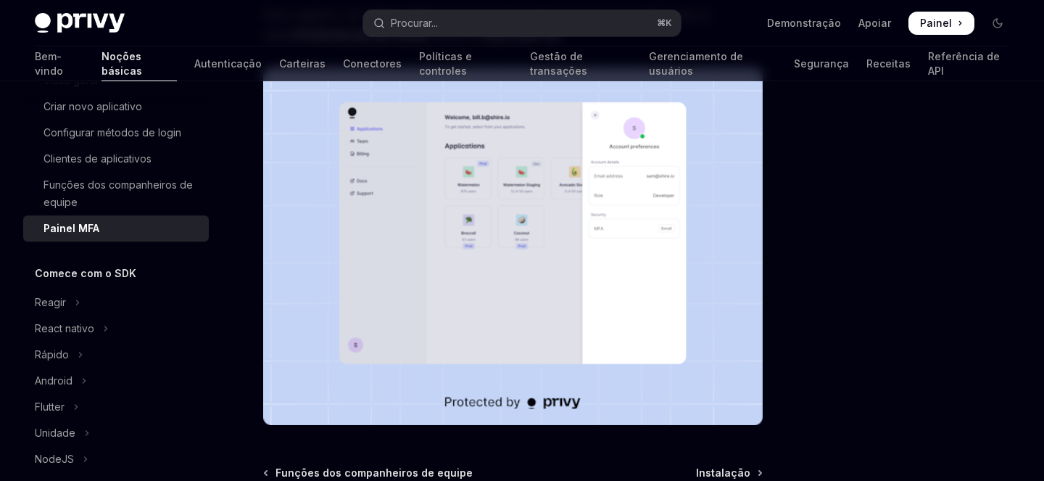
scroll to position [452, 0]
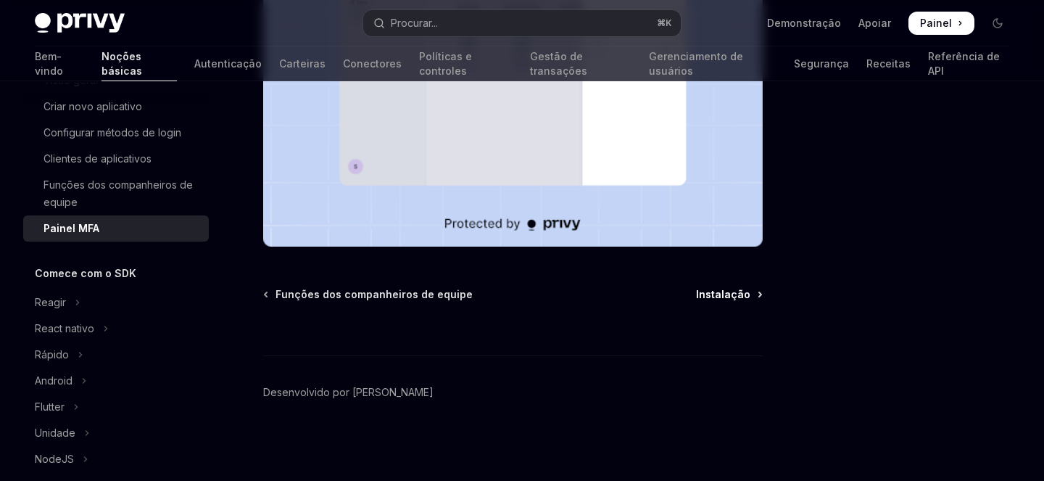
click at [714, 294] on font "Instalação" at bounding box center [723, 294] width 54 height 12
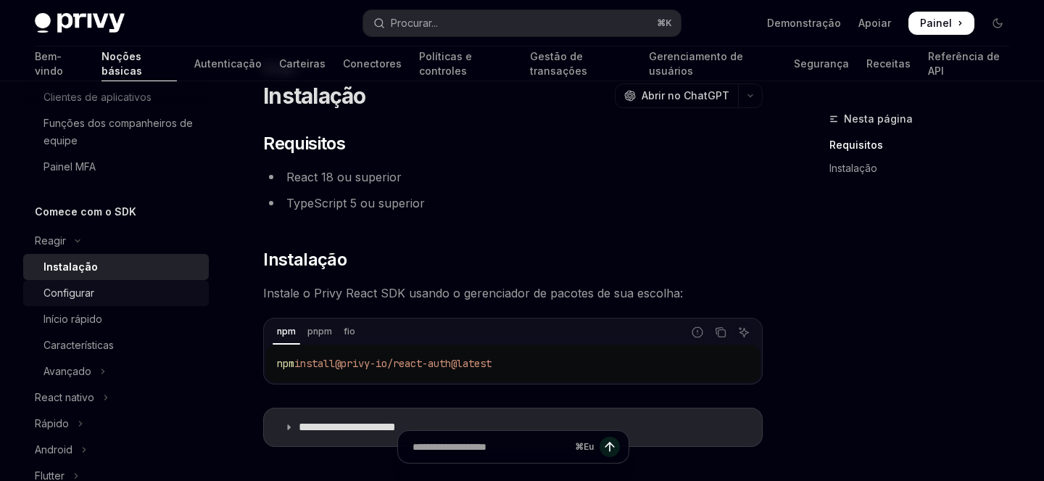
scroll to position [225, 0]
click at [89, 402] on font "React nativo" at bounding box center [64, 399] width 59 height 12
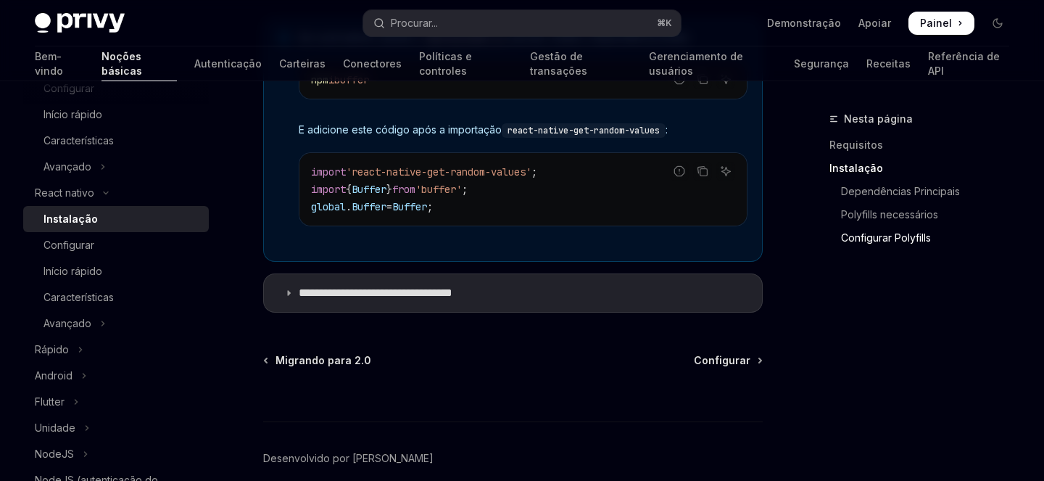
scroll to position [1266, 0]
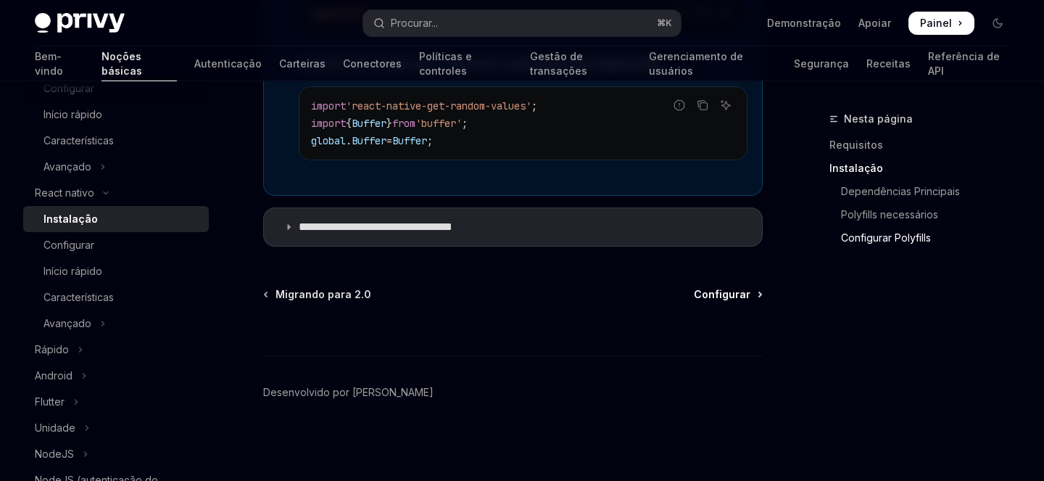
click at [725, 294] on font "Configurar" at bounding box center [722, 294] width 57 height 12
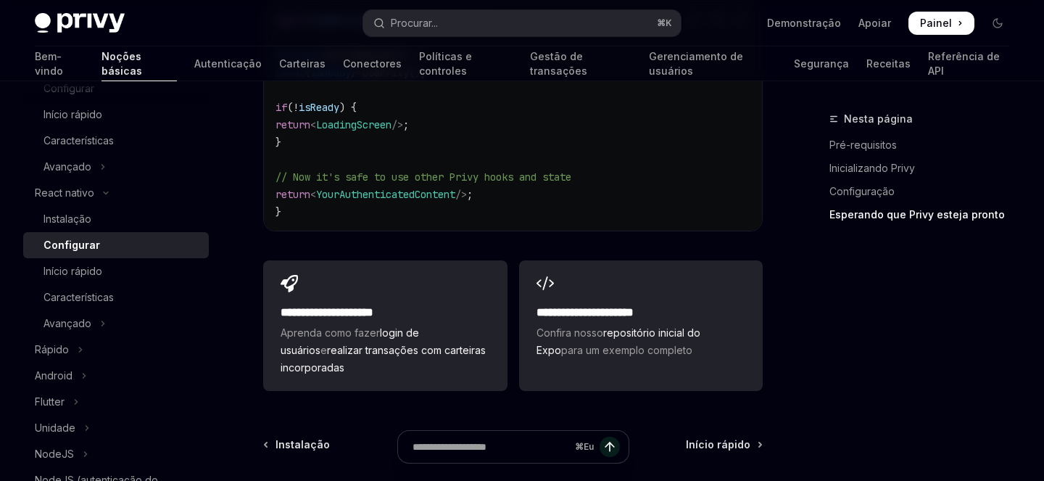
scroll to position [1596, 0]
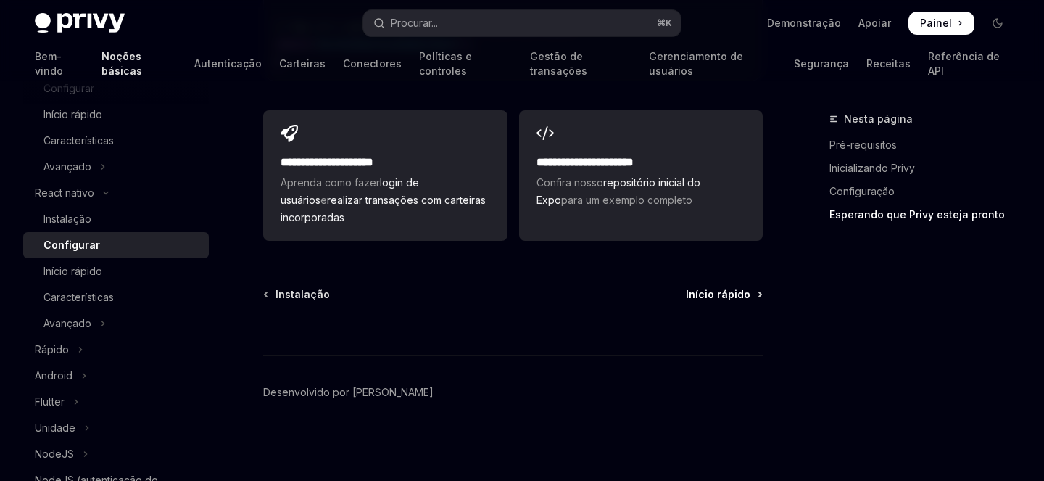
click at [723, 292] on font "Início rápido" at bounding box center [718, 294] width 65 height 12
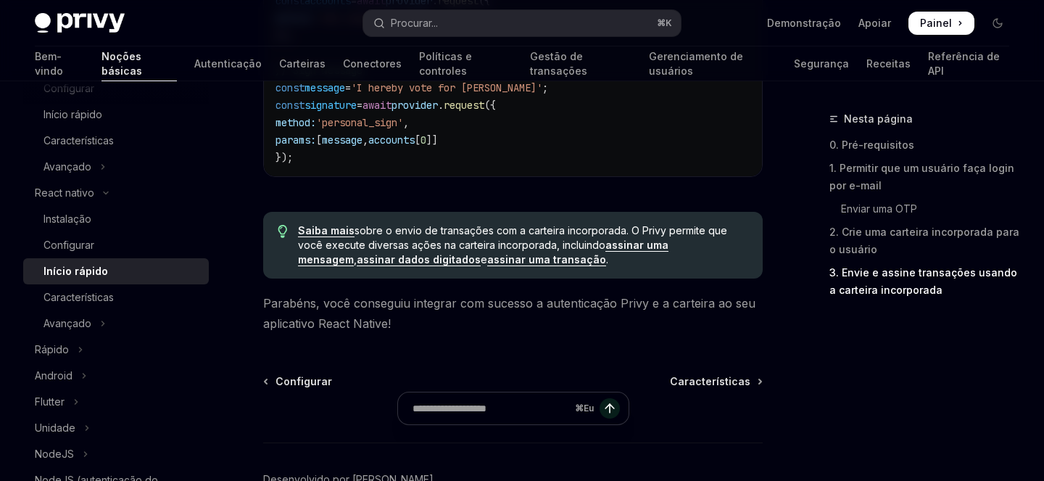
scroll to position [2411, 0]
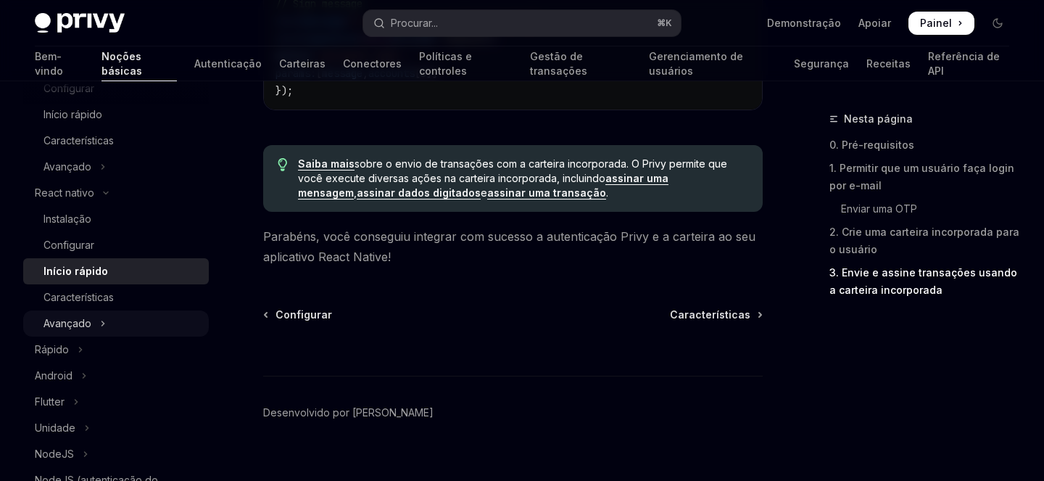
click at [75, 323] on font "Avançado" at bounding box center [67, 323] width 48 height 12
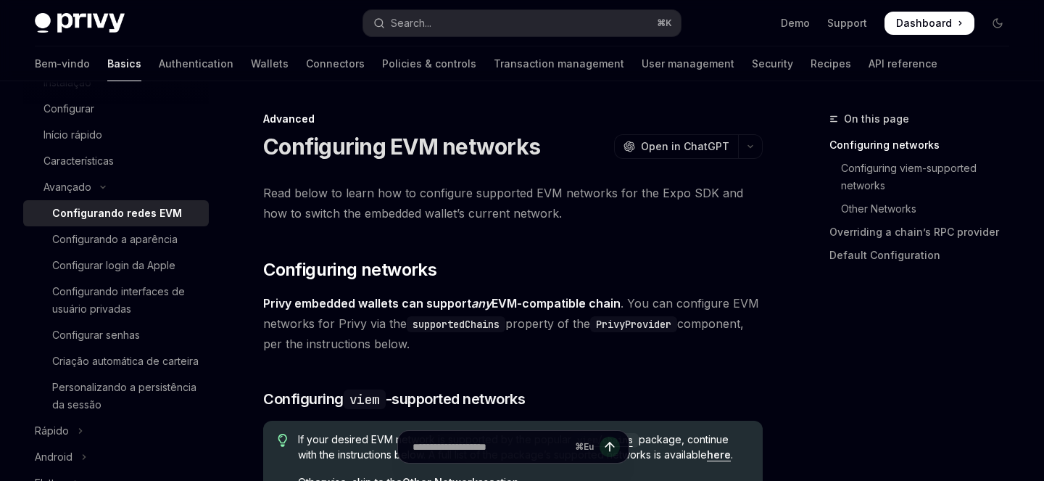
scroll to position [570, 0]
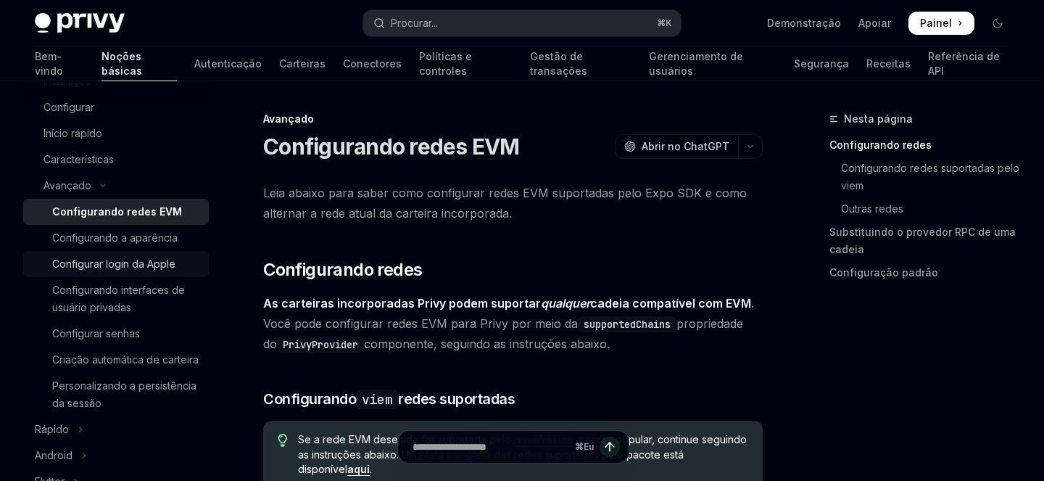
click at [99, 267] on font "Configurar login da Apple" at bounding box center [113, 263] width 123 height 12
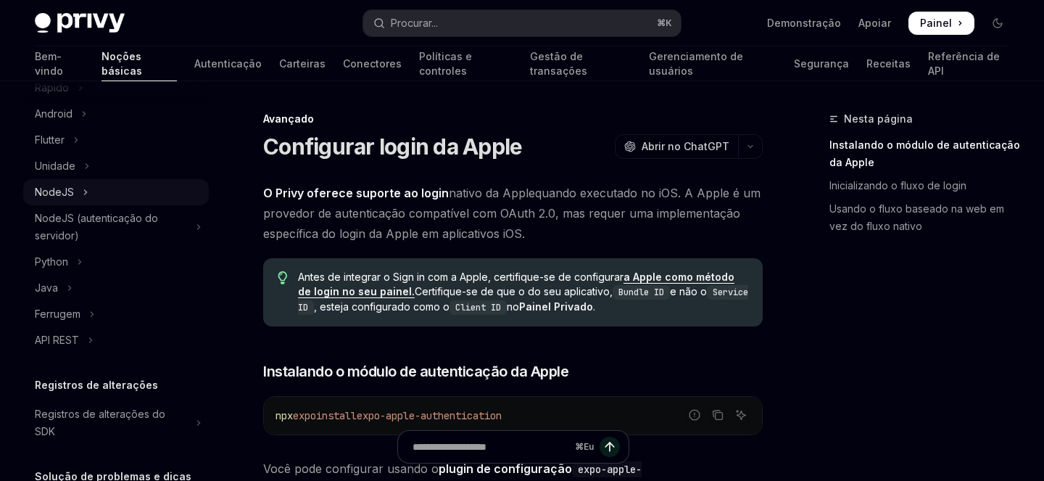
scroll to position [911, 0]
click at [65, 258] on font "Python" at bounding box center [51, 261] width 33 height 12
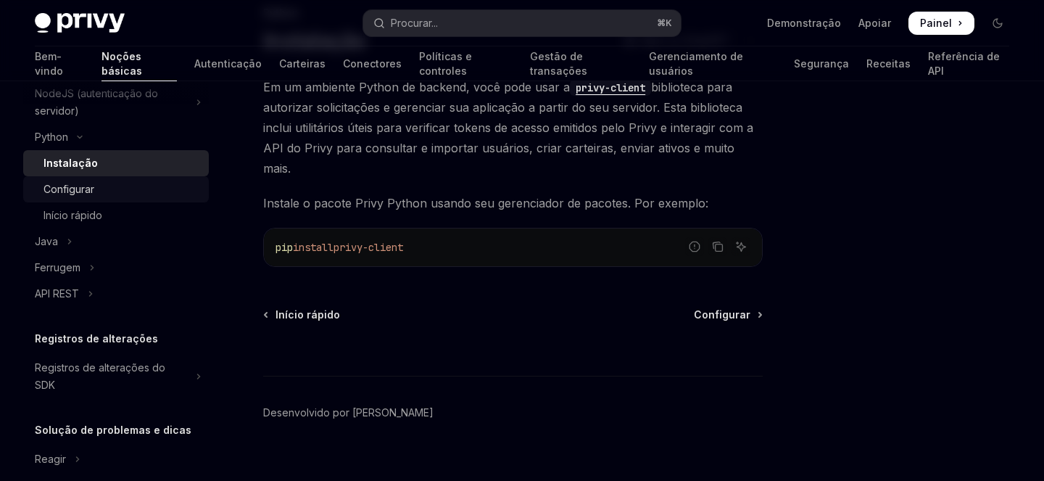
scroll to position [1091, 0]
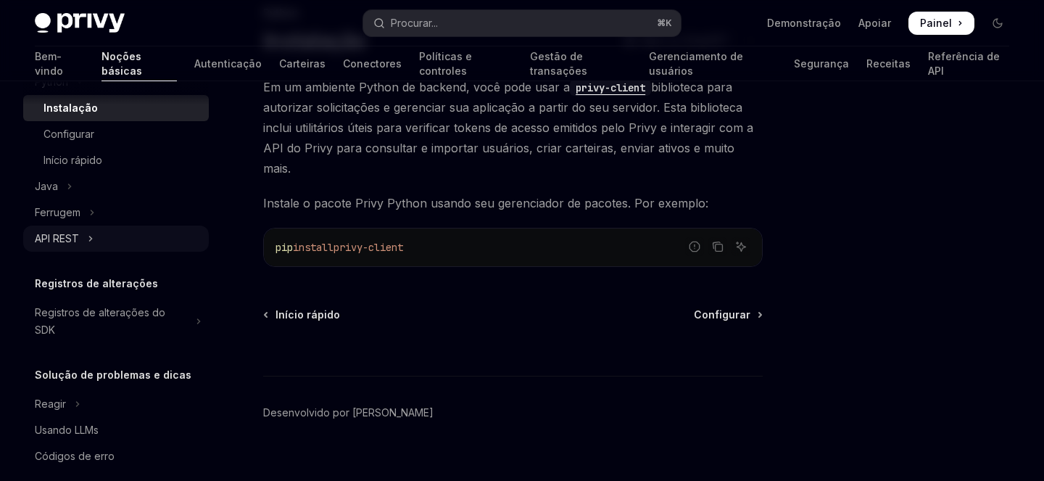
click at [79, 233] on font "API REST" at bounding box center [57, 238] width 44 height 12
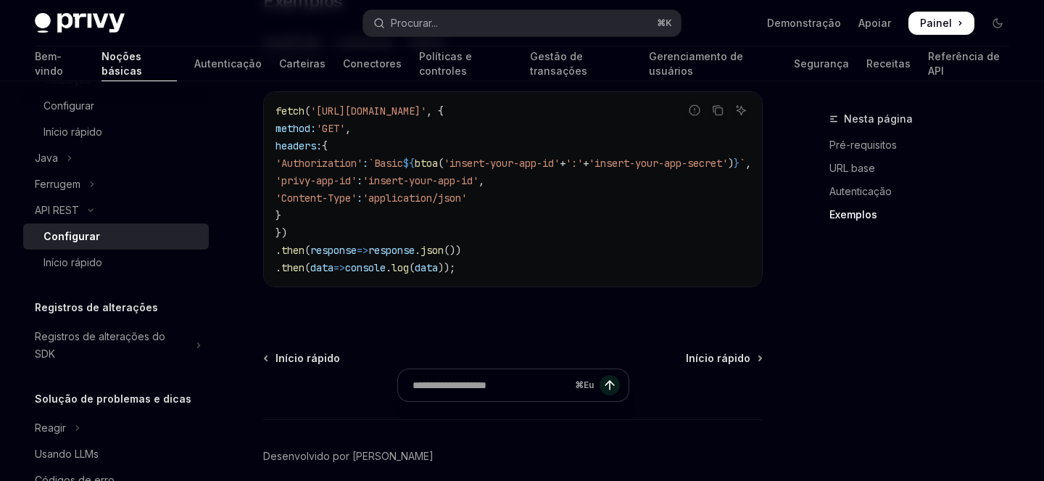
scroll to position [989, 0]
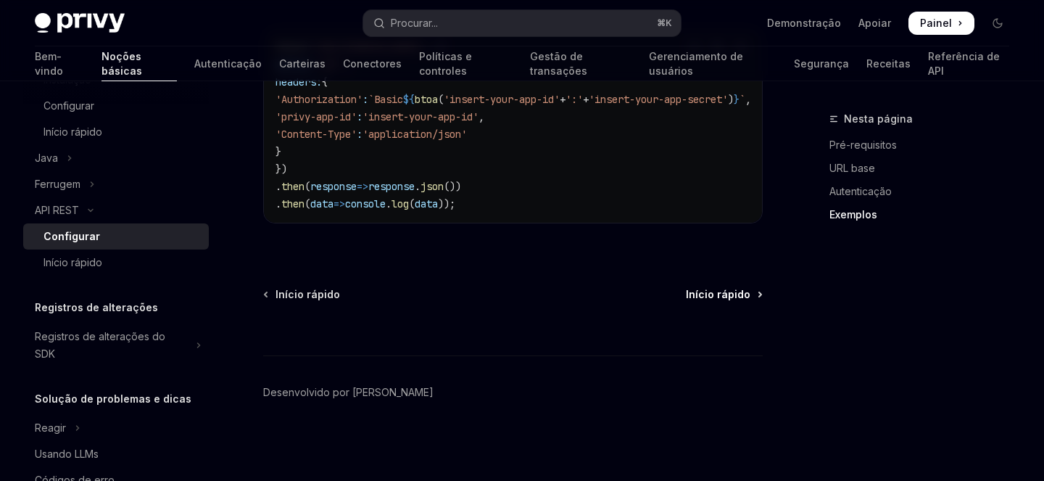
click at [716, 299] on font "Início rápido" at bounding box center [718, 294] width 65 height 12
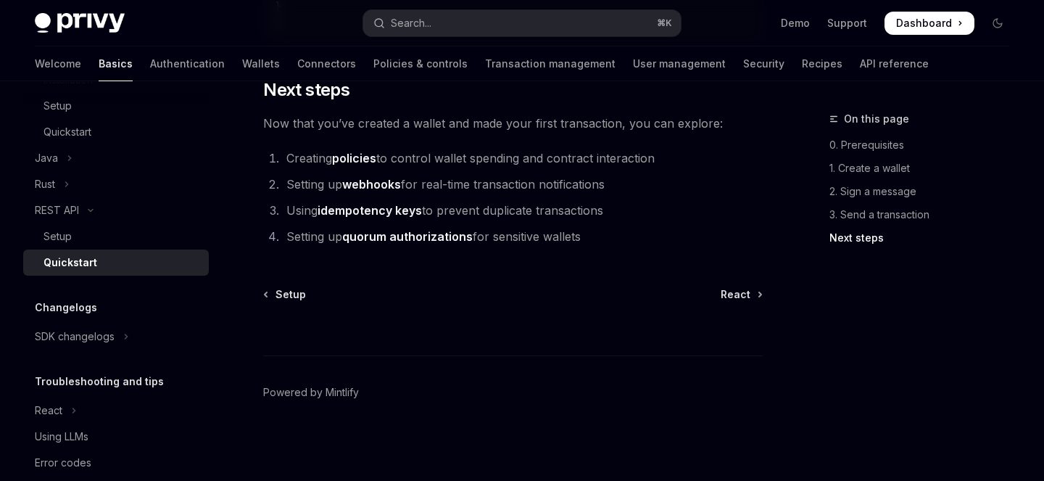
scroll to position [1091, 0]
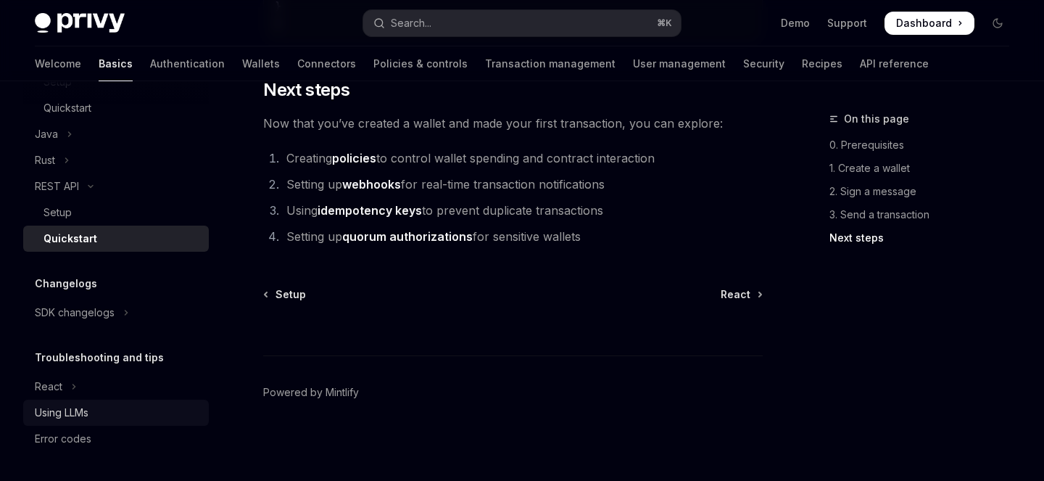
click at [57, 410] on div "Using LLMs" at bounding box center [62, 412] width 54 height 17
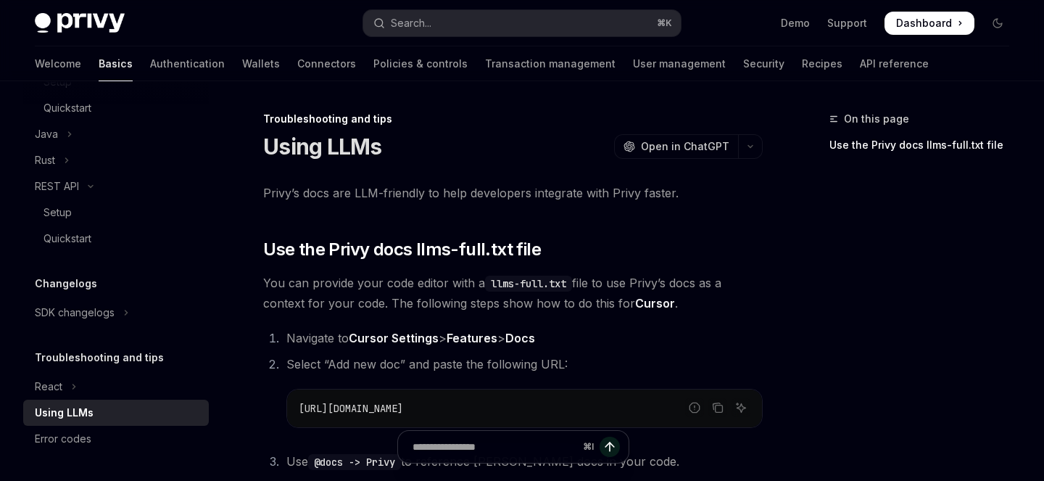
scroll to position [1143, 0]
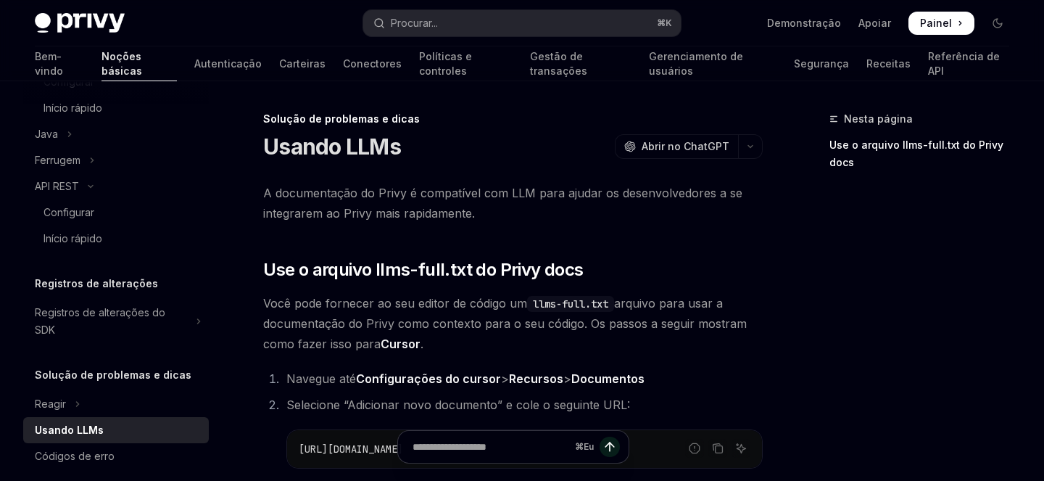
click at [278, 304] on font "Você pode fornecer ao seu editor de código um" at bounding box center [395, 303] width 264 height 14
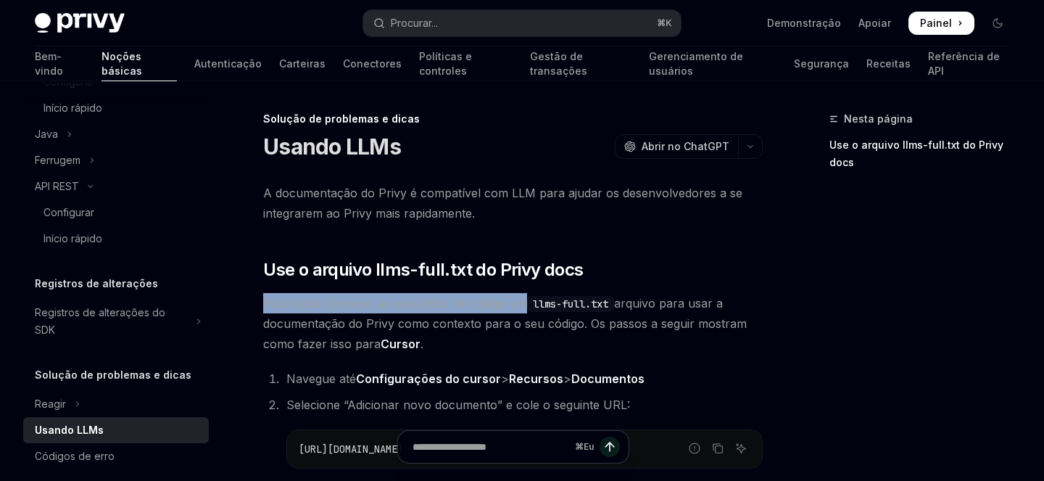
drag, startPoint x: 278, startPoint y: 304, endPoint x: 519, endPoint y: 312, distance: 241.5
click at [519, 312] on span "Você pode fornecer ao seu editor de código um llms-full.txt arquivo para usar a…" at bounding box center [512, 323] width 499 height 61
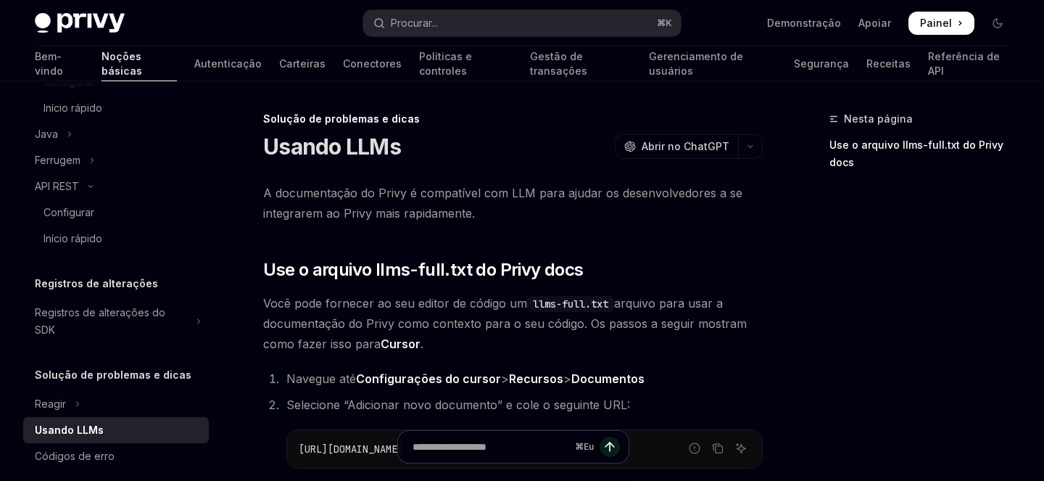
click at [543, 306] on code "llms-full.txt" at bounding box center [570, 304] width 87 height 16
drag, startPoint x: 543, startPoint y: 306, endPoint x: 607, endPoint y: 306, distance: 63.8
click at [607, 306] on code "llms-full.txt" at bounding box center [570, 304] width 87 height 16
click at [707, 285] on div "A documentação do Privy é compatível com LLM para ajudar os desenvolvedores a s…" at bounding box center [512, 347] width 499 height 329
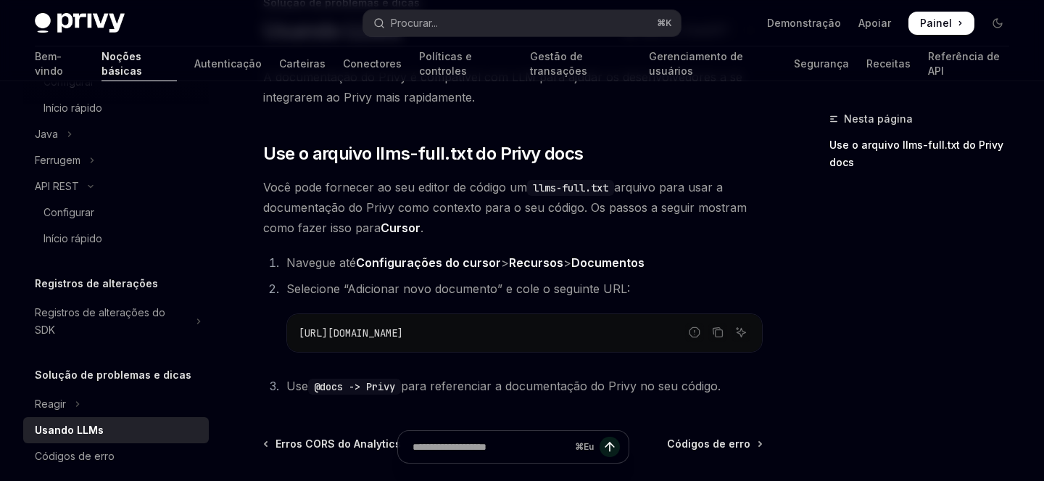
scroll to position [1091, 0]
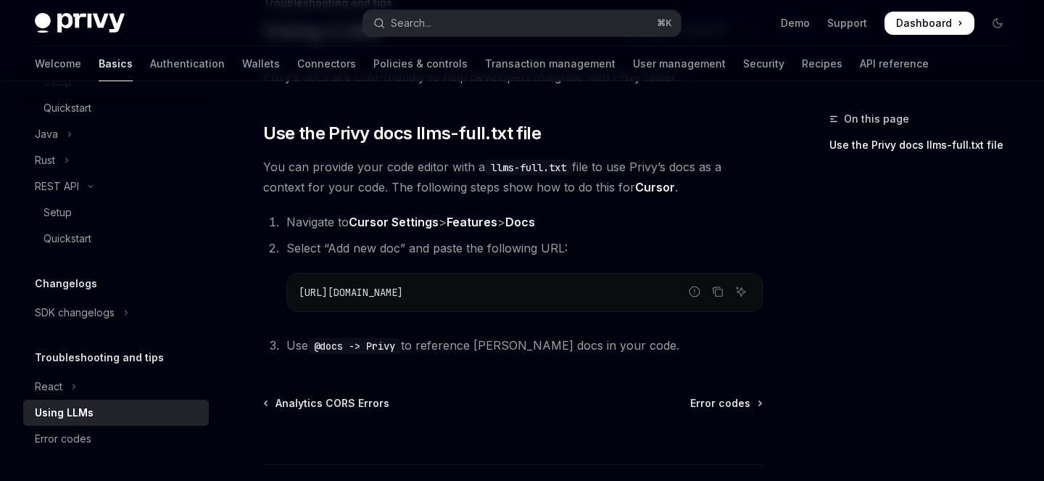
click at [698, 241] on li "Select “Add new doc” and paste the following URL: Report incorrect code Copy As…" at bounding box center [522, 275] width 481 height 74
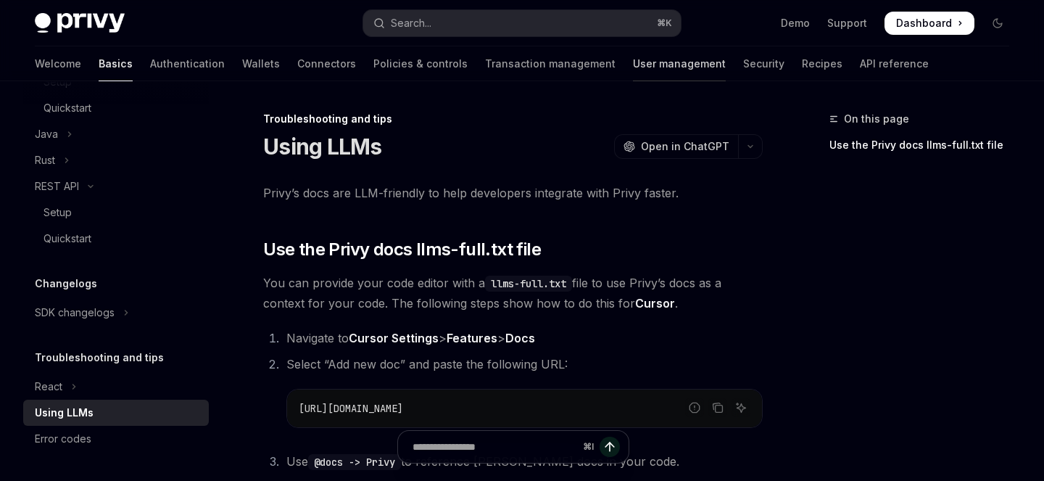
click at [633, 64] on link "User management" at bounding box center [679, 63] width 93 height 35
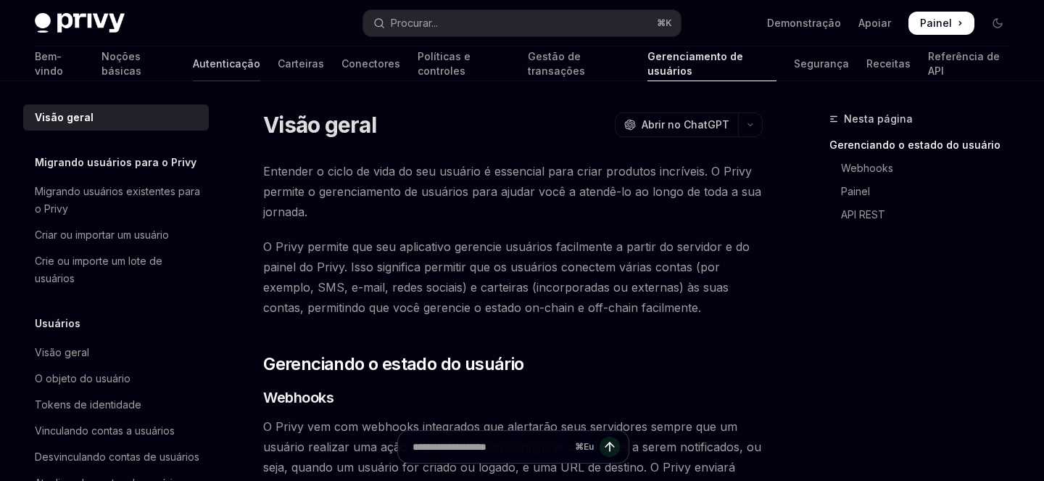
click at [193, 68] on font "Autenticação" at bounding box center [226, 63] width 67 height 12
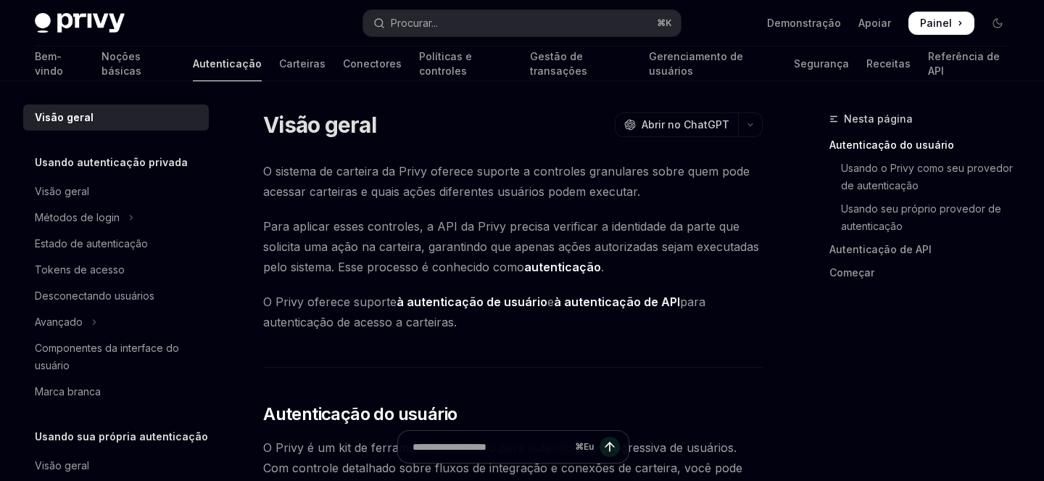
click at [193, 69] on font "Autenticação" at bounding box center [227, 63] width 69 height 12
click at [928, 65] on font "Referência de API" at bounding box center [964, 63] width 72 height 27
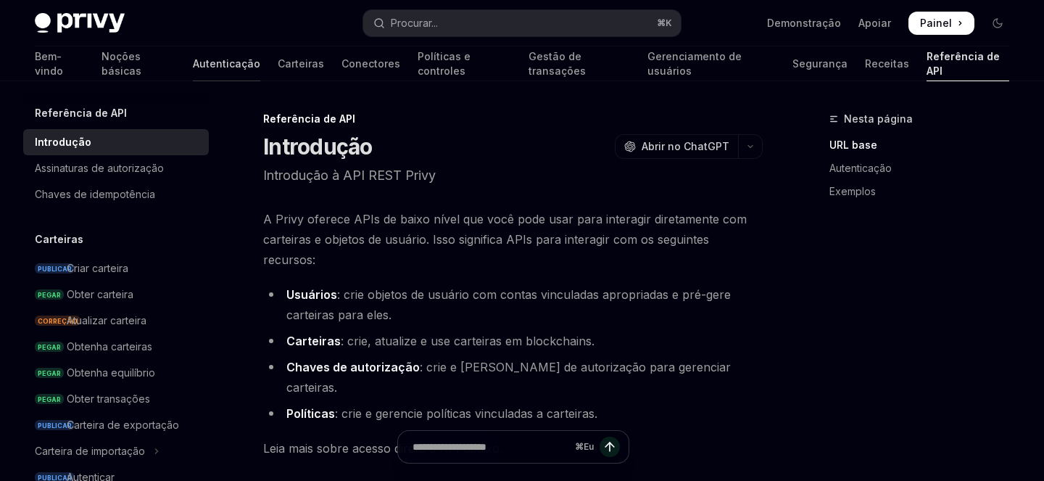
click at [193, 65] on font "Autenticação" at bounding box center [226, 63] width 67 height 12
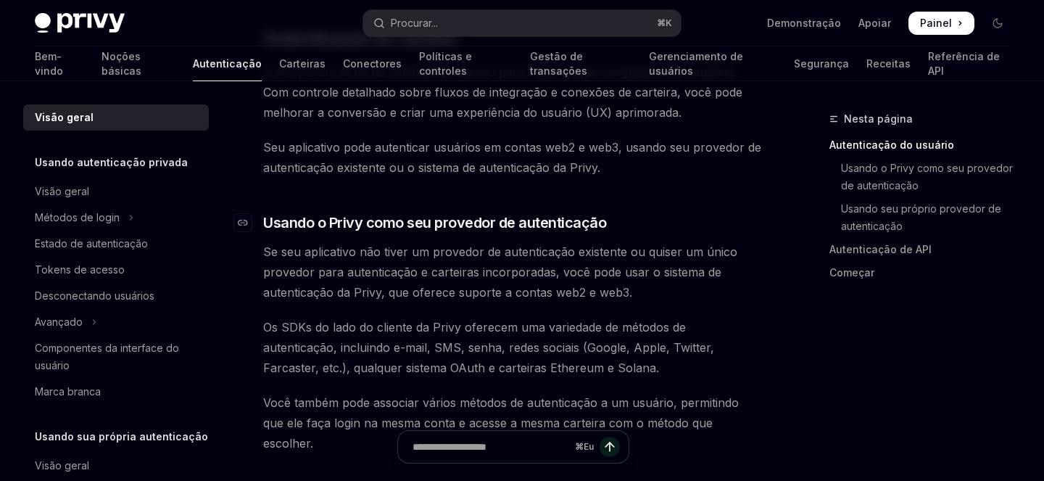
scroll to position [397, 0]
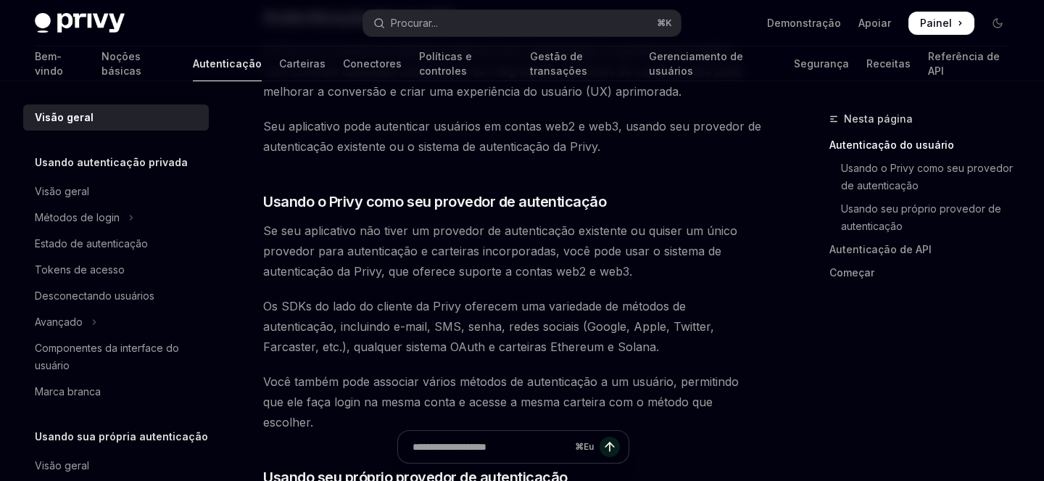
click at [556, 128] on font "Seu aplicativo pode autenticar usuários em contas web2 e web3, usando seu prove…" at bounding box center [512, 136] width 498 height 35
drag, startPoint x: 556, startPoint y: 128, endPoint x: 600, endPoint y: 128, distance: 44.2
click at [600, 128] on font "Seu aplicativo pode autenticar usuários em contas web2 e web3, usando seu prove…" at bounding box center [512, 136] width 498 height 35
click at [657, 148] on span "Seu aplicativo pode autenticar usuários em contas web2 e web3, usando seu prove…" at bounding box center [512, 136] width 499 height 41
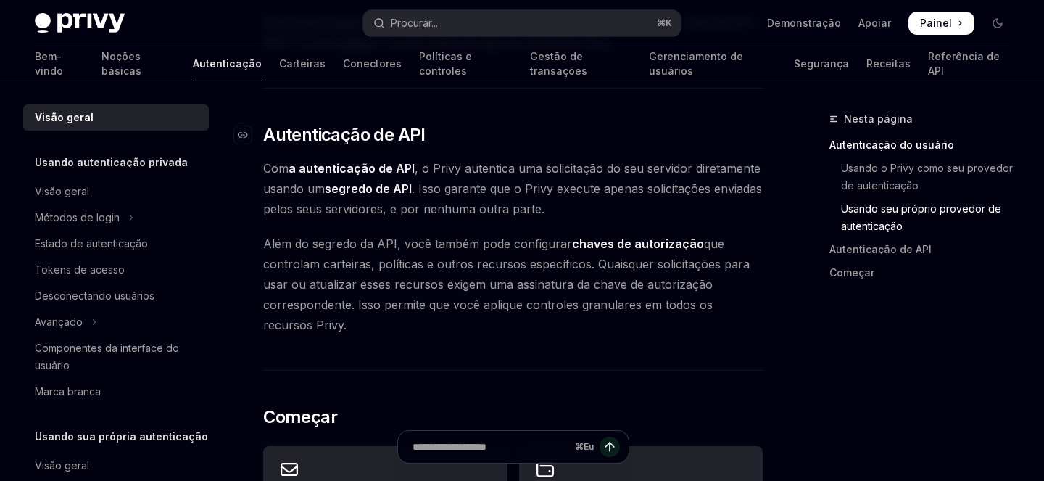
scroll to position [962, 0]
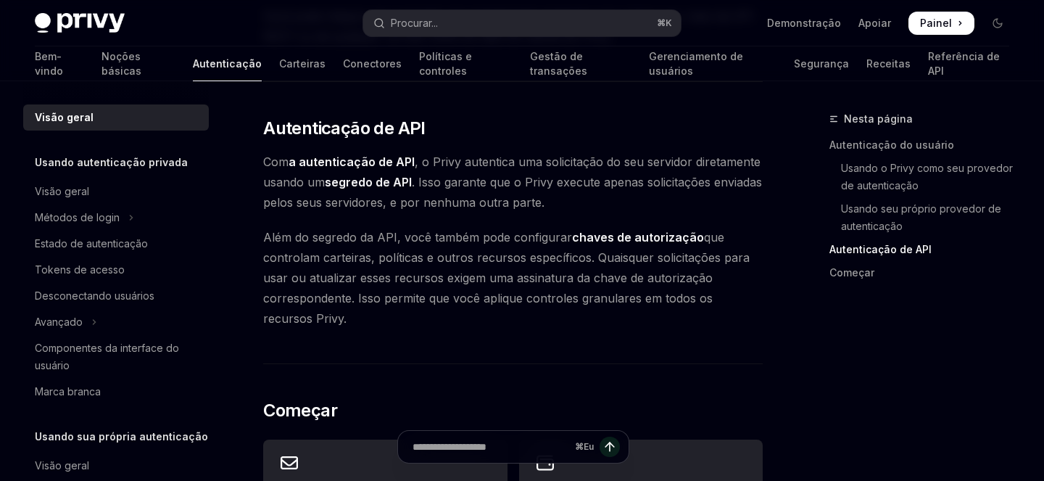
click at [805, 299] on div "Nesta página Autenticação do usuário Usando o Privy como seu provedor de autent…" at bounding box center [910, 295] width 220 height 370
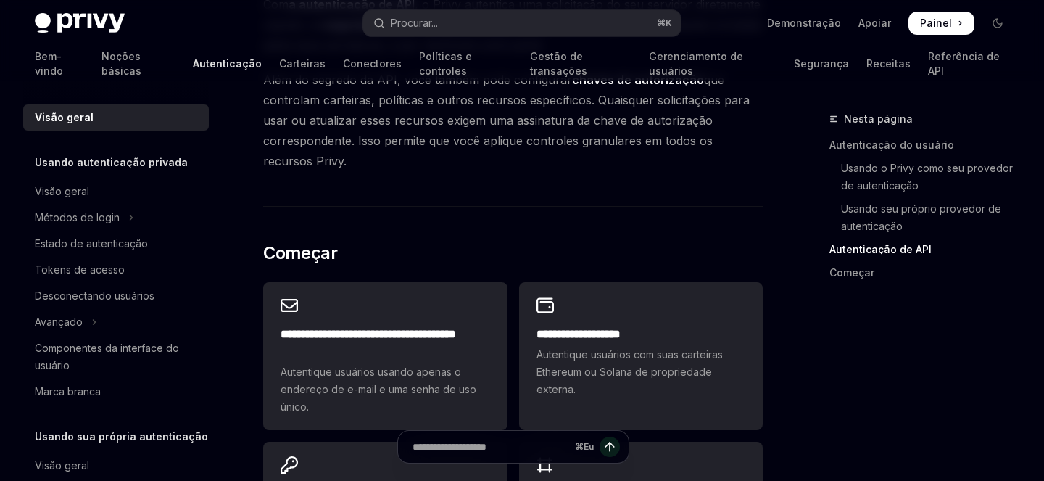
scroll to position [1233, 0]
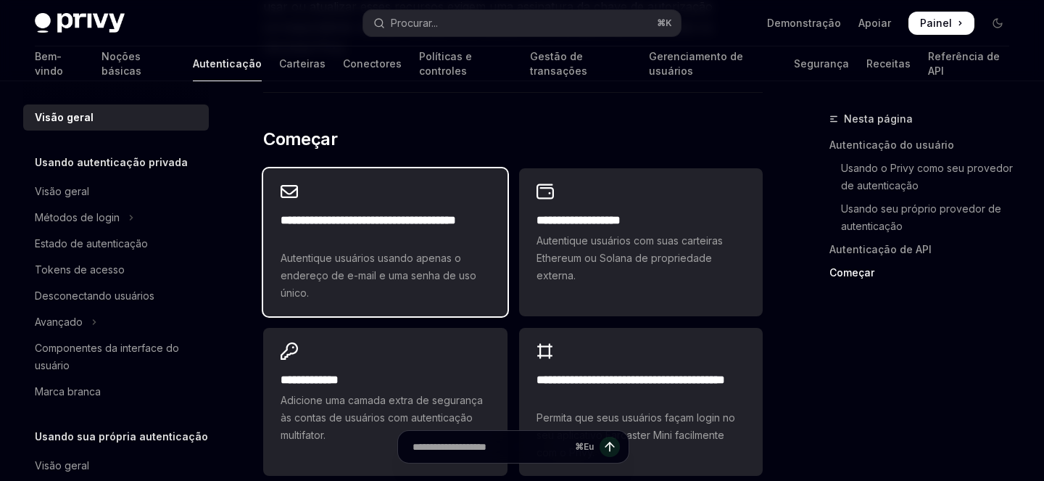
click at [389, 228] on div "**********" at bounding box center [385, 257] width 209 height 90
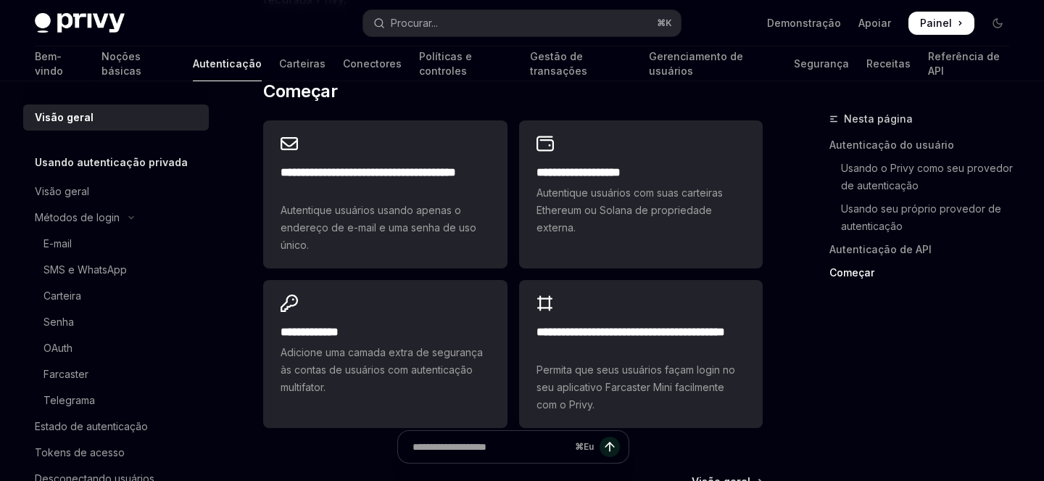
scroll to position [1282, 0]
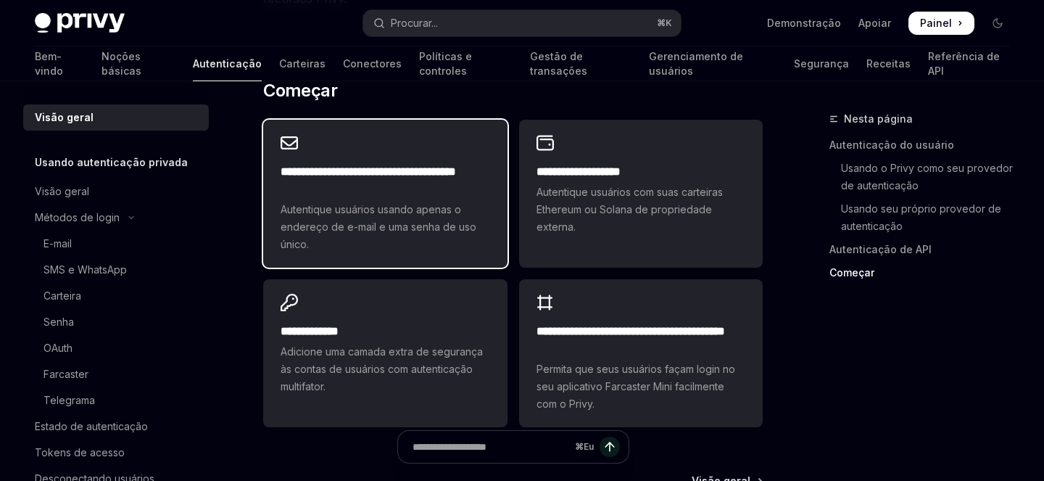
click at [375, 139] on div "**********" at bounding box center [385, 194] width 244 height 148
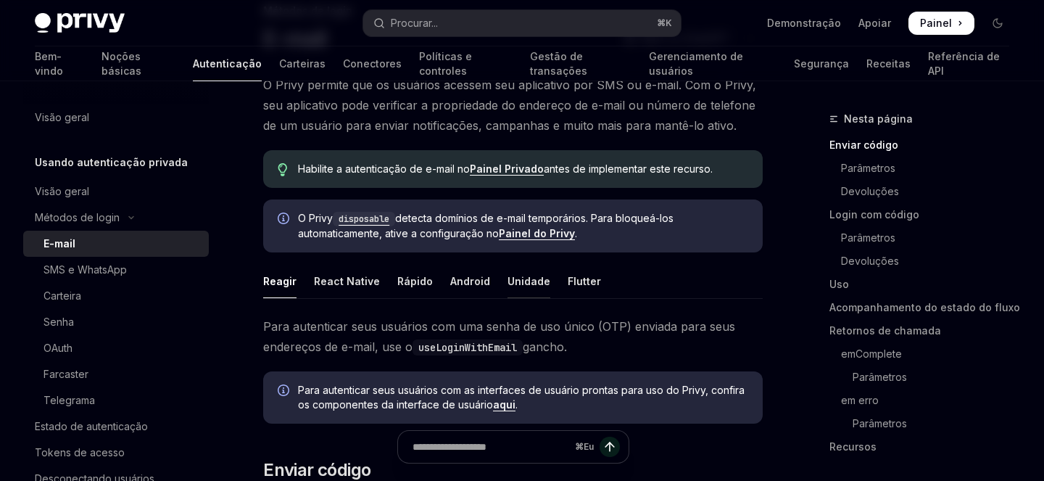
scroll to position [99, 0]
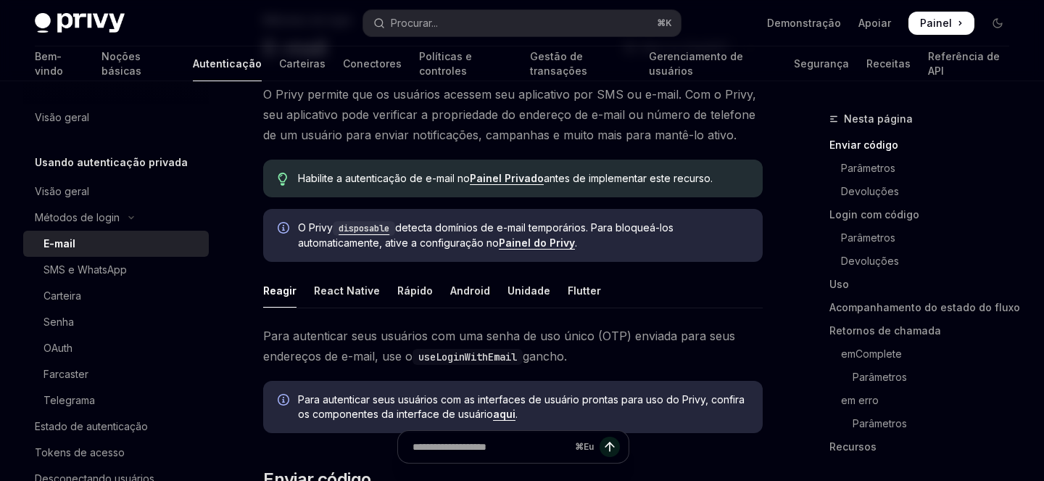
click at [317, 178] on font "Habilite a autenticação de e-mail no" at bounding box center [384, 178] width 172 height 12
drag, startPoint x: 317, startPoint y: 178, endPoint x: 464, endPoint y: 175, distance: 147.2
click at [464, 175] on font "Habilite a autenticação de e-mail no" at bounding box center [384, 178] width 172 height 12
click at [319, 180] on font "Habilite a autenticação de e-mail no" at bounding box center [384, 178] width 172 height 12
drag, startPoint x: 319, startPoint y: 180, endPoint x: 455, endPoint y: 176, distance: 135.6
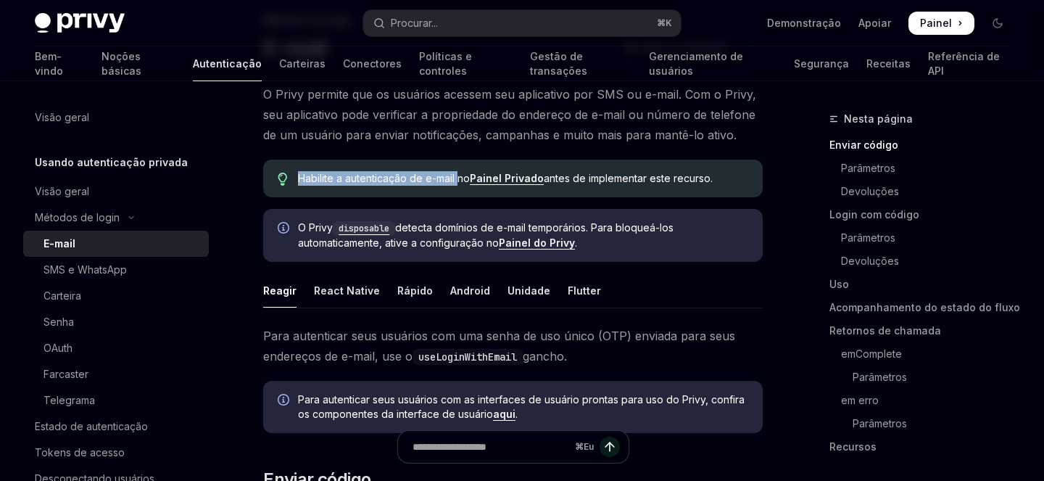
click at [455, 176] on font "Habilite a autenticação de e-mail no" at bounding box center [384, 178] width 172 height 12
click at [517, 175] on font "Painel Privado" at bounding box center [507, 178] width 74 height 12
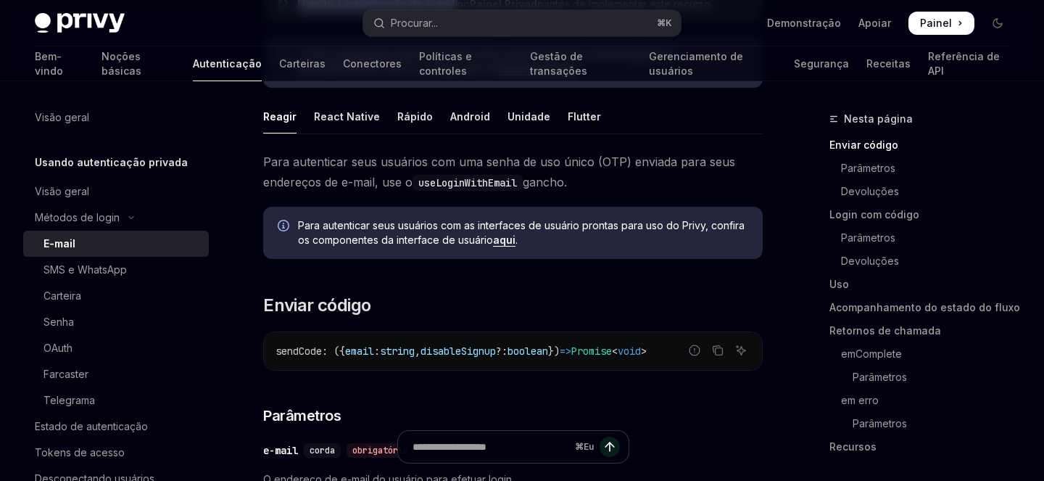
scroll to position [271, 0]
click at [283, 162] on font "Para autenticar seus usuários com uma senha de uso único (OTP) enviada para seu…" at bounding box center [499, 173] width 472 height 35
click at [269, 157] on font "Para autenticar seus usuários com uma senha de uso único (OTP) enviada para seu…" at bounding box center [499, 173] width 472 height 35
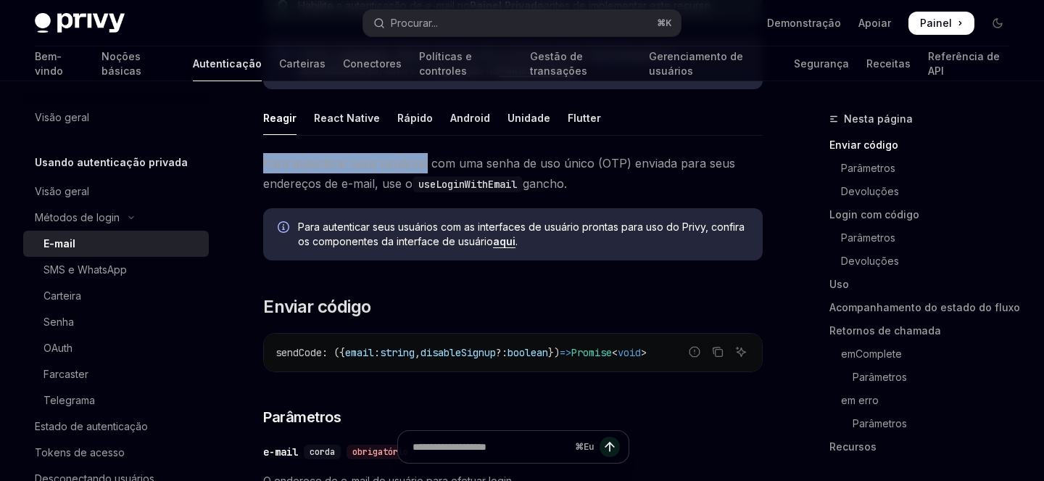
drag, startPoint x: 269, startPoint y: 157, endPoint x: 383, endPoint y: 159, distance: 113.8
click at [383, 159] on font "Para autenticar seus usuários com uma senha de uso único (OTP) enviada para seu…" at bounding box center [499, 173] width 472 height 35
click at [599, 162] on font "Para autenticar seus usuários com uma senha de uso único (OTP) enviada para seu…" at bounding box center [499, 173] width 472 height 35
click at [651, 165] on font "Para autenticar seus usuários com uma senha de uso único (OTP) enviada para seu…" at bounding box center [499, 173] width 472 height 35
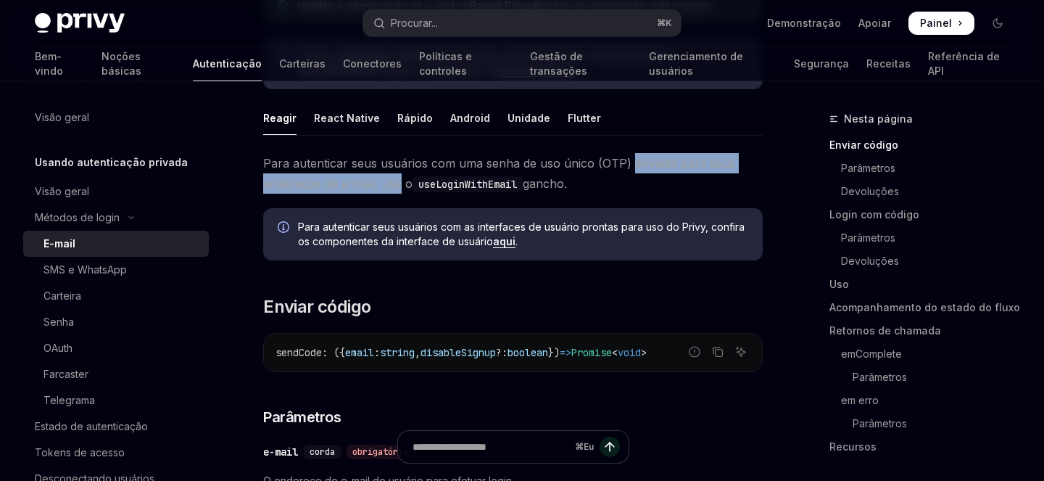
drag, startPoint x: 651, startPoint y: 165, endPoint x: 385, endPoint y: 182, distance: 266.6
click at [385, 182] on font "Para autenticar seus usuários com uma senha de uso único (OTP) enviada para seu…" at bounding box center [499, 173] width 472 height 35
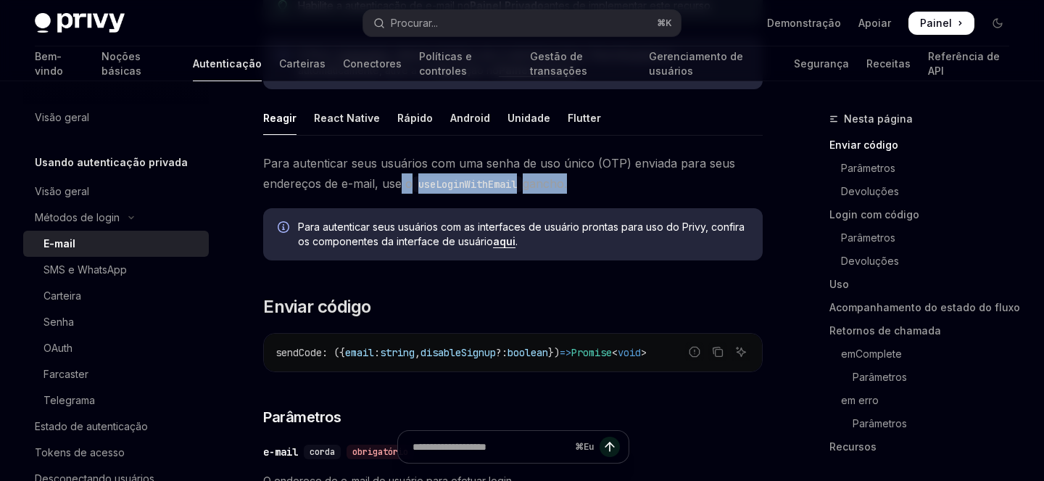
drag, startPoint x: 593, startPoint y: 189, endPoint x: 402, endPoint y: 188, distance: 191.4
click at [402, 188] on span "Para autenticar seus usuários com uma senha de uso único (OTP) enviada para seu…" at bounding box center [512, 173] width 499 height 41
click at [634, 174] on span "Para autenticar seus usuários com uma senha de uso único (OTP) enviada para seu…" at bounding box center [512, 173] width 499 height 41
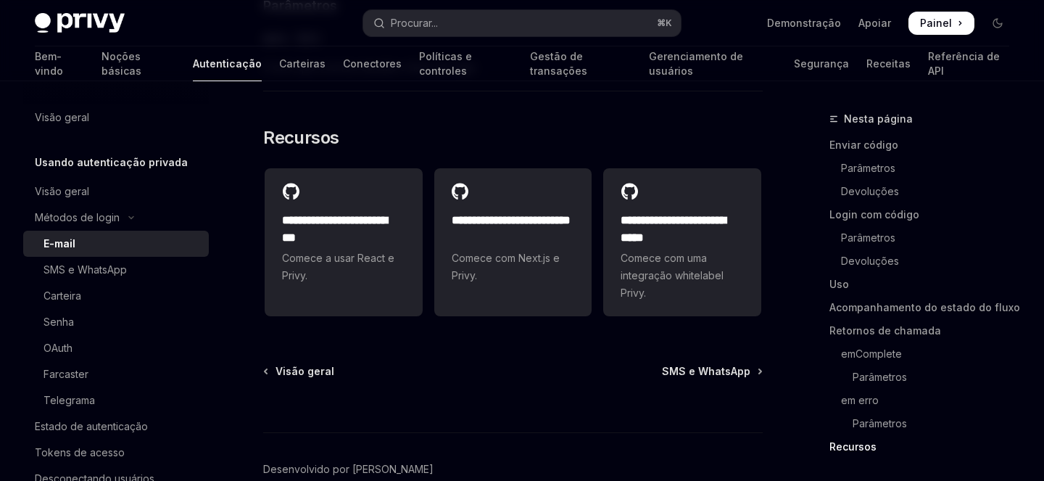
scroll to position [3219, 0]
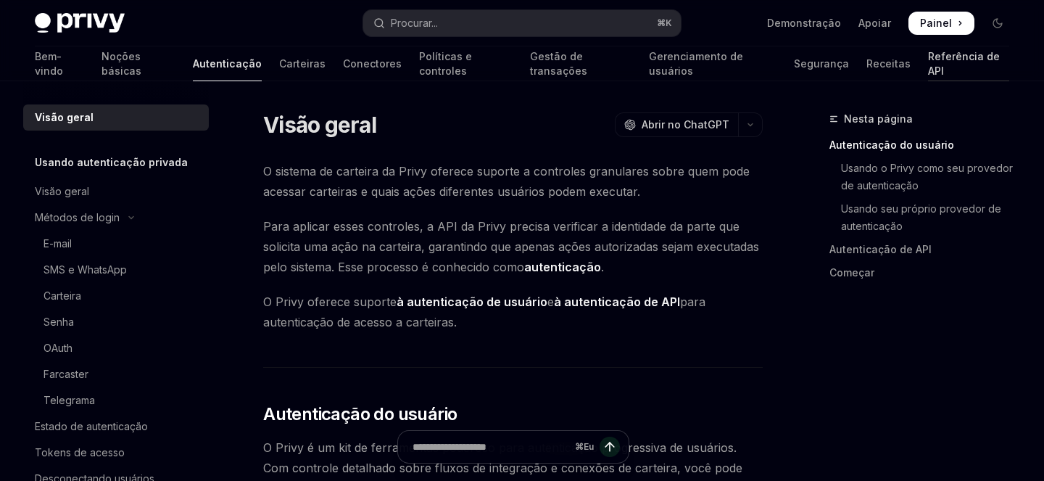
click at [928, 65] on font "Referência de API" at bounding box center [964, 63] width 72 height 27
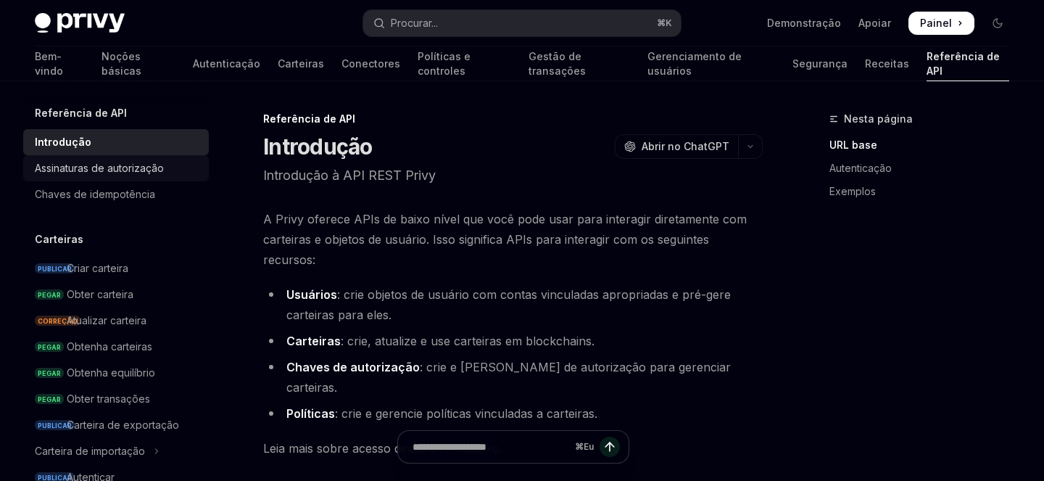
click at [143, 167] on font "Assinaturas de autorização" at bounding box center [99, 168] width 129 height 12
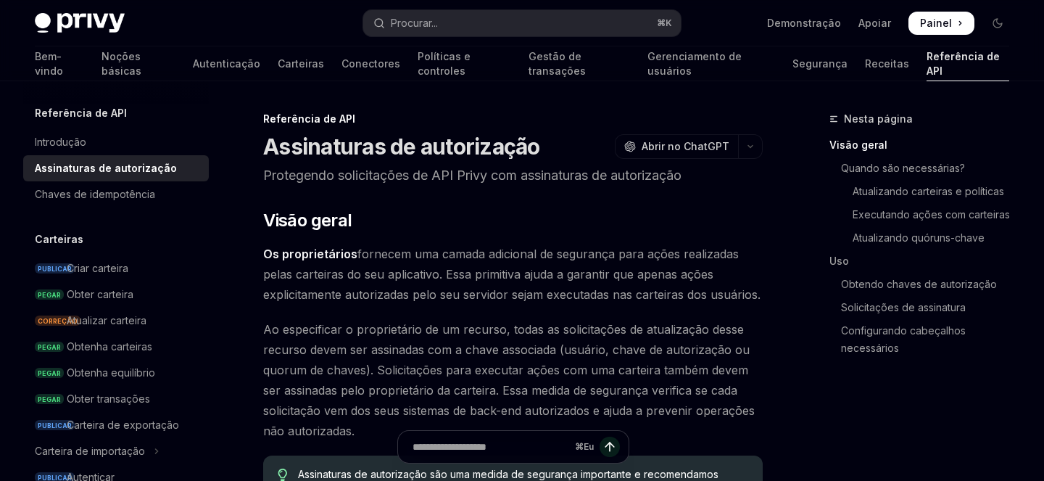
click at [73, 116] on font "Referência de API" at bounding box center [81, 113] width 92 height 12
click at [70, 133] on div "Introdução" at bounding box center [60, 141] width 51 height 17
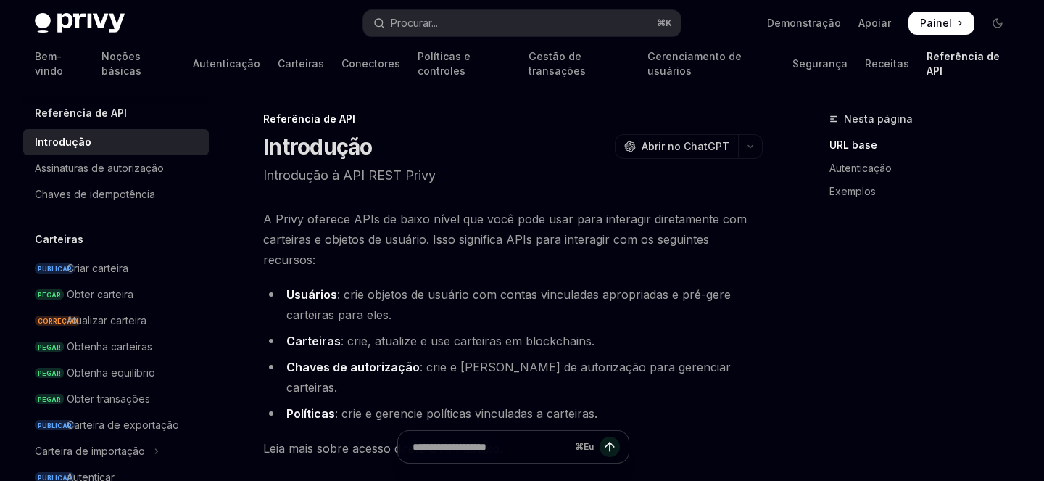
click at [298, 344] on font "Carteiras" at bounding box center [313, 340] width 54 height 14
drag, startPoint x: 346, startPoint y: 345, endPoint x: 369, endPoint y: 345, distance: 22.5
click at [369, 345] on font ": crie, atualize e use carteiras em blockchains." at bounding box center [468, 340] width 254 height 14
click at [391, 344] on font ": crie, atualize e use carteiras em blockchains." at bounding box center [468, 340] width 254 height 14
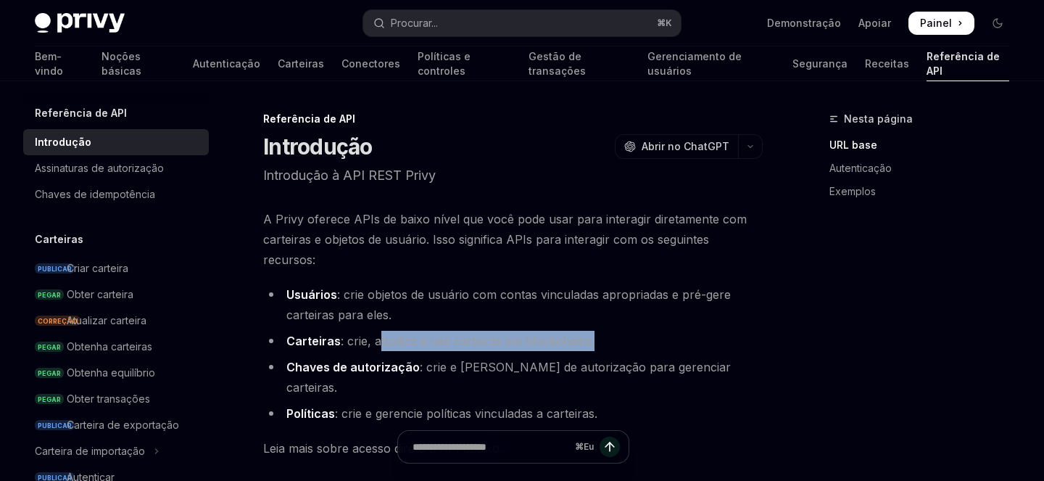
drag, startPoint x: 391, startPoint y: 344, endPoint x: 608, endPoint y: 346, distance: 217.5
click at [608, 346] on li "Carteiras : crie, atualize e use carteiras em blockchains." at bounding box center [512, 341] width 499 height 20
click at [639, 342] on li "Carteiras : crie, atualize e use carteiras em blockchains." at bounding box center [512, 341] width 499 height 20
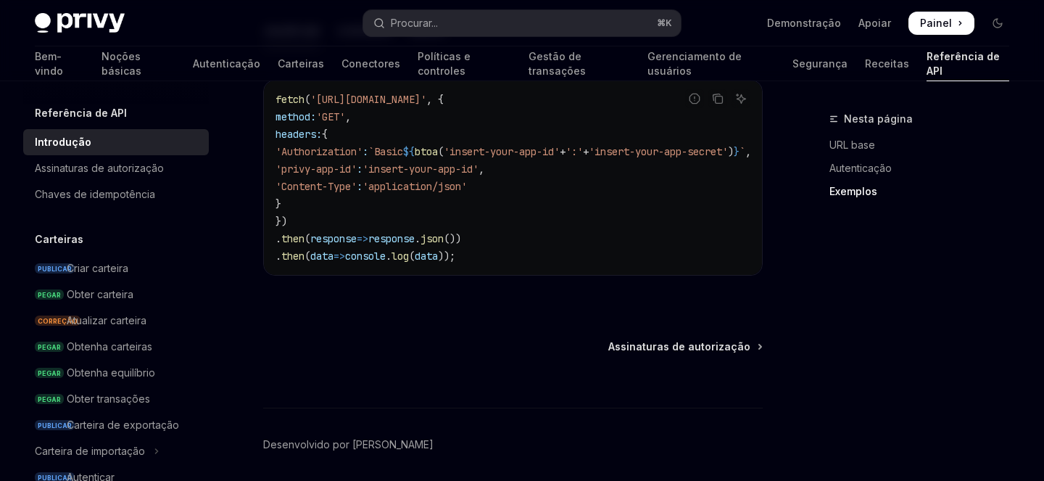
scroll to position [1189, 0]
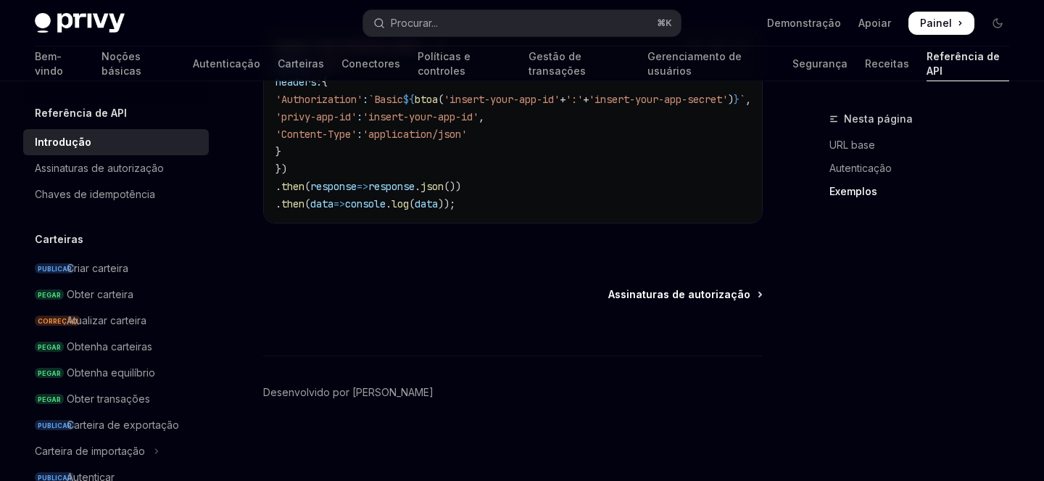
click at [687, 292] on font "Assinaturas de autorização" at bounding box center [679, 294] width 142 height 12
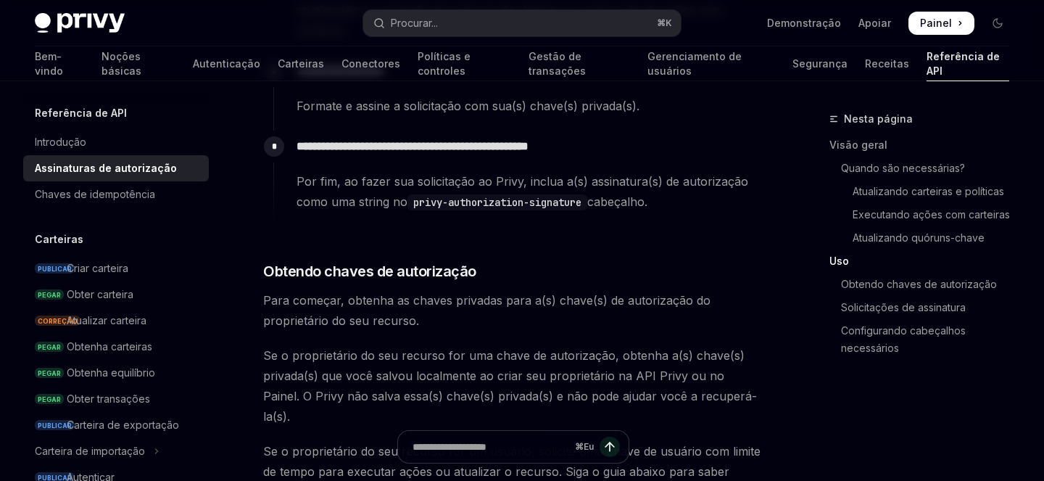
scroll to position [1767, 0]
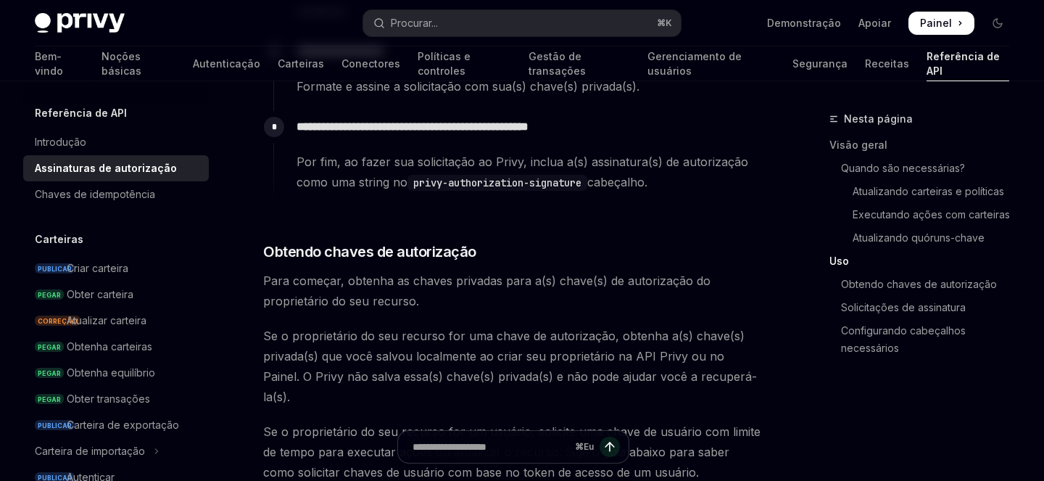
click at [482, 187] on code "privy-authorization-signature" at bounding box center [497, 183] width 180 height 16
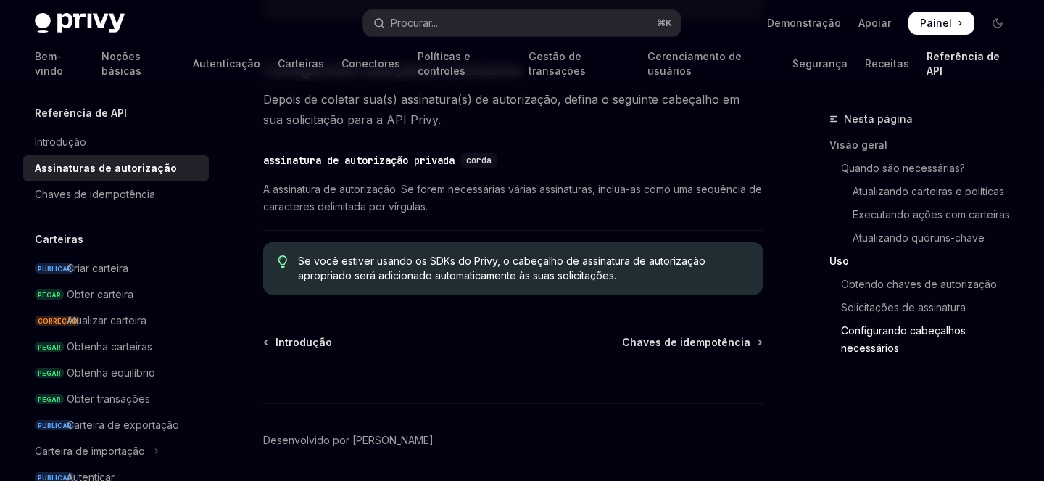
scroll to position [2695, 0]
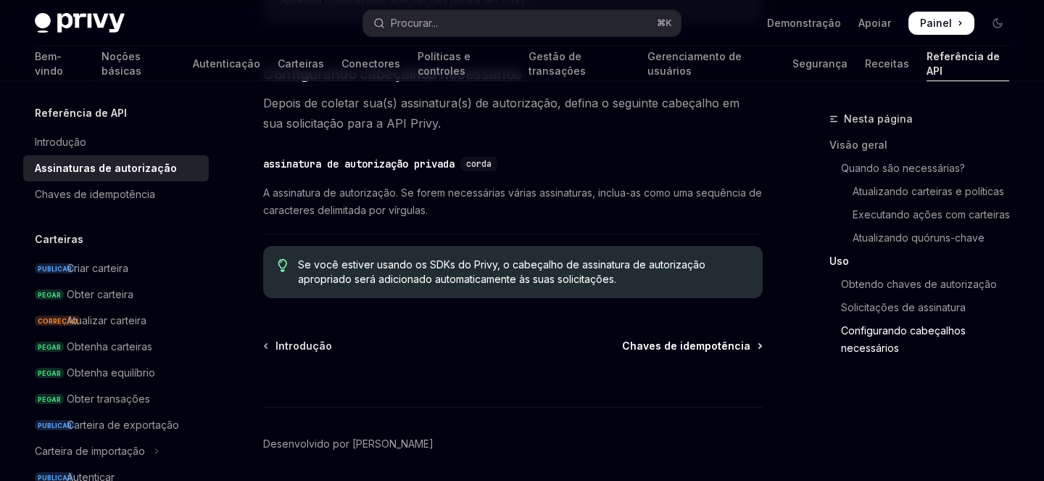
click at [686, 339] on font "Chaves de idempotência" at bounding box center [686, 345] width 128 height 12
type textarea "*"
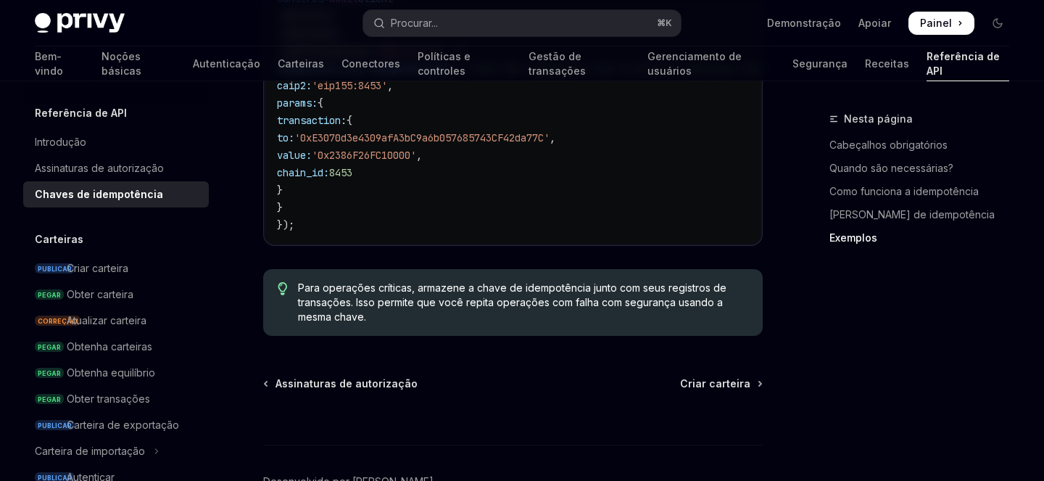
scroll to position [1936, 0]
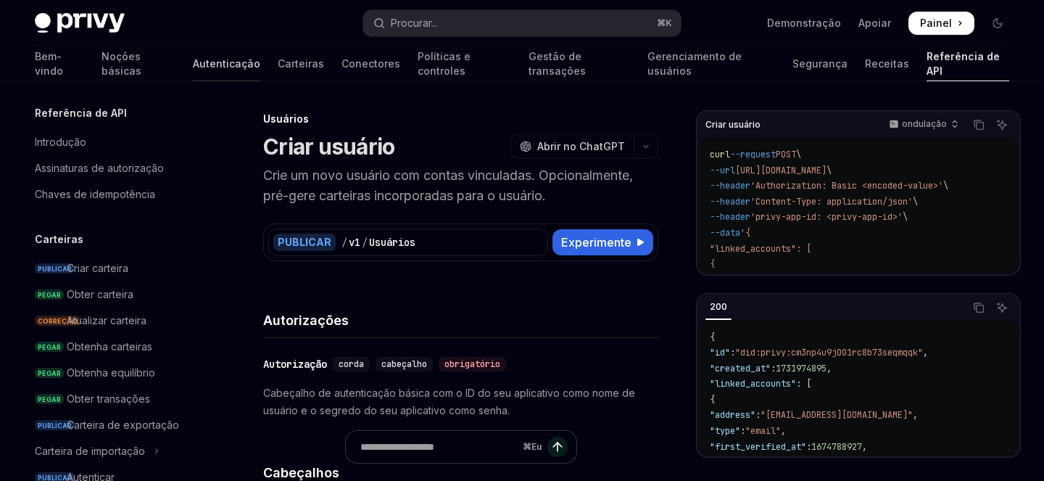
scroll to position [1043, 0]
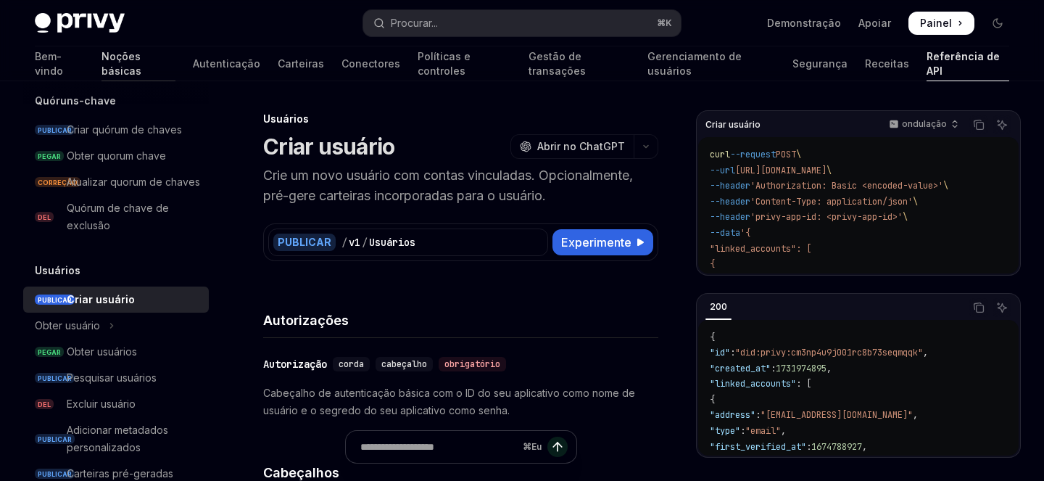
click at [101, 62] on font "Noções básicas" at bounding box center [121, 63] width 40 height 27
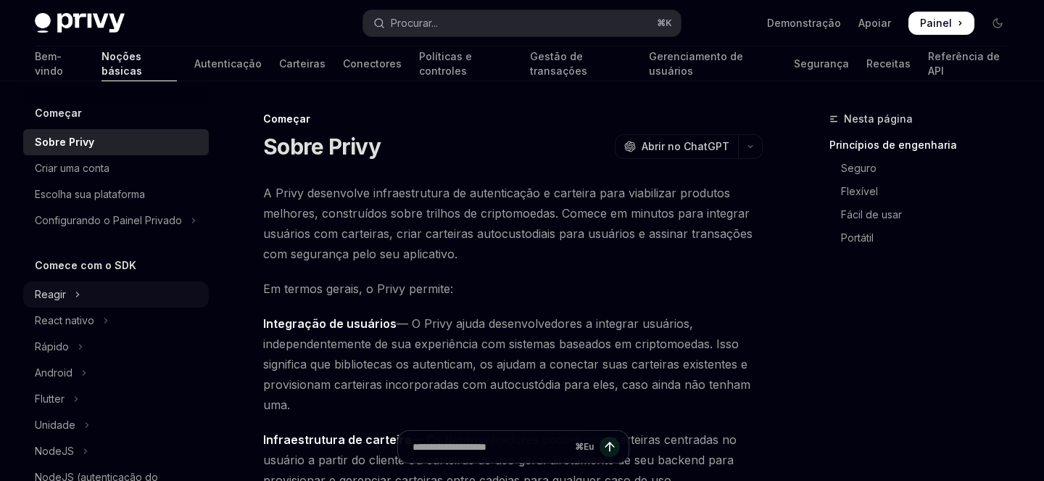
click at [65, 295] on font "Reagir" at bounding box center [50, 294] width 31 height 12
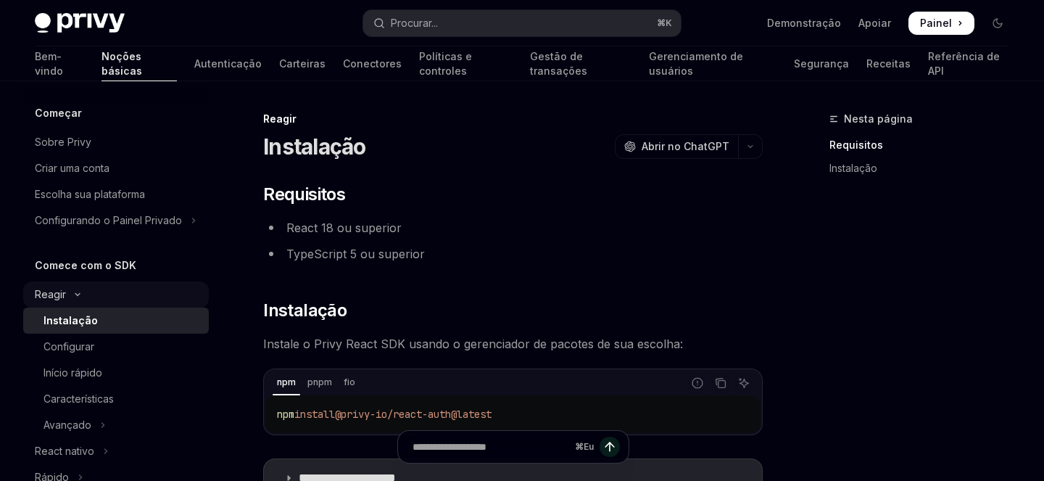
click at [58, 300] on font "Reagir" at bounding box center [50, 294] width 31 height 12
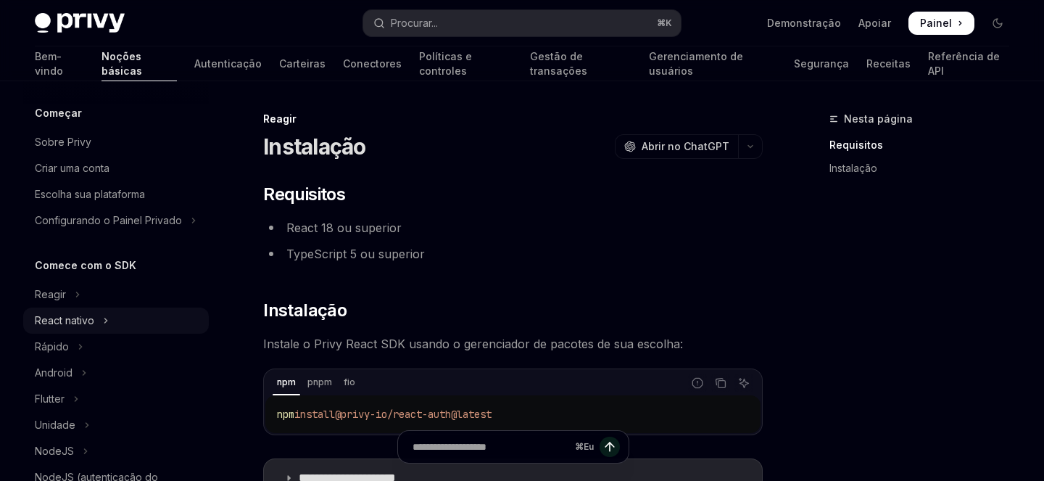
click at [68, 318] on font "React nativo" at bounding box center [64, 320] width 59 height 12
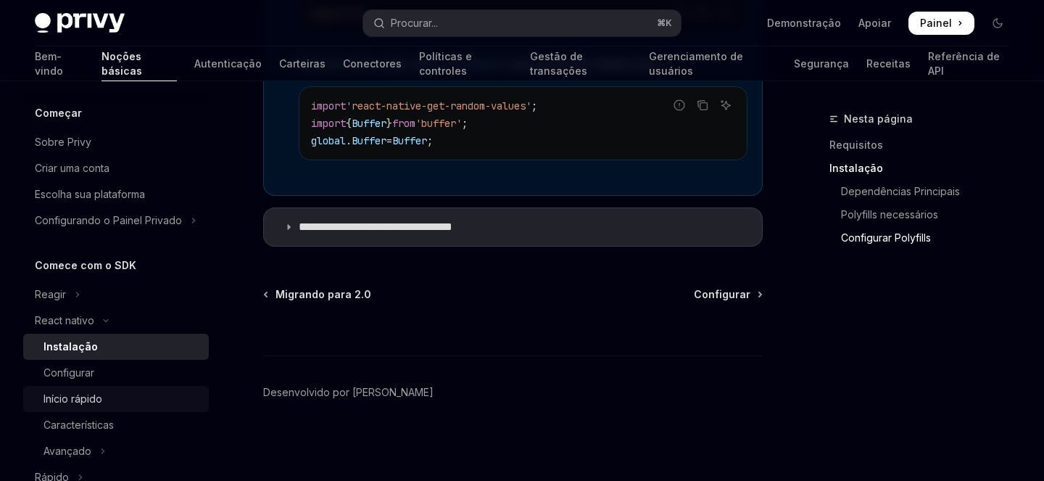
scroll to position [92, 0]
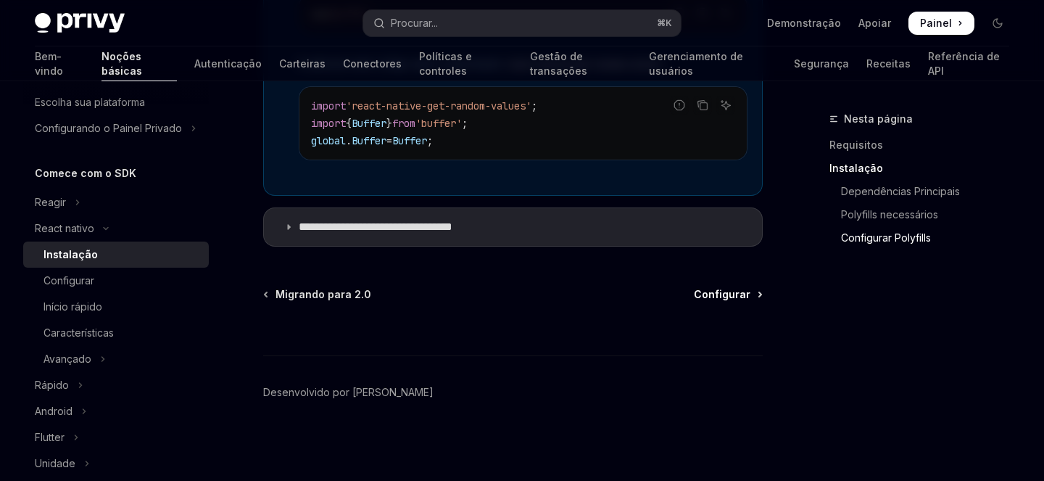
click at [741, 300] on font "Configurar" at bounding box center [722, 294] width 57 height 12
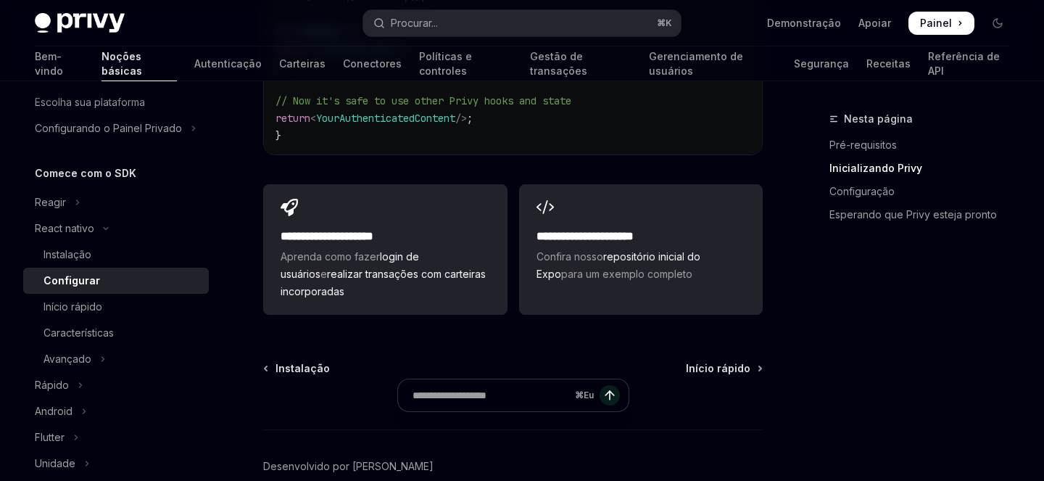
scroll to position [1596, 0]
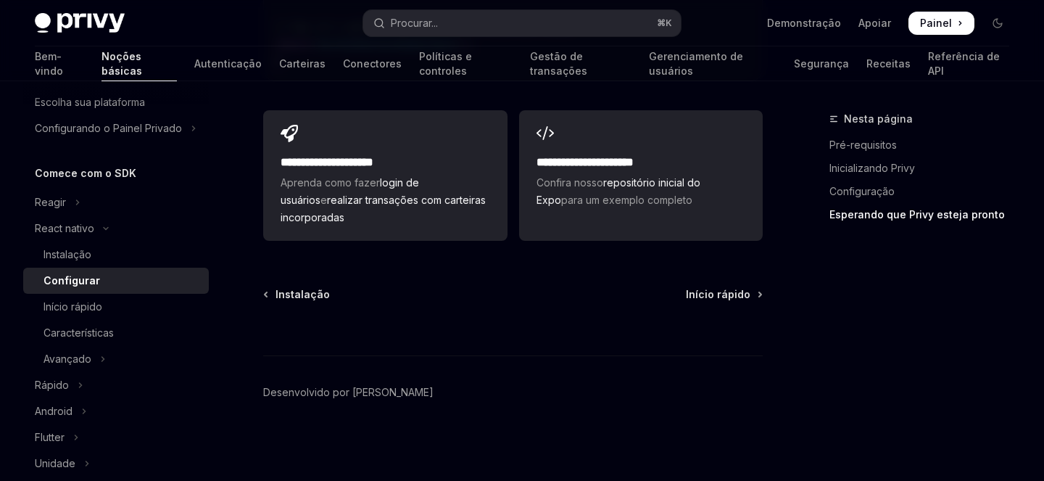
click at [750, 302] on div "⌘ Eu" at bounding box center [512, 329] width 499 height 54
click at [714, 294] on font "Início rápido" at bounding box center [718, 294] width 65 height 12
type textarea "*"
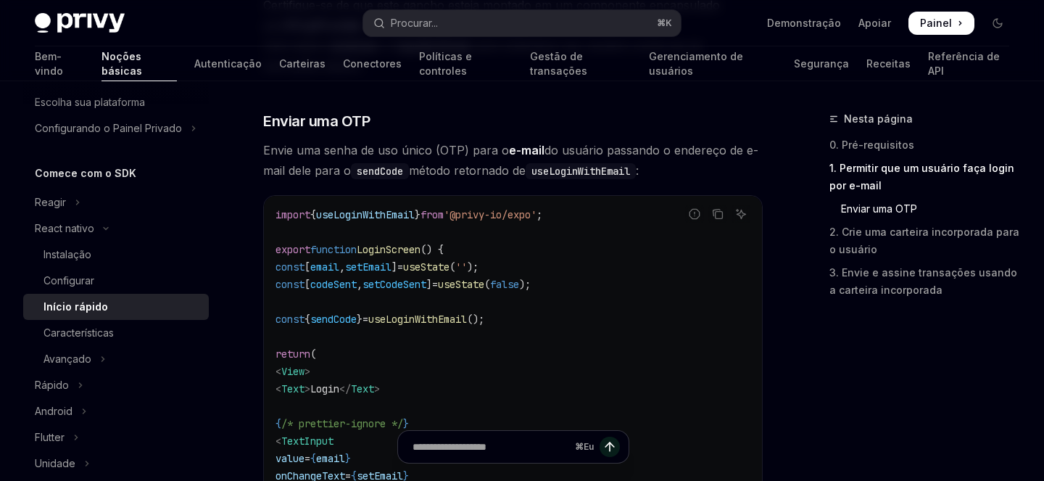
scroll to position [595, 0]
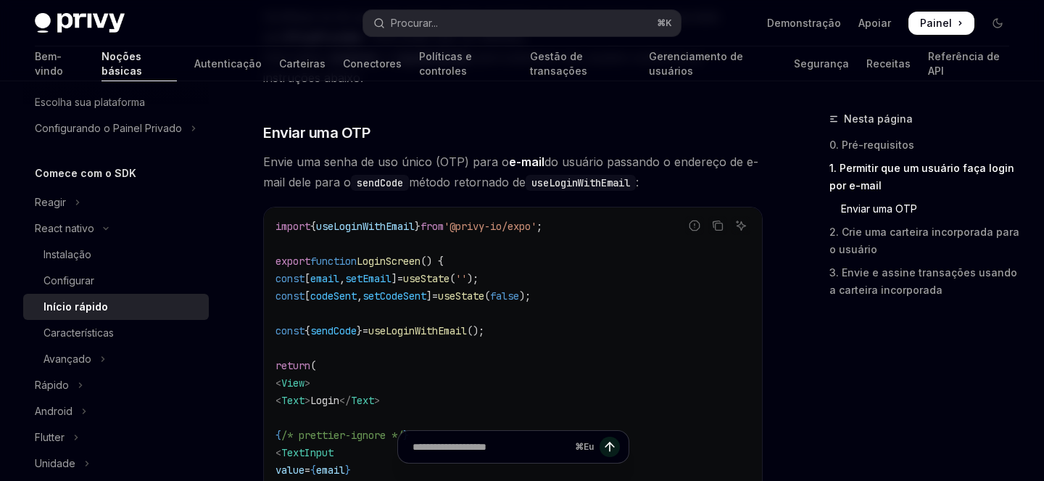
click at [278, 154] on font "Envie uma senha de uso único (OTP) para o" at bounding box center [386, 161] width 246 height 14
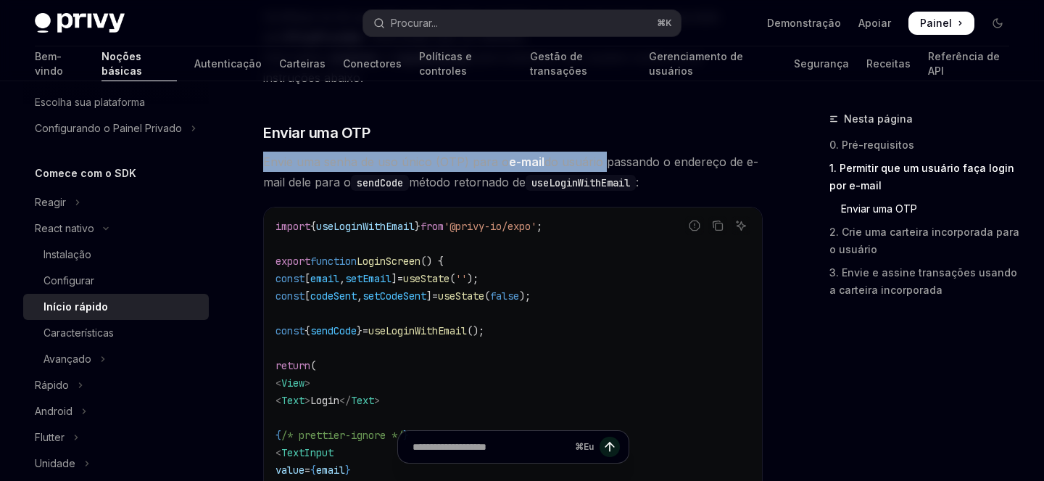
drag, startPoint x: 278, startPoint y: 143, endPoint x: 569, endPoint y: 149, distance: 291.5
click at [569, 152] on span "Envie uma senha de uso único (OTP) para o e-mail do usuário passando o endereço…" at bounding box center [512, 172] width 499 height 41
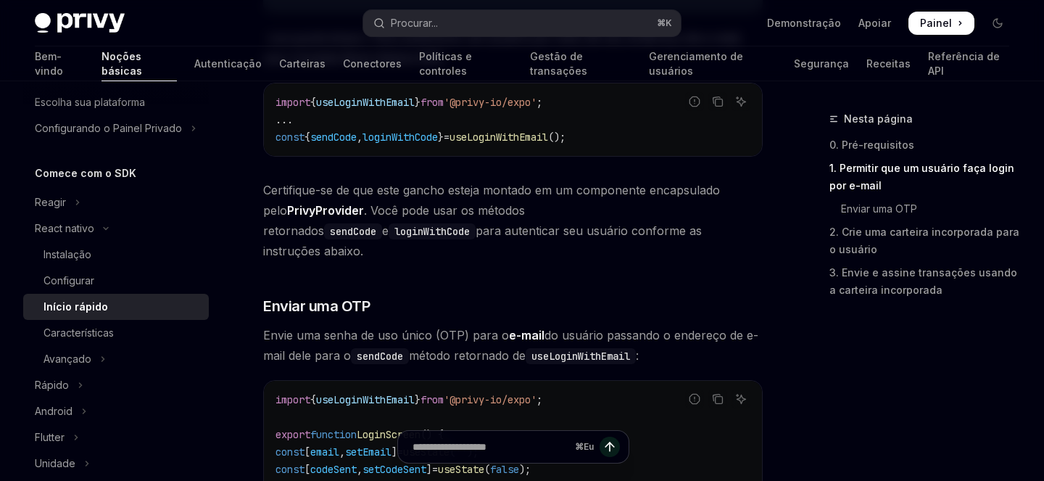
scroll to position [441, 0]
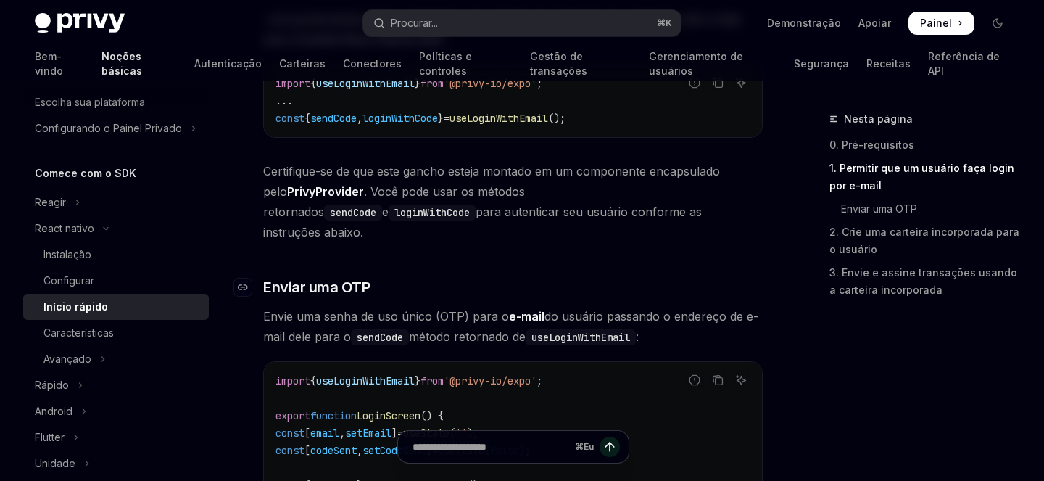
click at [329, 278] on font "Enviar uma OTP" at bounding box center [316, 286] width 107 height 17
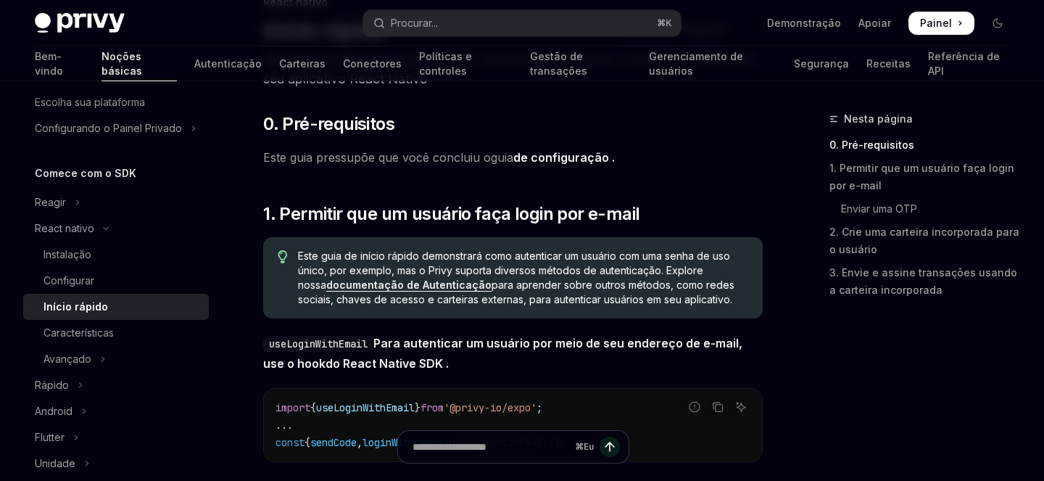
scroll to position [80, 0]
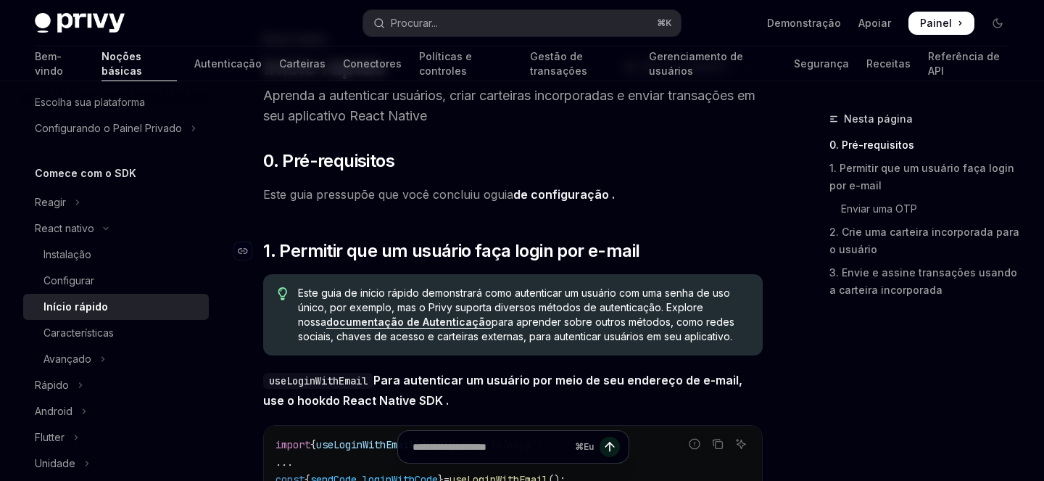
click at [391, 252] on font "1. Permitir que um usuário faça login por e-mail" at bounding box center [451, 250] width 376 height 21
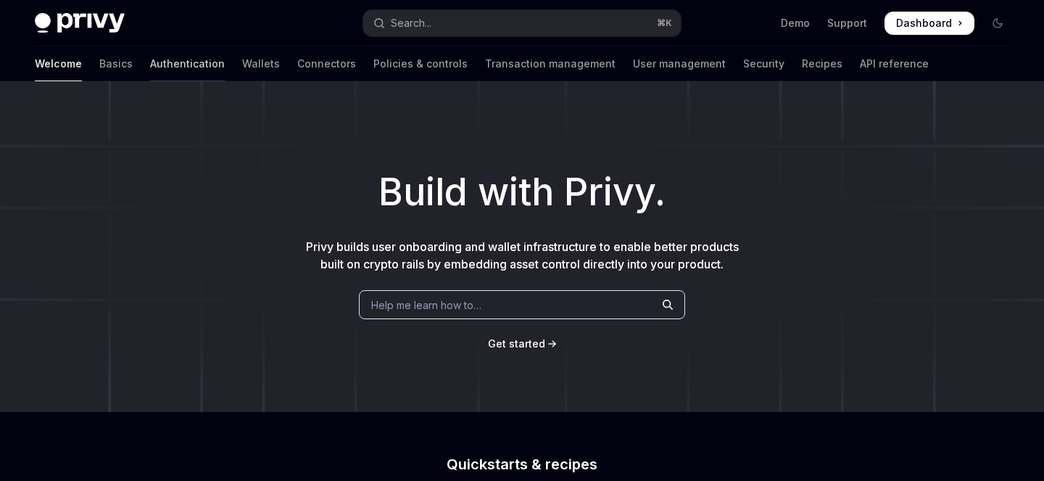
click at [150, 63] on link "Authentication" at bounding box center [187, 63] width 75 height 35
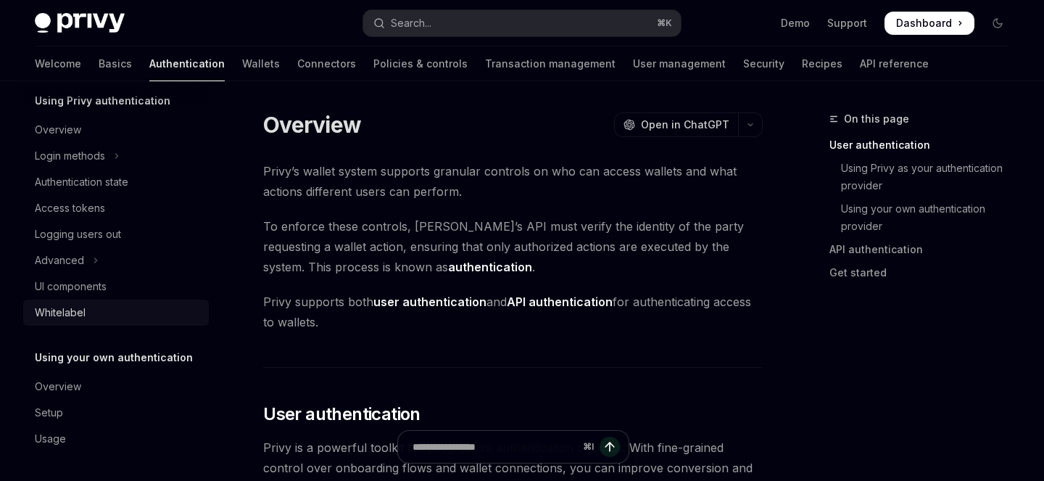
scroll to position [40, 0]
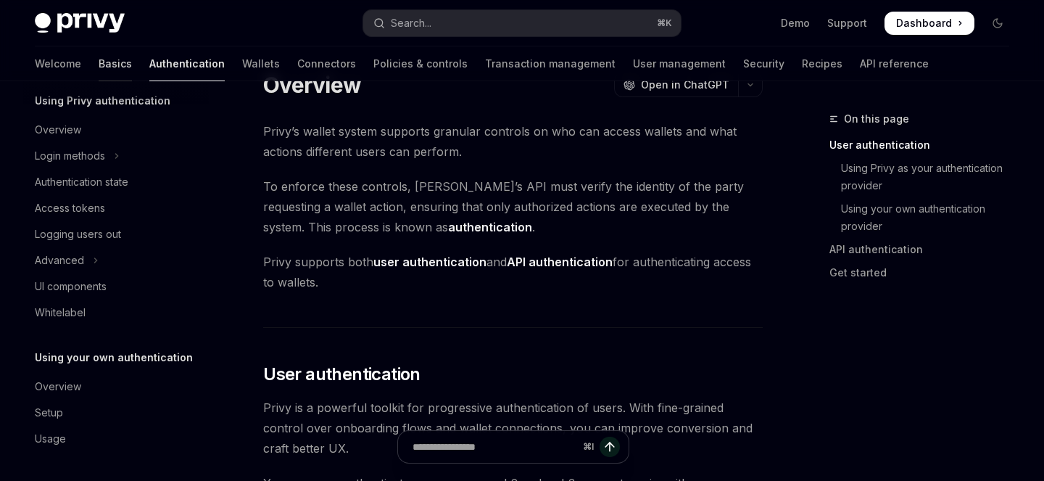
click at [99, 72] on link "Basics" at bounding box center [115, 63] width 33 height 35
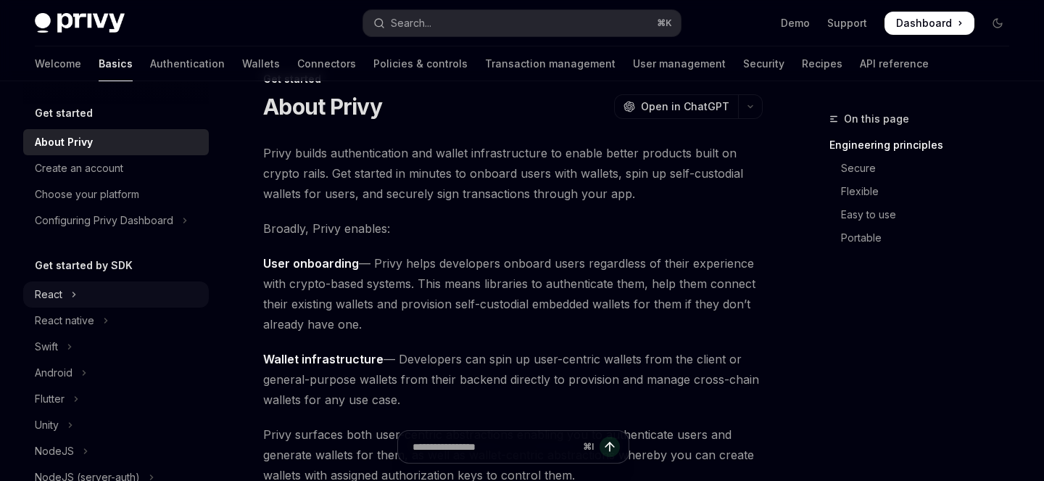
click at [50, 288] on div "React" at bounding box center [49, 294] width 28 height 17
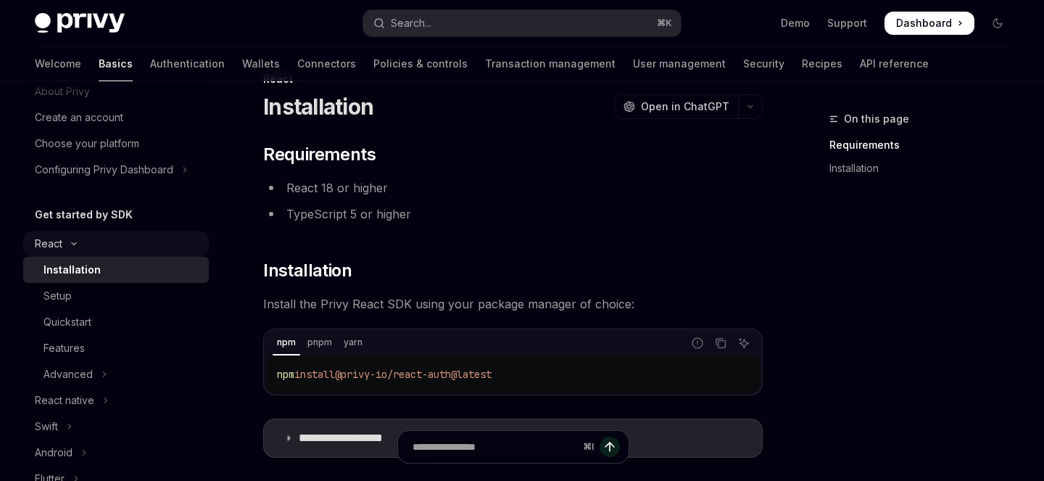
scroll to position [61, 0]
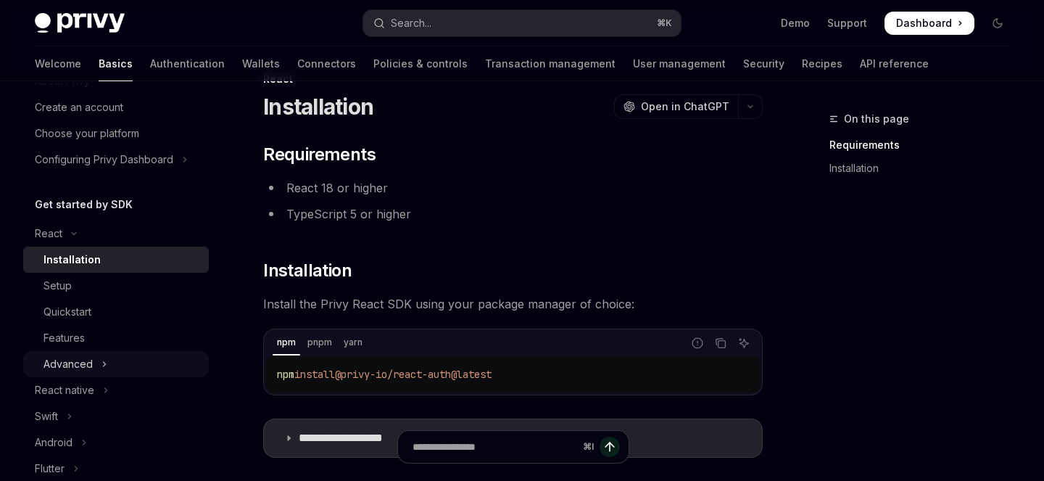
click at [92, 362] on button "Advanced" at bounding box center [116, 364] width 186 height 26
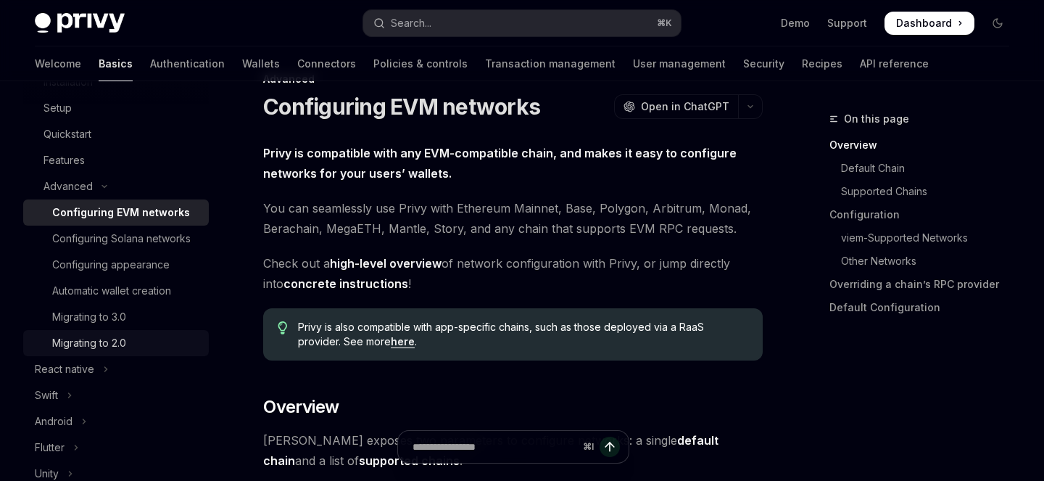
scroll to position [289, 0]
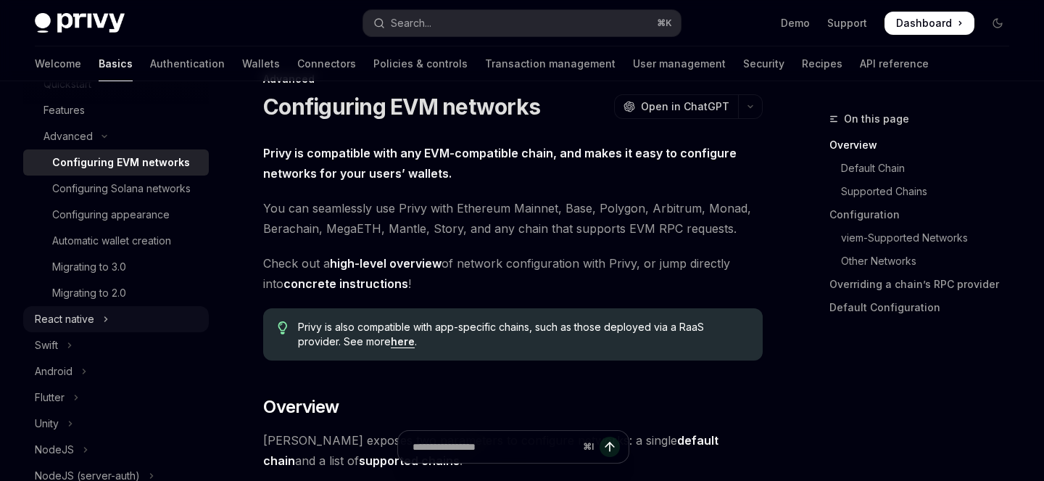
click at [96, 320] on button "React native" at bounding box center [116, 319] width 186 height 26
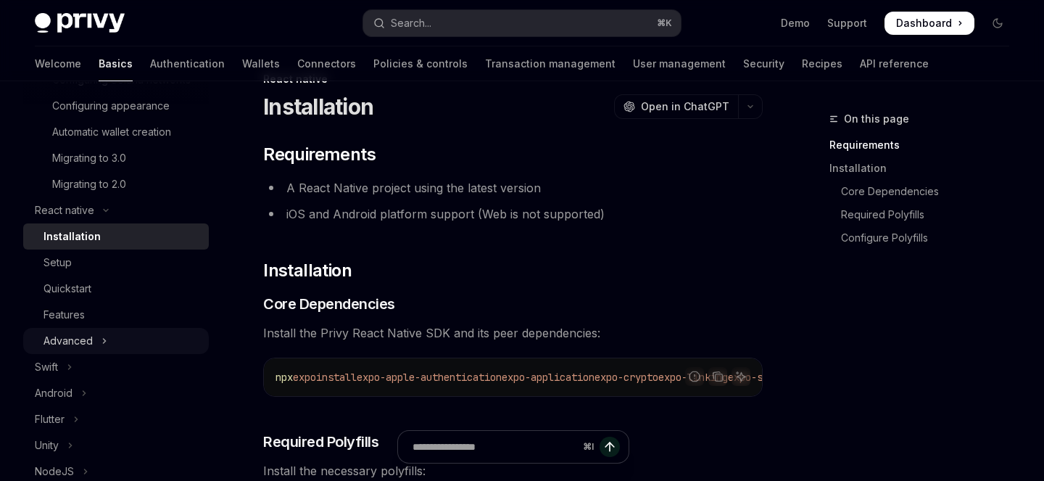
click at [100, 350] on button "Advanced" at bounding box center [116, 341] width 186 height 26
type textarea "*"
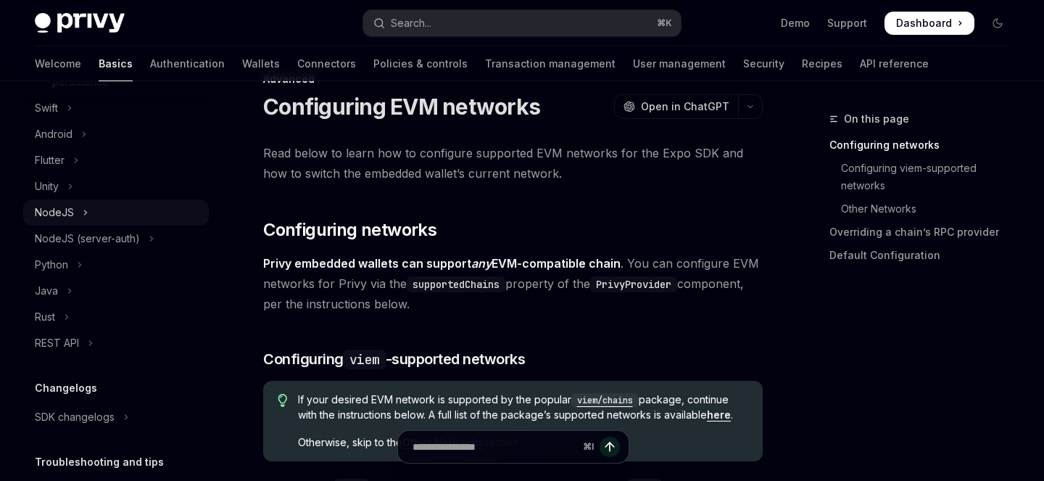
scroll to position [878, 0]
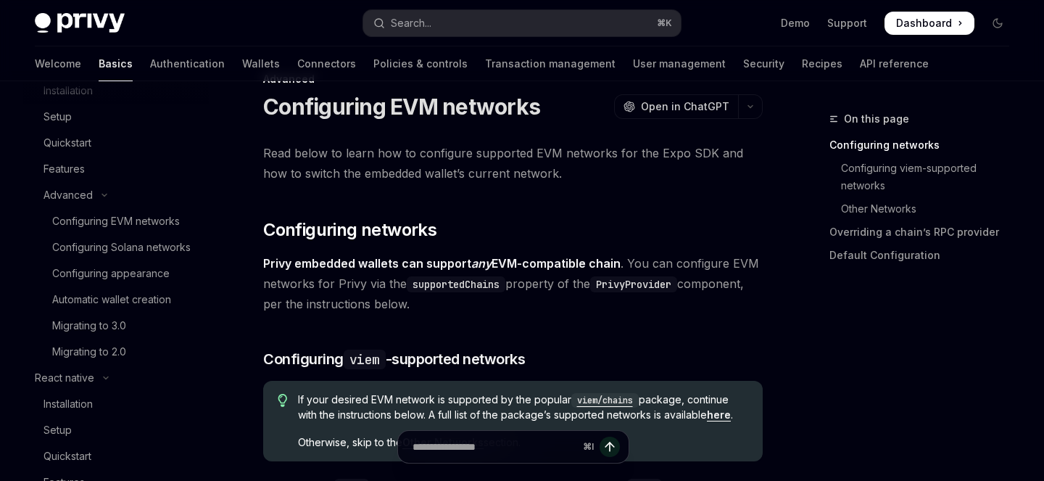
scroll to position [0, 0]
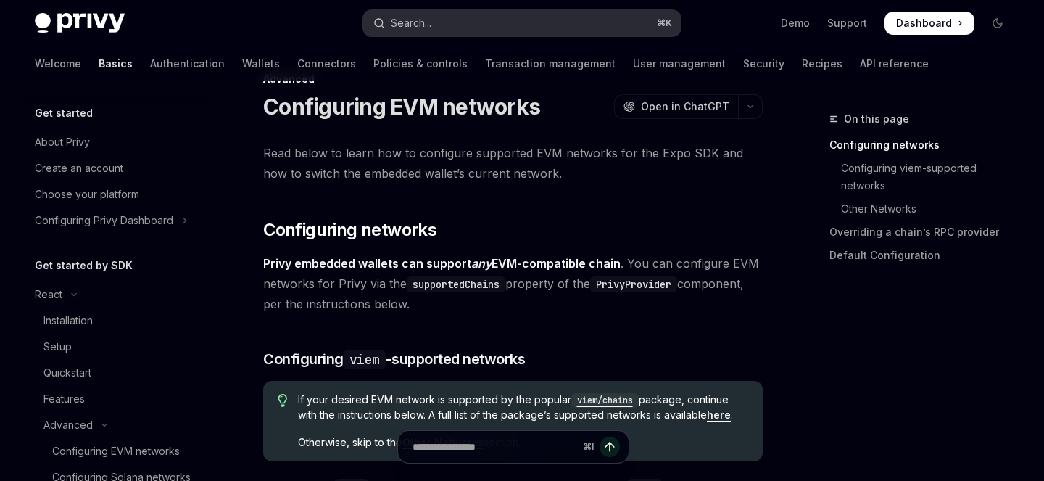
click at [431, 25] on div "Search..." at bounding box center [411, 22] width 41 height 17
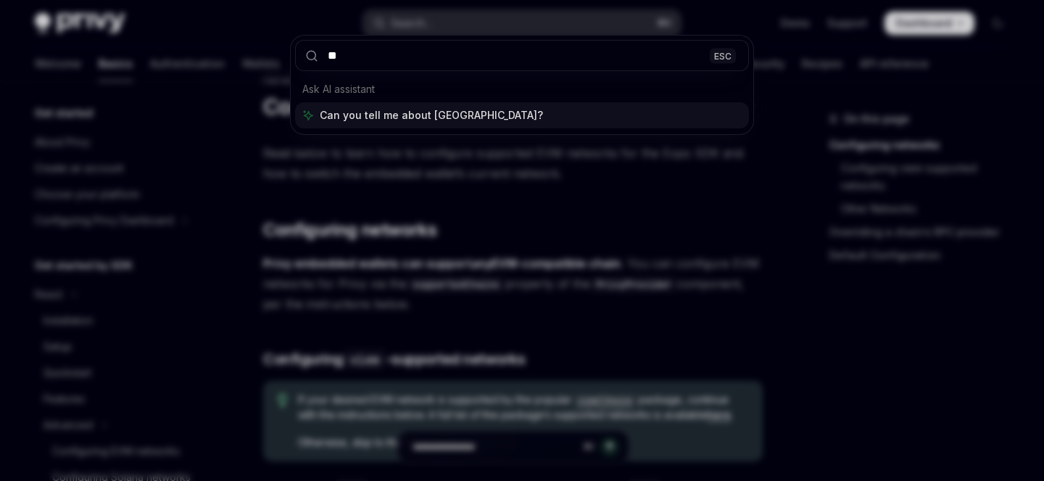
type input "***"
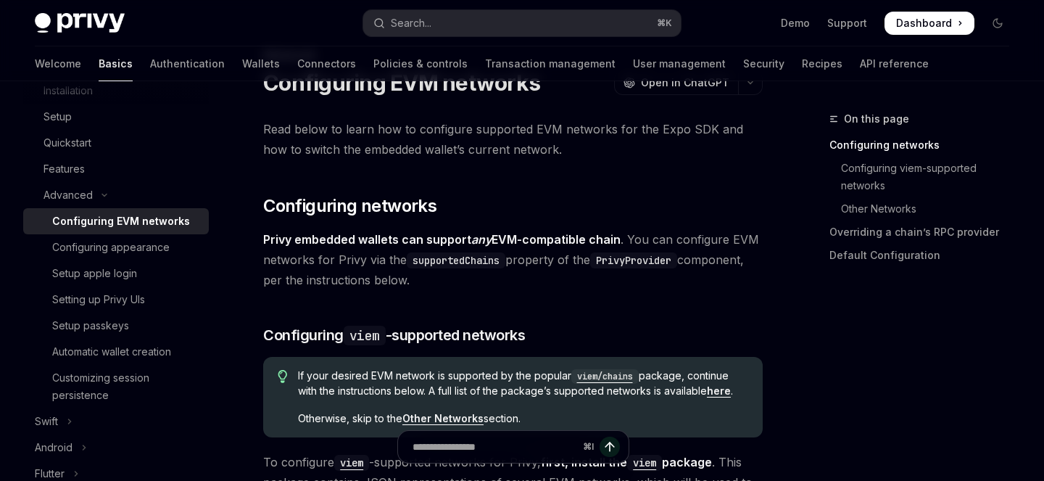
scroll to position [768, 0]
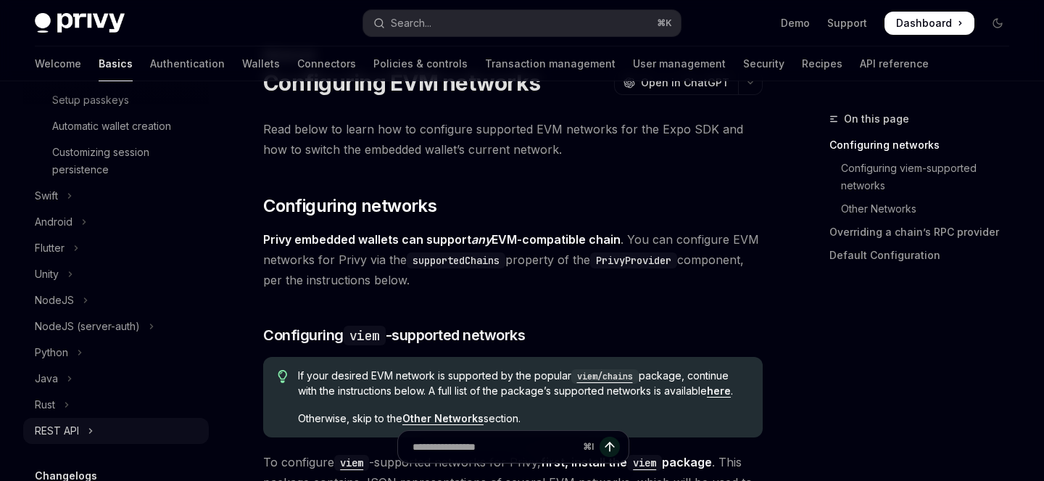
click at [77, 430] on div "REST API" at bounding box center [57, 430] width 44 height 17
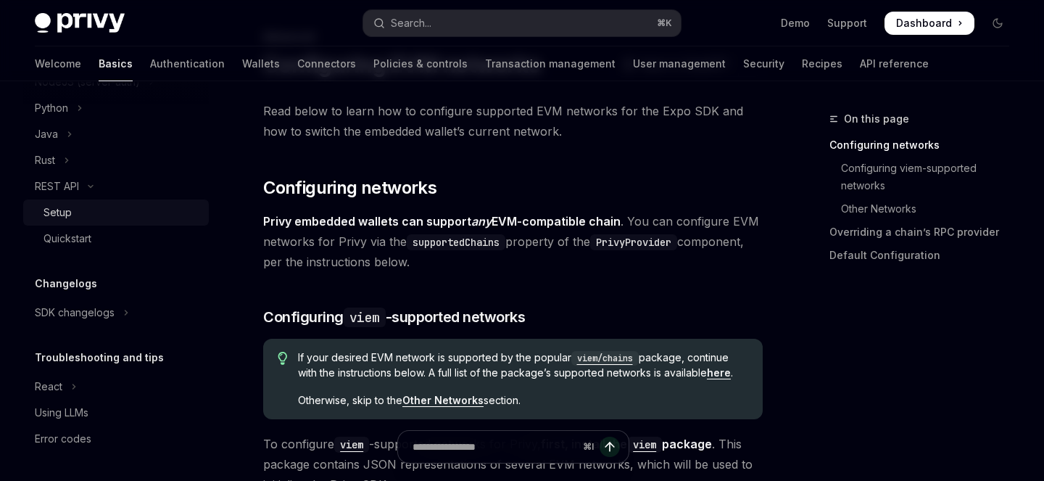
scroll to position [999, 0]
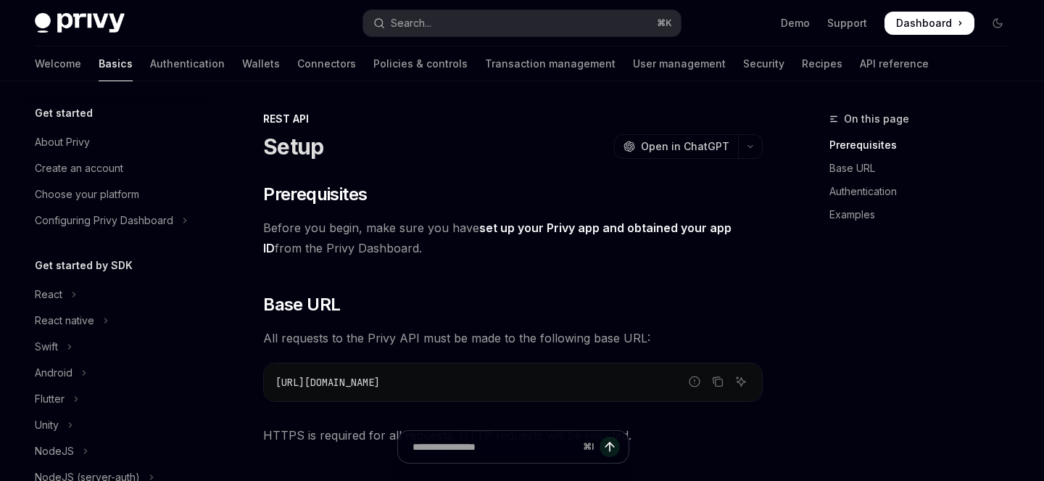
scroll to position [326, 0]
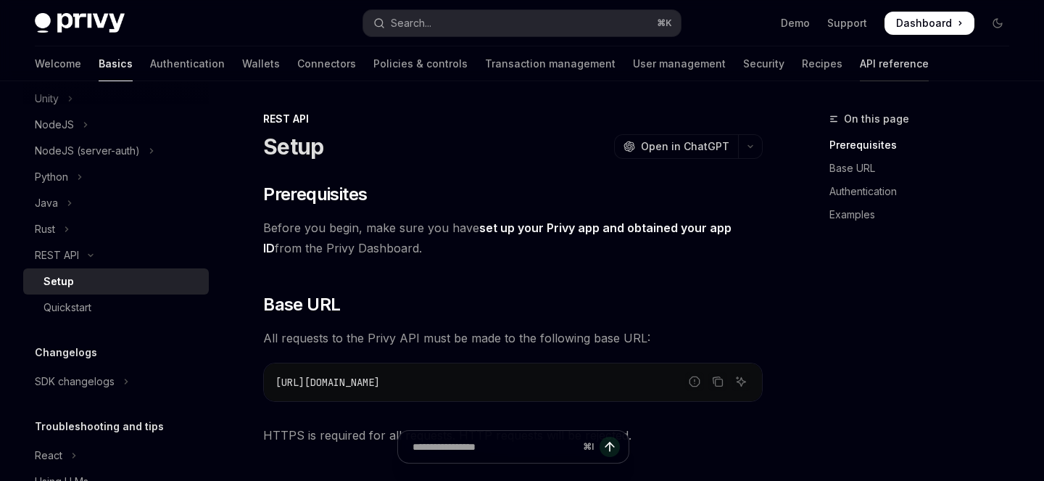
click at [860, 62] on link "API reference" at bounding box center [894, 63] width 69 height 35
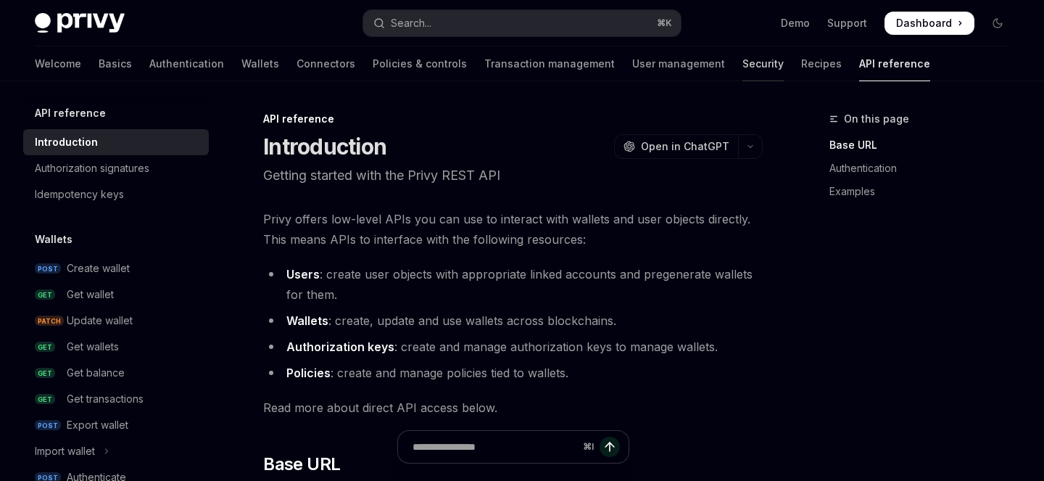
click at [742, 67] on link "Security" at bounding box center [762, 63] width 41 height 35
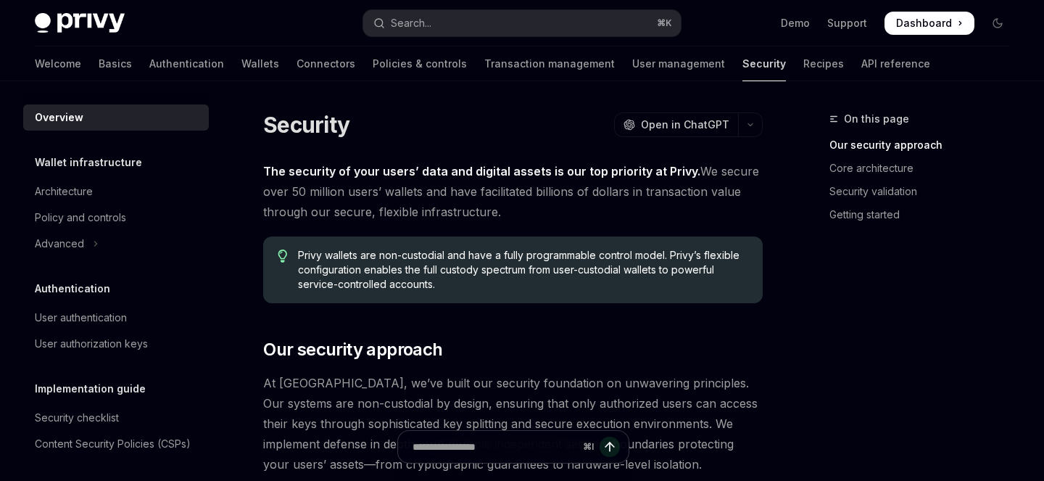
click at [742, 66] on link "Security" at bounding box center [763, 63] width 43 height 35
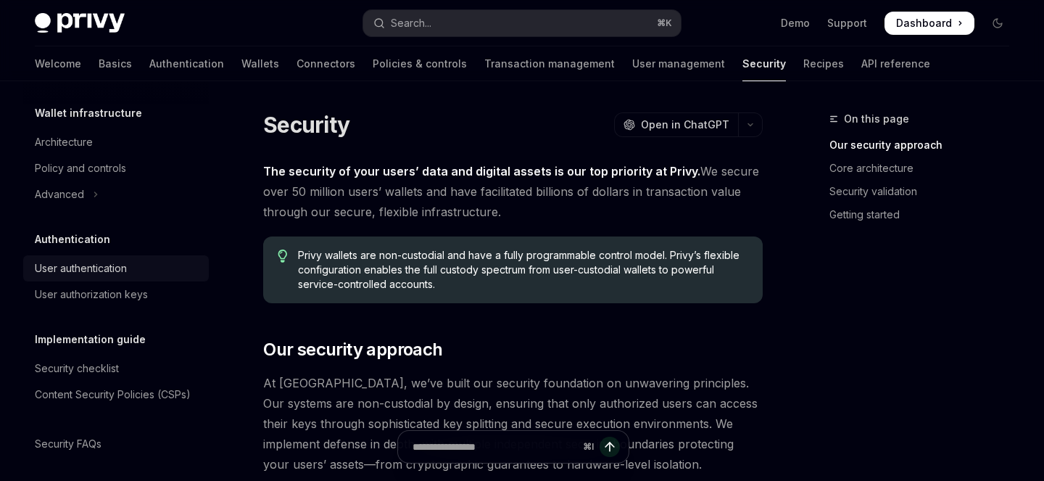
scroll to position [54, 0]
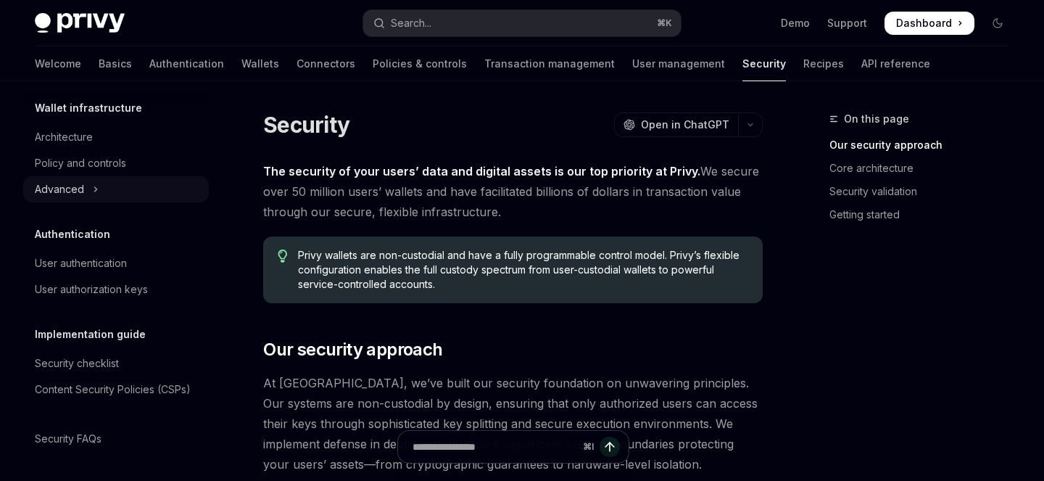
click at [99, 188] on button "Advanced" at bounding box center [116, 189] width 186 height 26
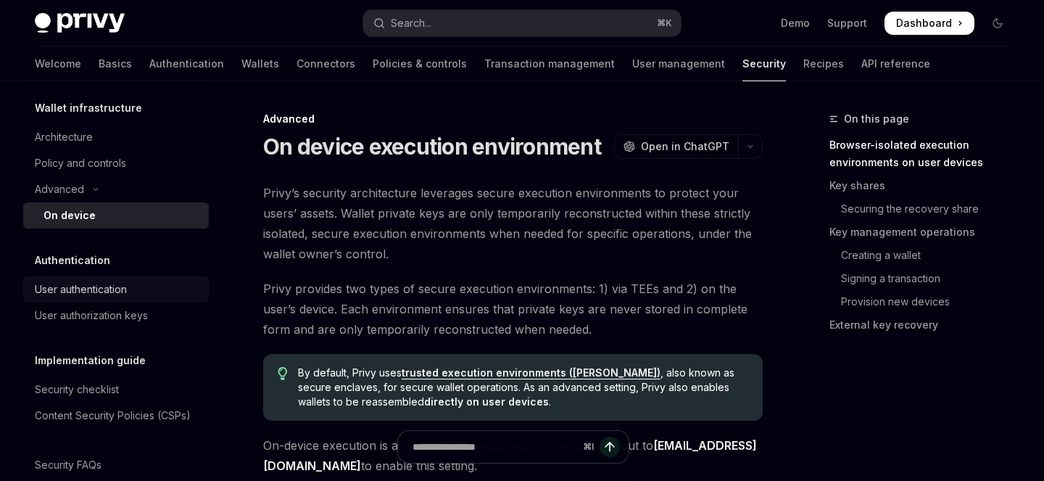
click at [124, 291] on div "User authentication" at bounding box center [81, 289] width 92 height 17
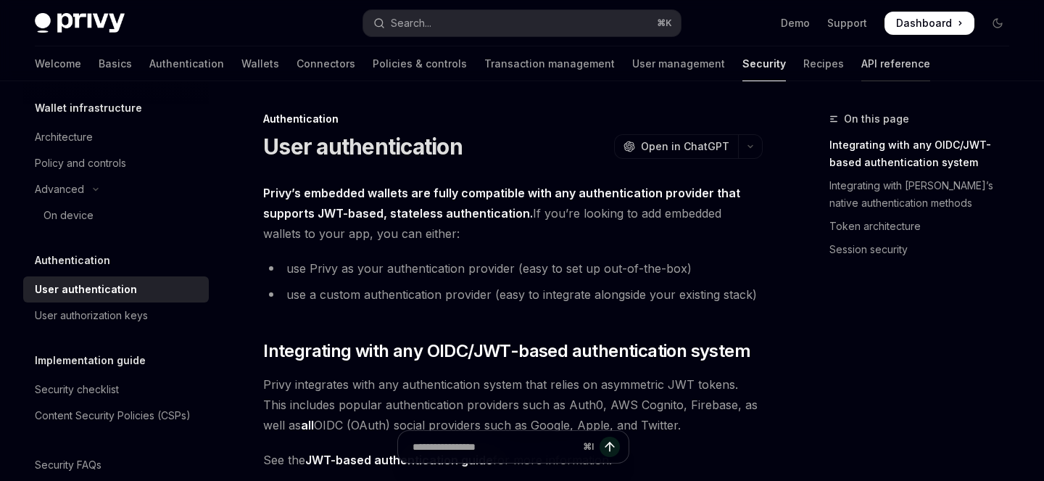
click at [861, 64] on link "API reference" at bounding box center [895, 63] width 69 height 35
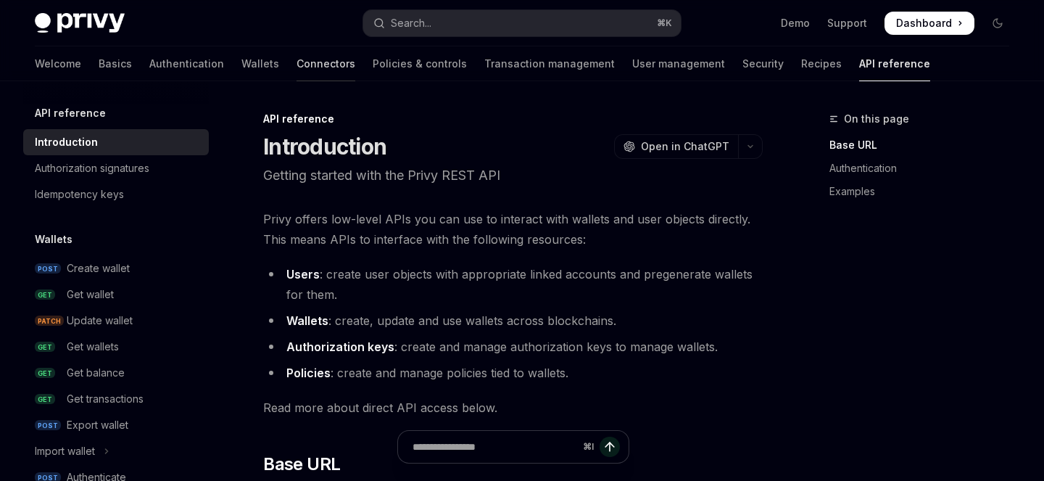
click at [296, 70] on link "Connectors" at bounding box center [325, 63] width 59 height 35
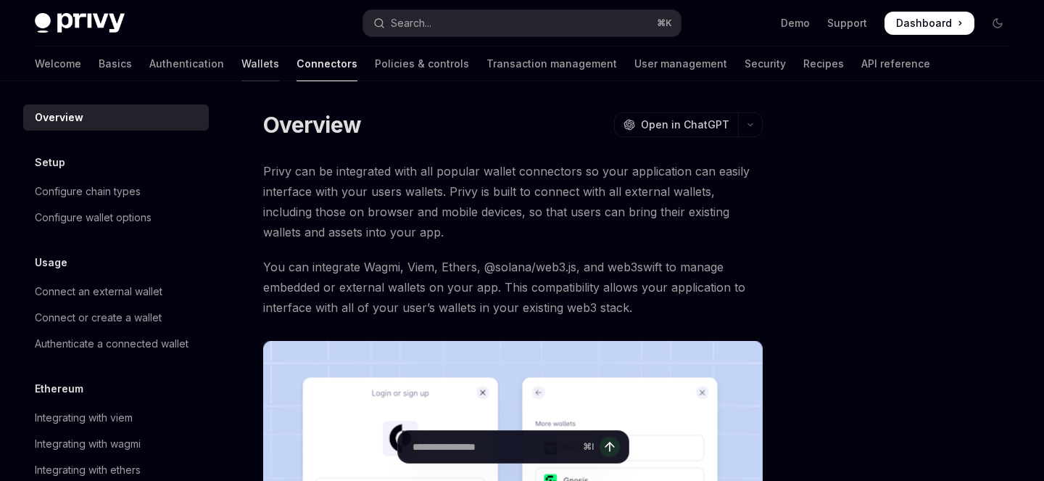
click at [241, 67] on link "Wallets" at bounding box center [260, 63] width 38 height 35
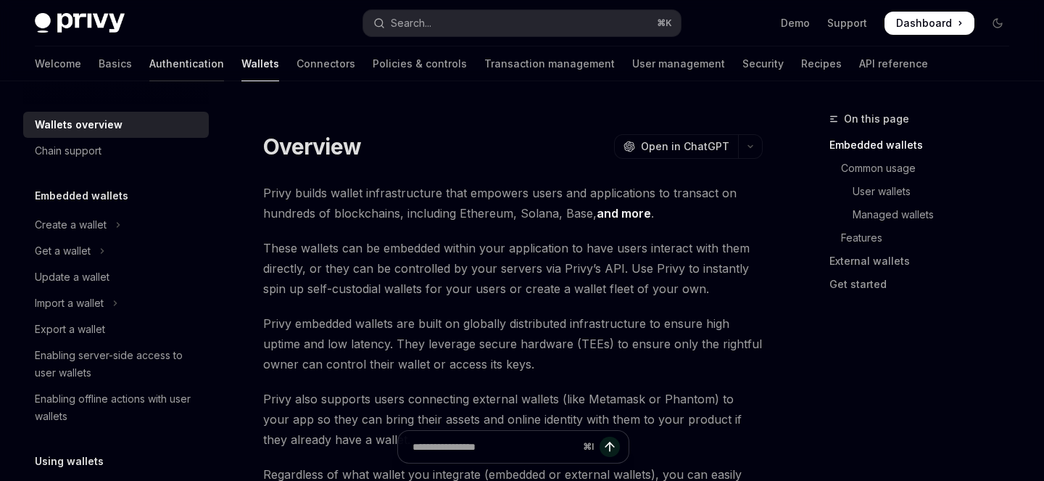
click at [149, 70] on link "Authentication" at bounding box center [186, 63] width 75 height 35
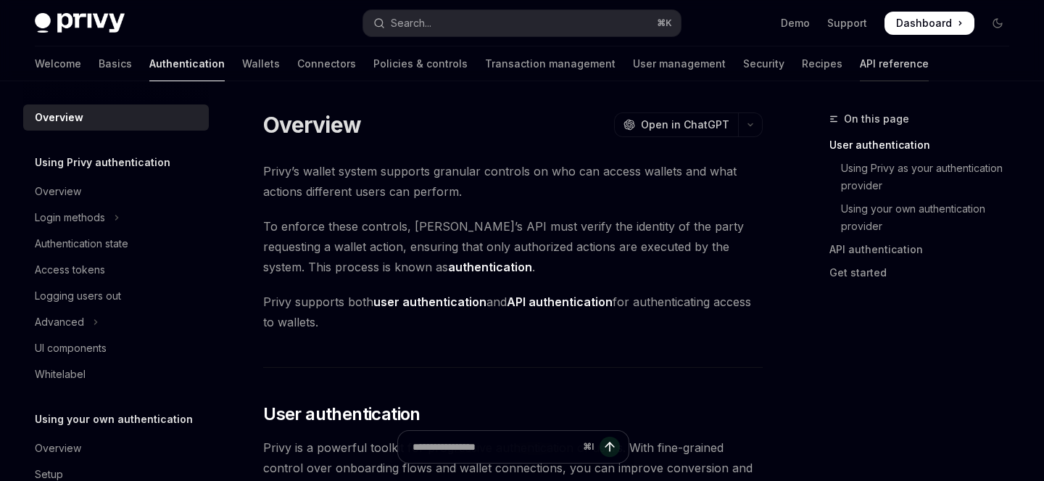
click at [860, 54] on link "API reference" at bounding box center [894, 63] width 69 height 35
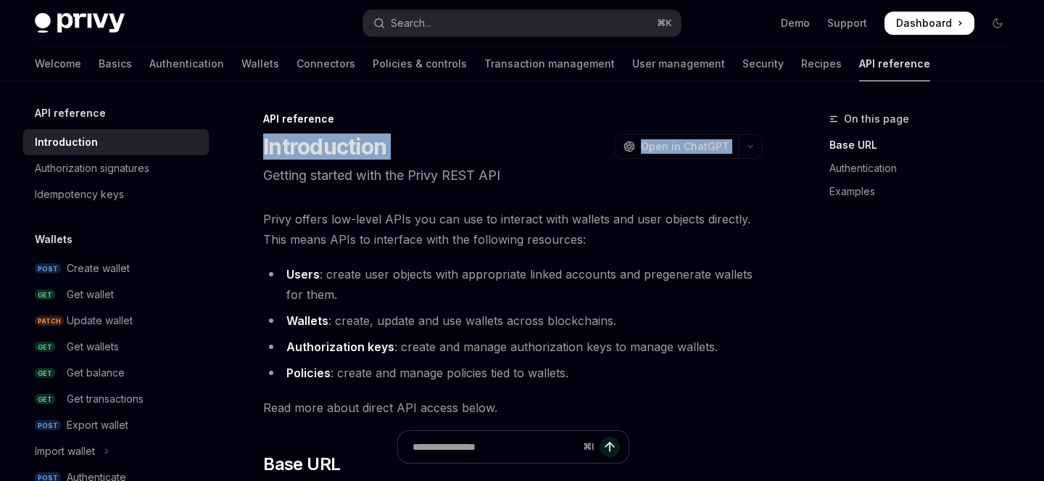
drag, startPoint x: 262, startPoint y: 147, endPoint x: 457, endPoint y: 160, distance: 194.7
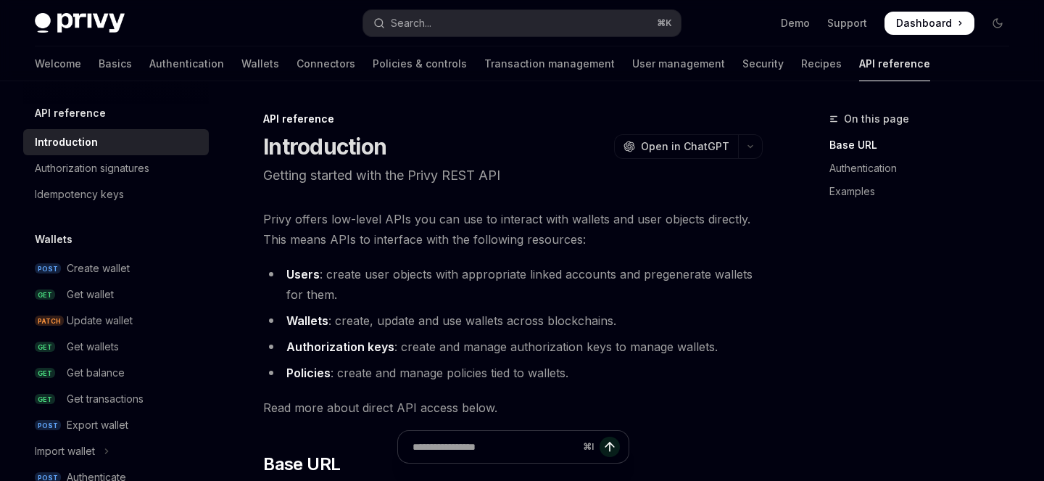
click at [341, 153] on h1 "Introduction" at bounding box center [324, 146] width 123 height 26
click at [321, 151] on h1 "Introduction" at bounding box center [324, 146] width 123 height 26
click at [290, 175] on p "Getting started with the Privy REST API" at bounding box center [512, 175] width 499 height 20
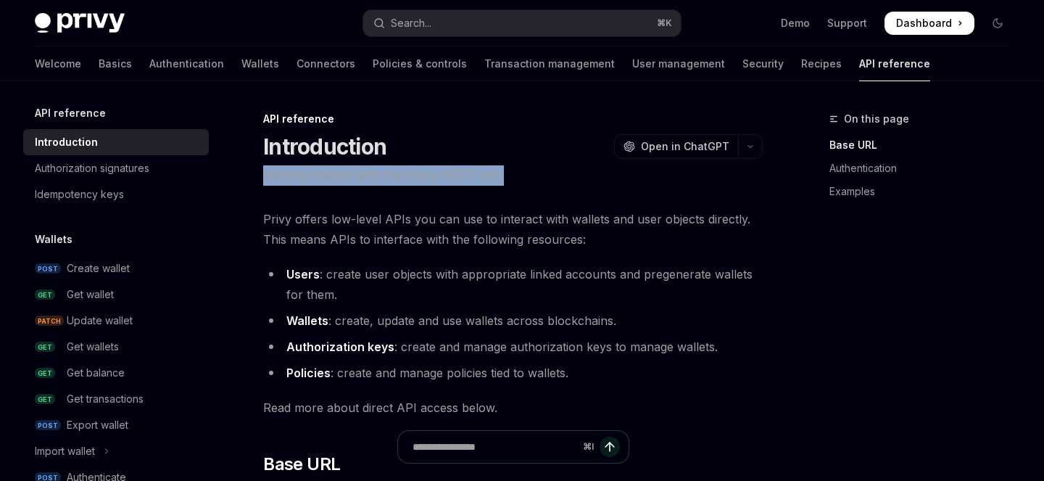
drag, startPoint x: 290, startPoint y: 175, endPoint x: 527, endPoint y: 180, distance: 237.1
click at [527, 180] on p "Getting started with the Privy REST API" at bounding box center [512, 175] width 499 height 20
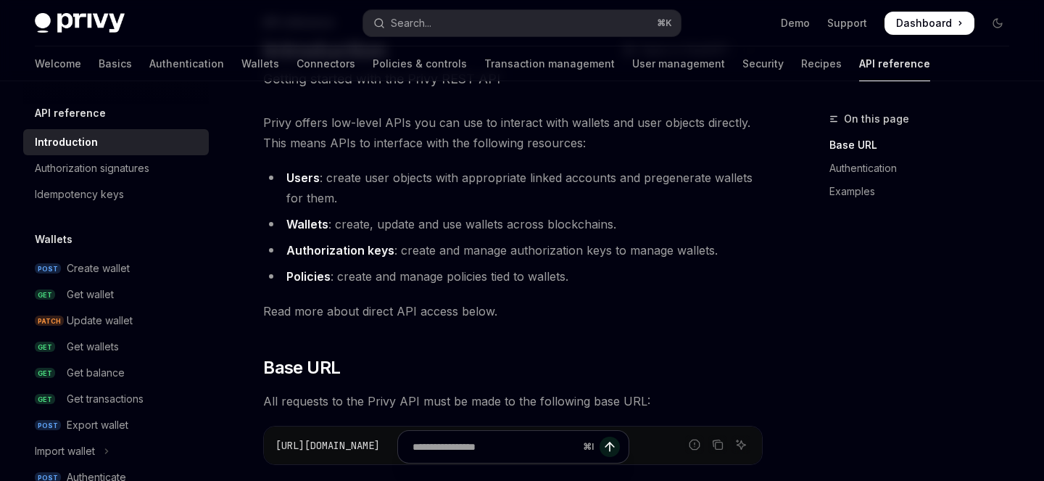
scroll to position [94, 0]
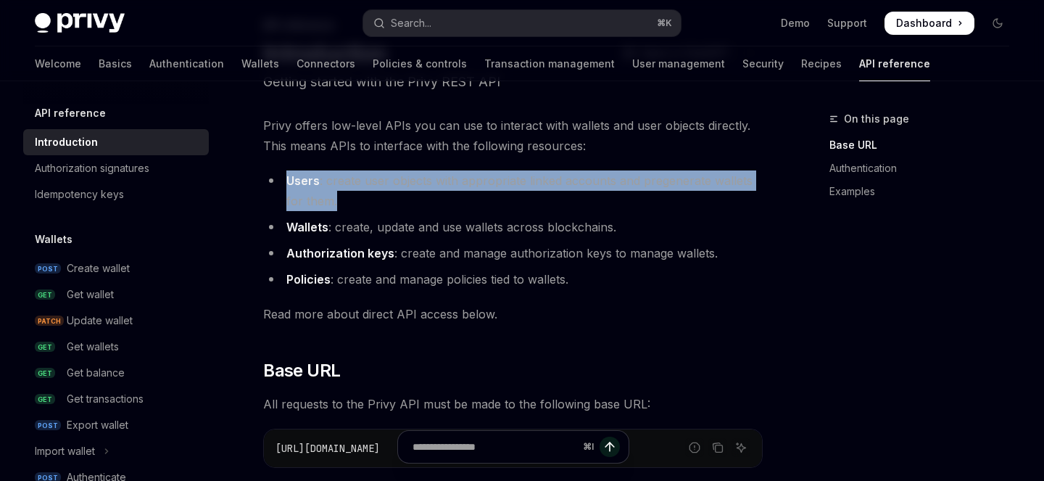
drag, startPoint x: 285, startPoint y: 179, endPoint x: 346, endPoint y: 199, distance: 64.2
click at [346, 199] on li "Users : create user objects with appropriate linked accounts and pregenerate wa…" at bounding box center [512, 190] width 499 height 41
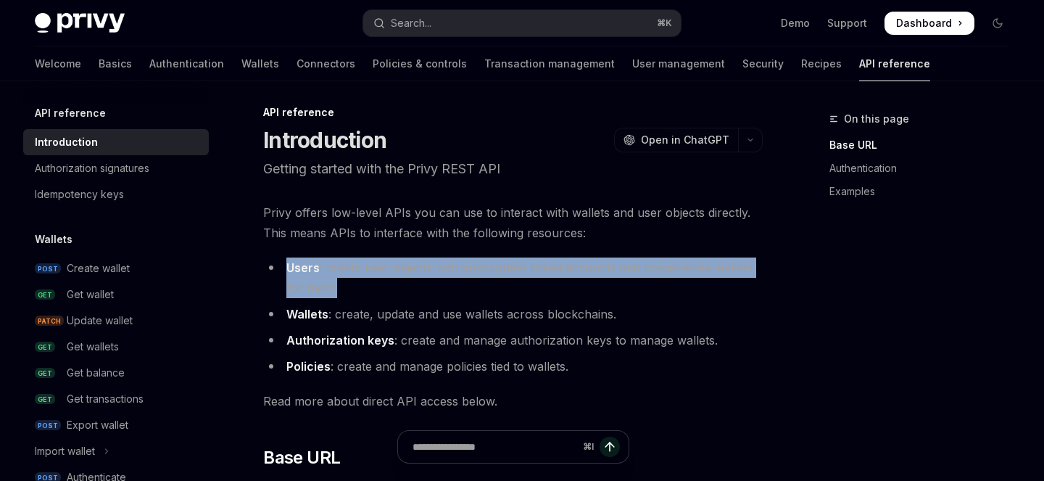
scroll to position [0, 0]
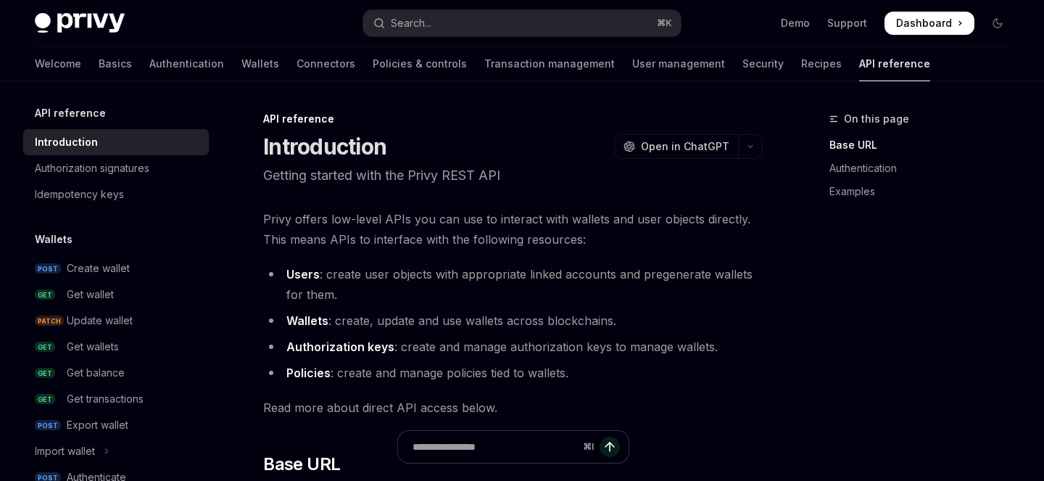
click at [277, 175] on p "Getting started with the Privy REST API" at bounding box center [512, 175] width 499 height 20
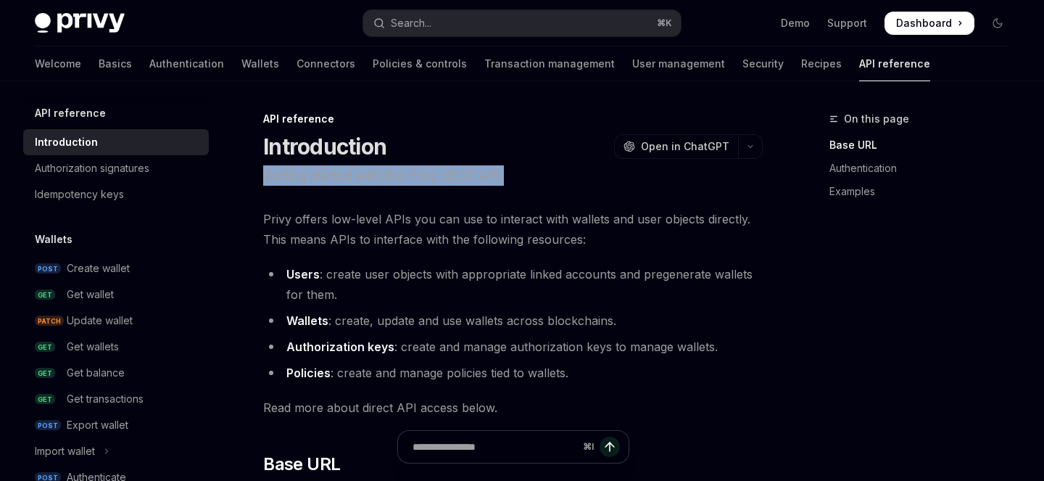
drag, startPoint x: 277, startPoint y: 175, endPoint x: 577, endPoint y: 179, distance: 300.1
click at [577, 179] on p "Getting started with the Privy REST API" at bounding box center [512, 175] width 499 height 20
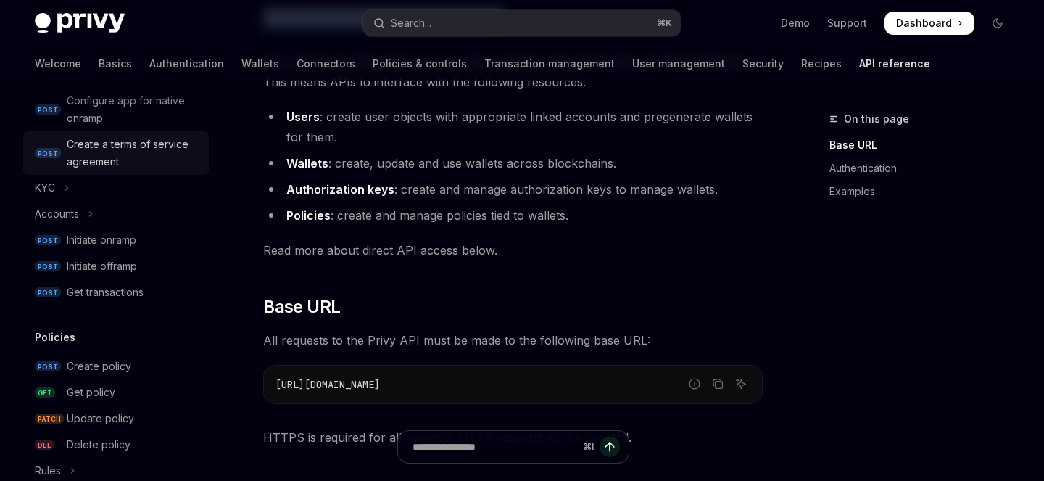
scroll to position [563, 0]
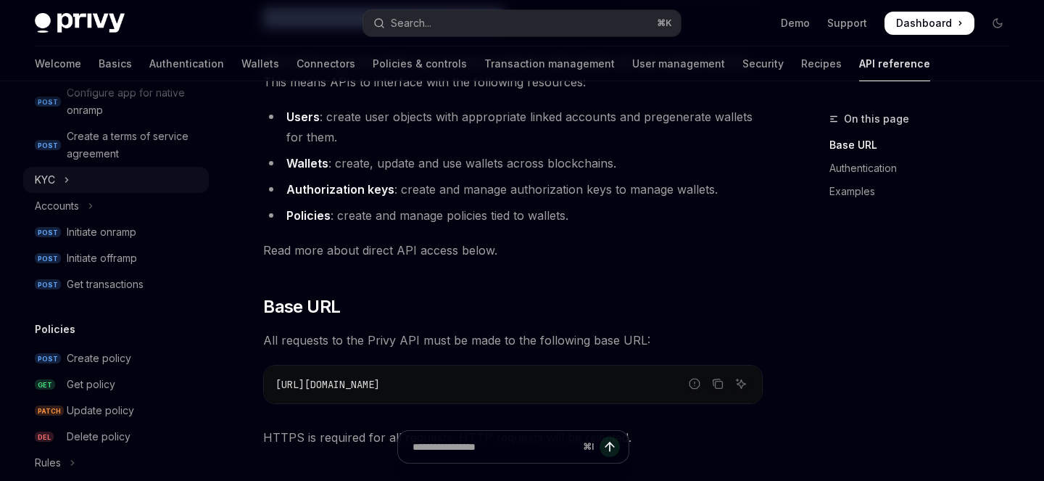
click at [62, 178] on button "KYC" at bounding box center [116, 180] width 186 height 26
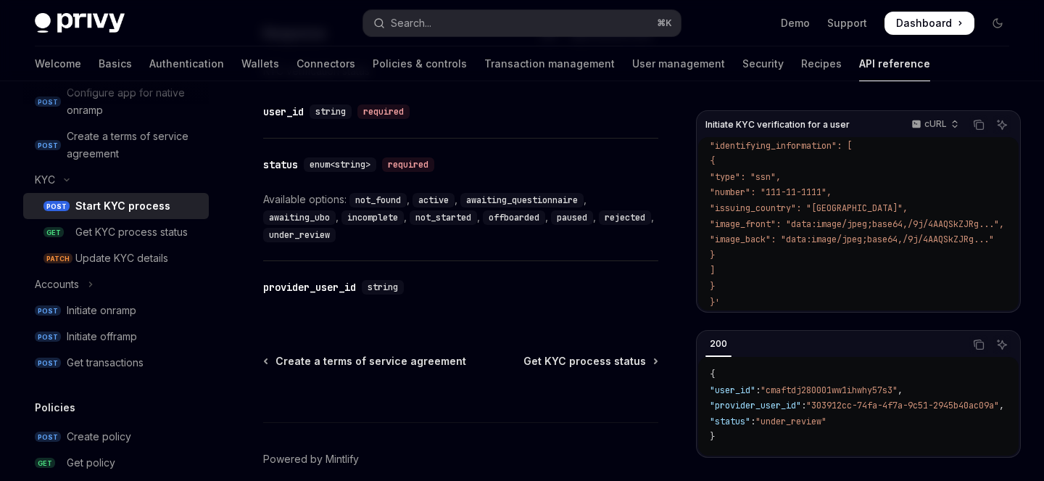
scroll to position [1063, 0]
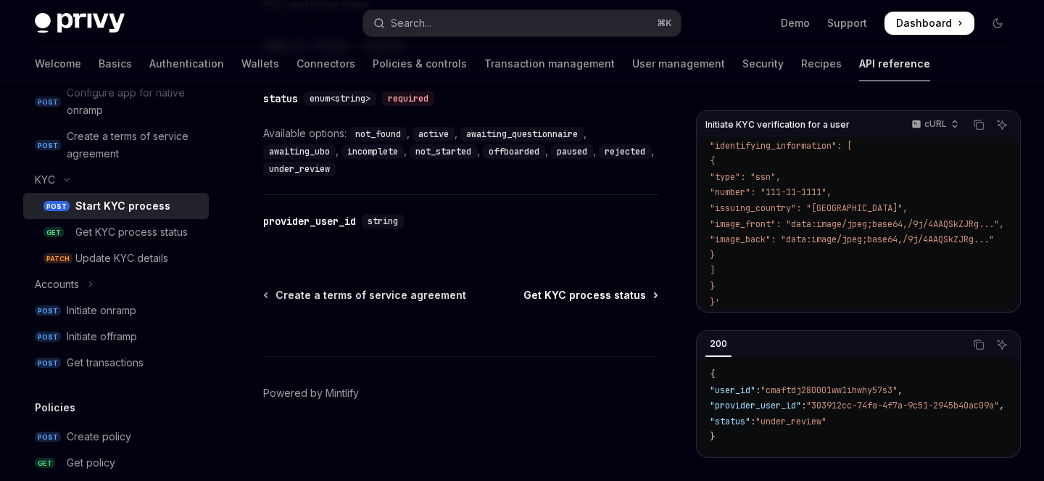
click at [634, 296] on span "Get KYC process status" at bounding box center [584, 295] width 123 height 14
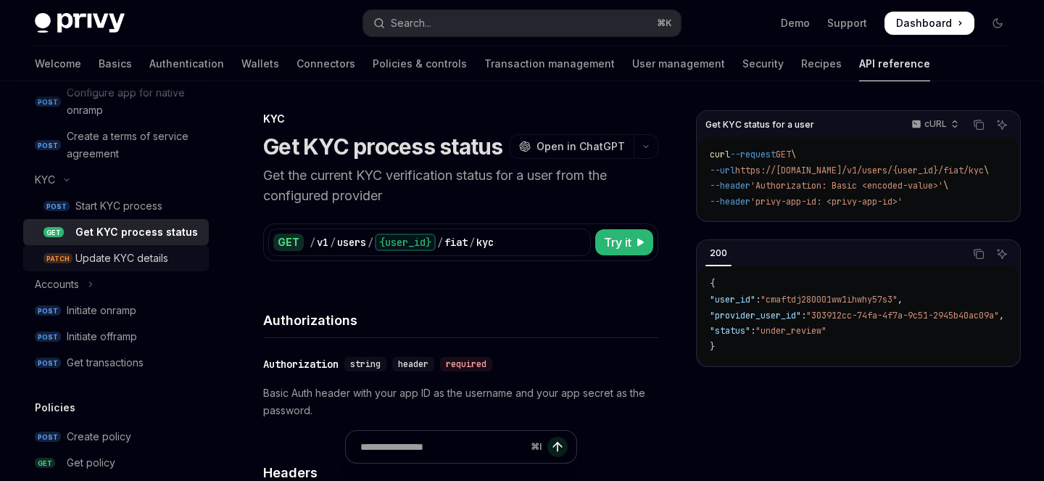
click at [132, 260] on div "Update KYC details" at bounding box center [121, 257] width 93 height 17
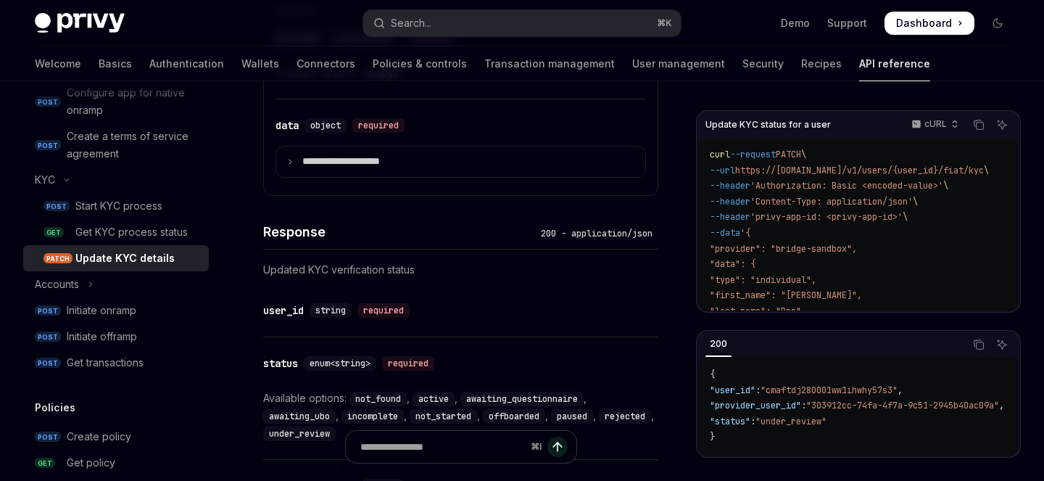
scroll to position [1063, 0]
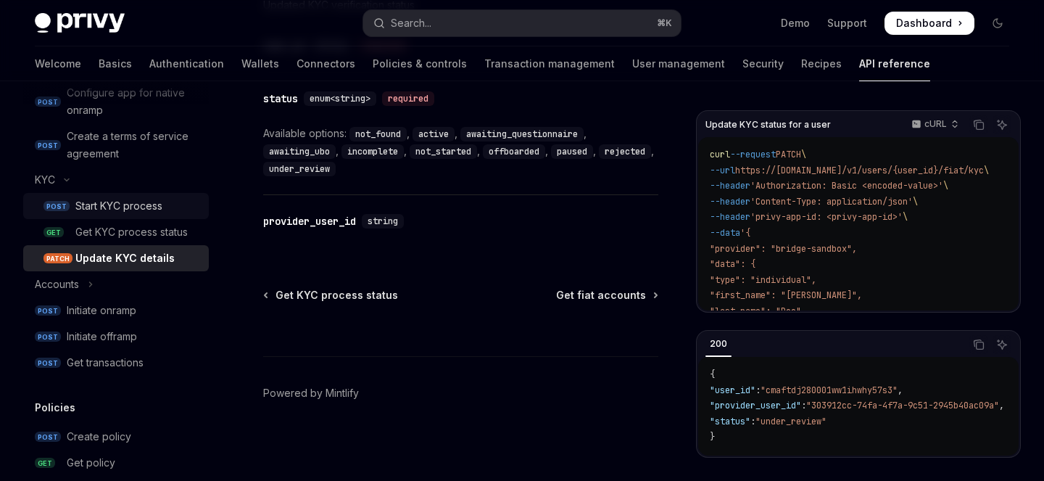
click at [88, 205] on div "Start KYC process" at bounding box center [118, 205] width 87 height 17
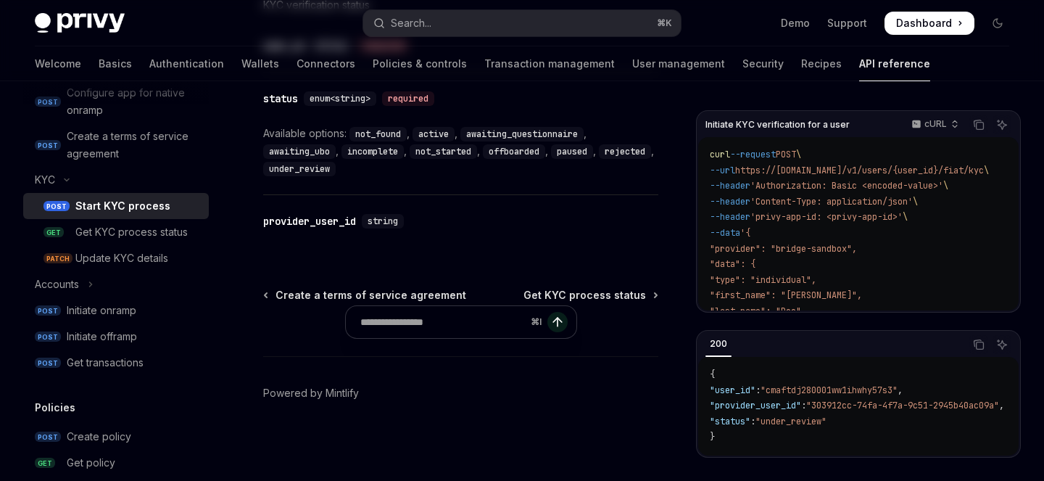
type textarea "*"
